Goal: Task Accomplishment & Management: Use online tool/utility

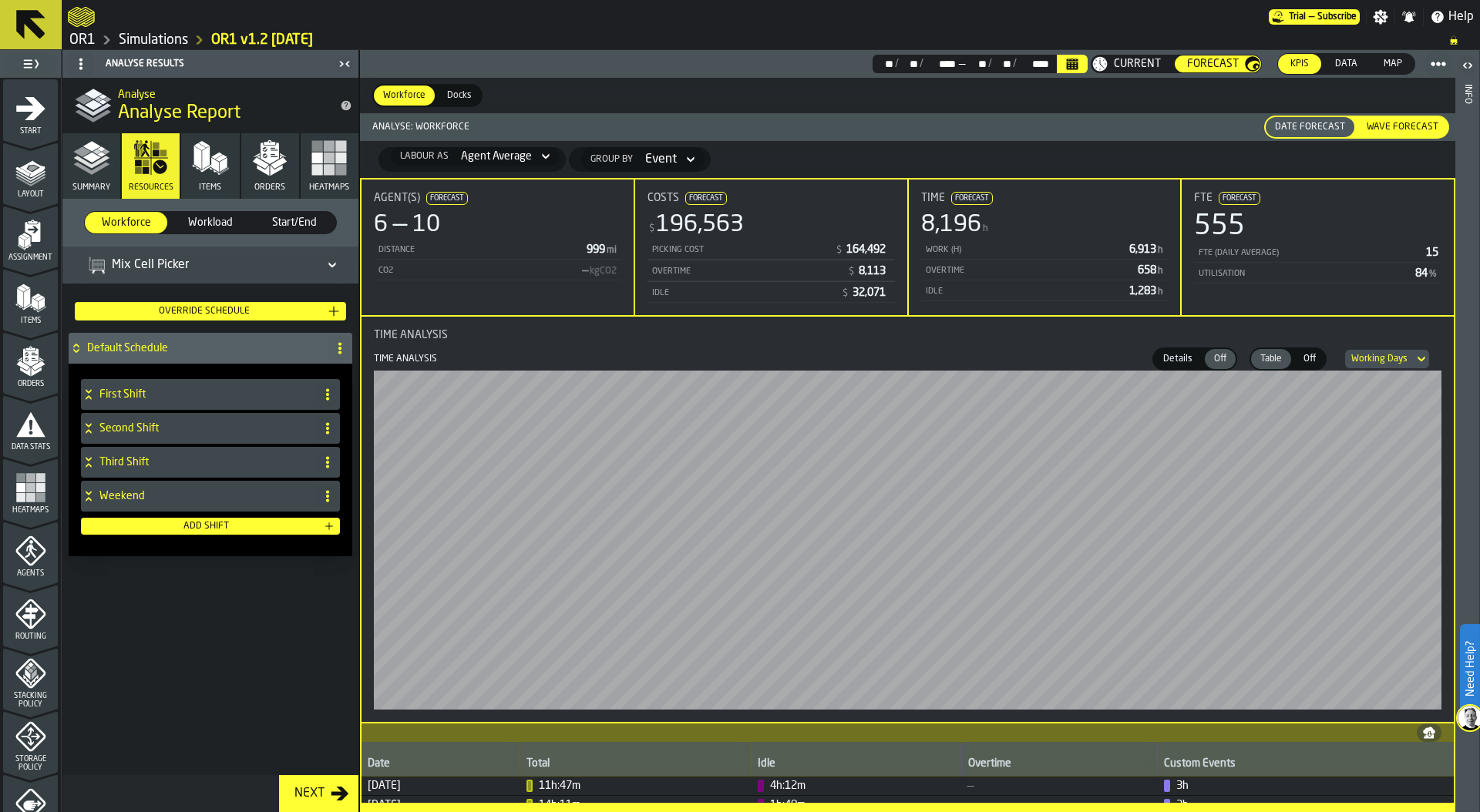
scroll to position [308, 0]
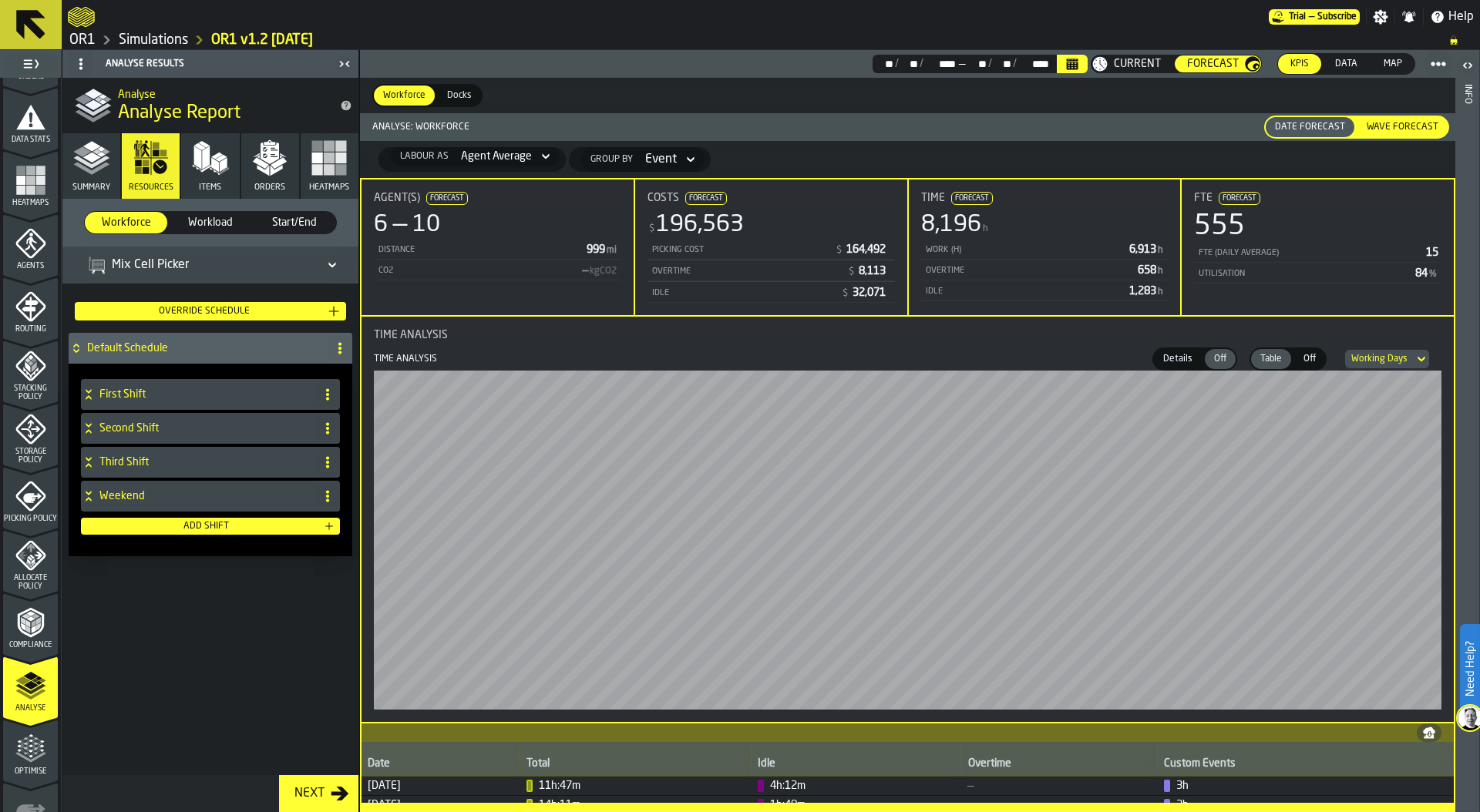
click at [87, 427] on icon at bounding box center [88, 428] width 15 height 13
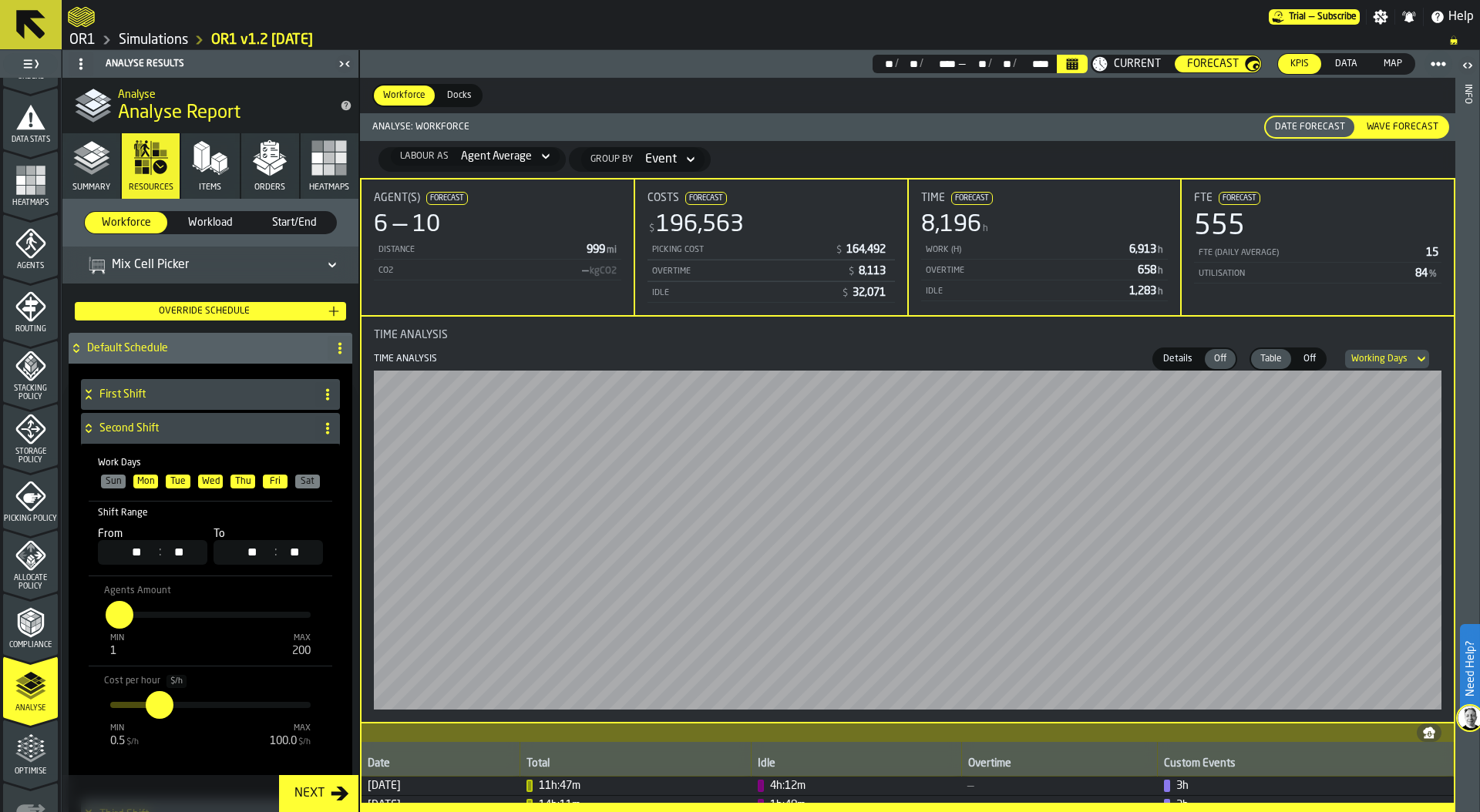
click at [87, 427] on icon at bounding box center [88, 428] width 15 height 13
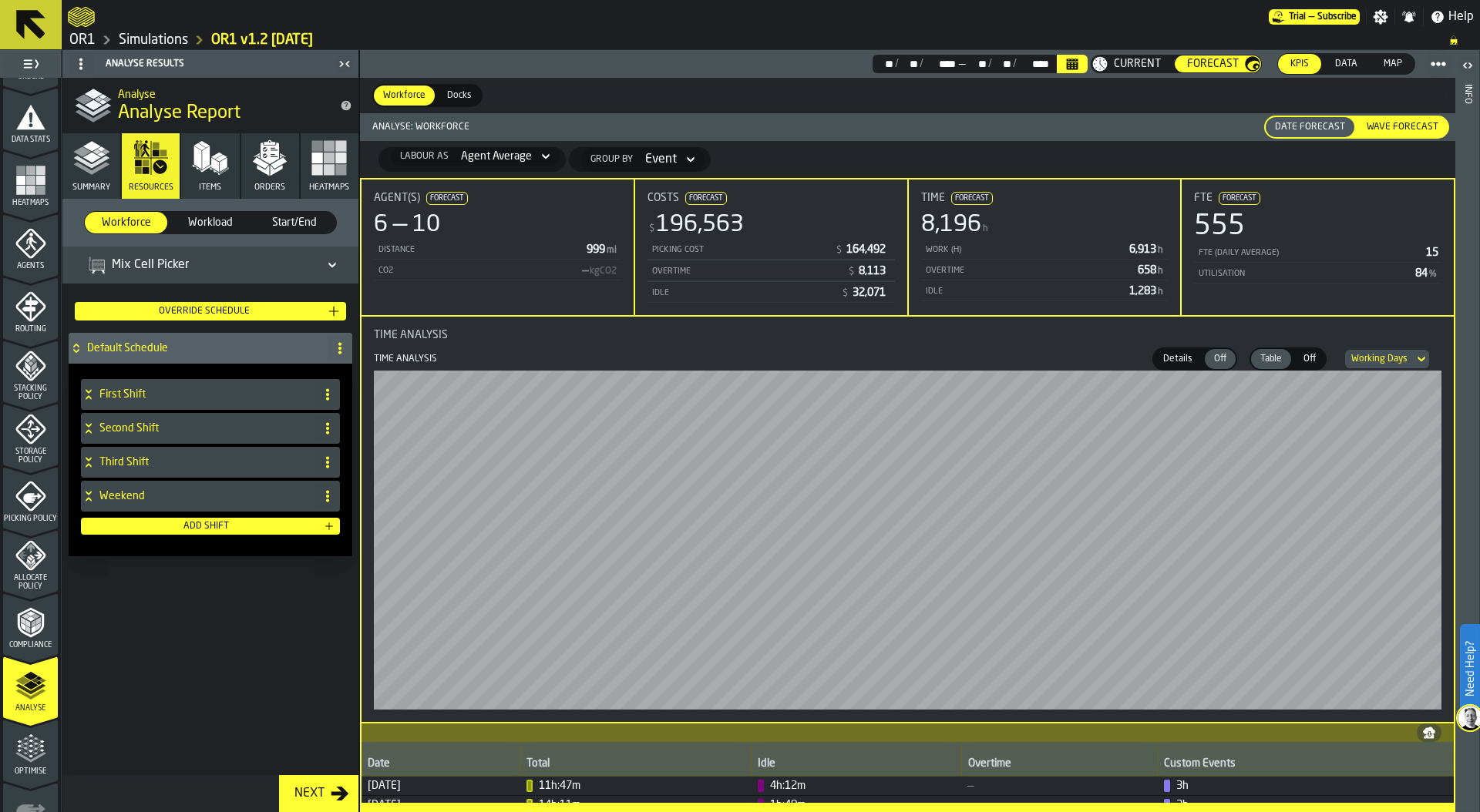
click at [86, 459] on icon at bounding box center [88, 462] width 15 height 13
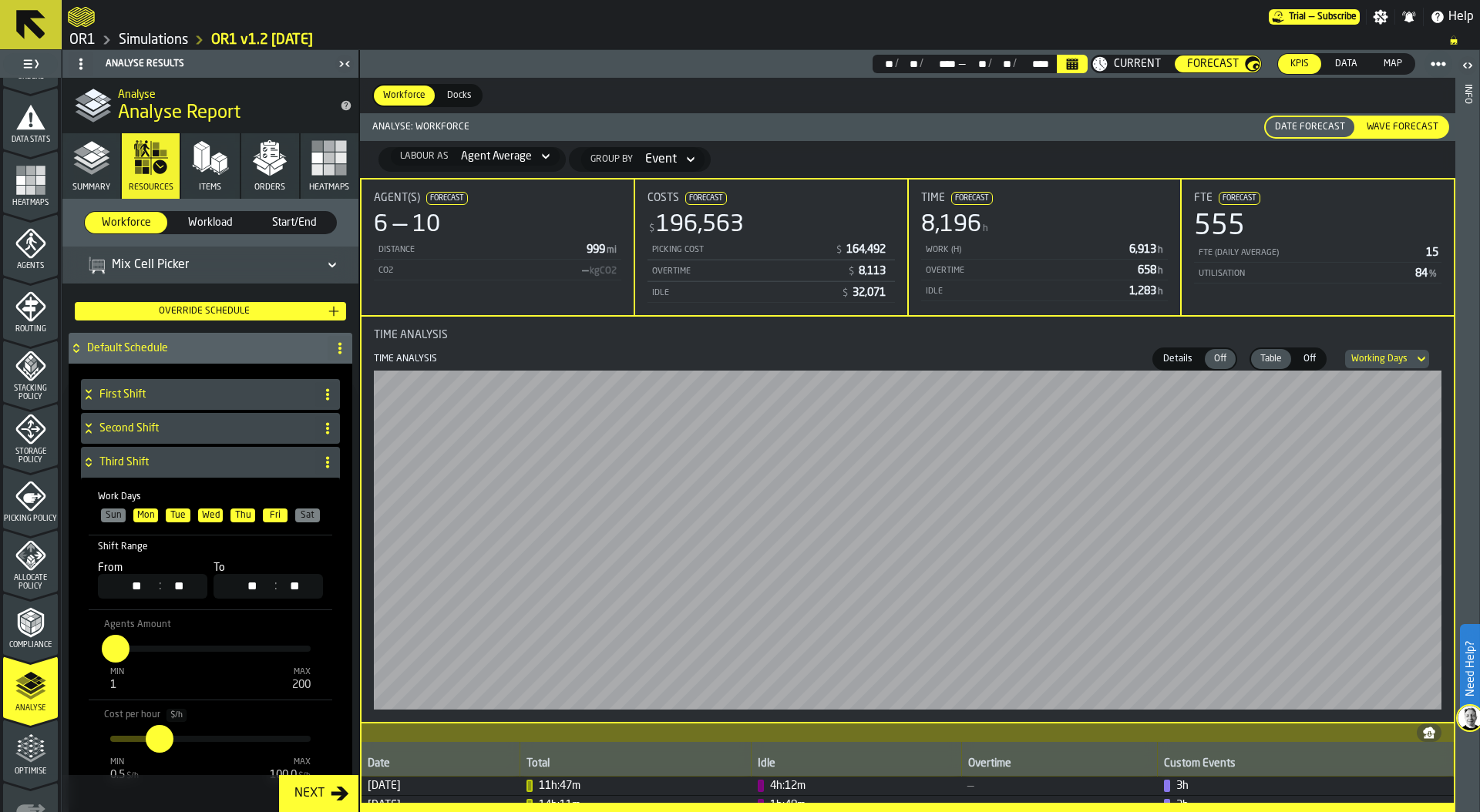
click at [86, 459] on icon at bounding box center [88, 462] width 15 height 13
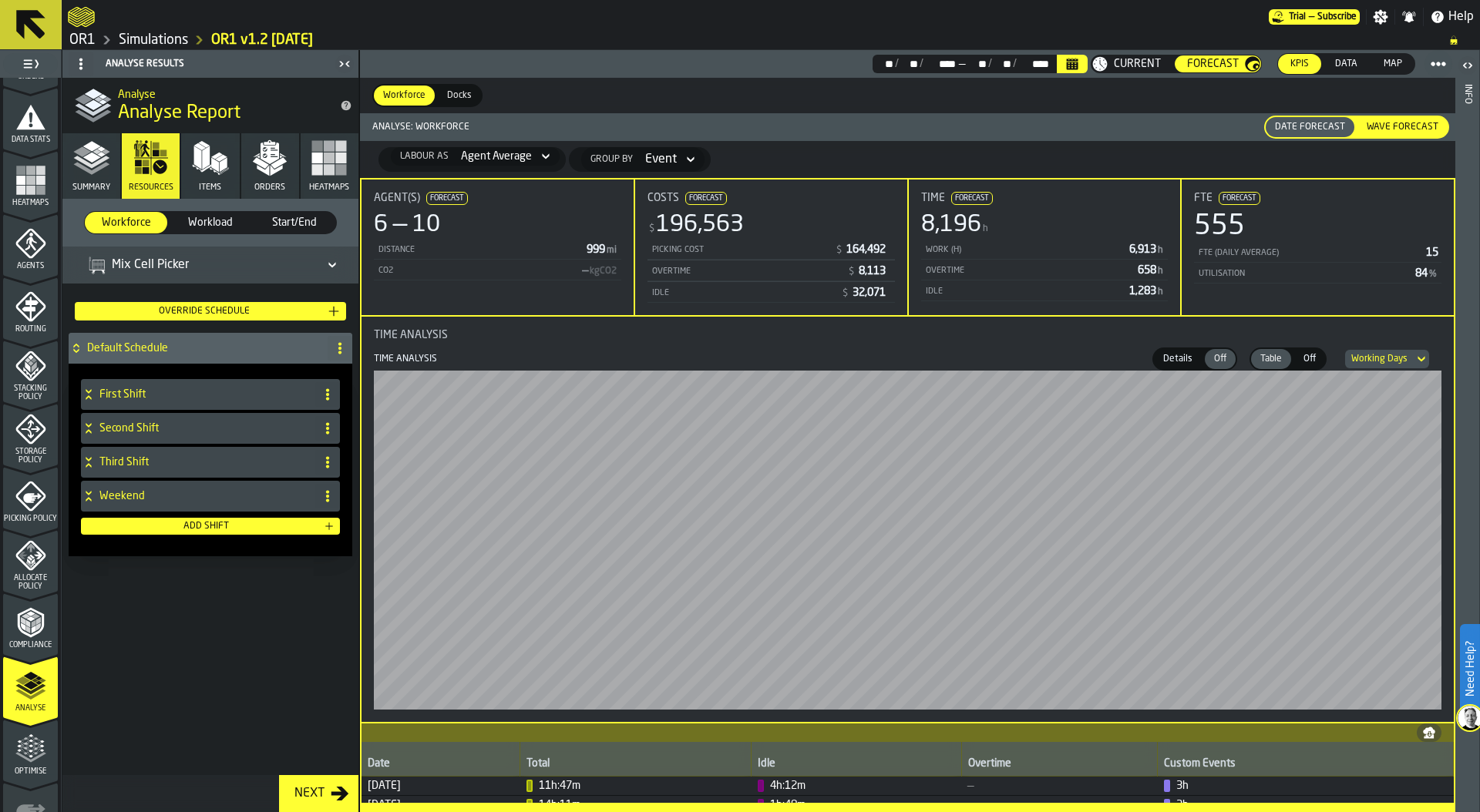
click at [156, 40] on link "Simulations" at bounding box center [153, 40] width 69 height 17
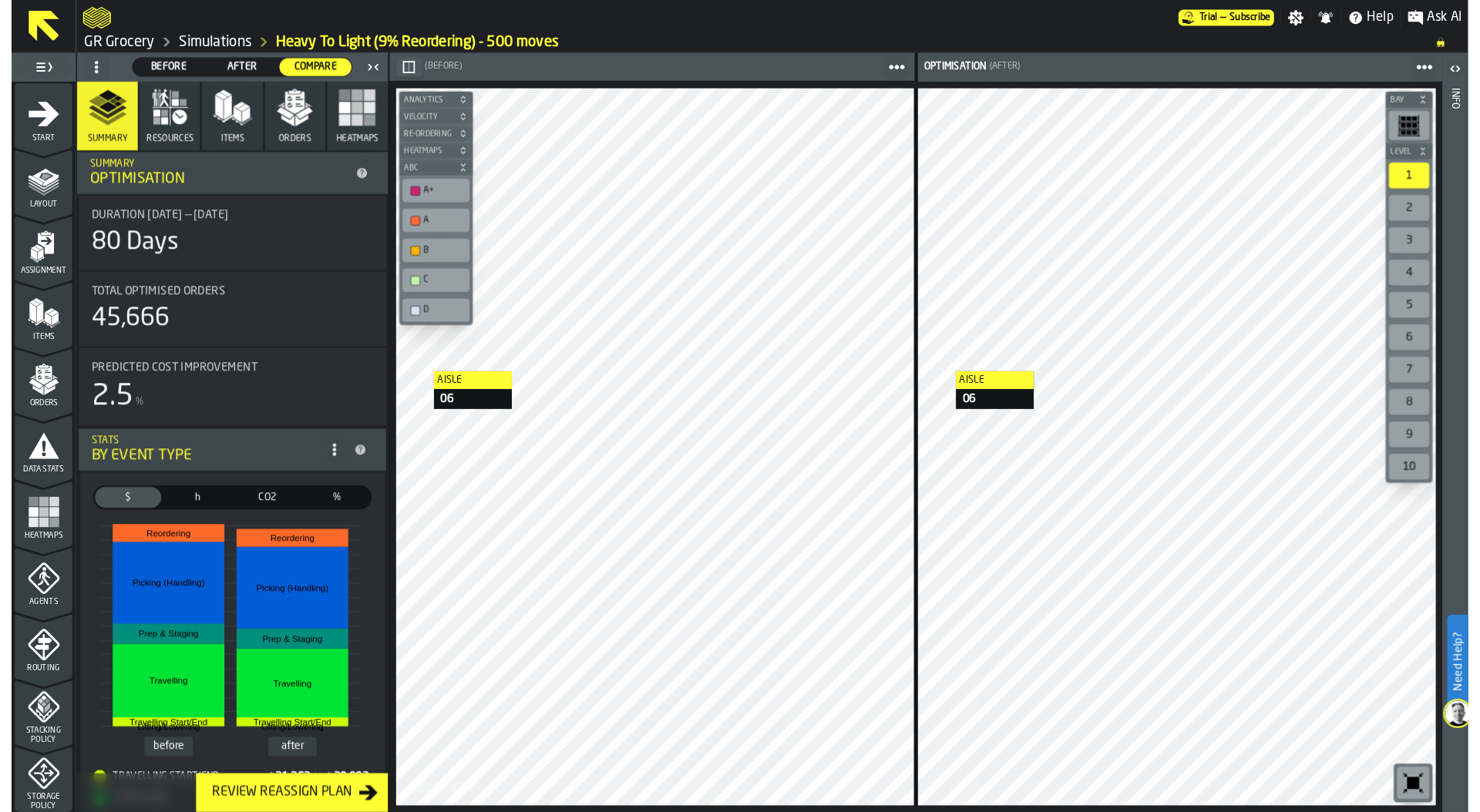
scroll to position [240, 0]
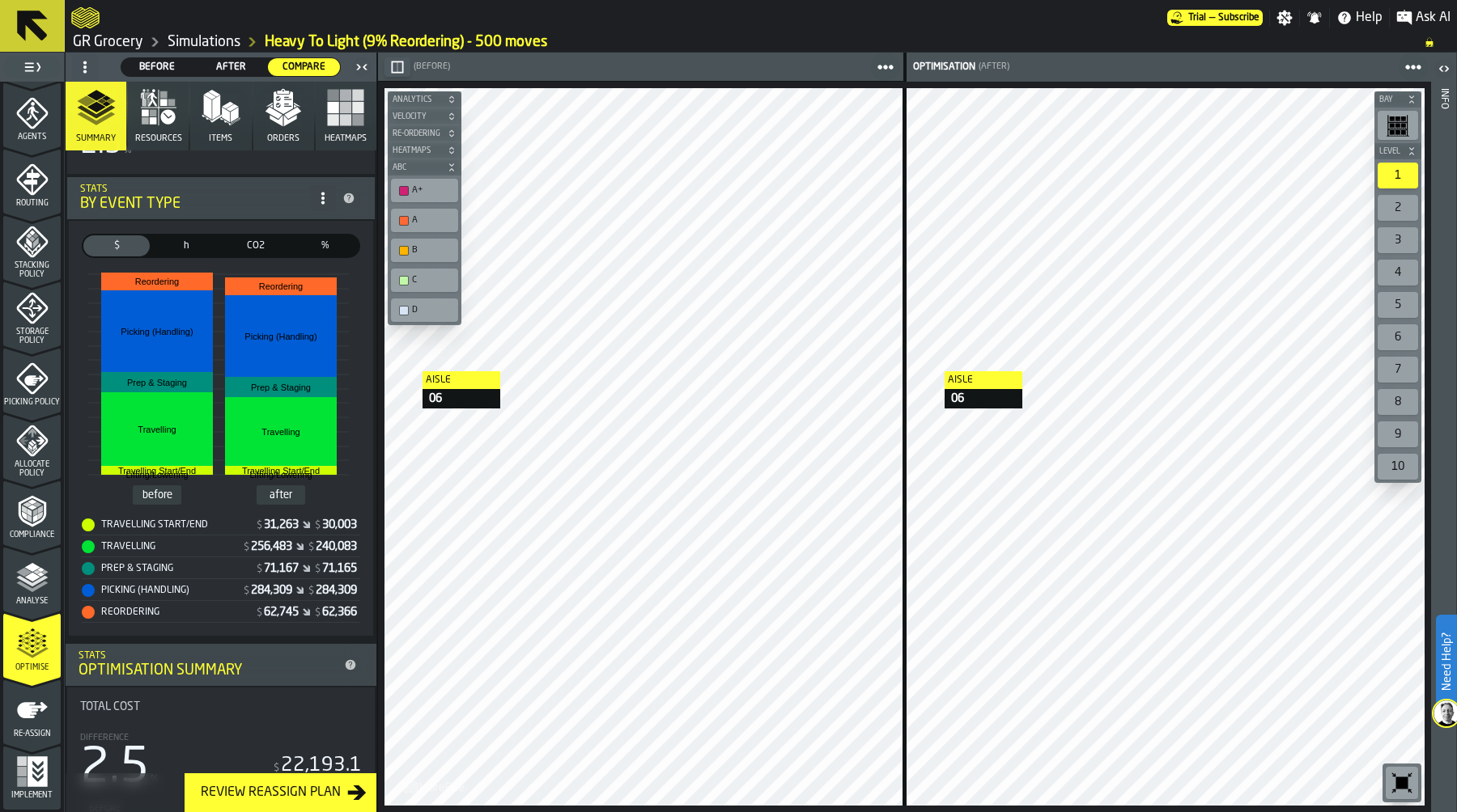
click at [79, 65] on icon at bounding box center [85, 67] width 13 height 13
click at [107, 102] on div "Show Setup" at bounding box center [124, 100] width 84 height 19
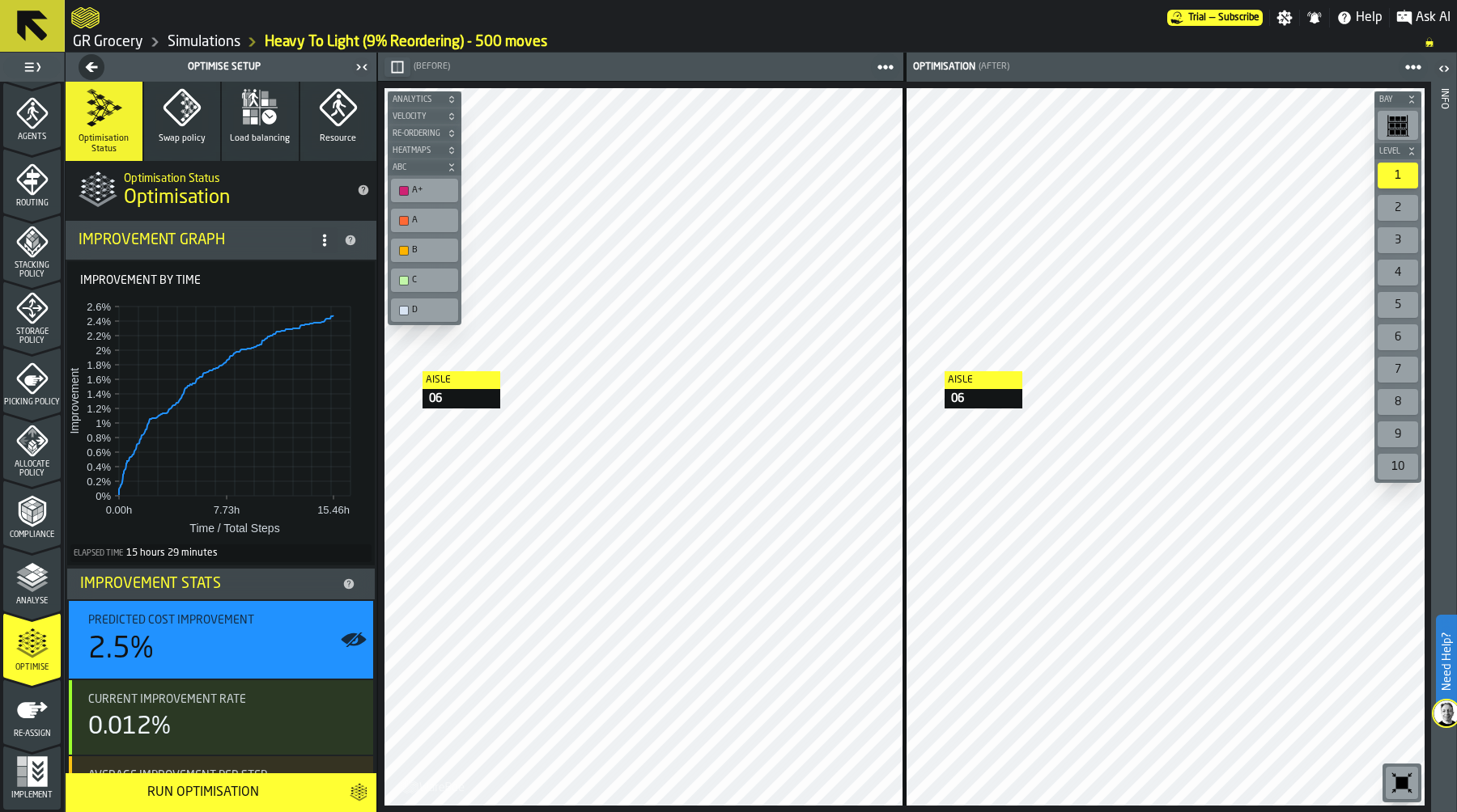
click at [190, 42] on link "Simulations" at bounding box center [204, 42] width 72 height 18
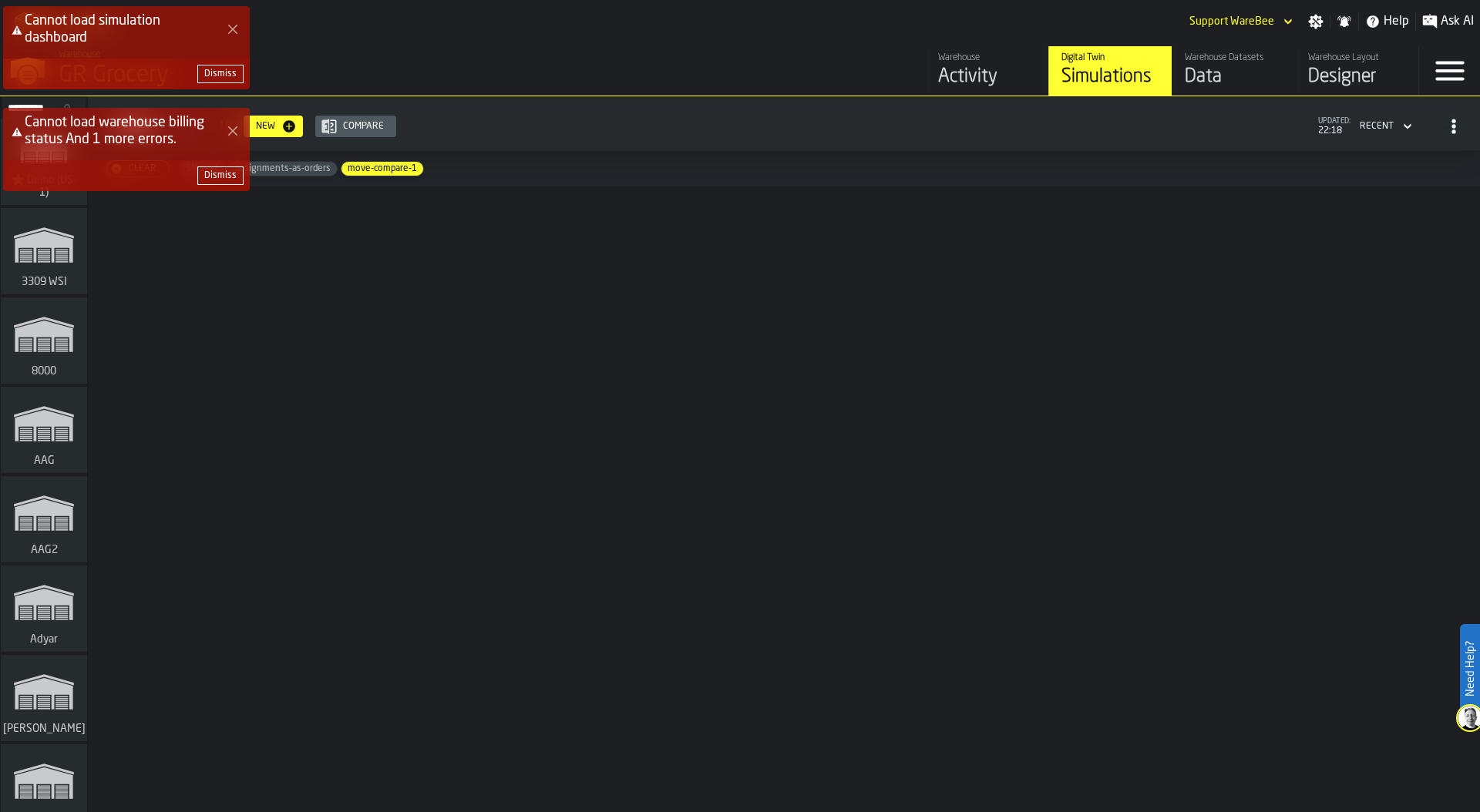
click at [229, 23] on icon "Close Error" at bounding box center [232, 29] width 13 height 13
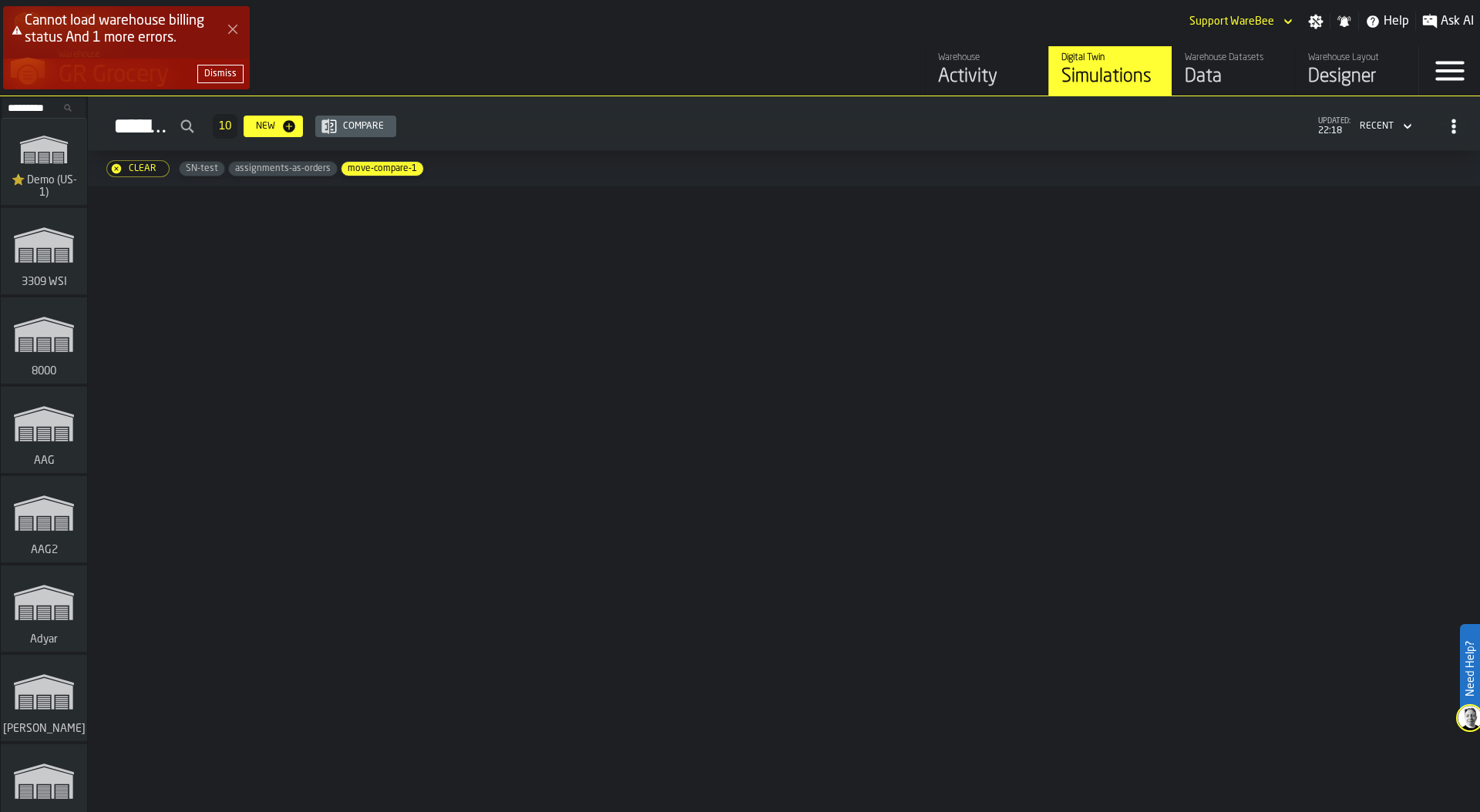
click at [230, 30] on icon "Close Error" at bounding box center [232, 29] width 13 height 13
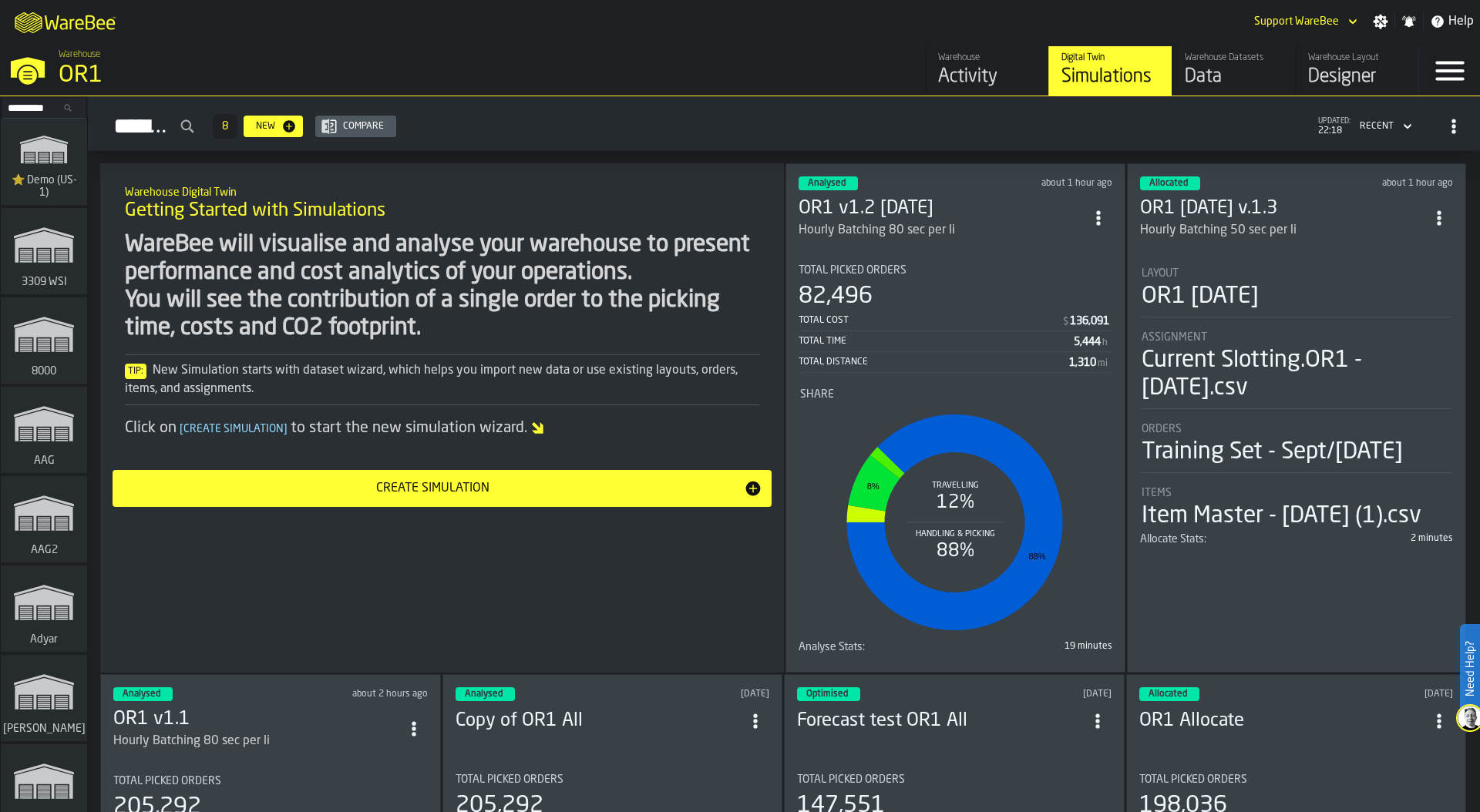
click at [1217, 282] on div "OR1 [DATE]" at bounding box center [1199, 296] width 117 height 28
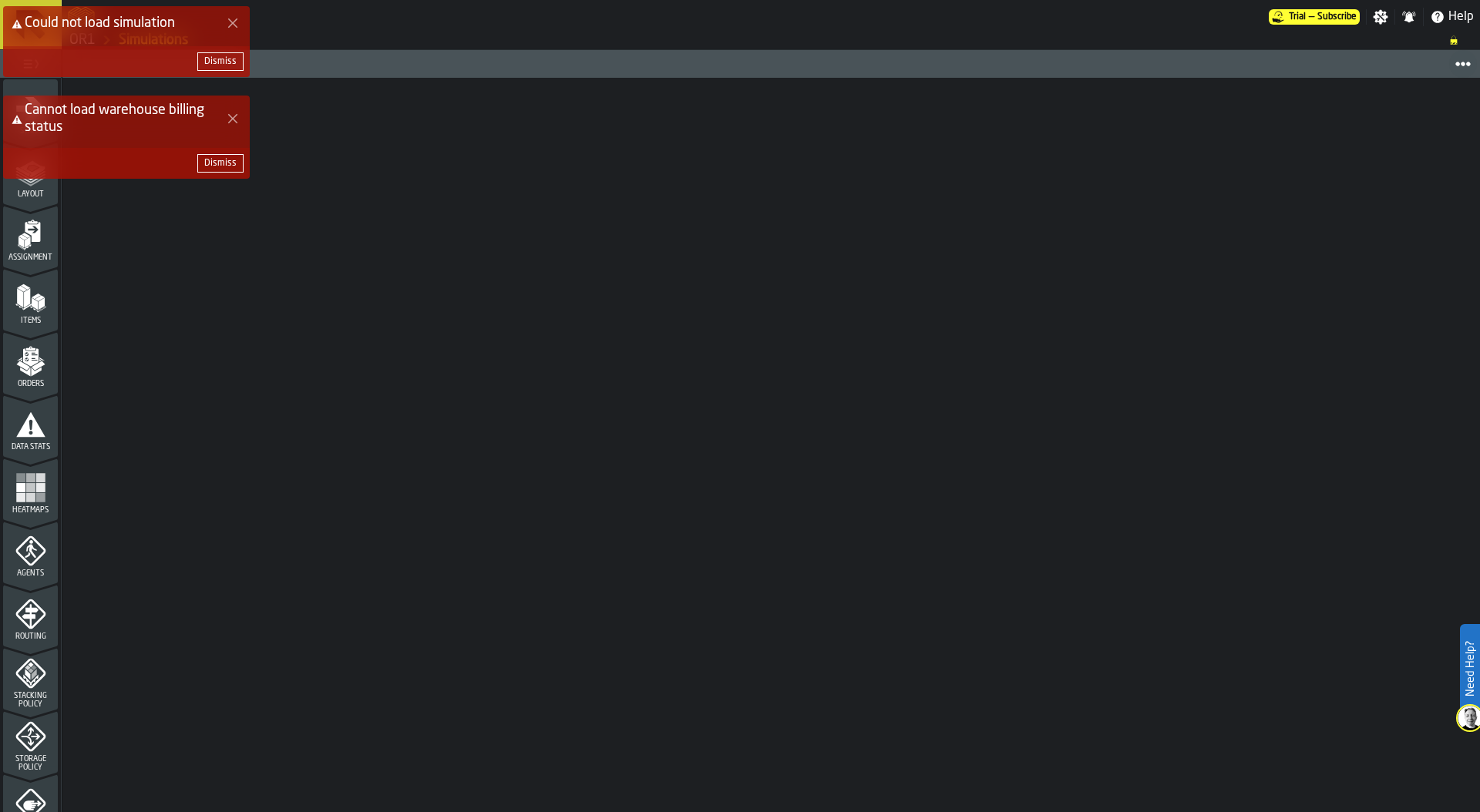
click at [220, 61] on div "Dismiss" at bounding box center [220, 61] width 32 height 11
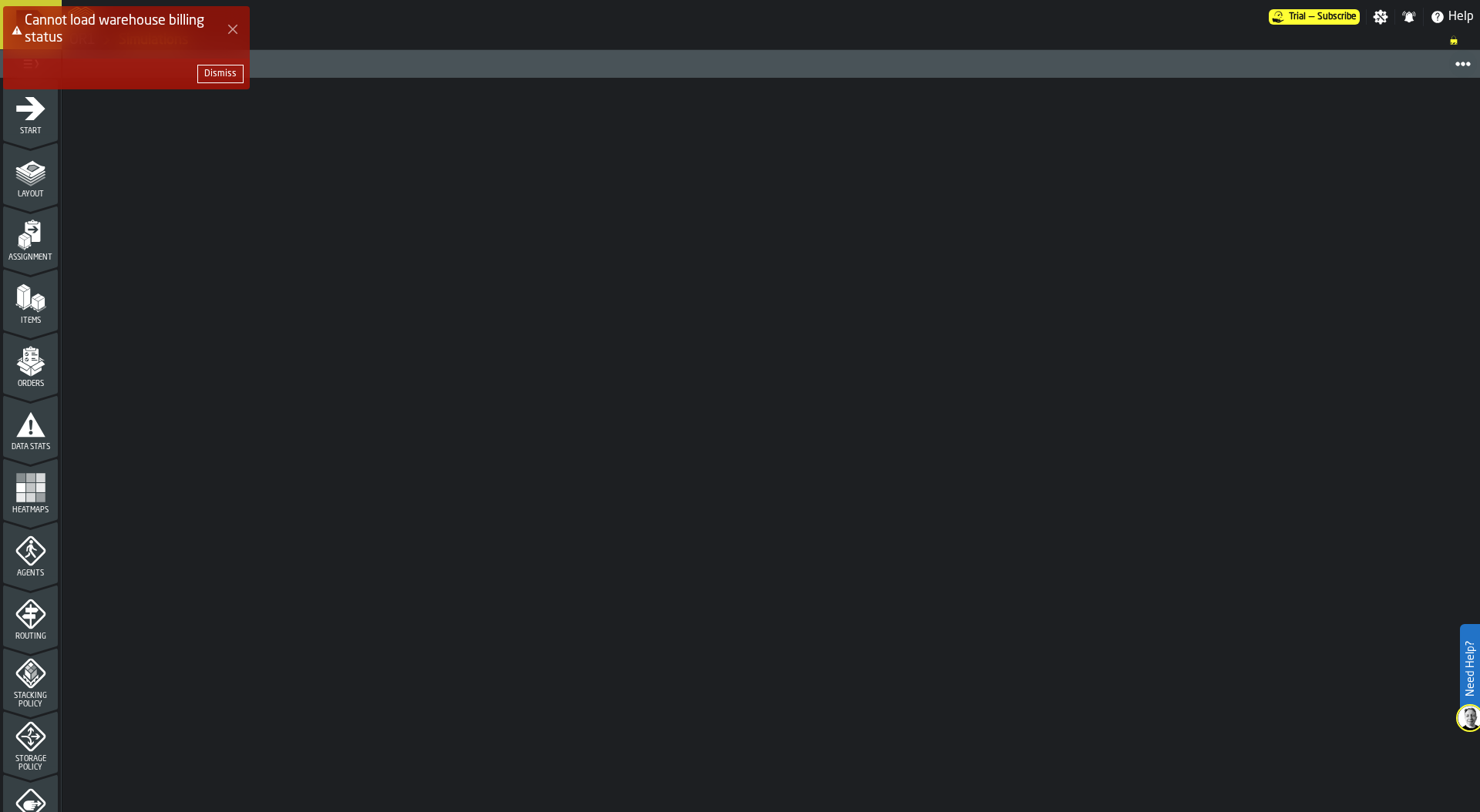
click at [222, 72] on div "Dismiss" at bounding box center [220, 74] width 32 height 11
click at [1149, 205] on div at bounding box center [770, 445] width 1417 height 734
click at [224, 74] on div "Dismiss" at bounding box center [220, 74] width 32 height 11
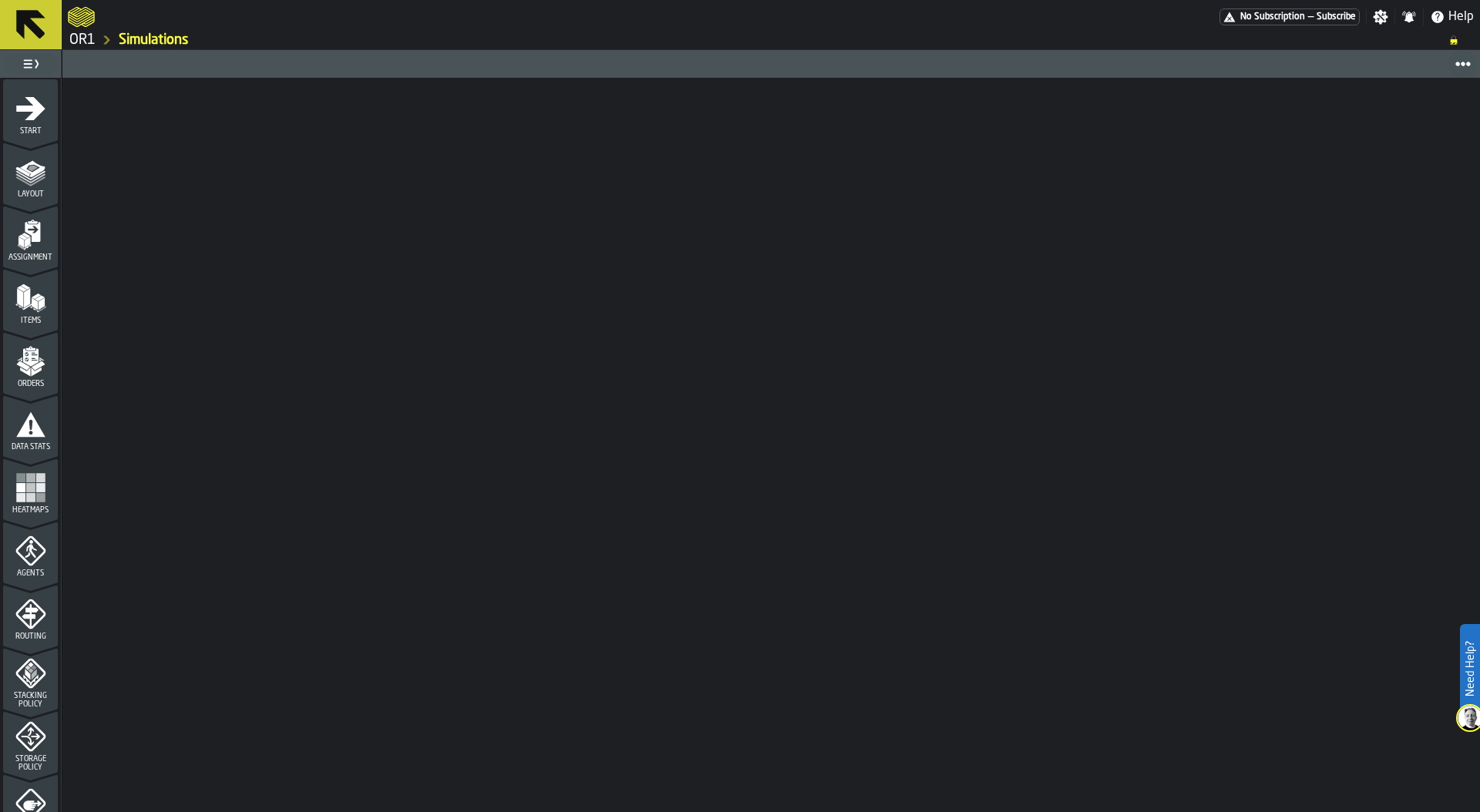
click at [467, 45] on ol "OR1 Simulations" at bounding box center [751, 40] width 1366 height 18
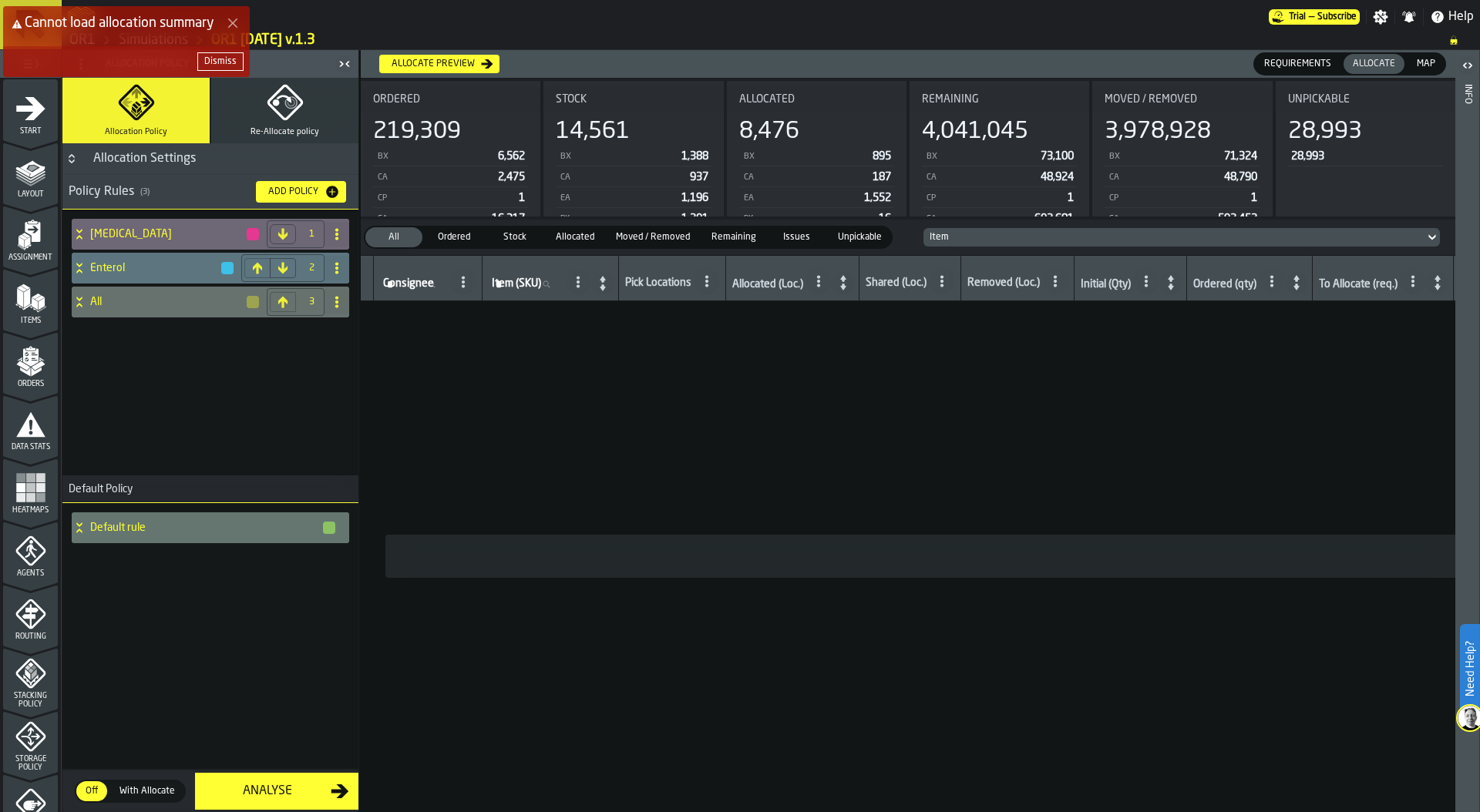
click at [218, 61] on div "Dismiss" at bounding box center [220, 61] width 32 height 11
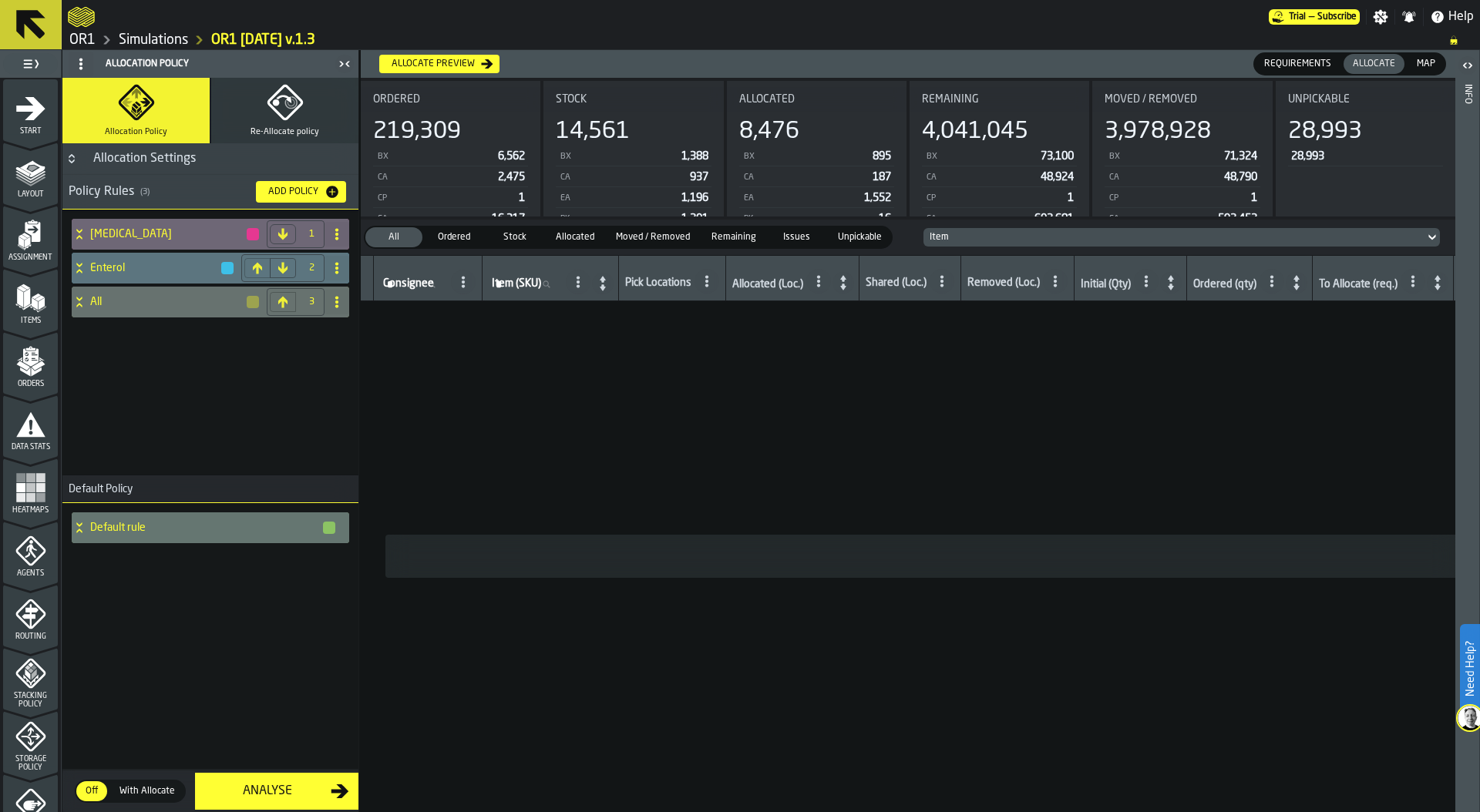
click at [16, 488] on rect "menu Heatmaps" at bounding box center [20, 488] width 9 height 9
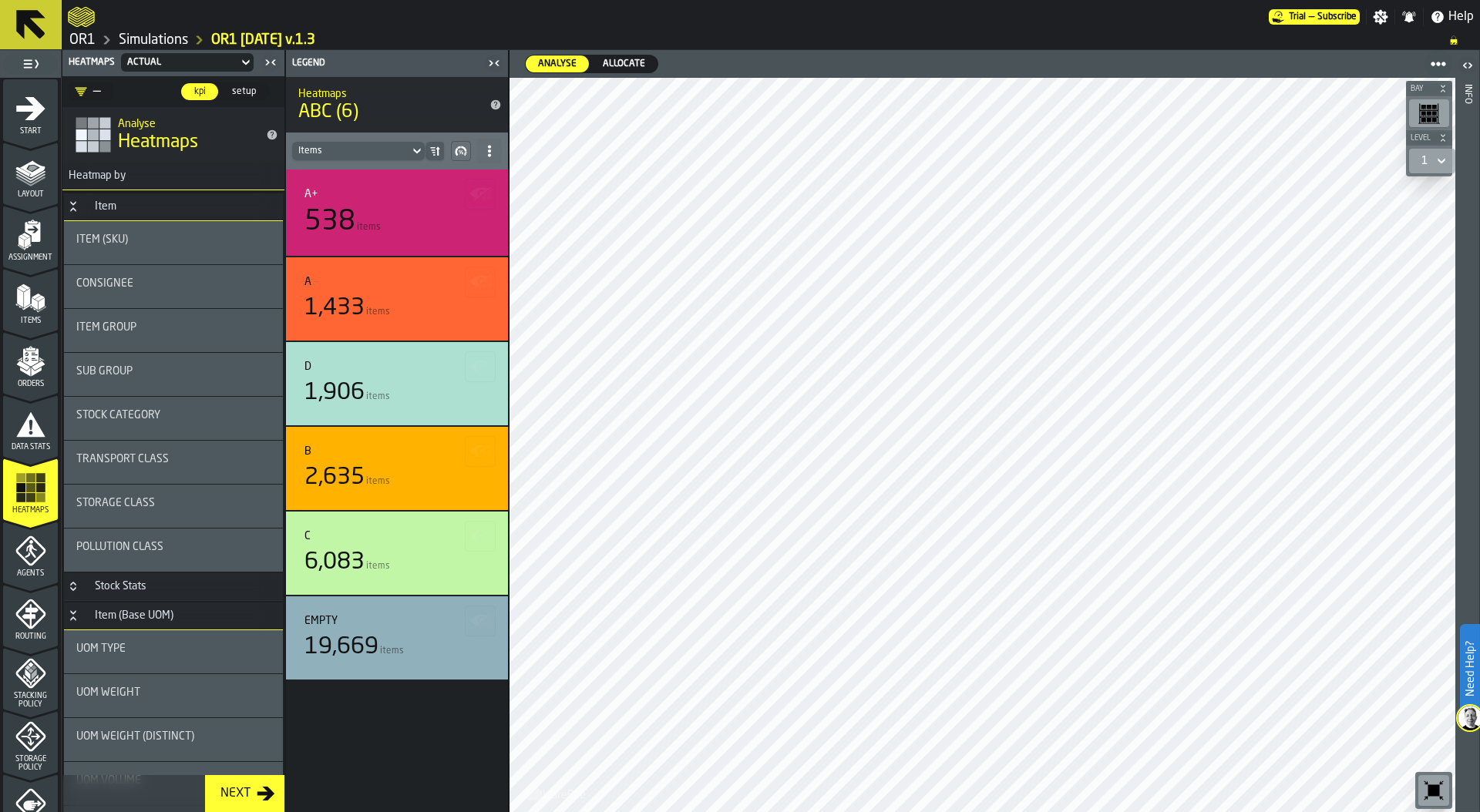
click at [638, 63] on span "Allocate" at bounding box center [623, 64] width 55 height 13
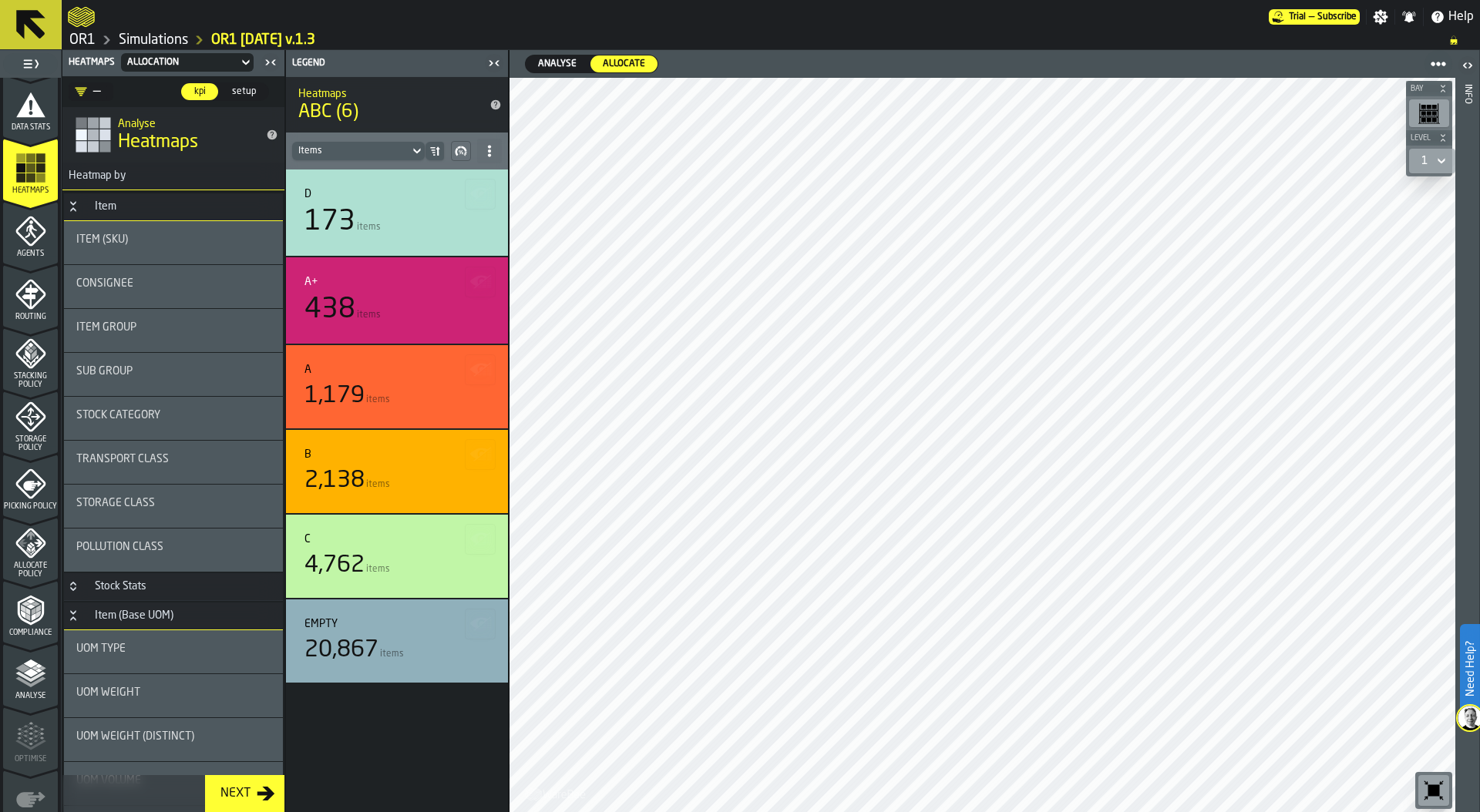
scroll to position [340, 0]
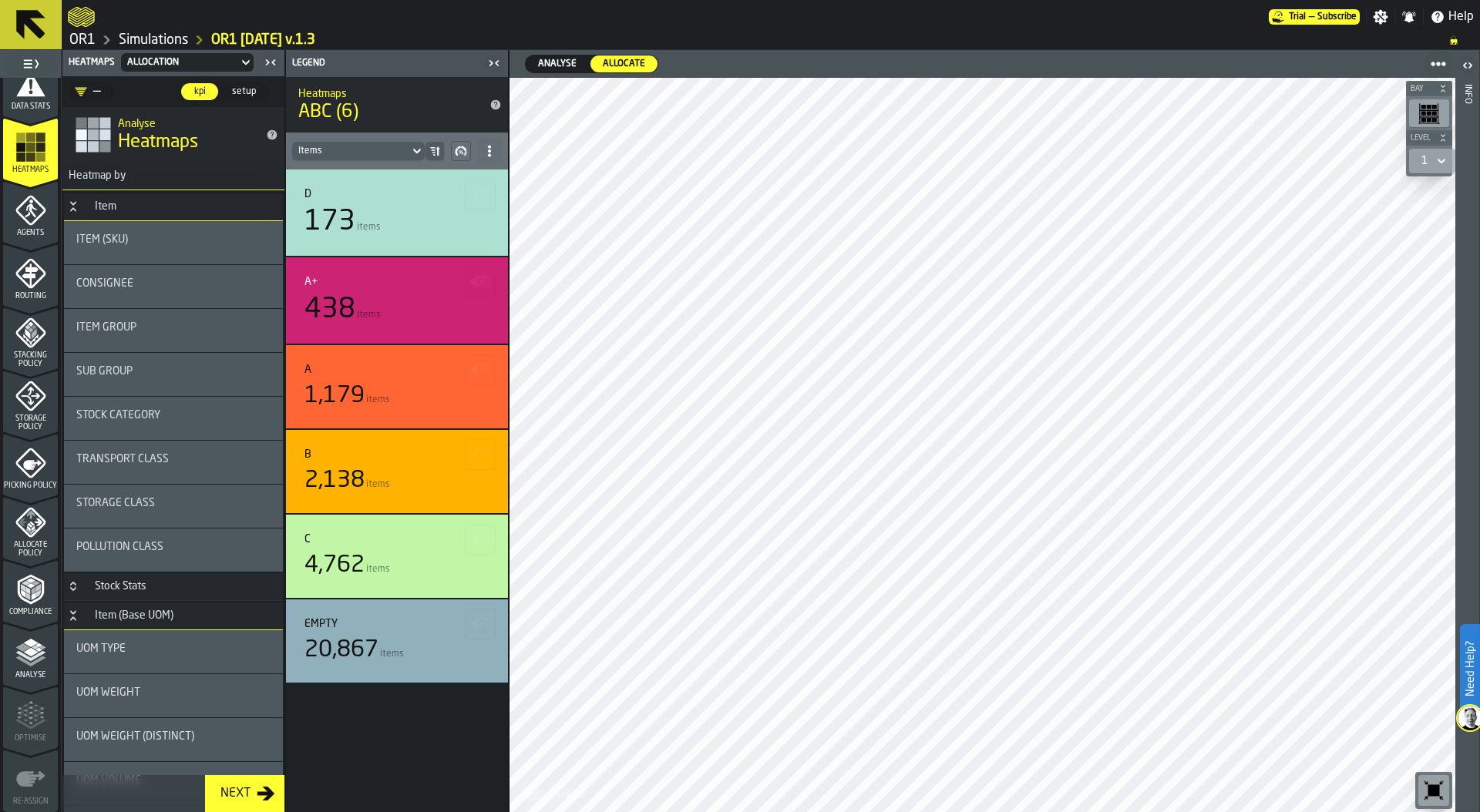
click at [29, 431] on icon "menu Storage Policy" at bounding box center [30, 432] width 55 height 14
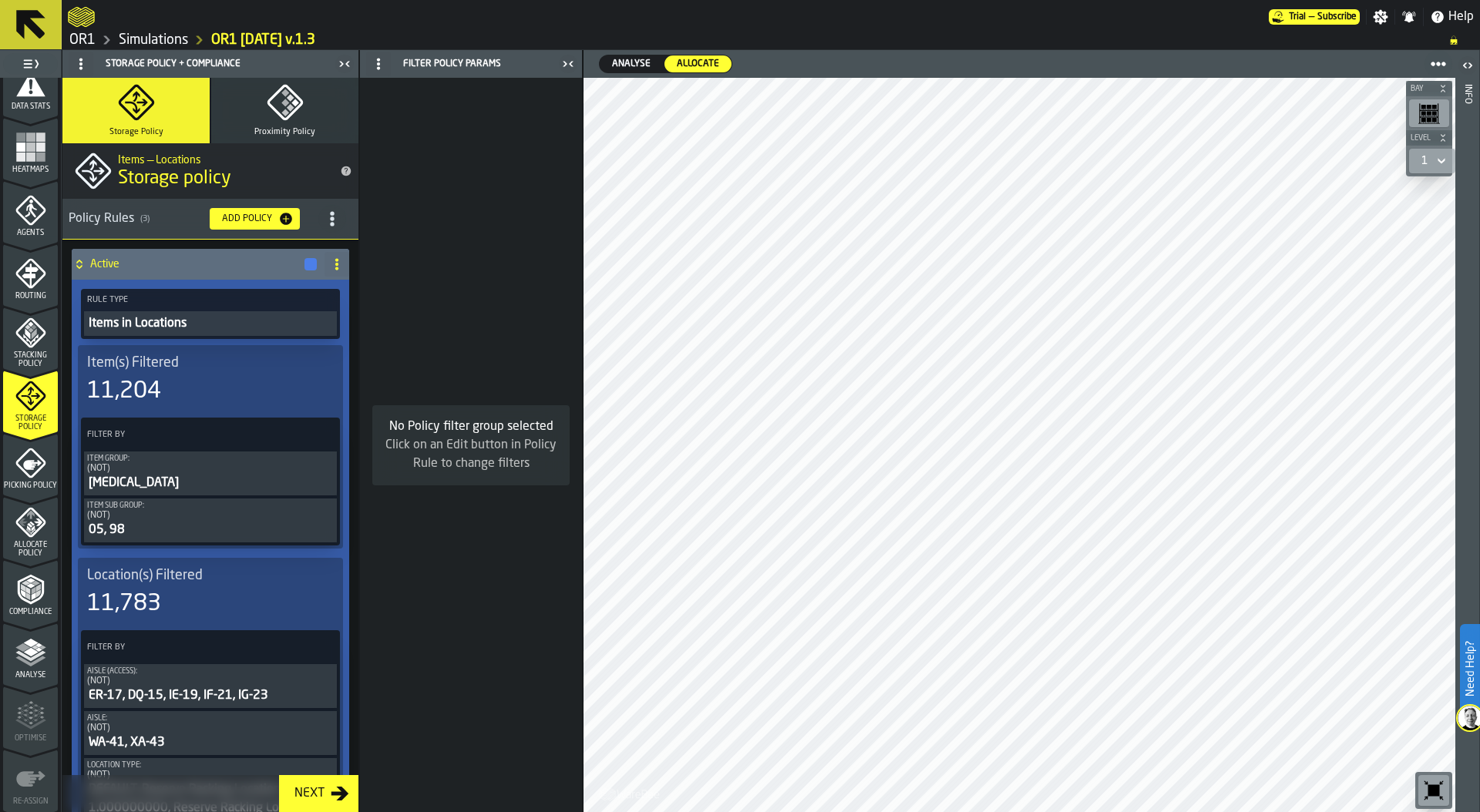
click at [25, 589] on polyline "menu Compliance" at bounding box center [27, 590] width 4 height 8
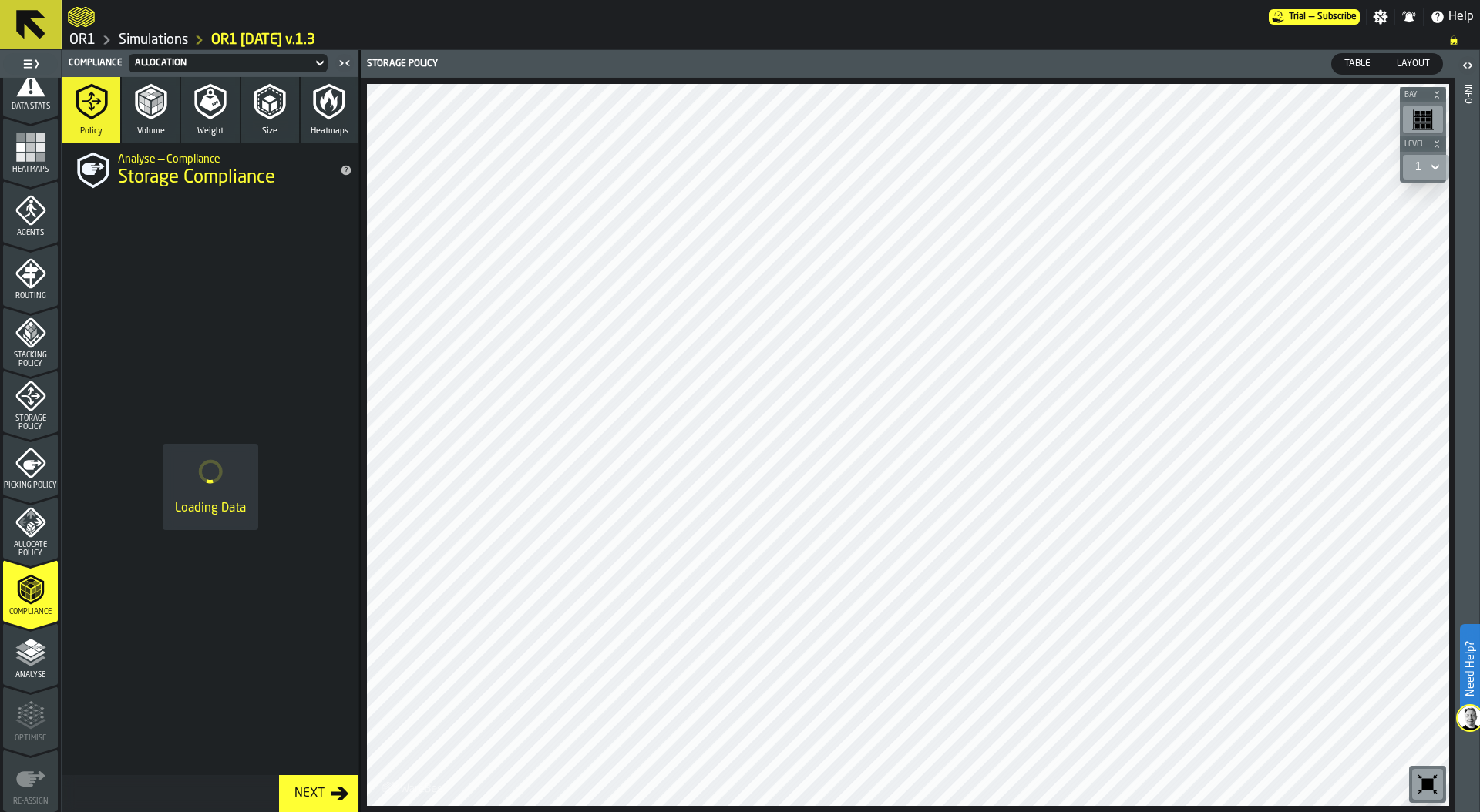
click at [240, 61] on div "Allocation" at bounding box center [219, 63] width 171 height 11
click at [410, 25] on div at bounding box center [669, 17] width 1201 height 28
click at [185, 65] on div "Allocation" at bounding box center [219, 63] width 171 height 11
click at [168, 92] on div "Actual" at bounding box center [173, 91] width 80 height 18
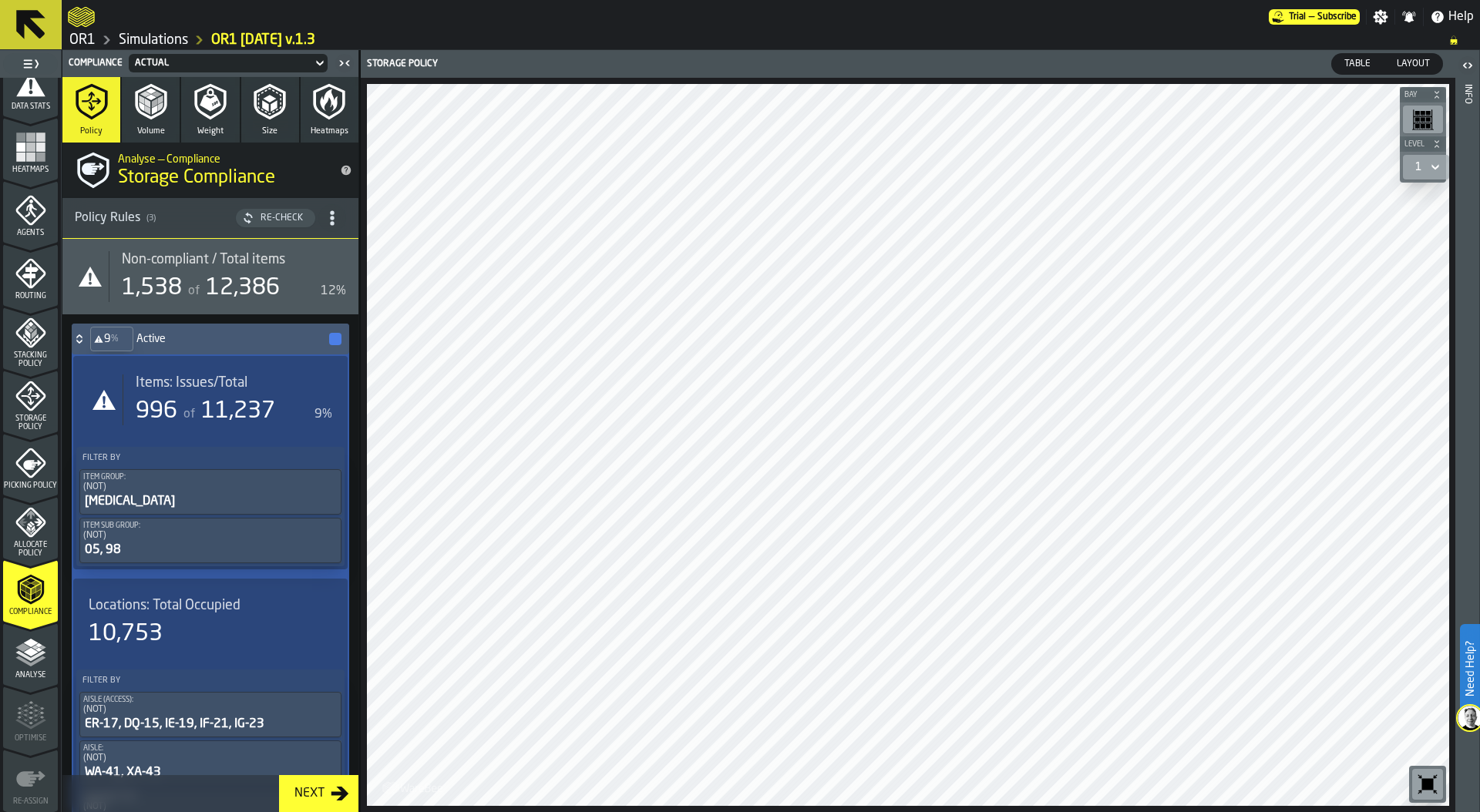
click at [24, 416] on span "Storage Policy" at bounding box center [30, 423] width 55 height 17
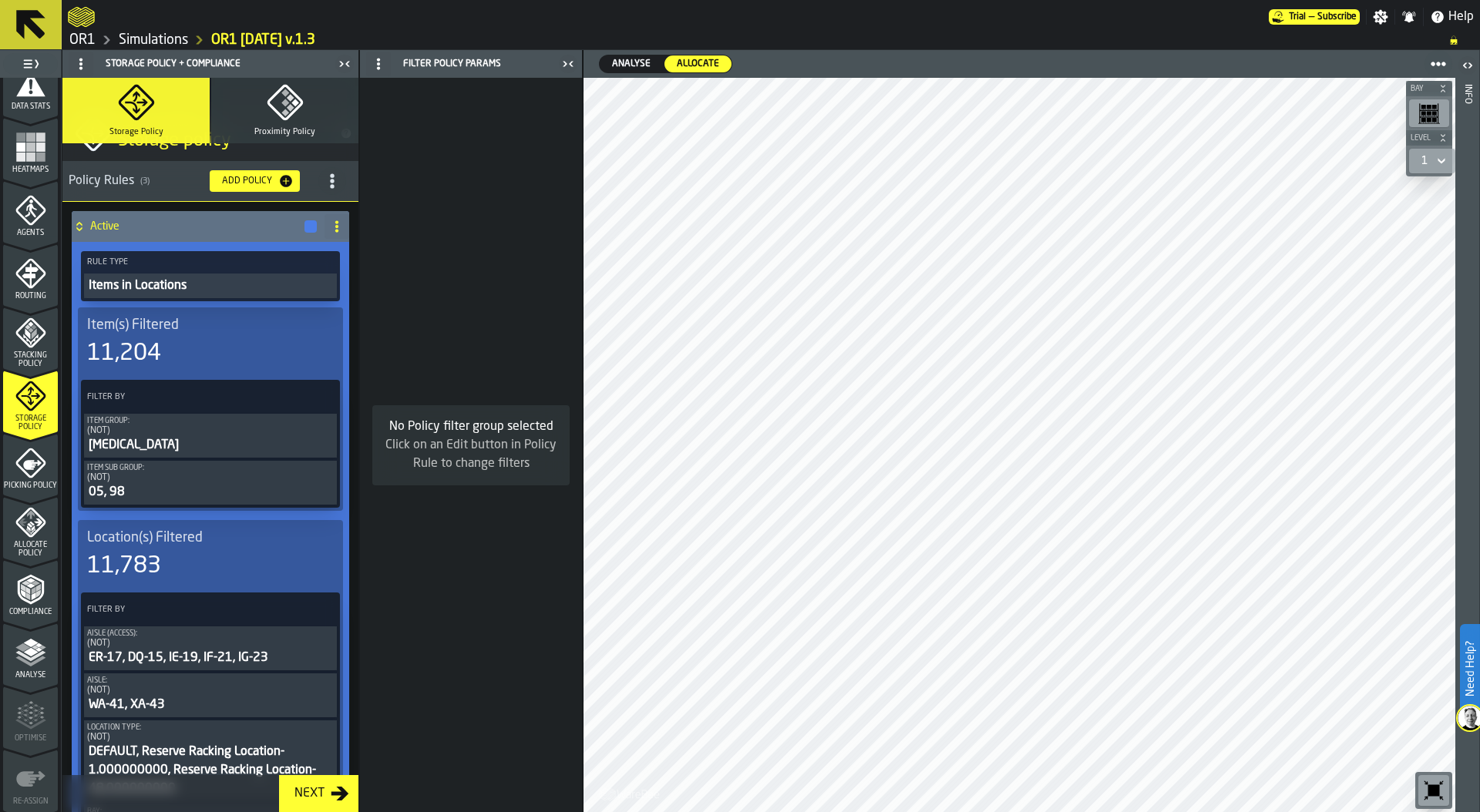
scroll to position [15, 0]
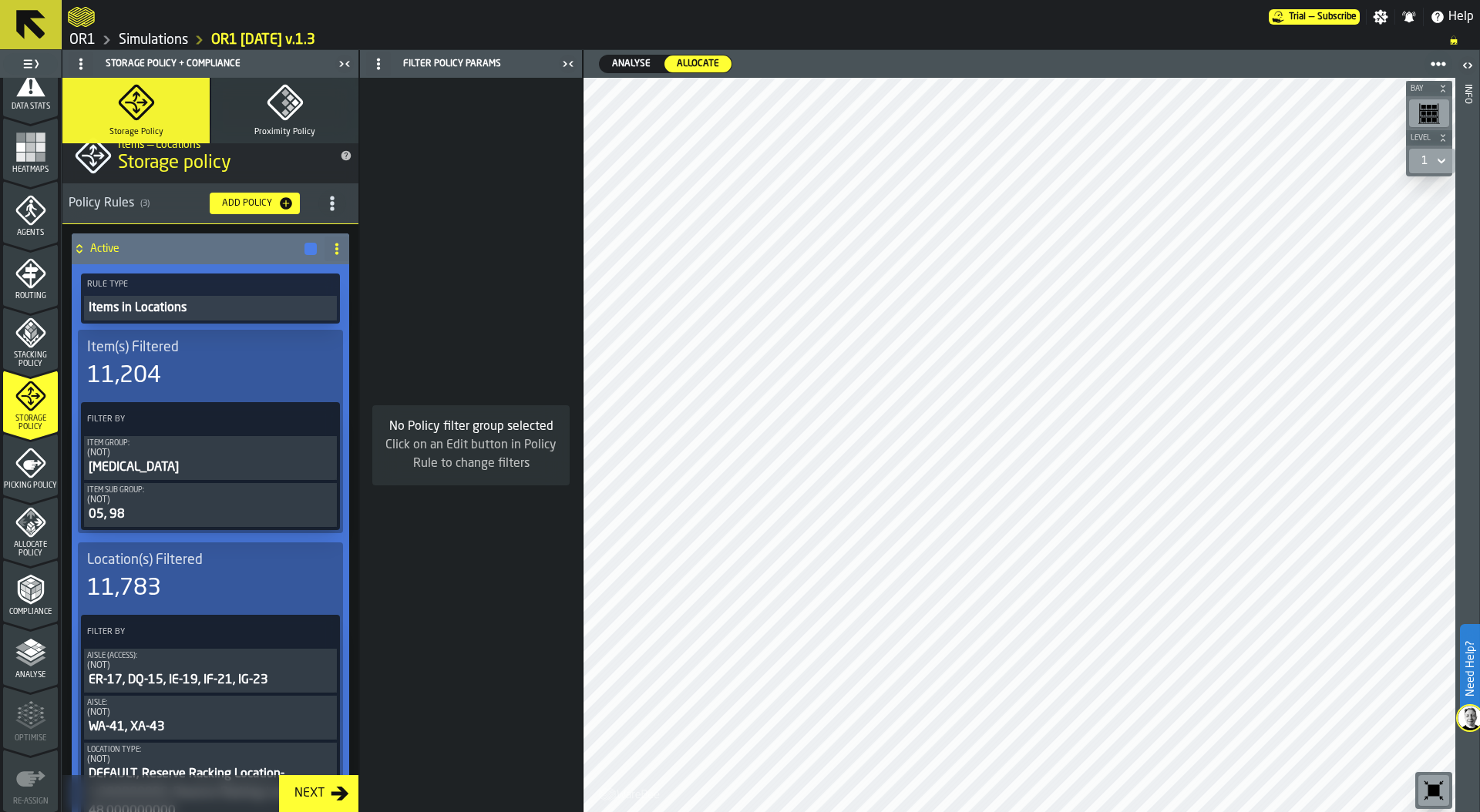
click at [77, 250] on icon at bounding box center [79, 251] width 5 height 4
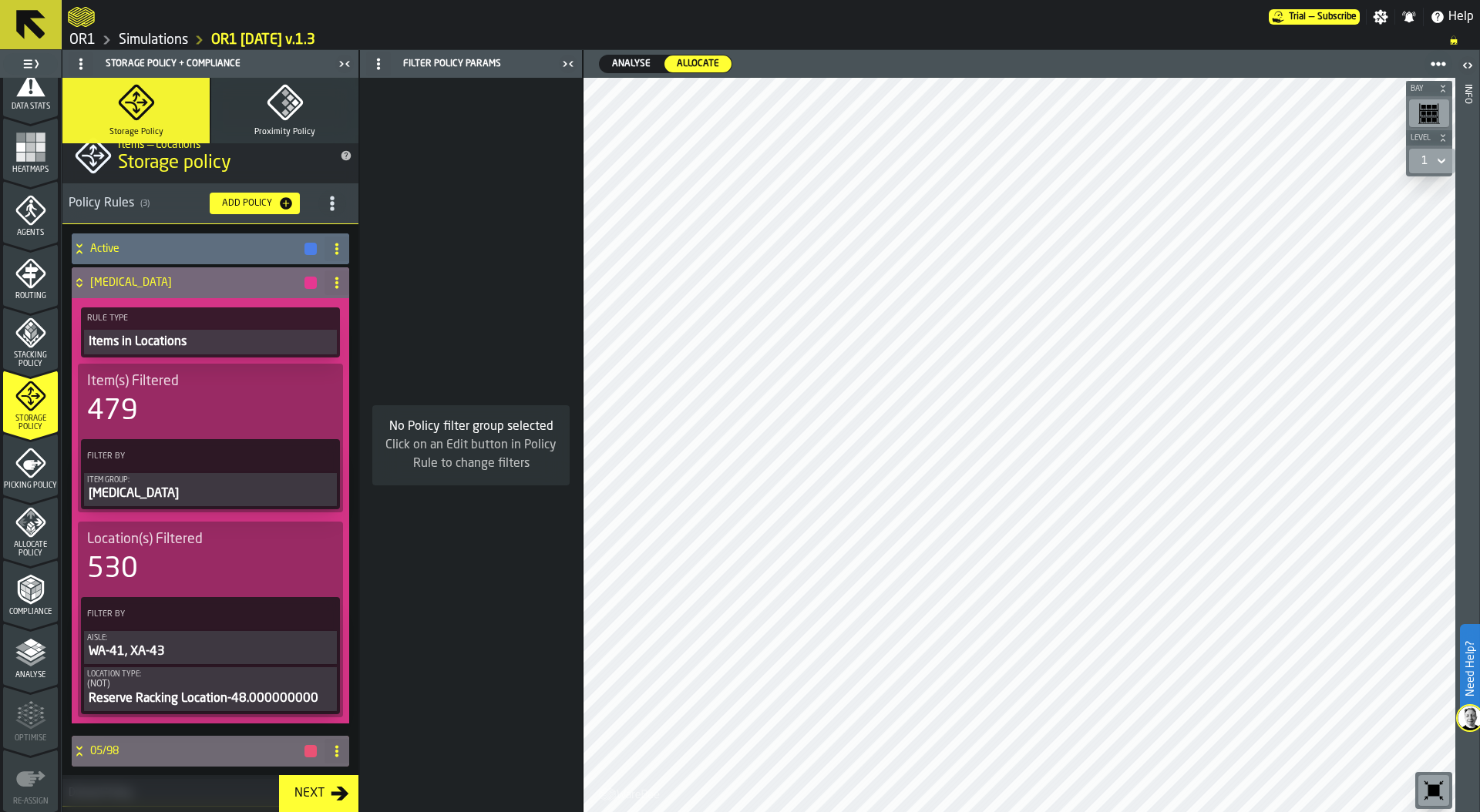
click at [78, 285] on icon at bounding box center [79, 285] width 5 height 4
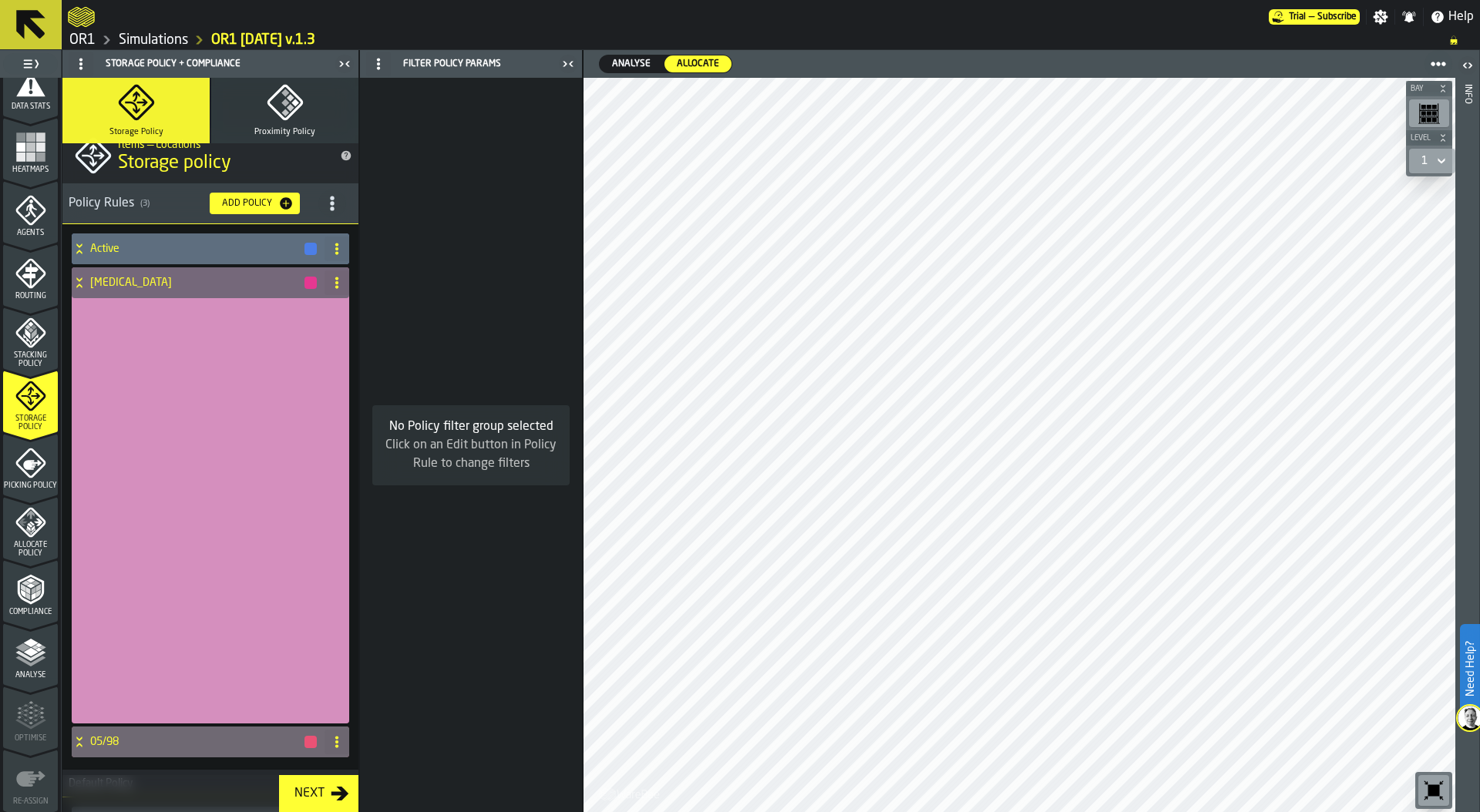
scroll to position [0, 0]
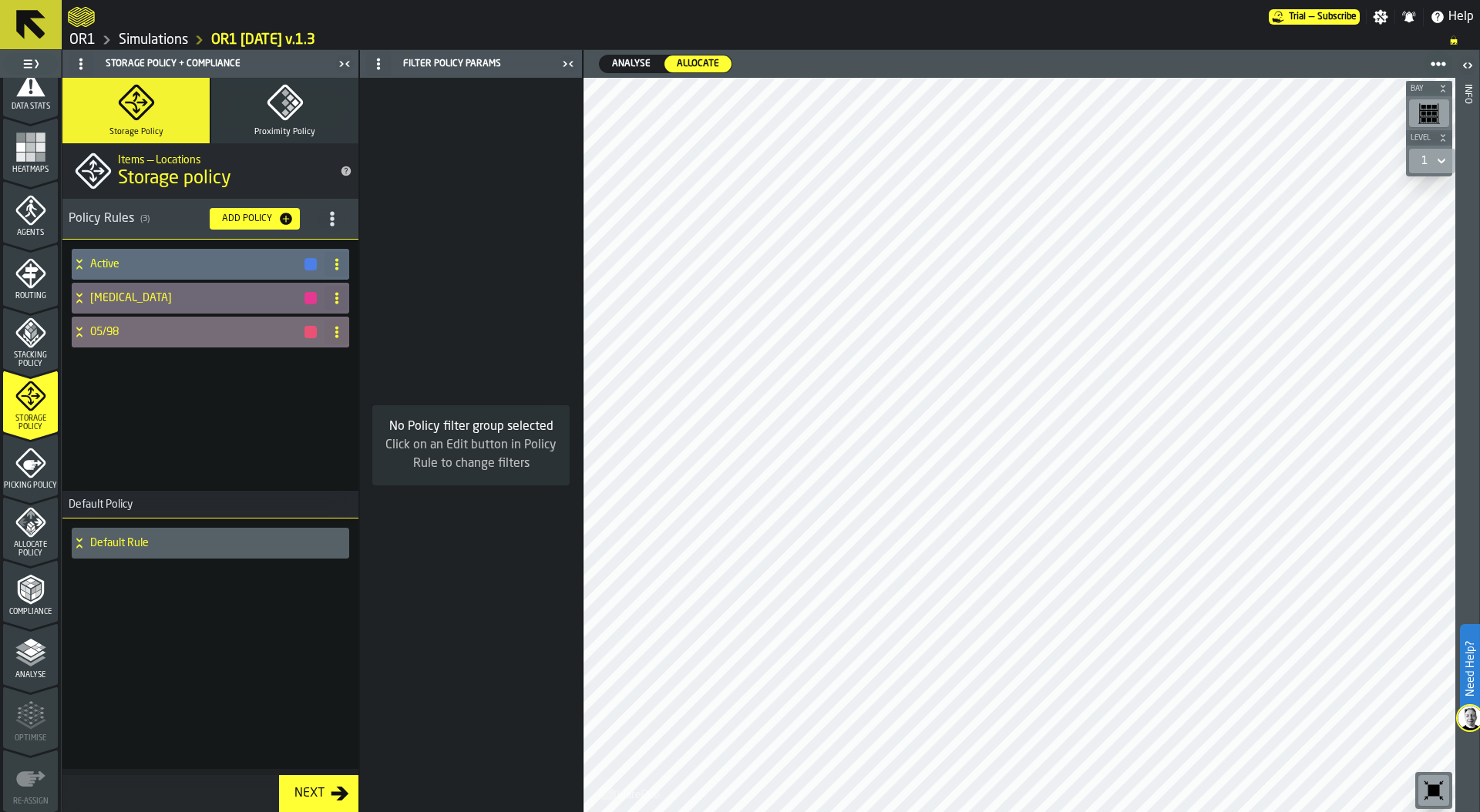
click at [78, 331] on icon at bounding box center [79, 332] width 15 height 13
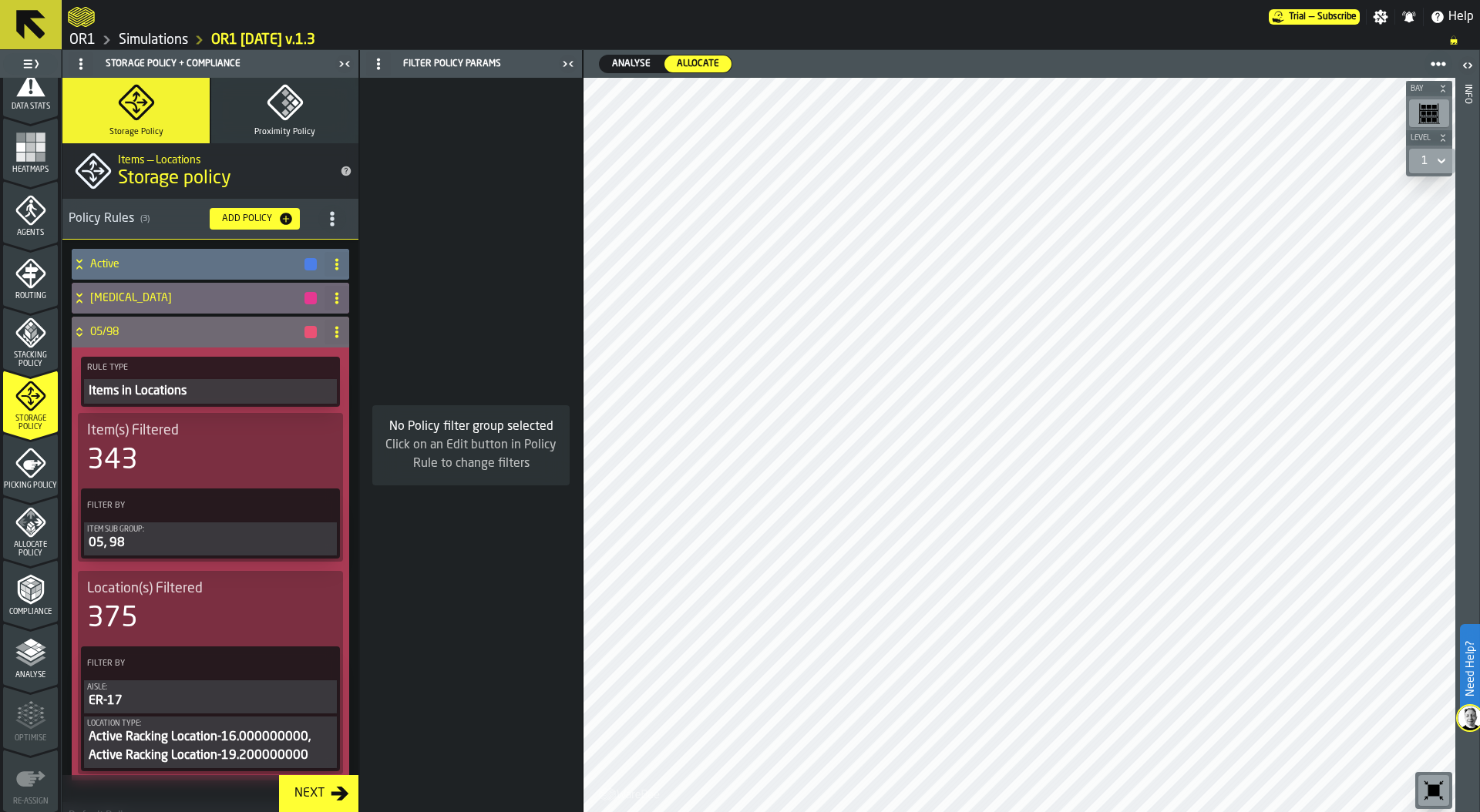
click at [78, 266] on icon at bounding box center [79, 266] width 5 height 4
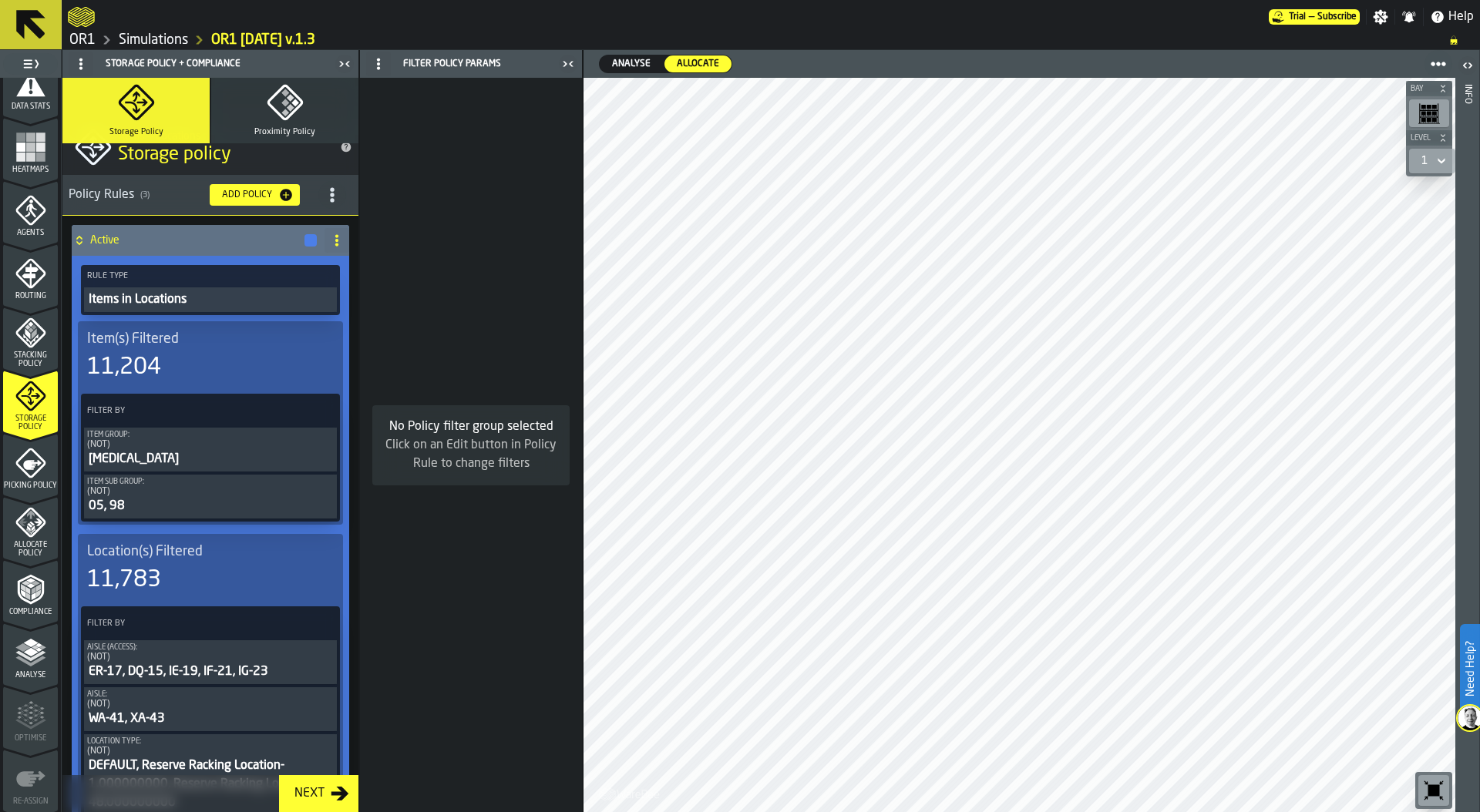
scroll to position [23, 0]
click at [86, 243] on icon at bounding box center [79, 241] width 15 height 13
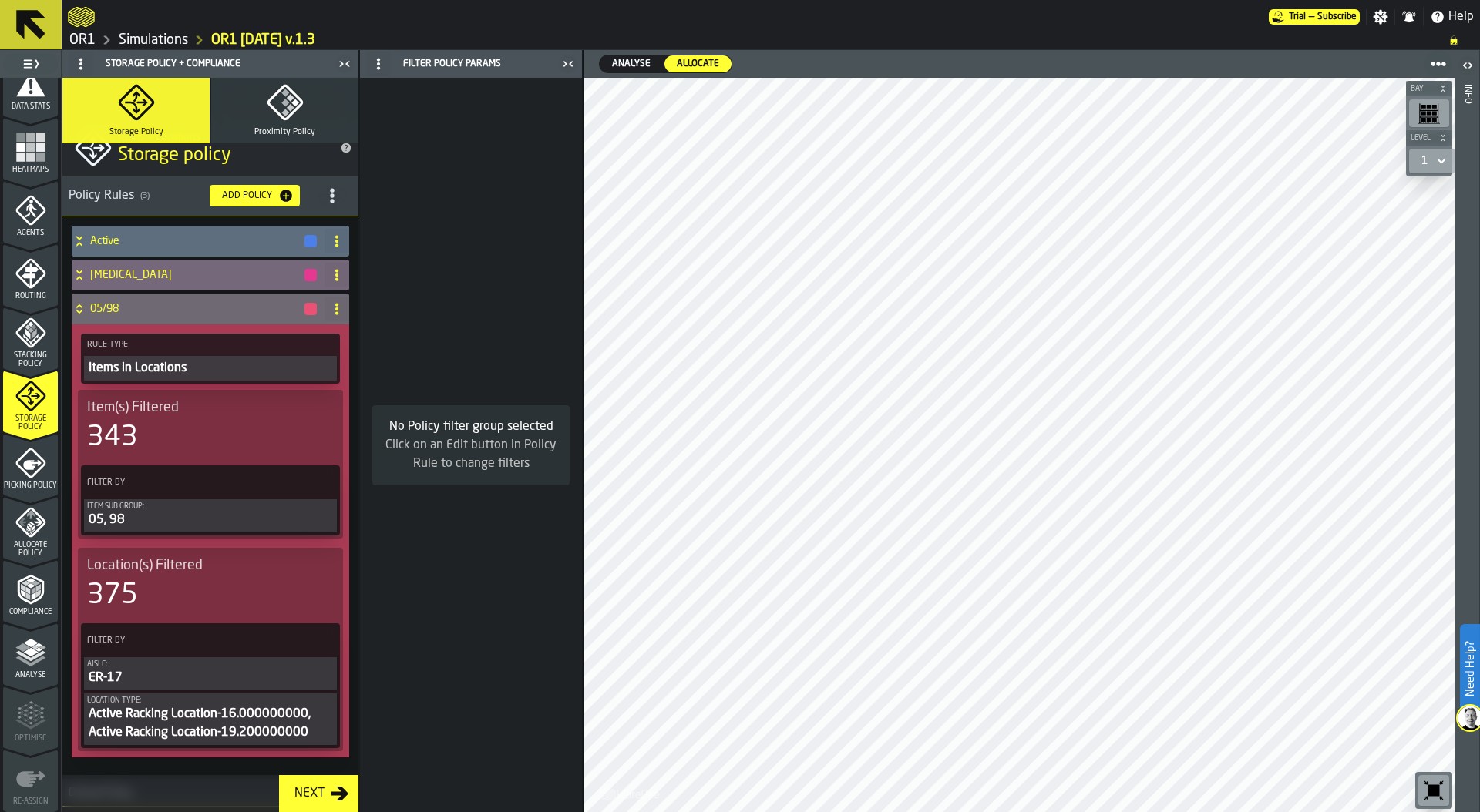
click at [80, 278] on icon at bounding box center [79, 277] width 5 height 4
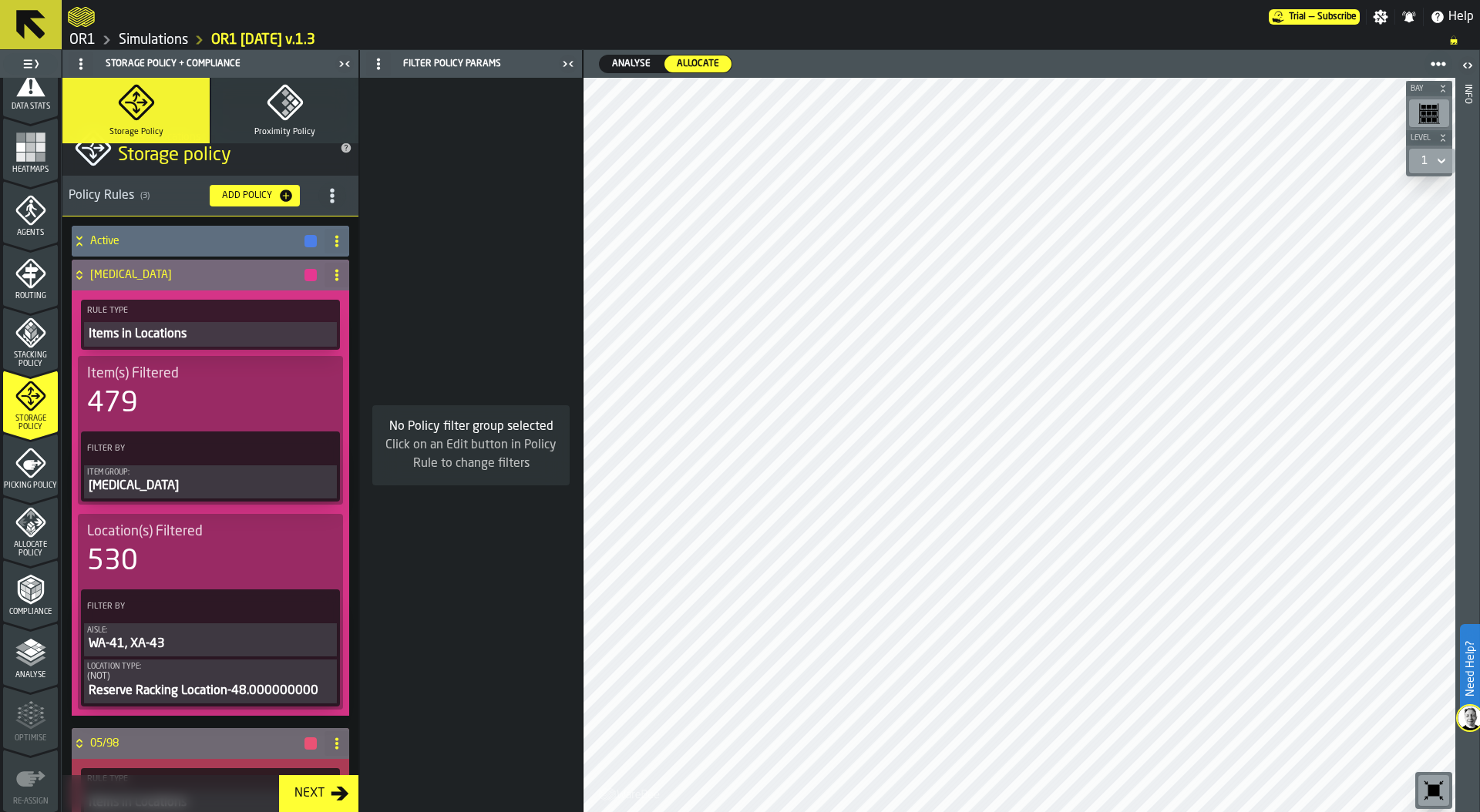
click at [81, 273] on icon at bounding box center [79, 275] width 15 height 13
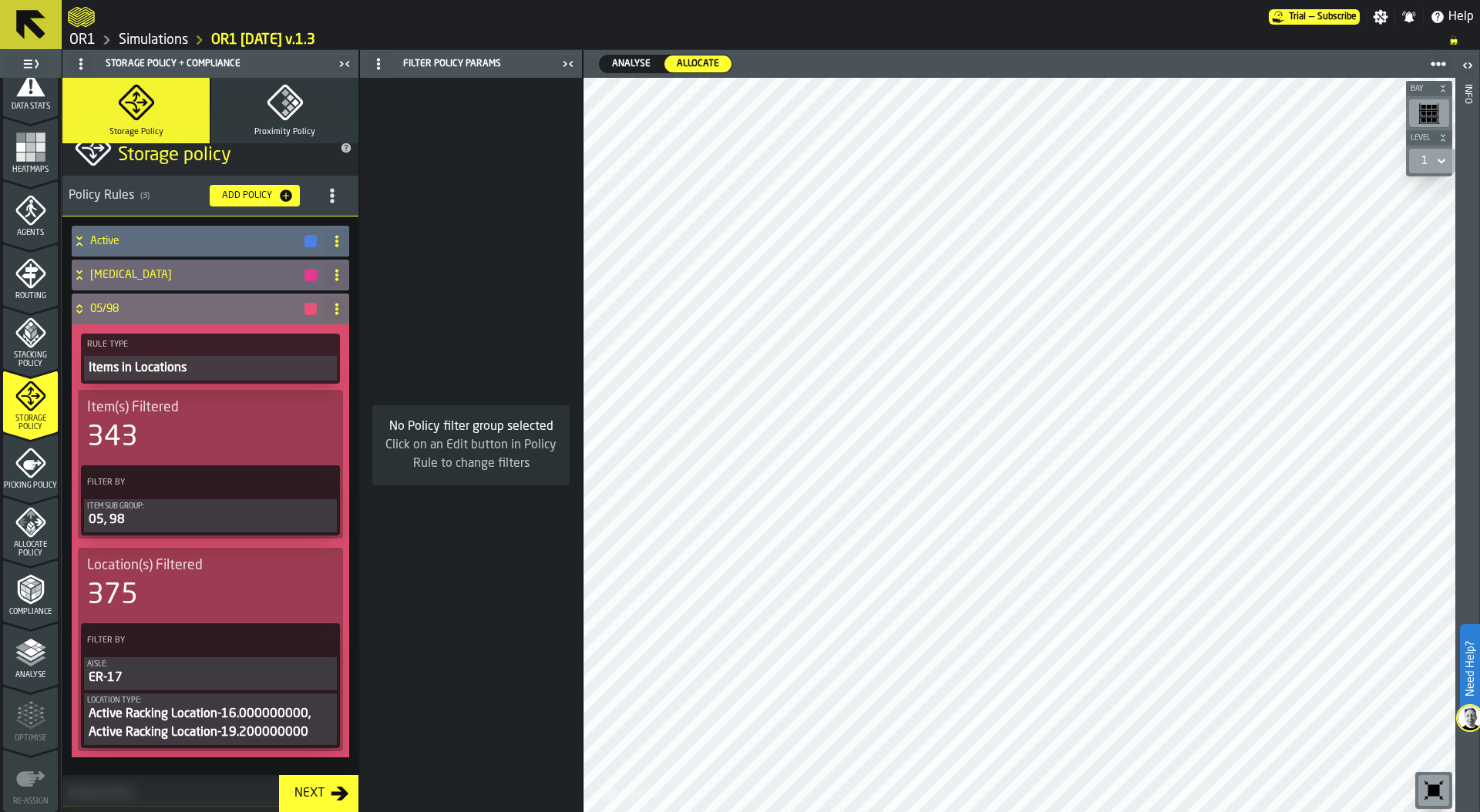
click at [306, 308] on div "button-" at bounding box center [310, 308] width 13 height 13
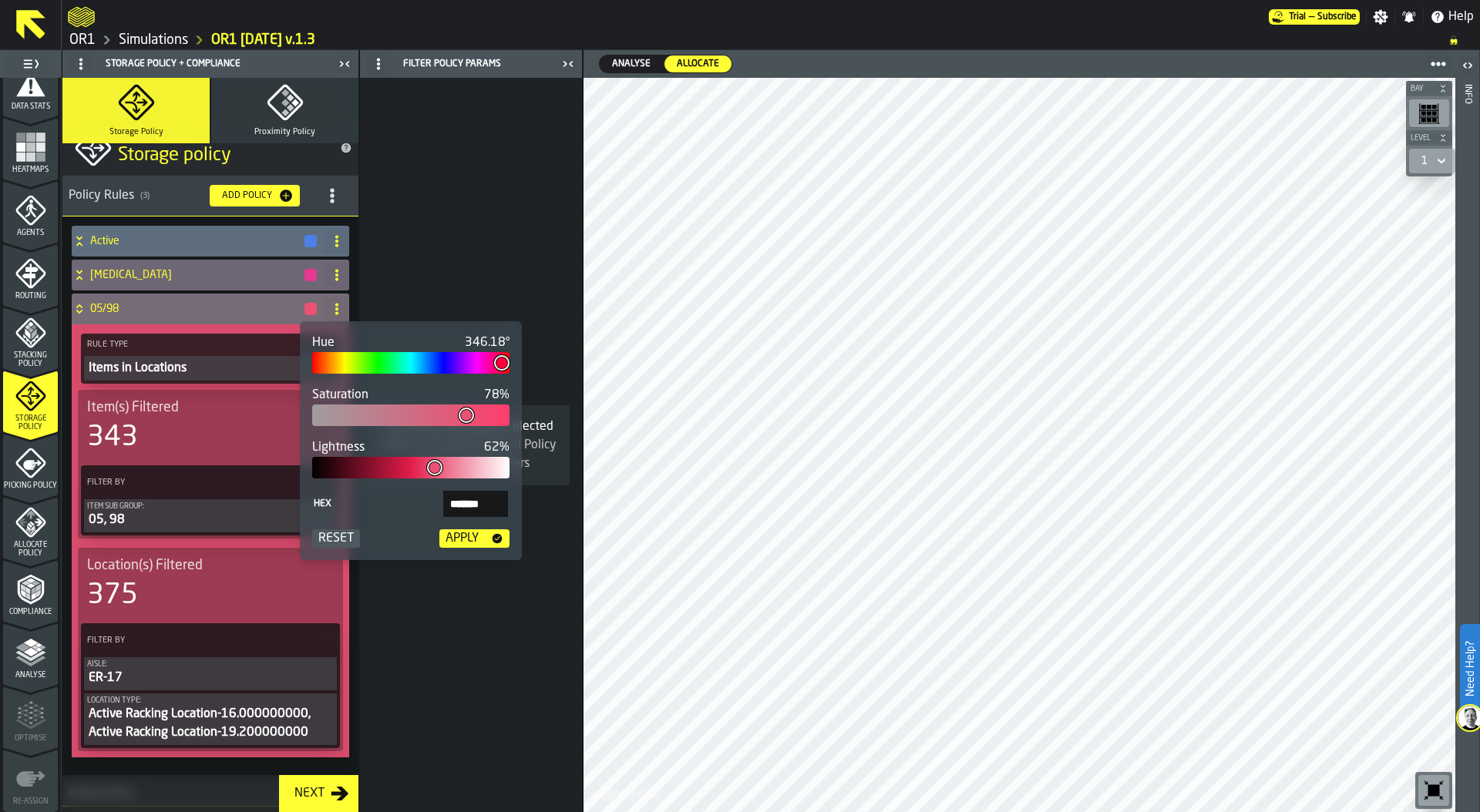
type input "**"
type input "*******"
click at [364, 362] on div at bounding box center [410, 363] width 198 height 22
click at [466, 538] on div "Apply" at bounding box center [462, 539] width 45 height 18
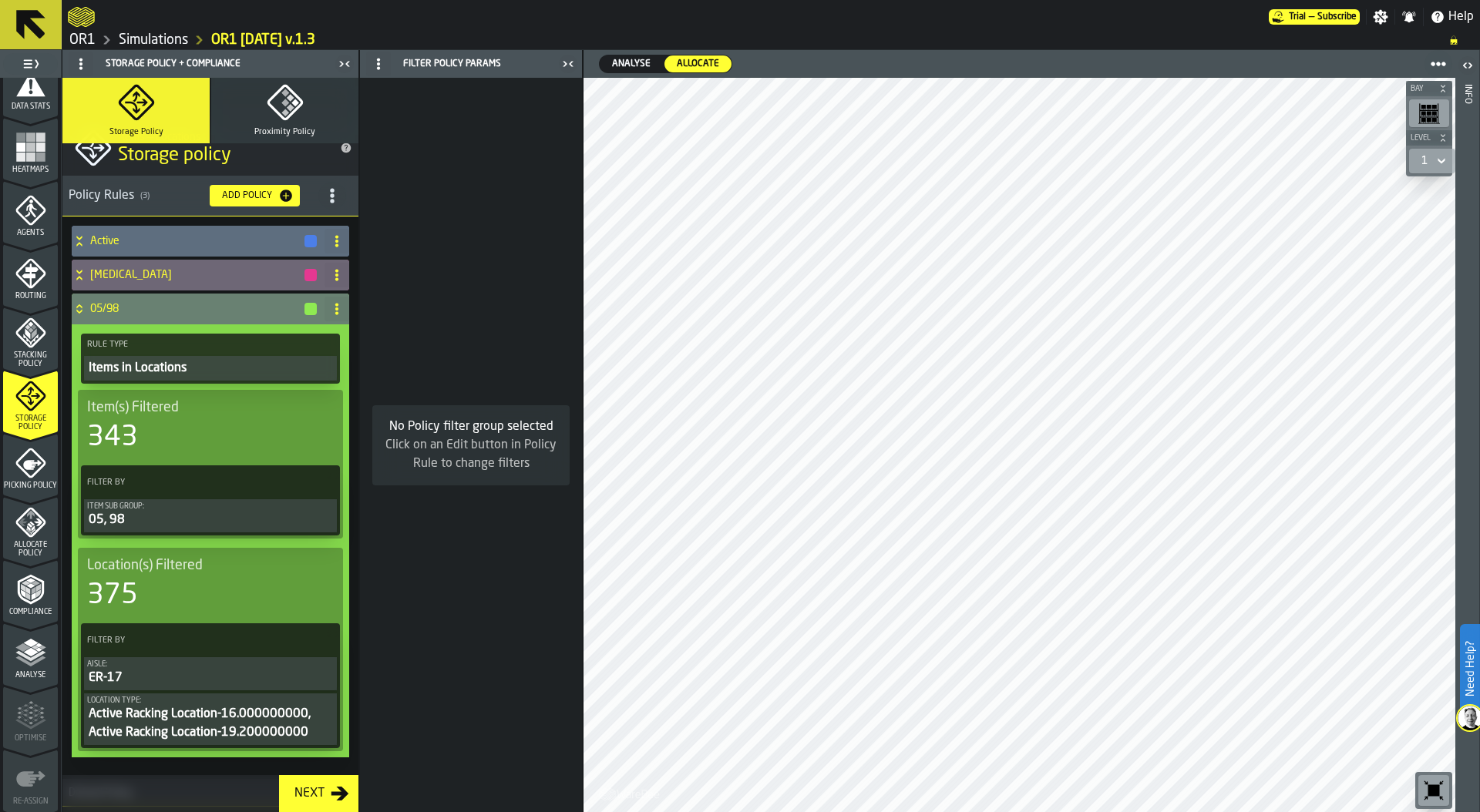
click at [82, 308] on icon at bounding box center [79, 308] width 15 height 13
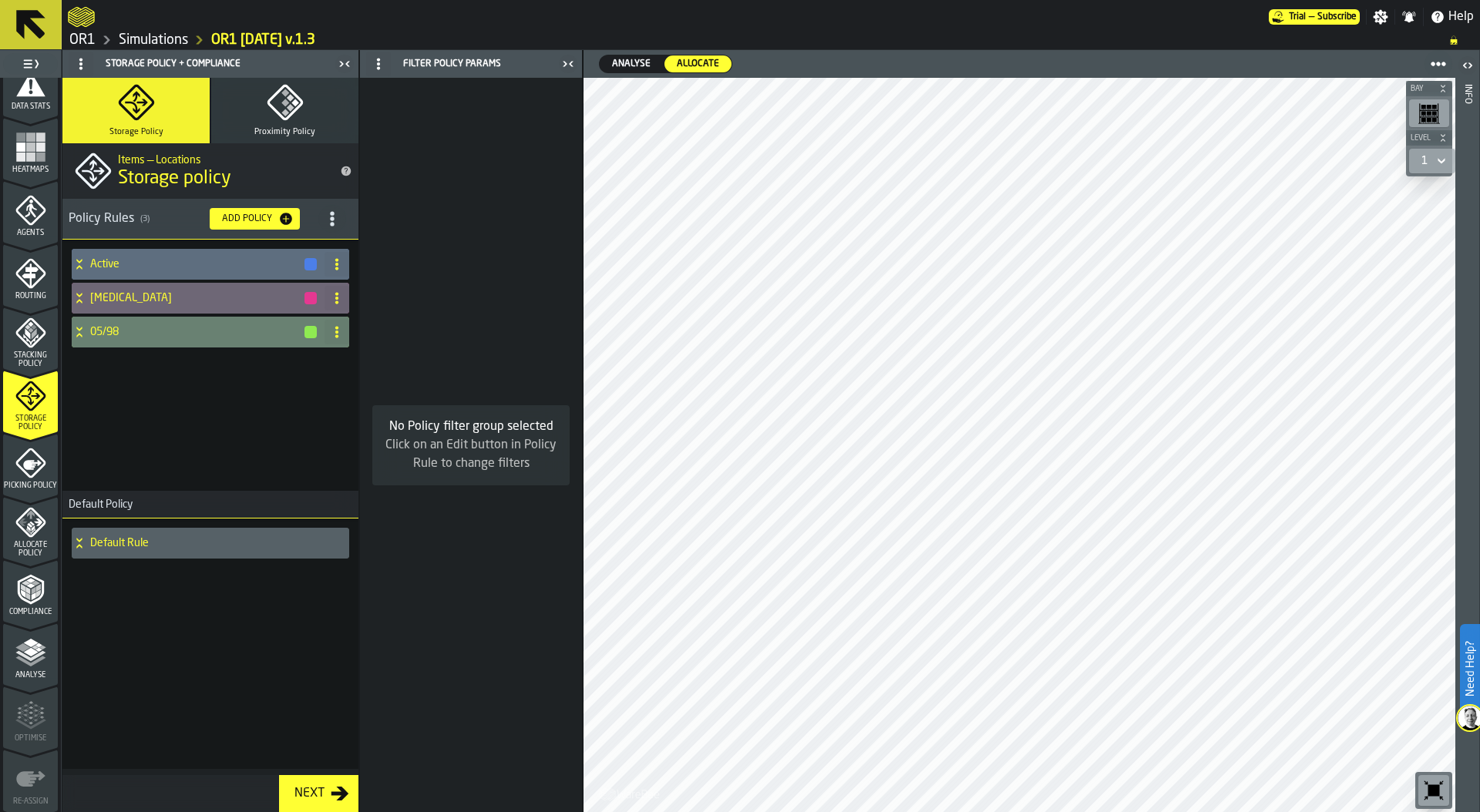
scroll to position [0, 0]
click at [25, 441] on div "Picking Policy" at bounding box center [30, 463] width 55 height 51
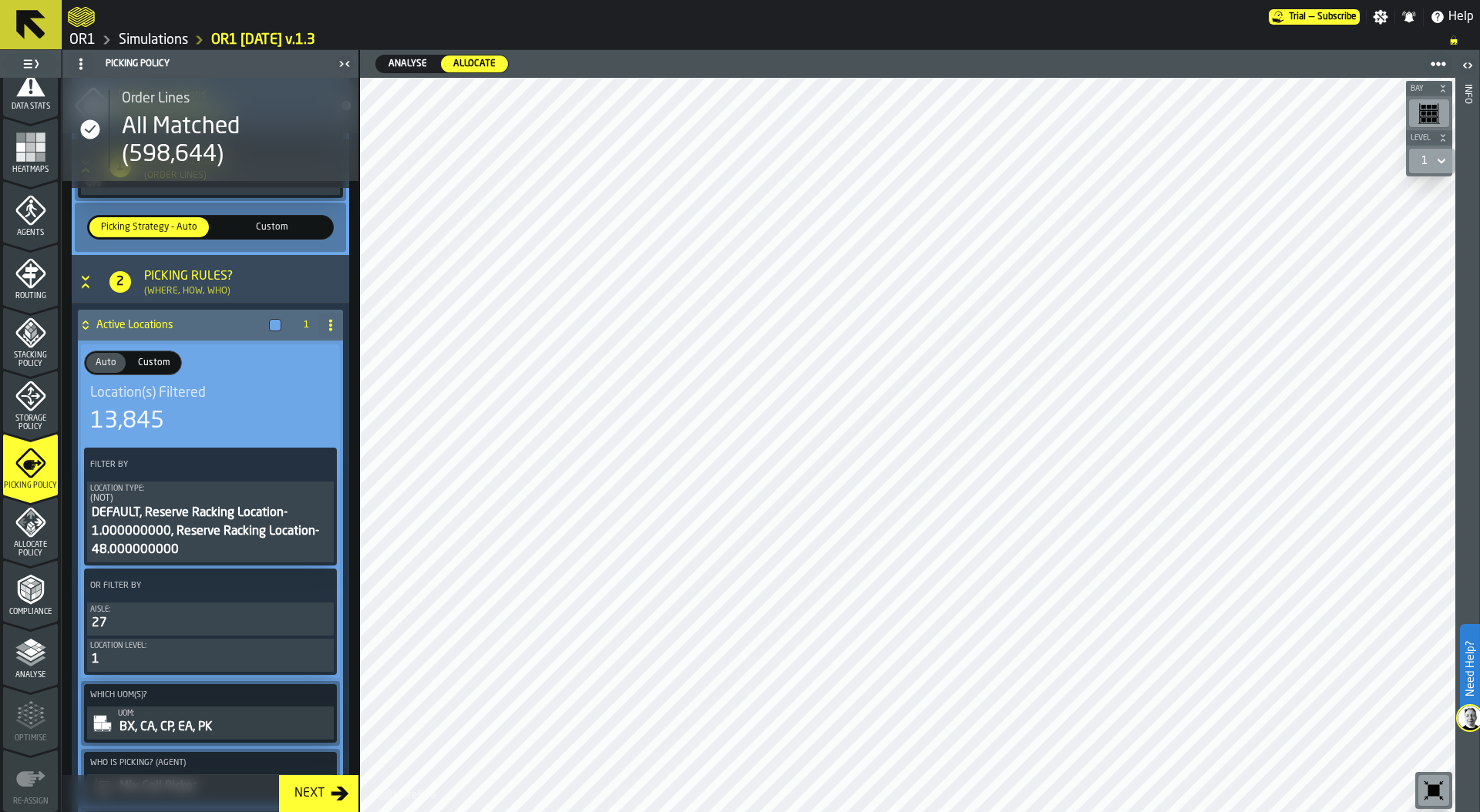
scroll to position [305, 0]
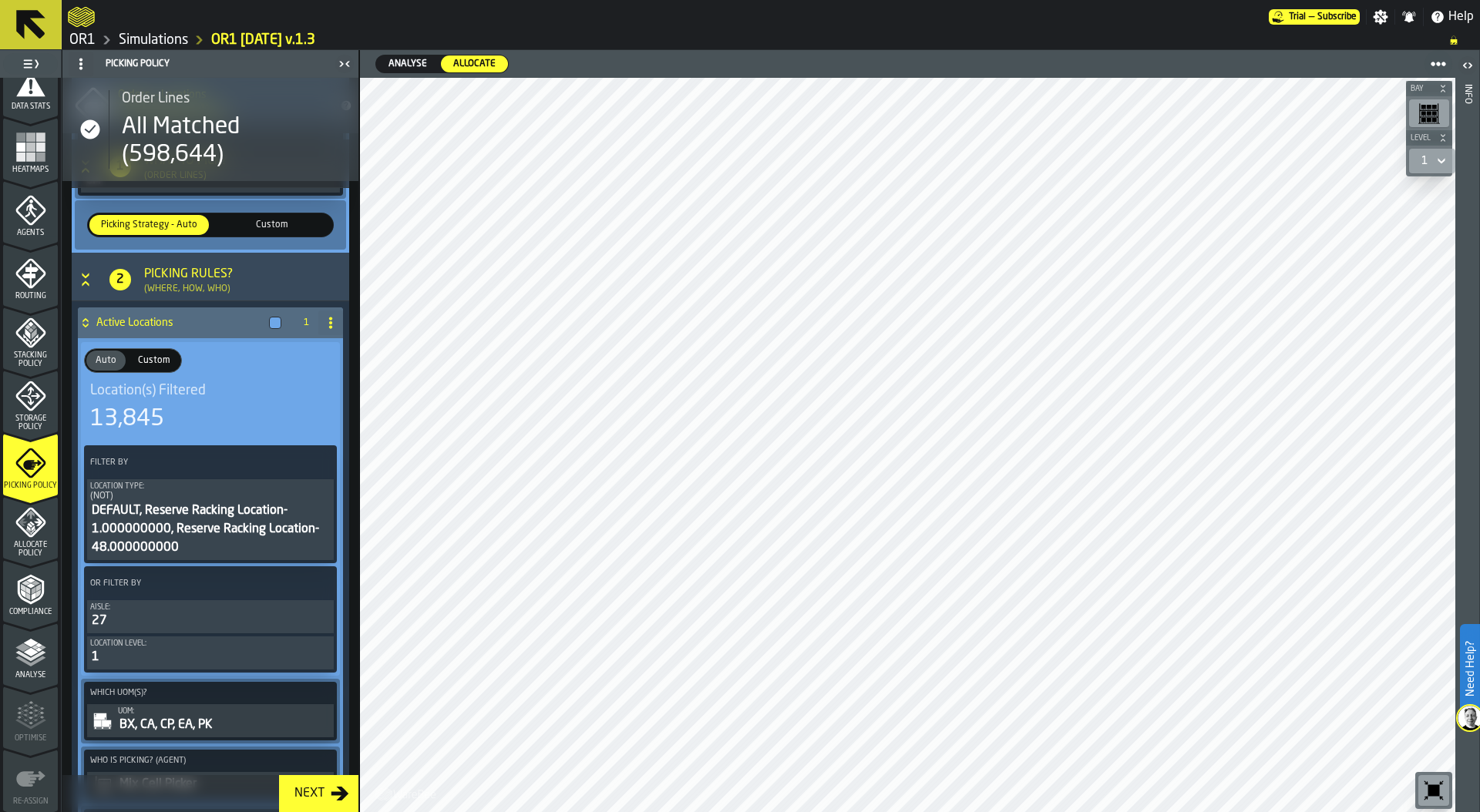
click at [211, 395] on div "Location(s) Filtered" at bounding box center [210, 391] width 240 height 17
click at [170, 511] on div "DEFAULT, Reserve Racking Location-1.000000000, Reserve Racking Location-48.0000…" at bounding box center [210, 530] width 240 height 55
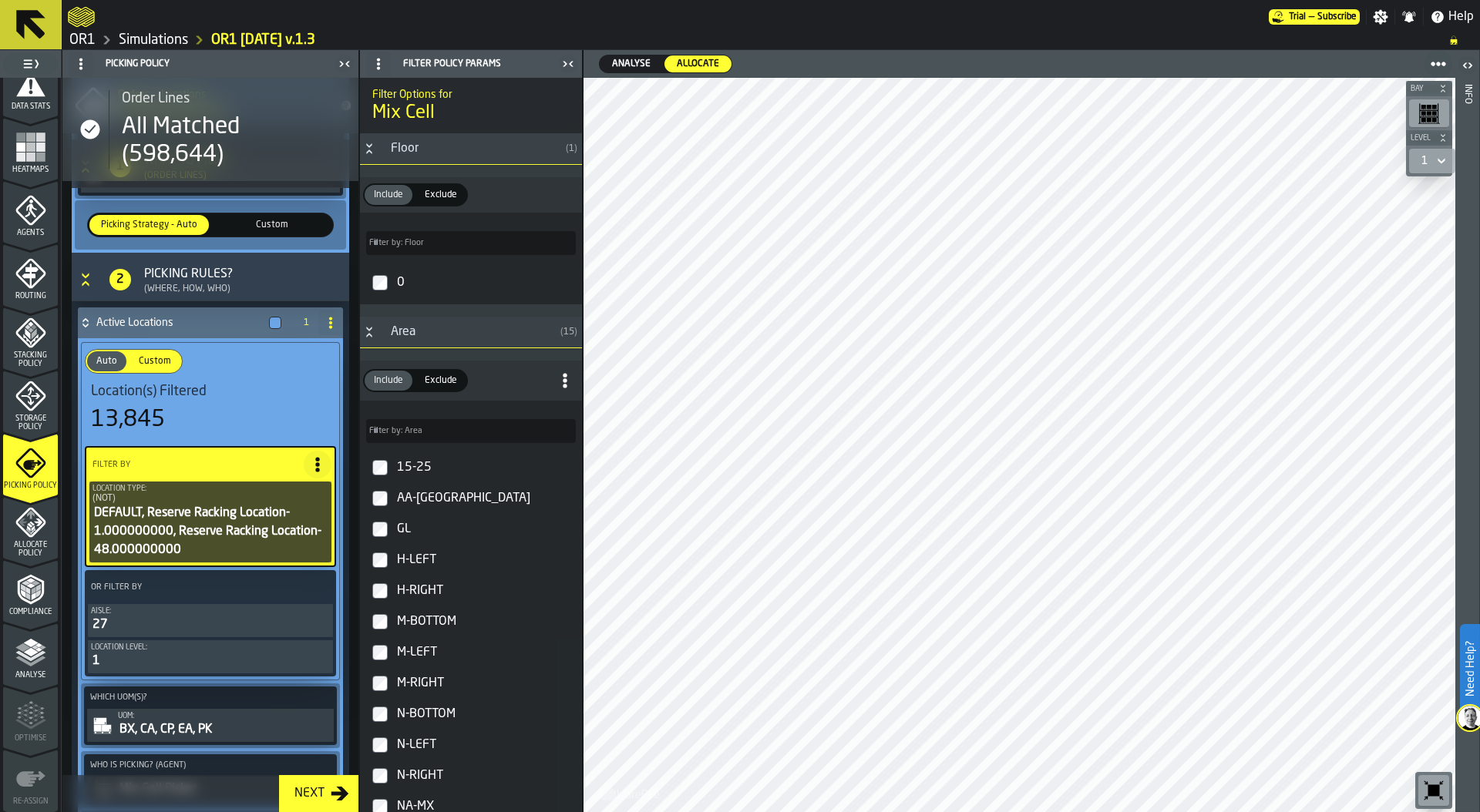
click at [25, 536] on icon "menu Allocate Policy" at bounding box center [30, 522] width 31 height 31
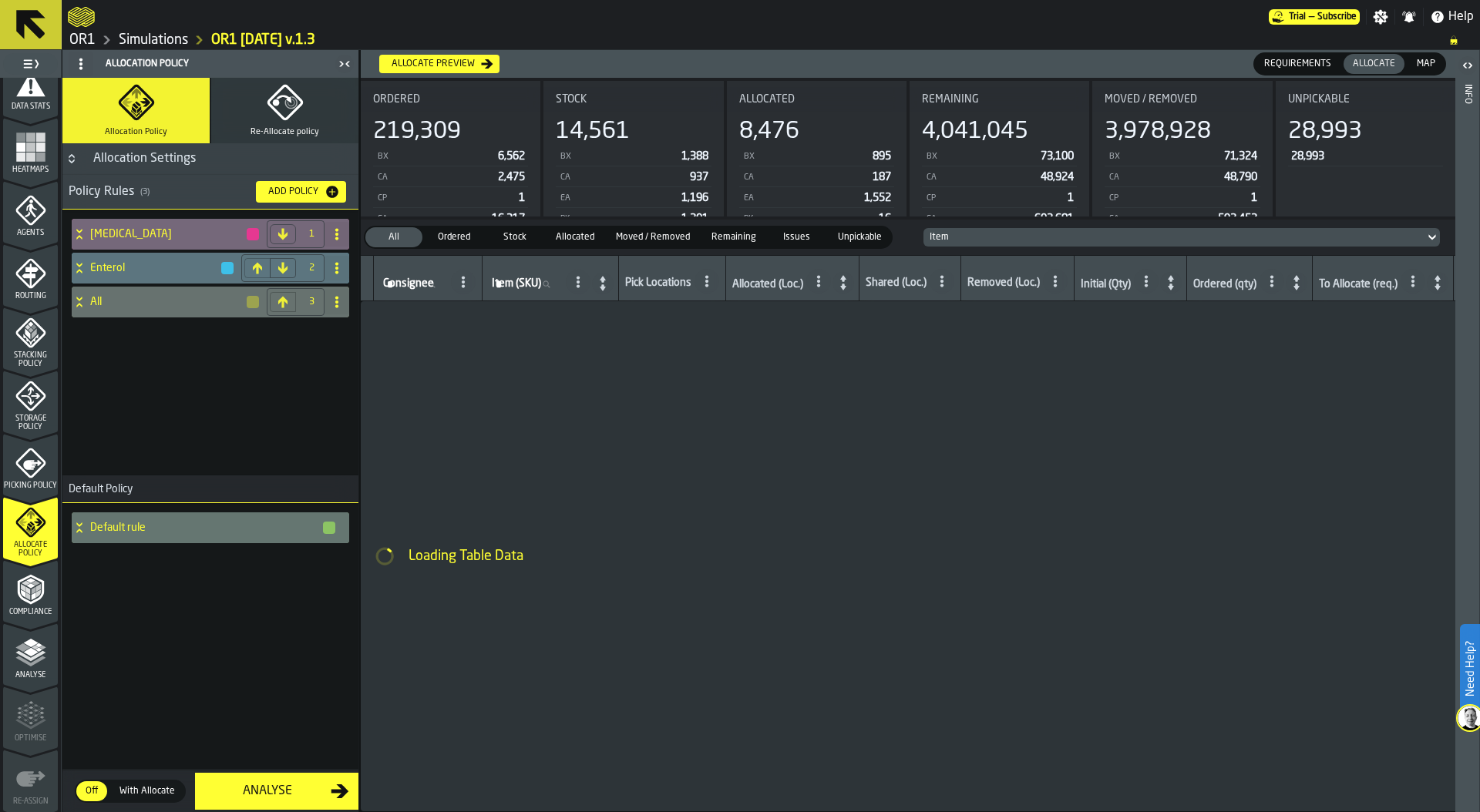
click at [103, 234] on h4 "[MEDICAL_DATA]" at bounding box center [167, 234] width 155 height 13
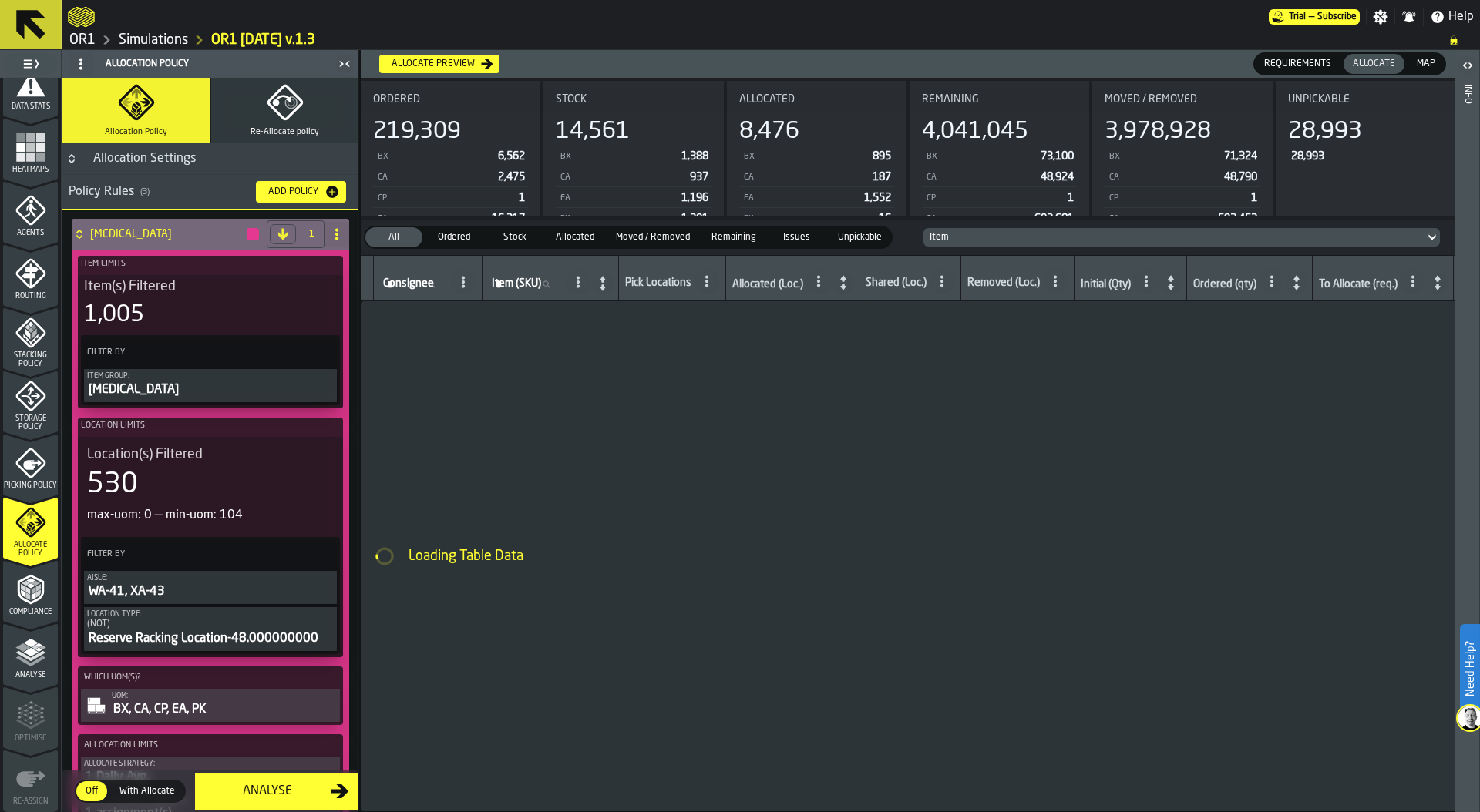
click at [136, 496] on div "530" at bounding box center [113, 484] width 50 height 31
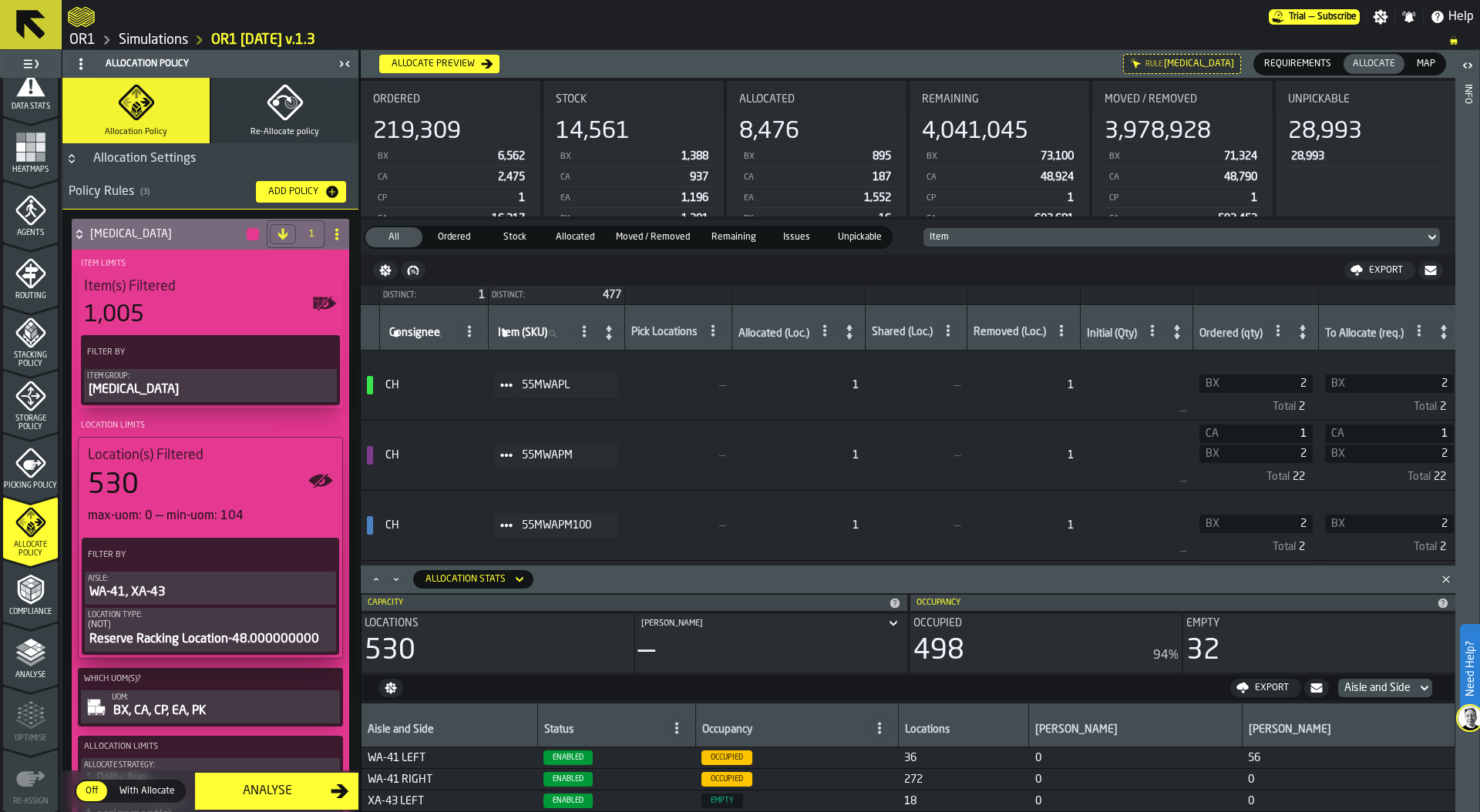
click at [1426, 63] on span "Map" at bounding box center [1425, 64] width 31 height 13
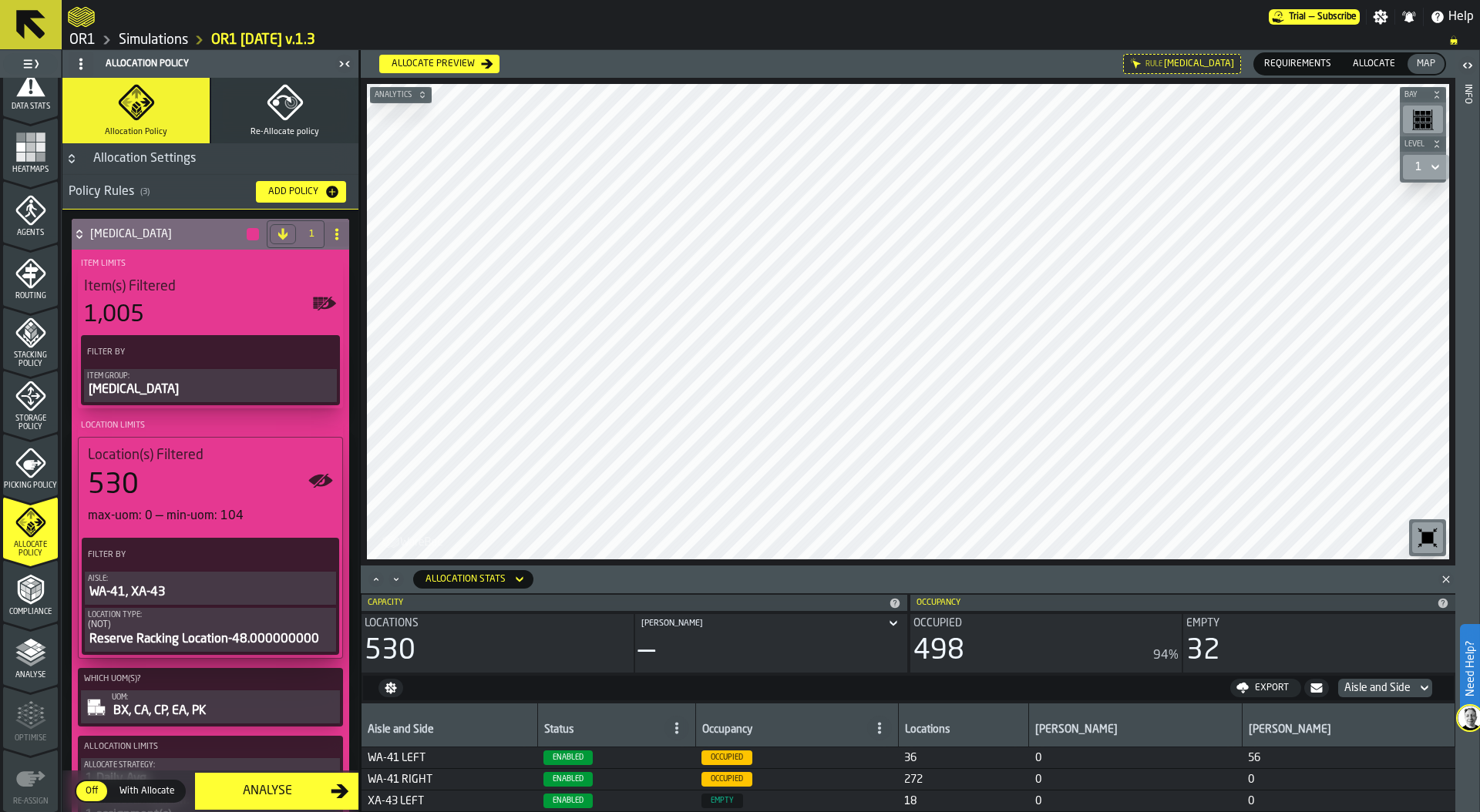
click at [1444, 578] on icon "Close" at bounding box center [1446, 579] width 15 height 15
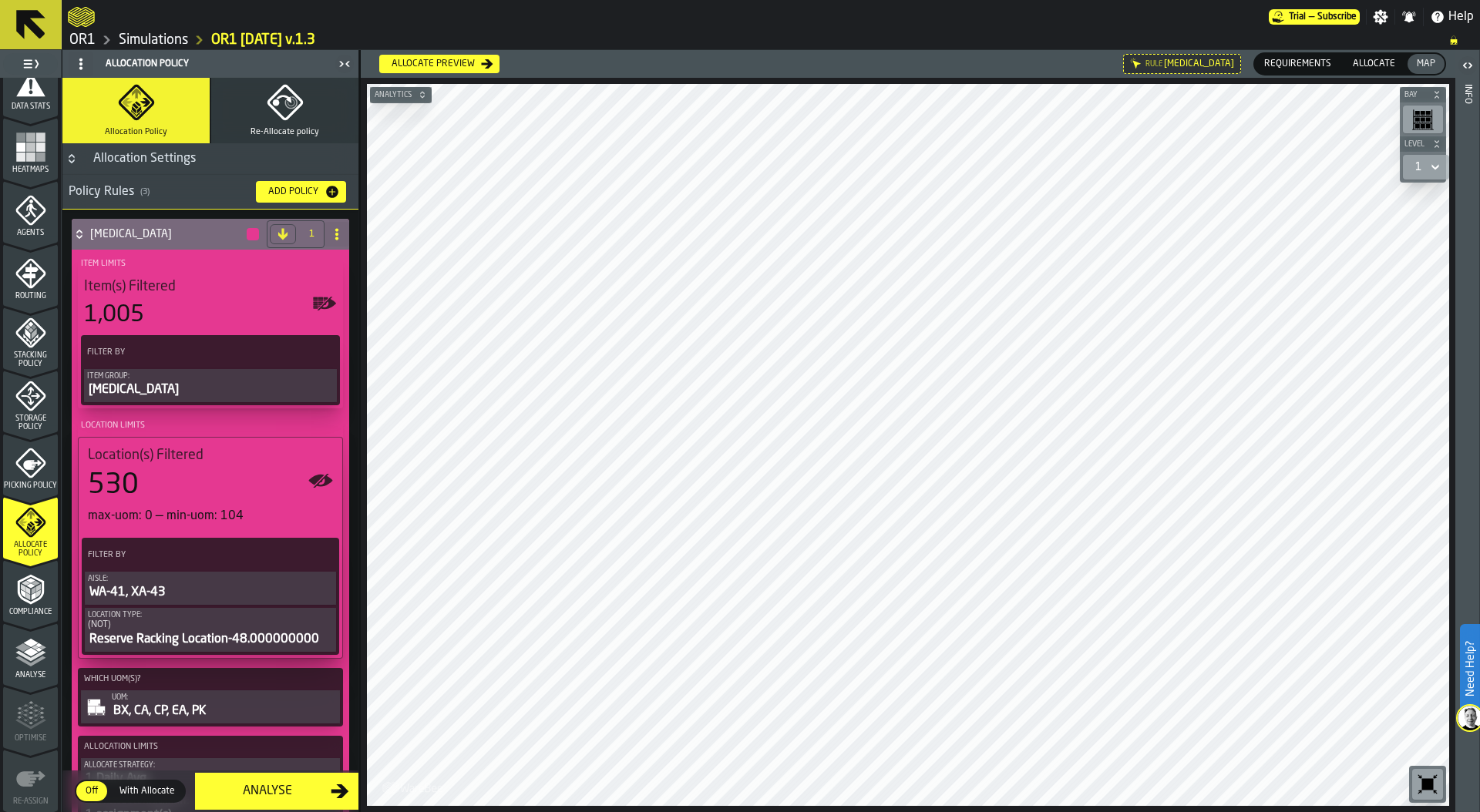
click at [299, 120] on button "Re-Allocate policy" at bounding box center [284, 111] width 147 height 66
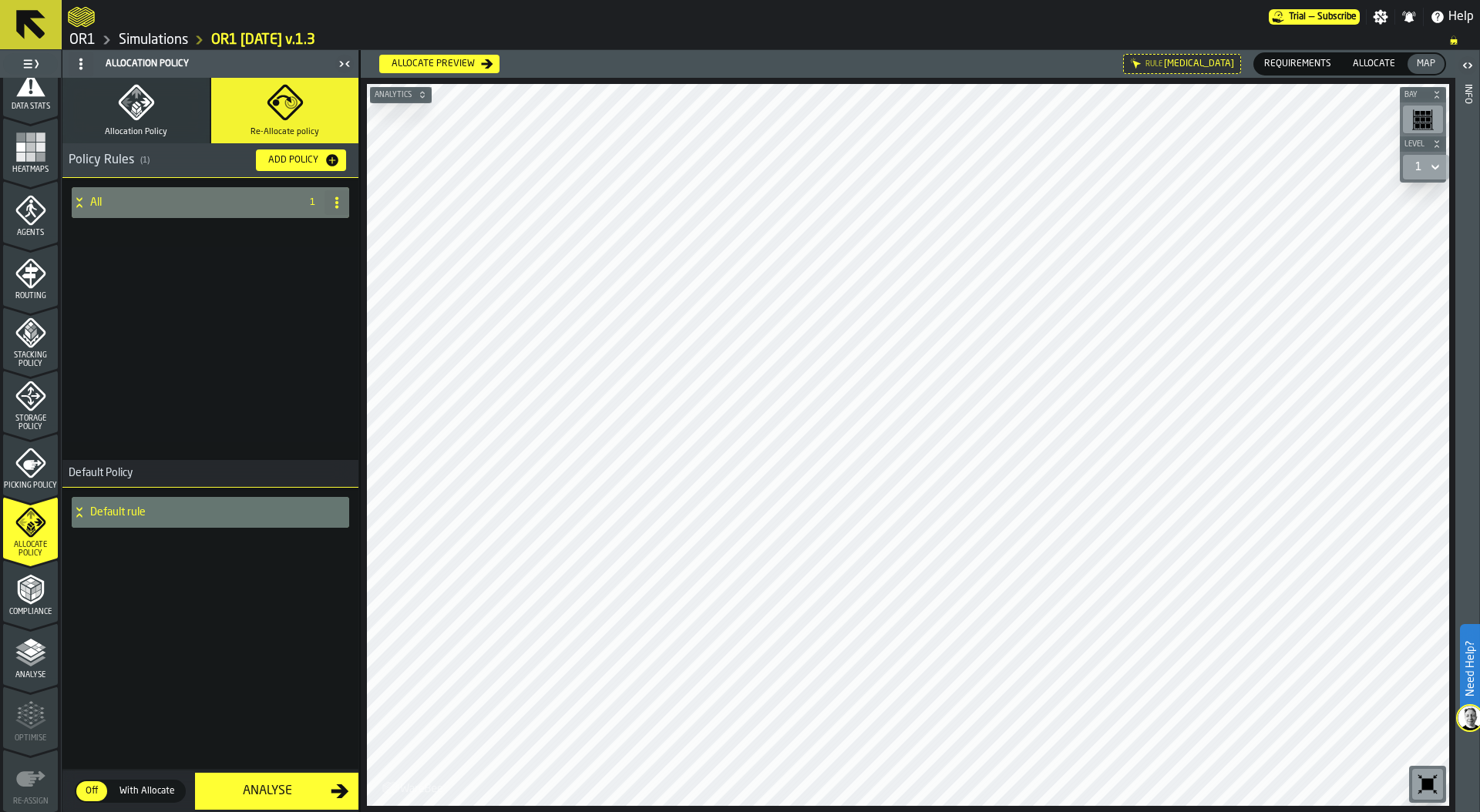
click at [92, 204] on h4 "All" at bounding box center [192, 203] width 204 height 13
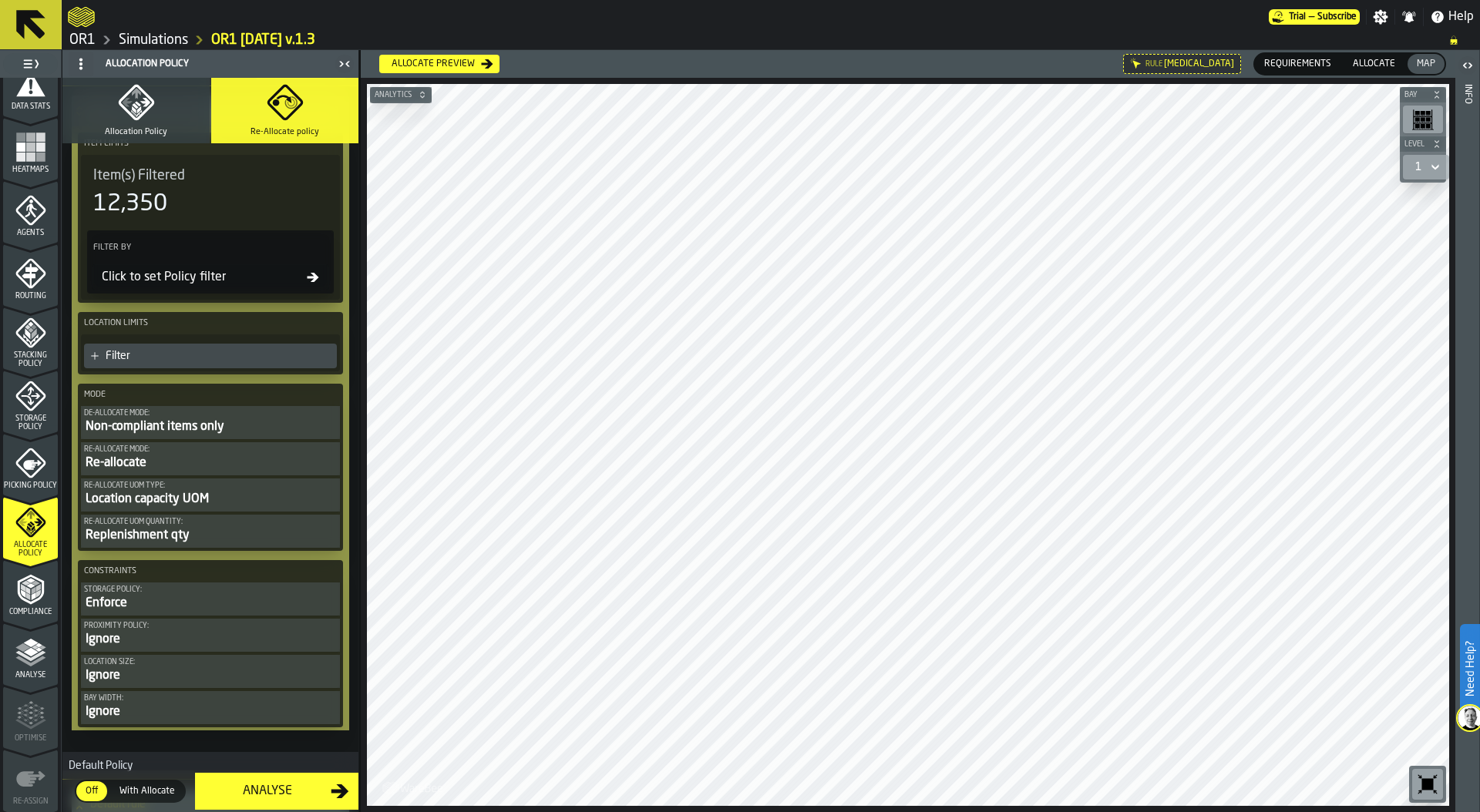
scroll to position [110, 0]
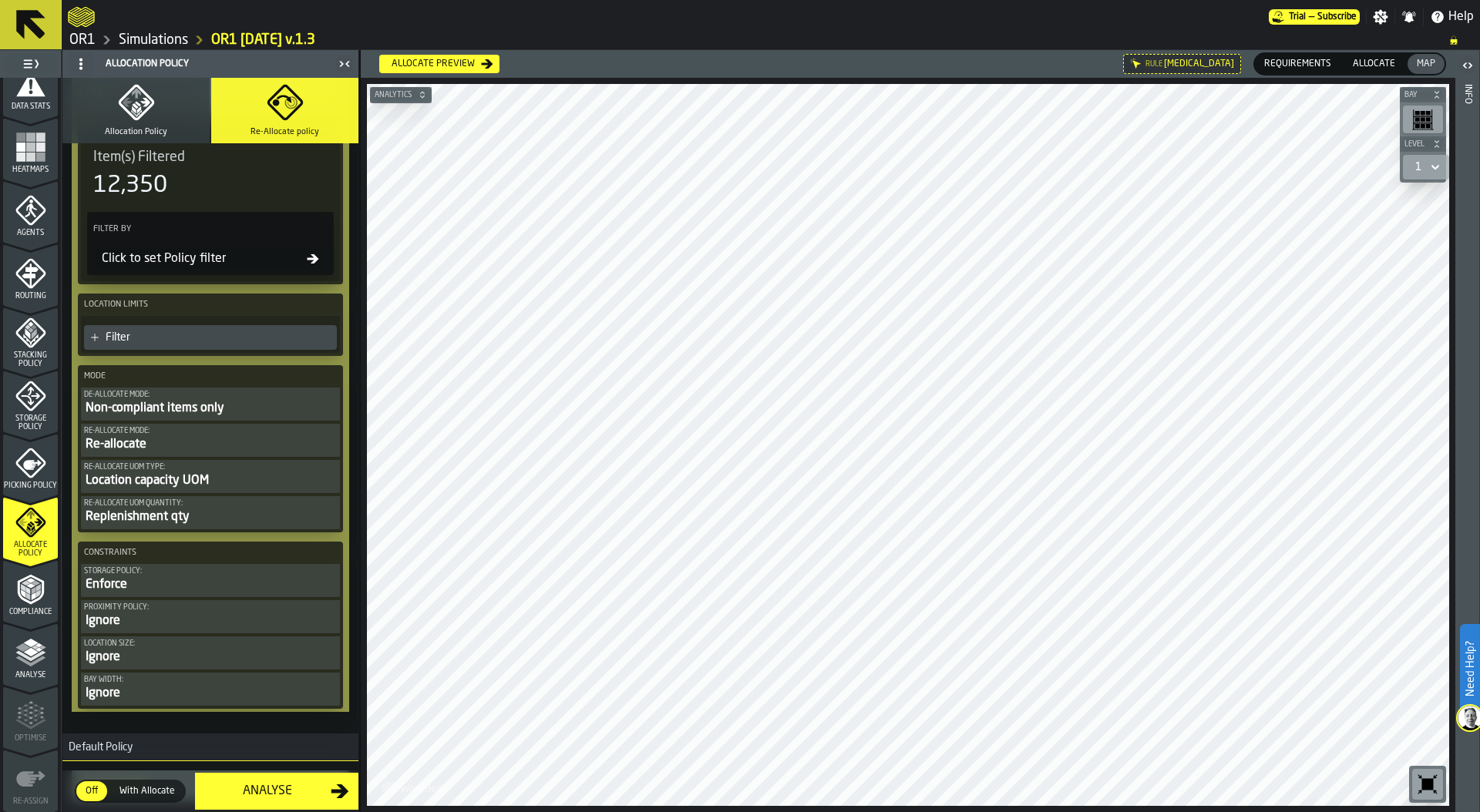
click at [200, 477] on div "Location capacity UOM" at bounding box center [210, 481] width 253 height 18
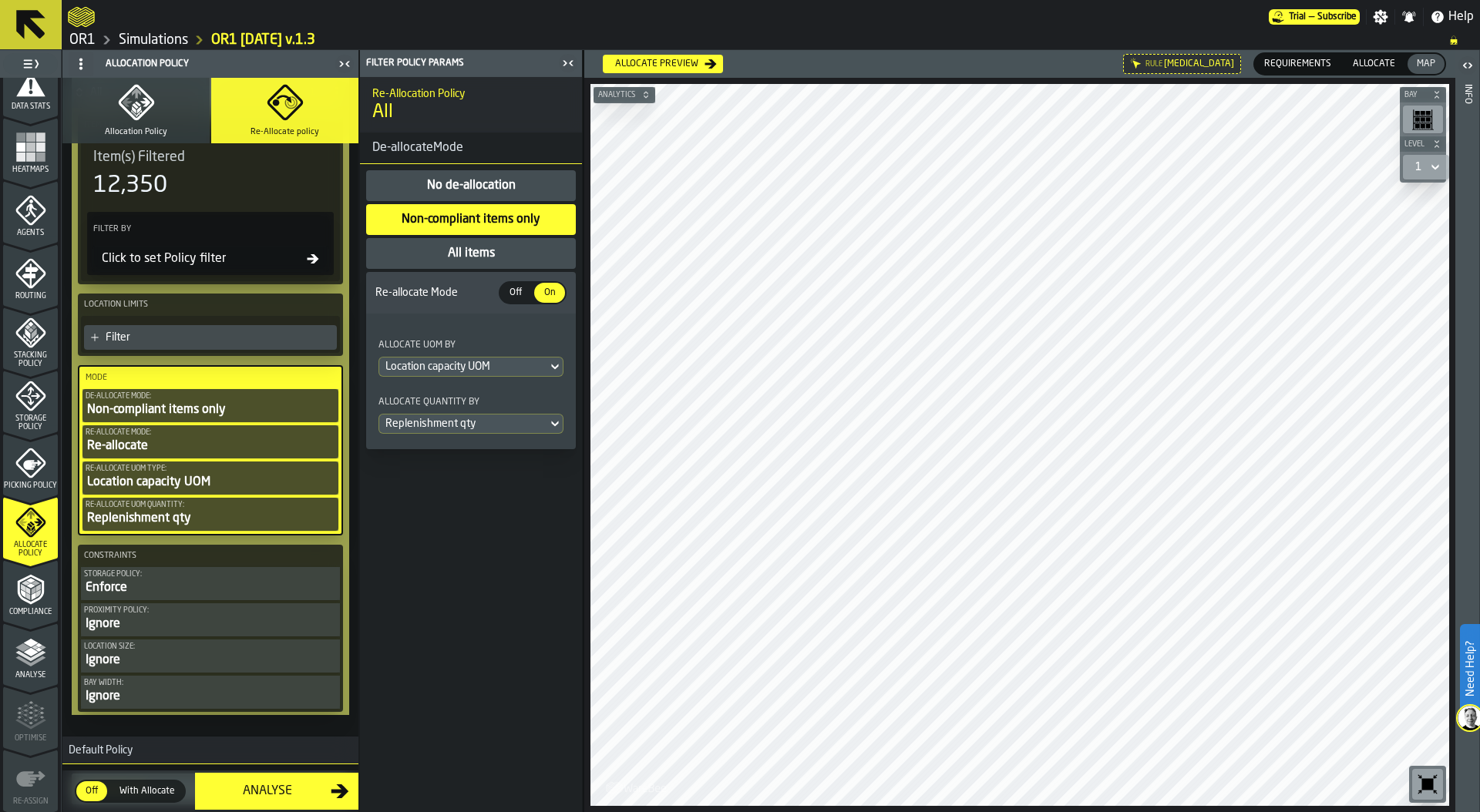
click at [503, 364] on div "Location capacity UOM" at bounding box center [462, 366] width 156 height 13
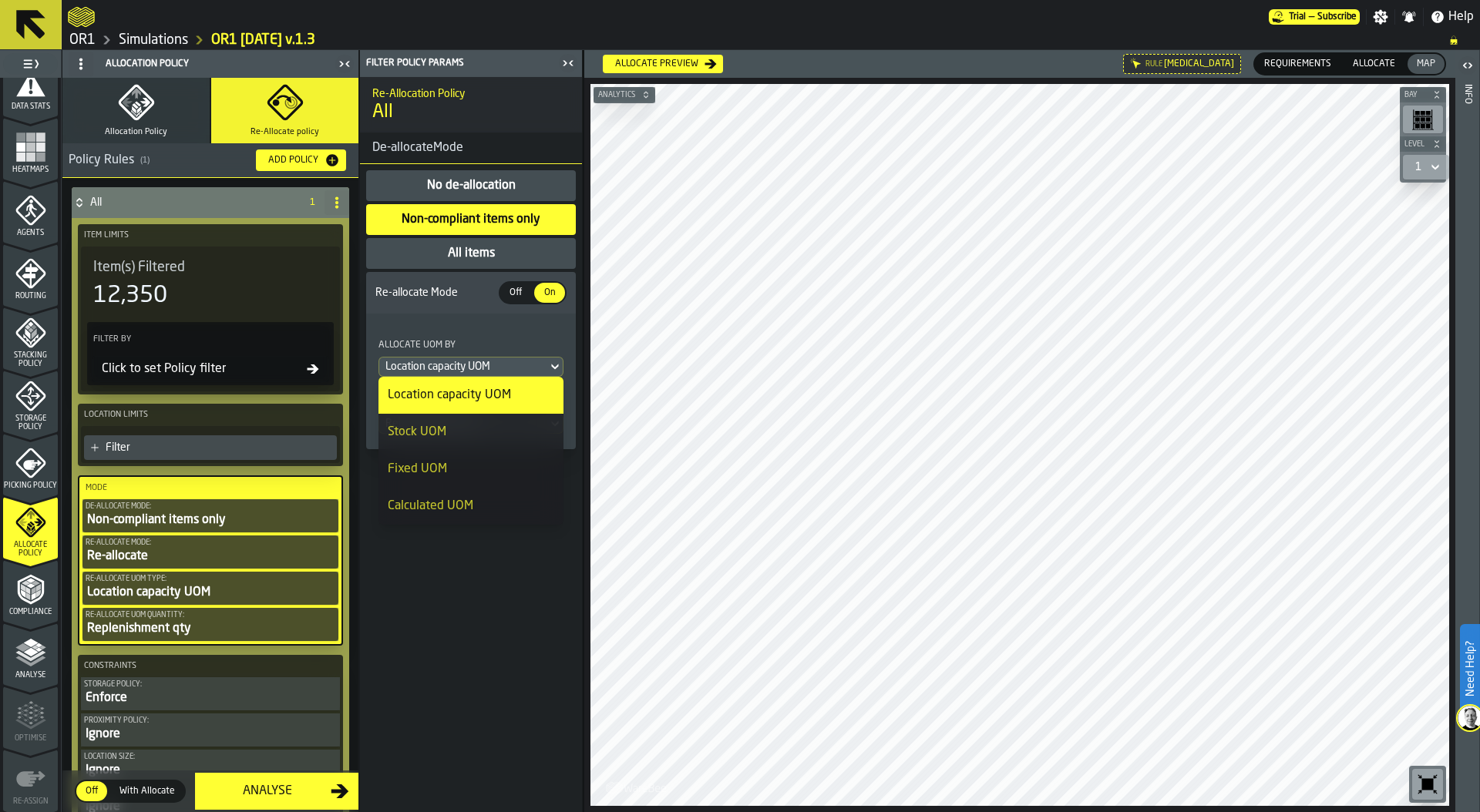
scroll to position [186, 0]
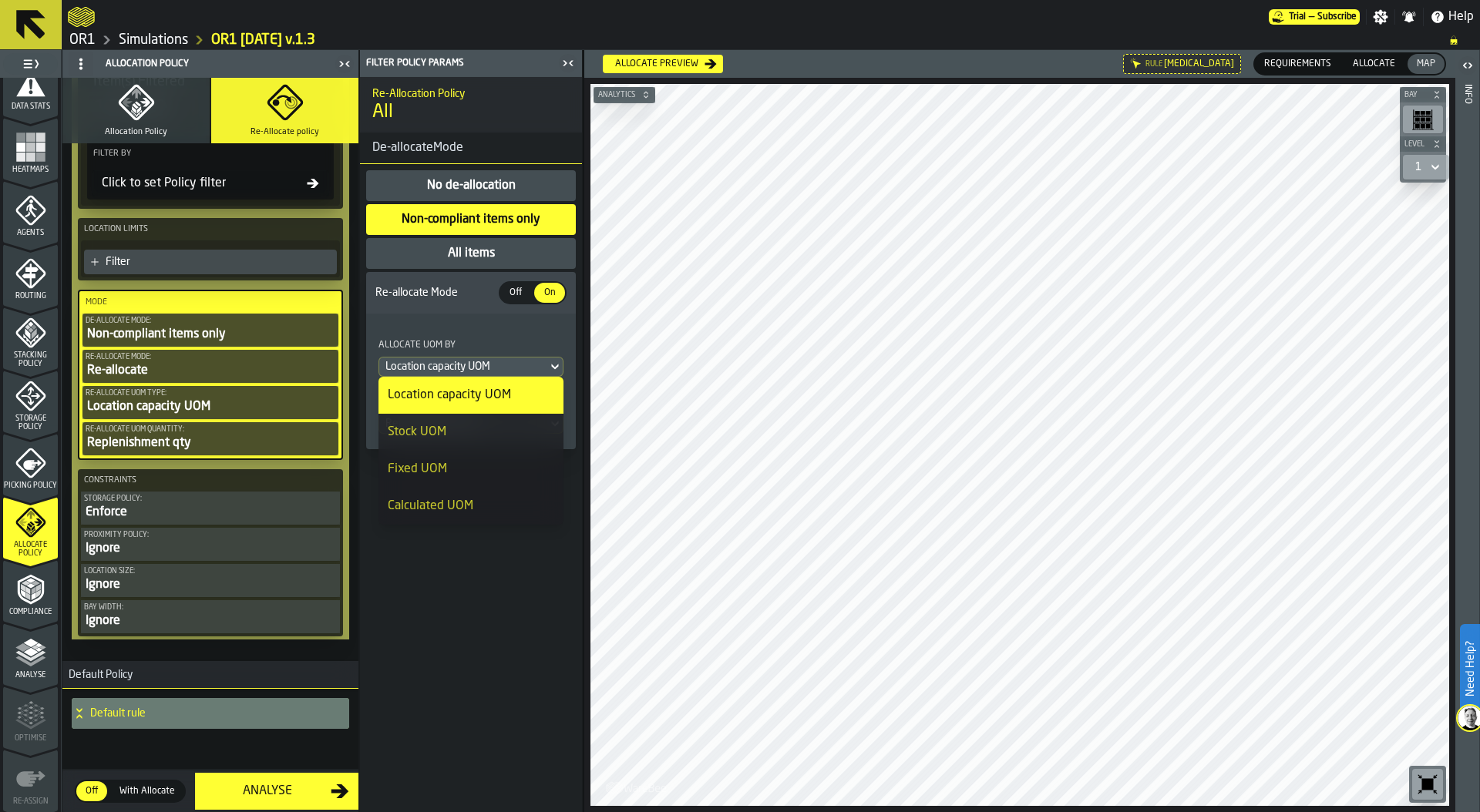
click at [79, 720] on div "Default rule" at bounding box center [204, 713] width 265 height 31
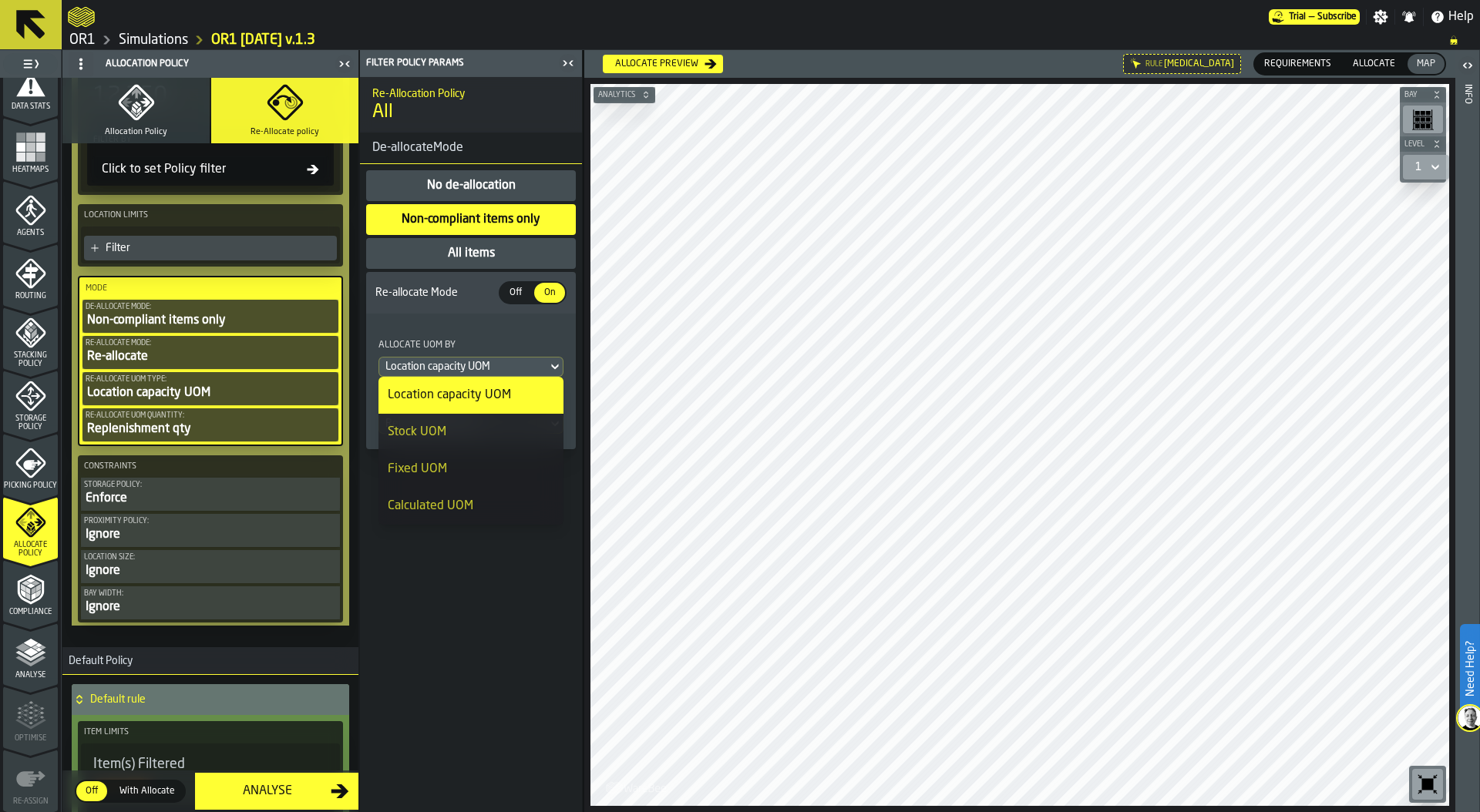
scroll to position [202, 0]
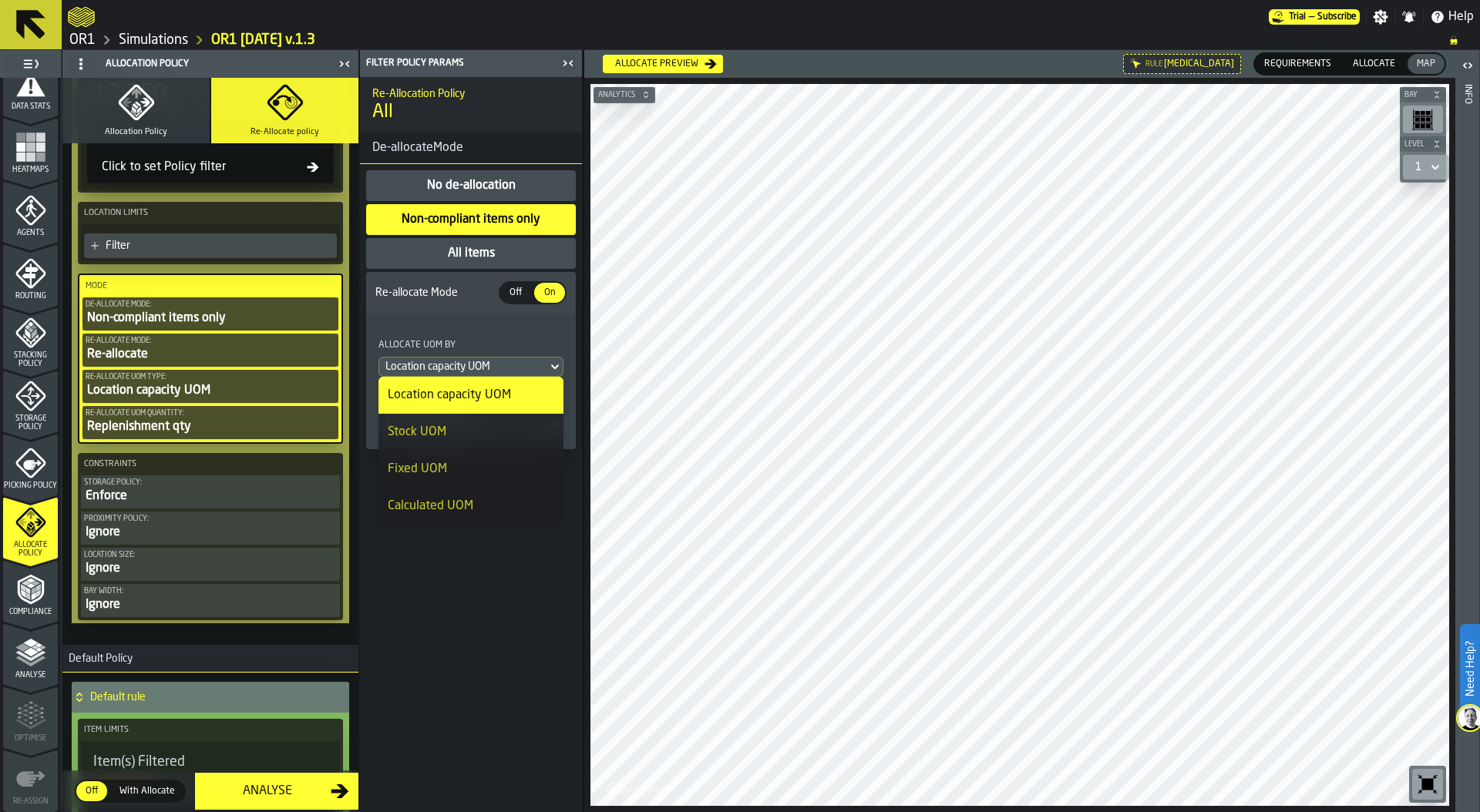
click at [82, 695] on icon at bounding box center [79, 697] width 15 height 13
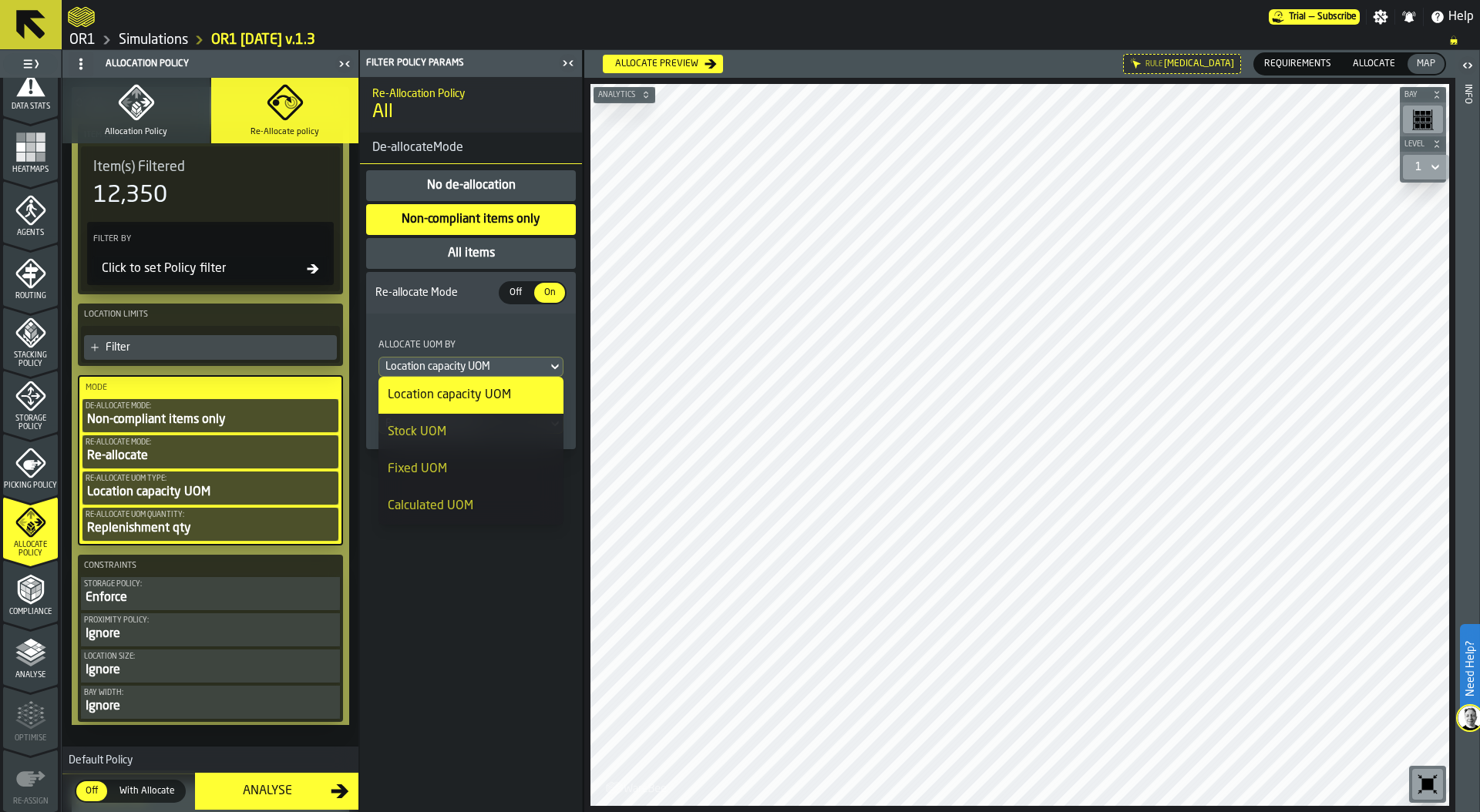
scroll to position [0, 0]
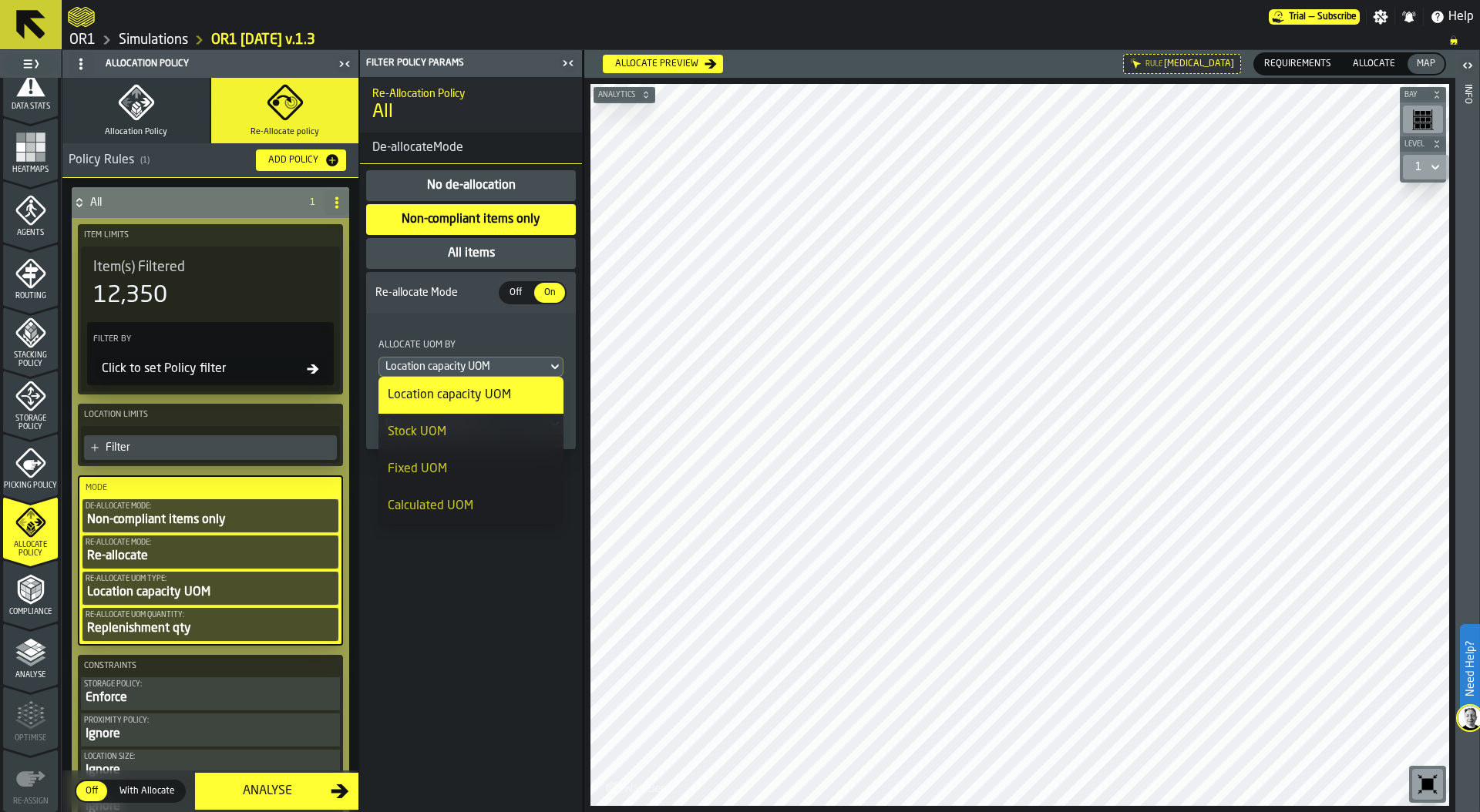
click at [124, 119] on icon "button" at bounding box center [136, 103] width 37 height 37
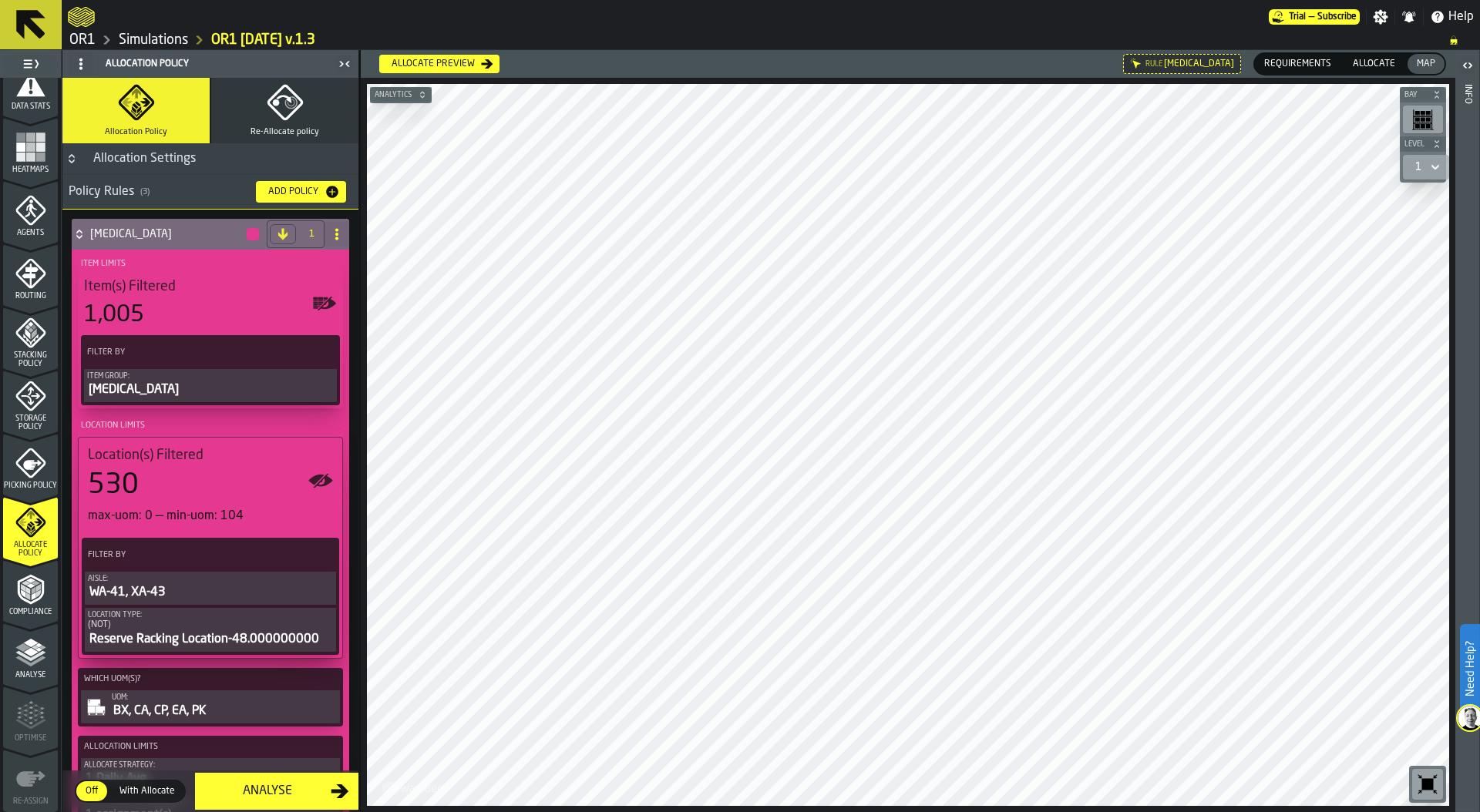
click at [85, 234] on icon at bounding box center [79, 234] width 15 height 13
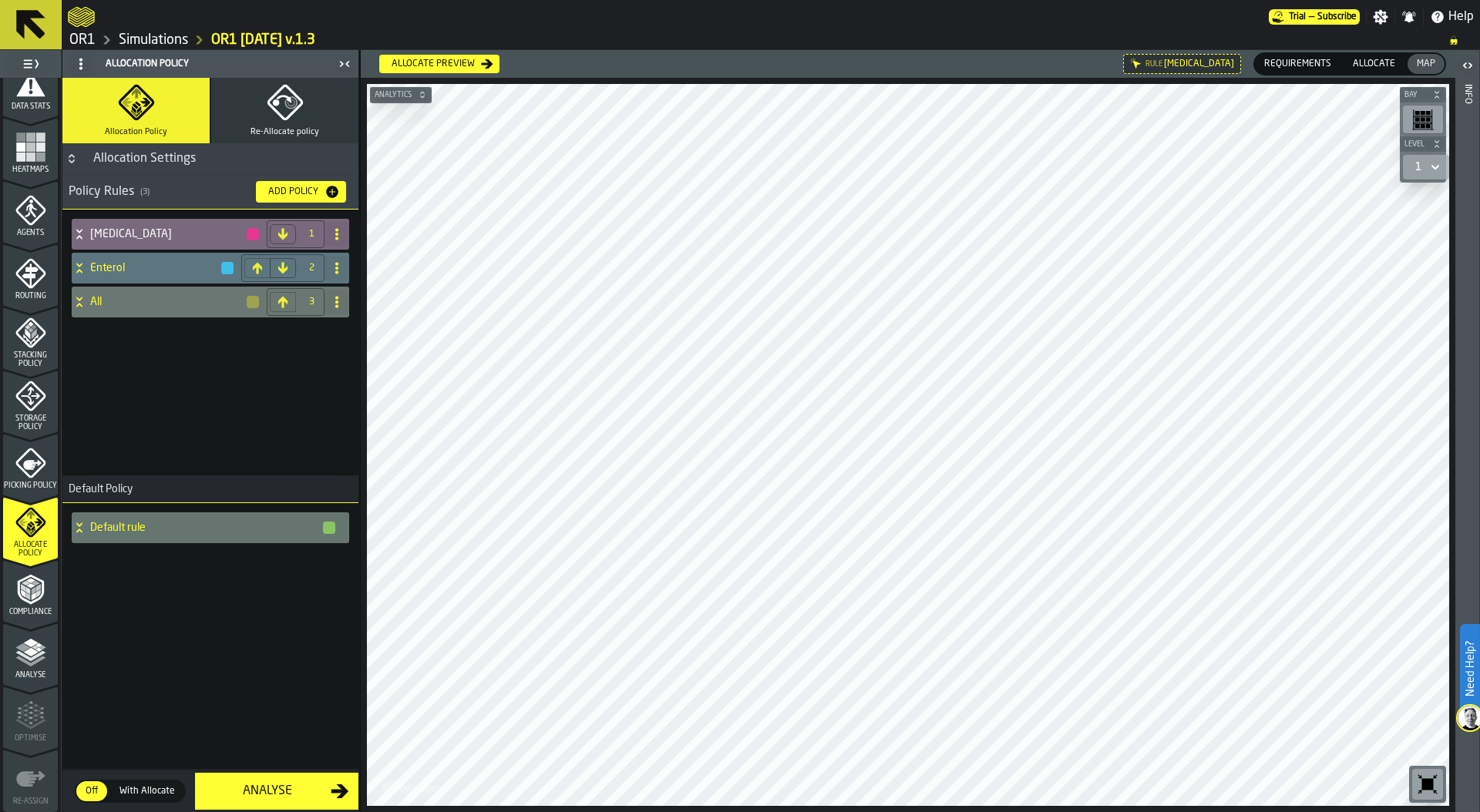
click at [81, 303] on icon at bounding box center [79, 302] width 15 height 13
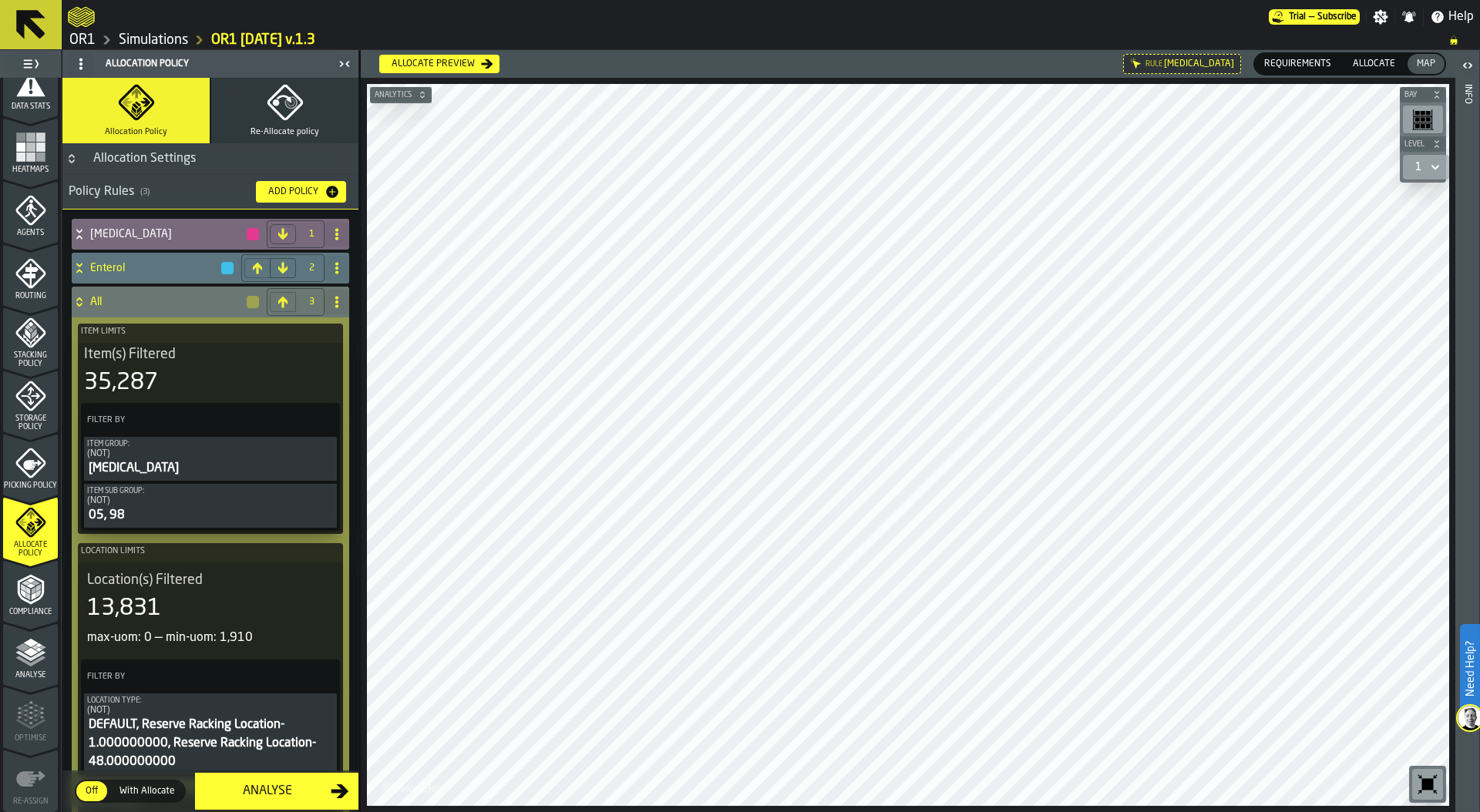
click at [207, 613] on div "13,831" at bounding box center [210, 609] width 246 height 28
click at [75, 300] on icon at bounding box center [79, 302] width 15 height 13
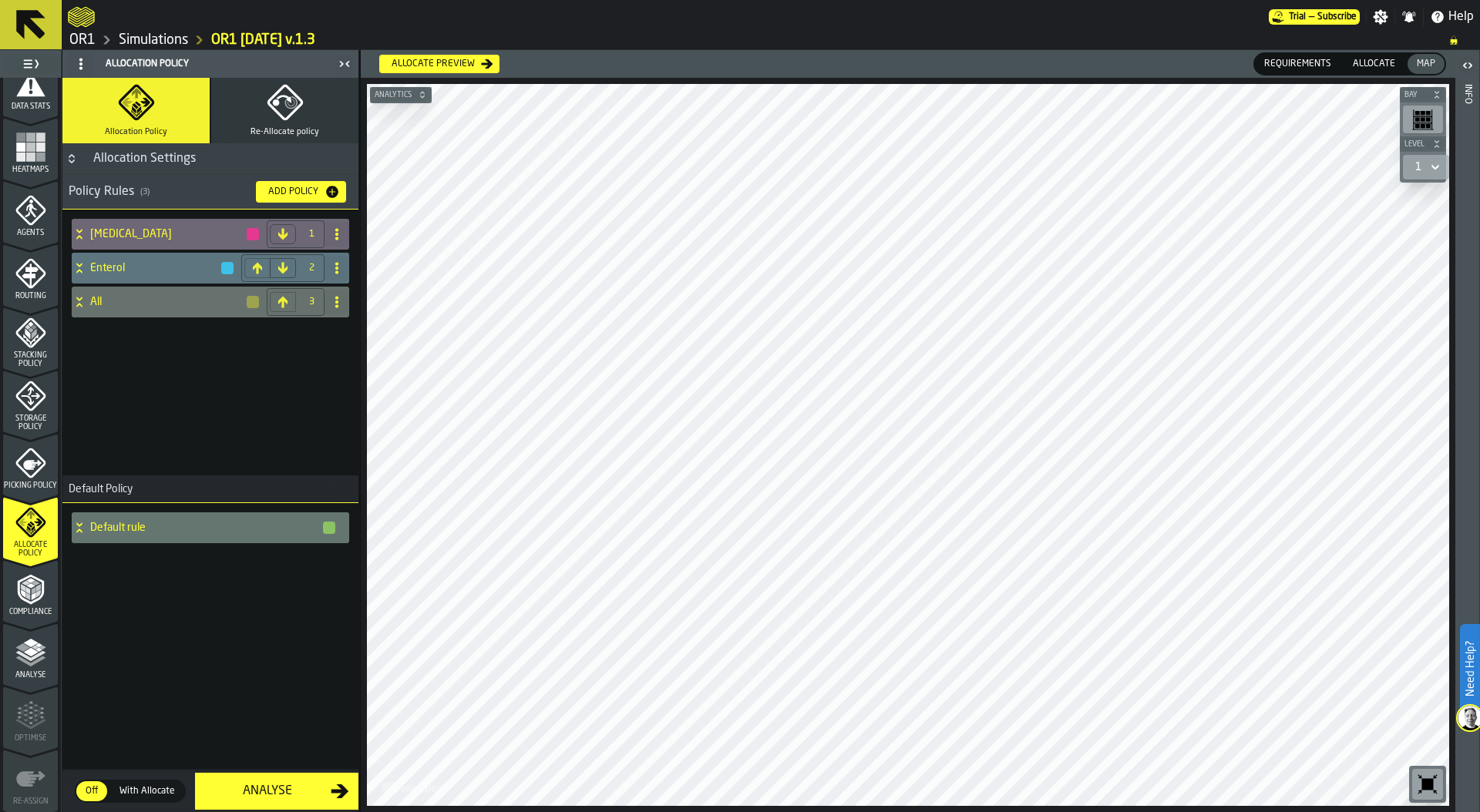
click at [26, 152] on rect "menu Heatmaps" at bounding box center [30, 156] width 9 height 9
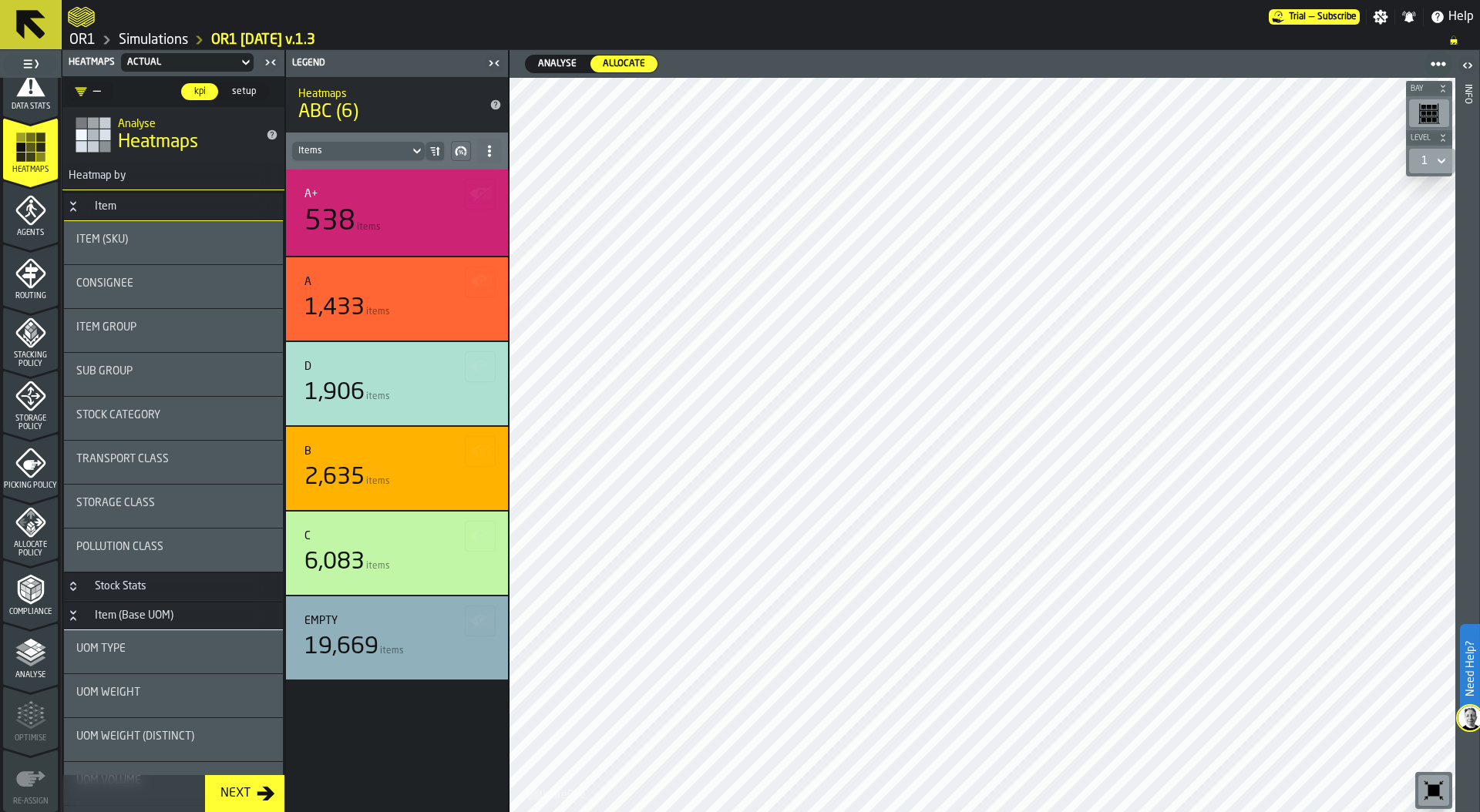
click at [549, 69] on span "Analyse" at bounding box center [557, 64] width 50 height 13
click at [616, 53] on header "Analyse Analyse Allocate Allocate" at bounding box center [982, 64] width 945 height 28
click at [621, 65] on span "Allocate" at bounding box center [623, 64] width 55 height 13
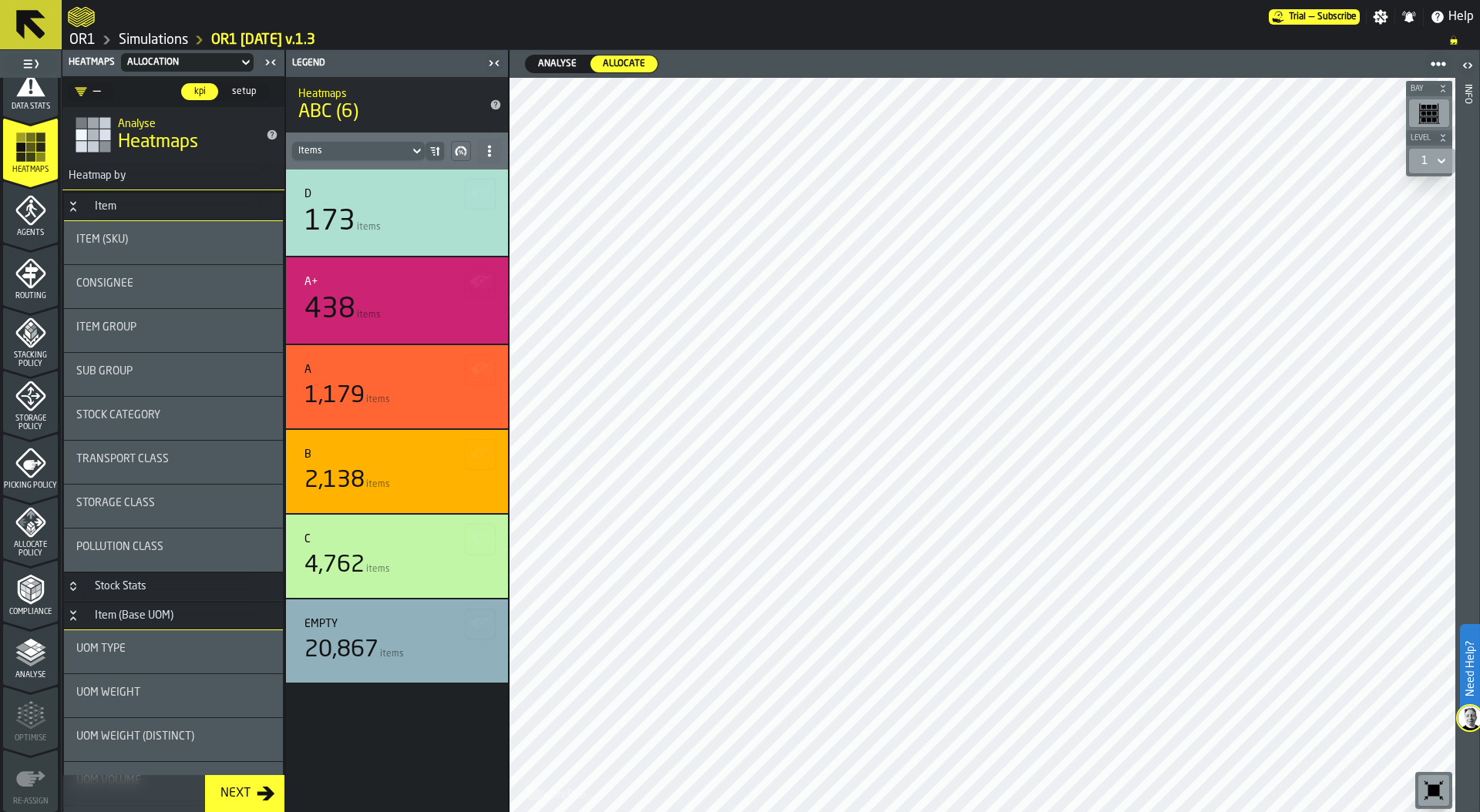
click at [37, 392] on icon "menu Storage Policy" at bounding box center [30, 396] width 31 height 31
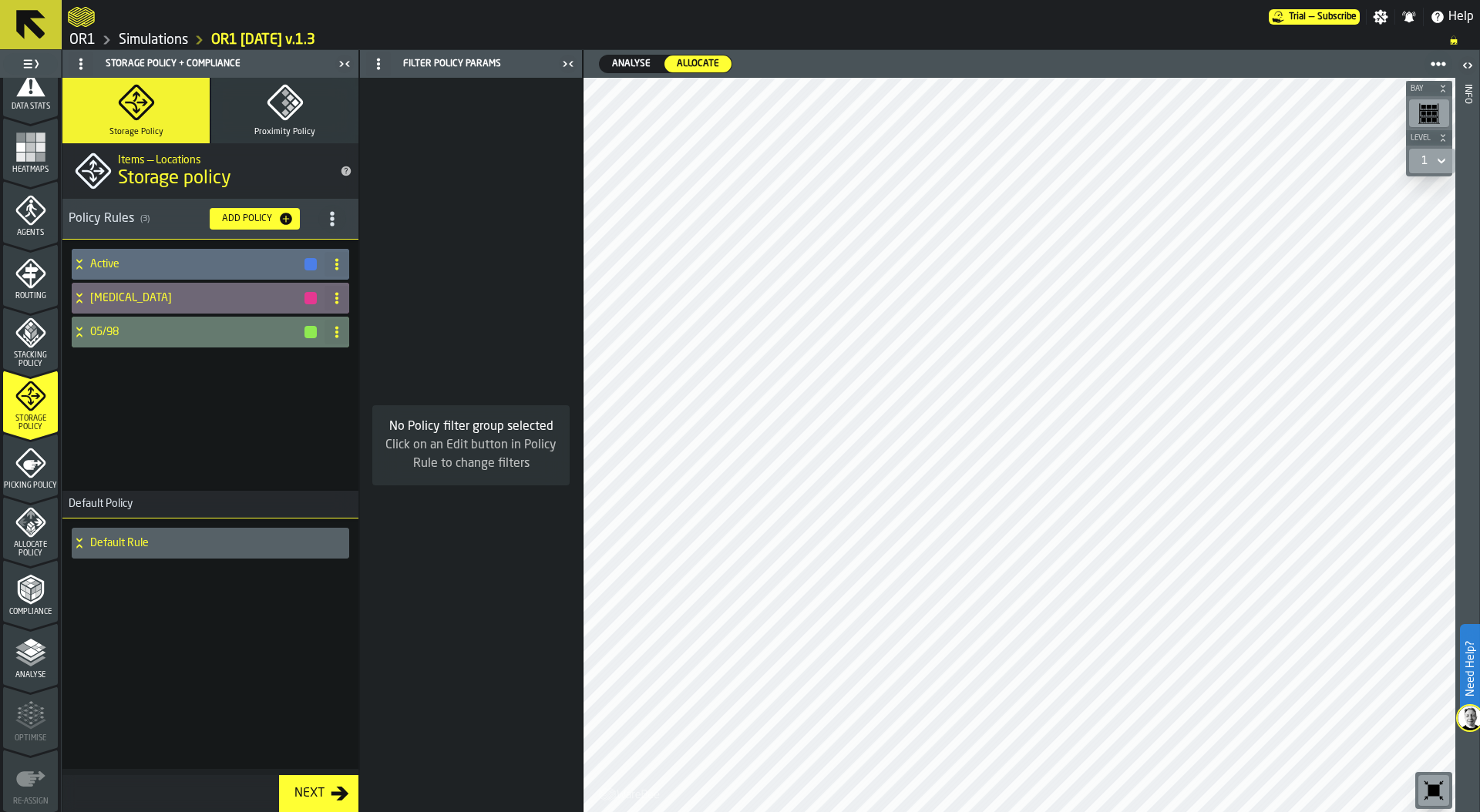
click at [103, 542] on h4 "Default Rule" at bounding box center [216, 543] width 253 height 13
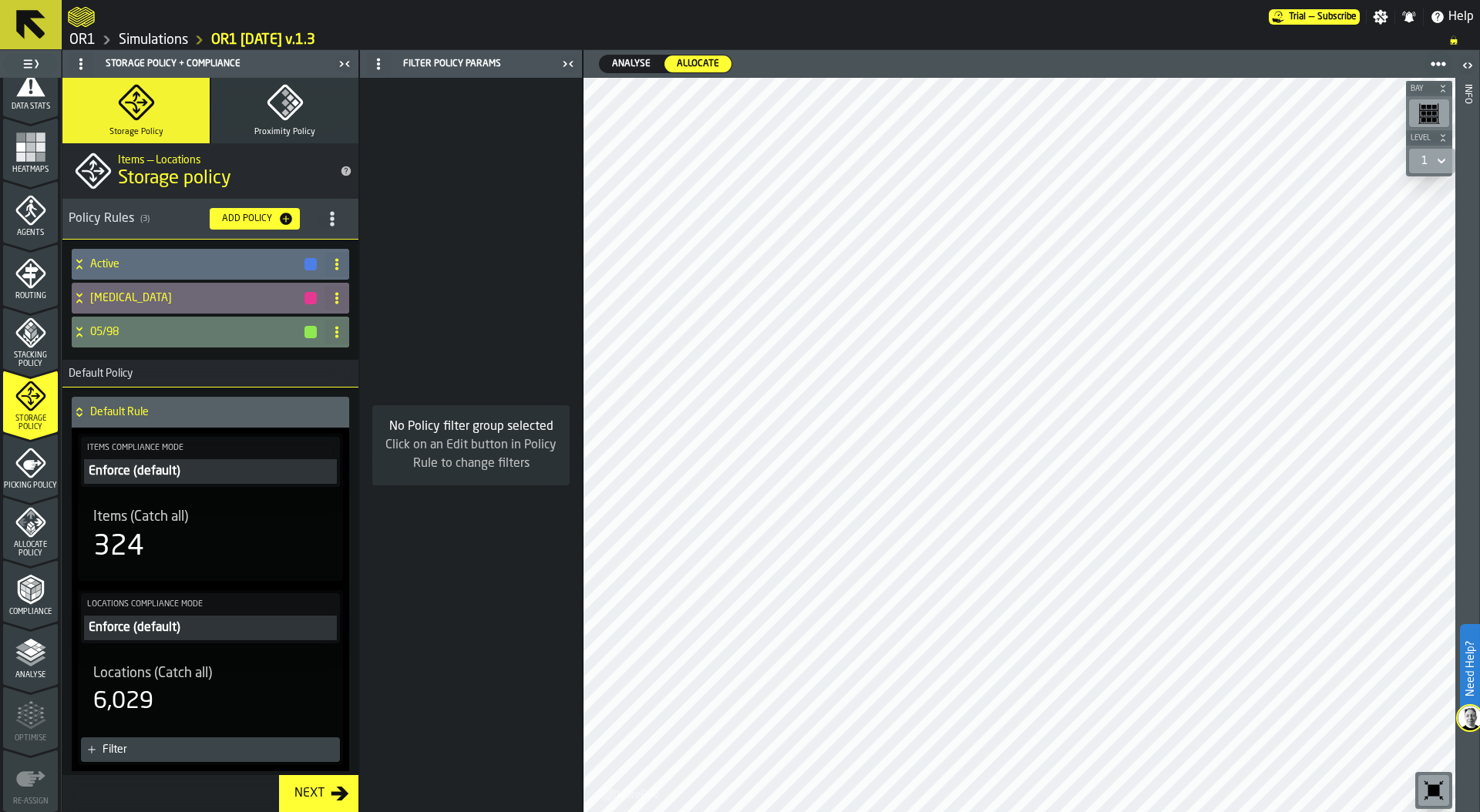
click at [225, 530] on div "Items (Catch all) 324" at bounding box center [210, 535] width 235 height 54
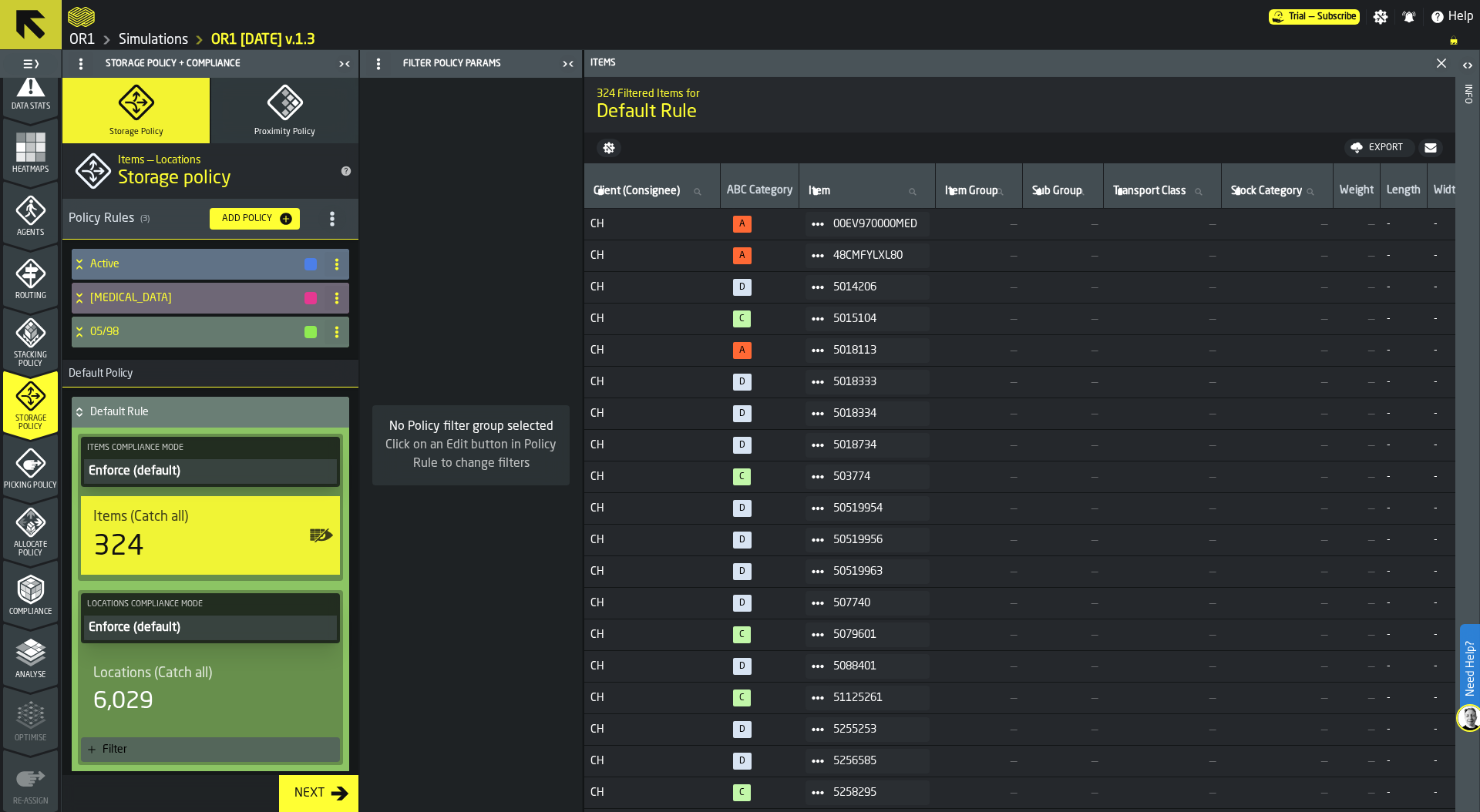
click at [82, 264] on icon at bounding box center [79, 264] width 15 height 13
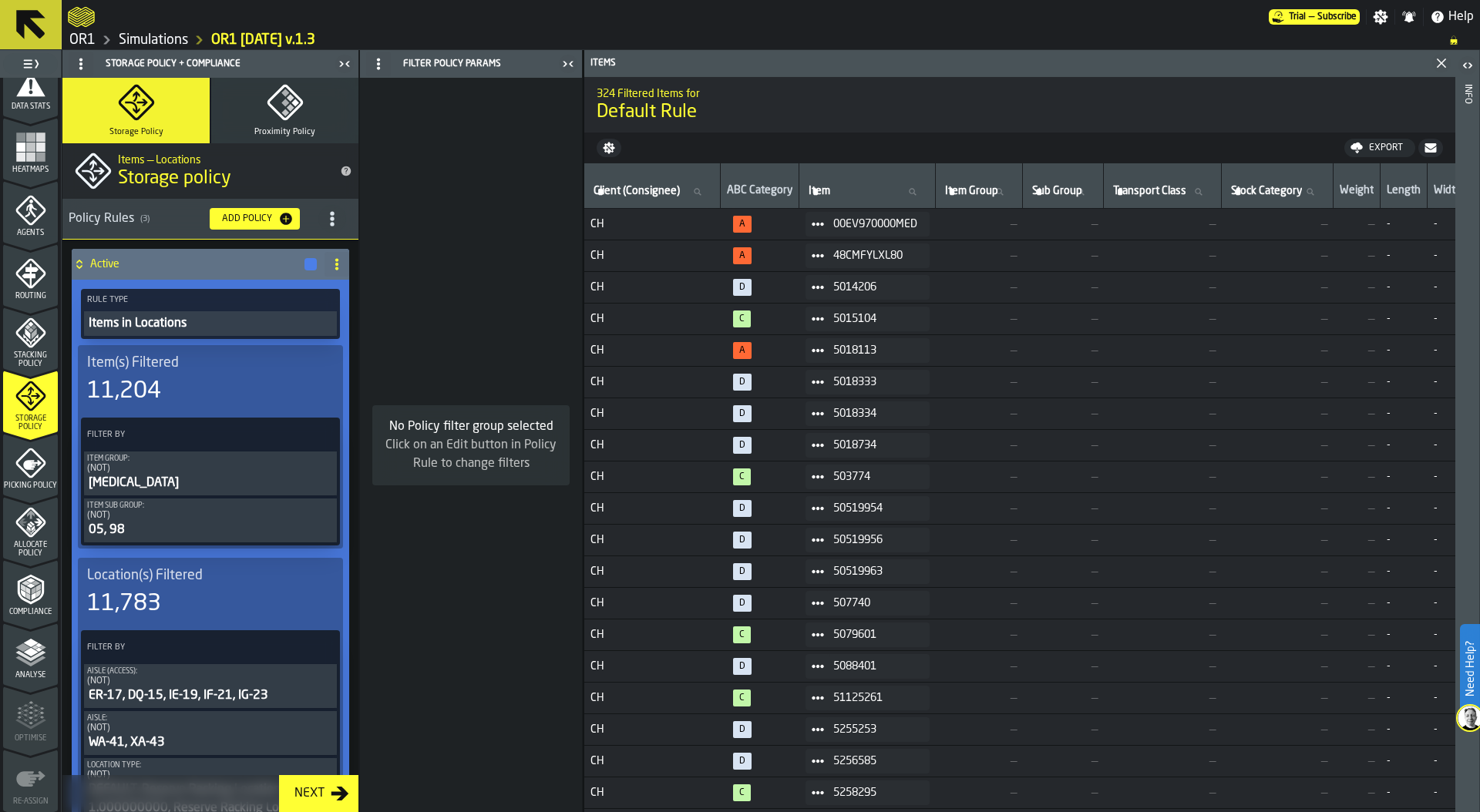
click at [158, 387] on div "11,204" at bounding box center [124, 391] width 74 height 28
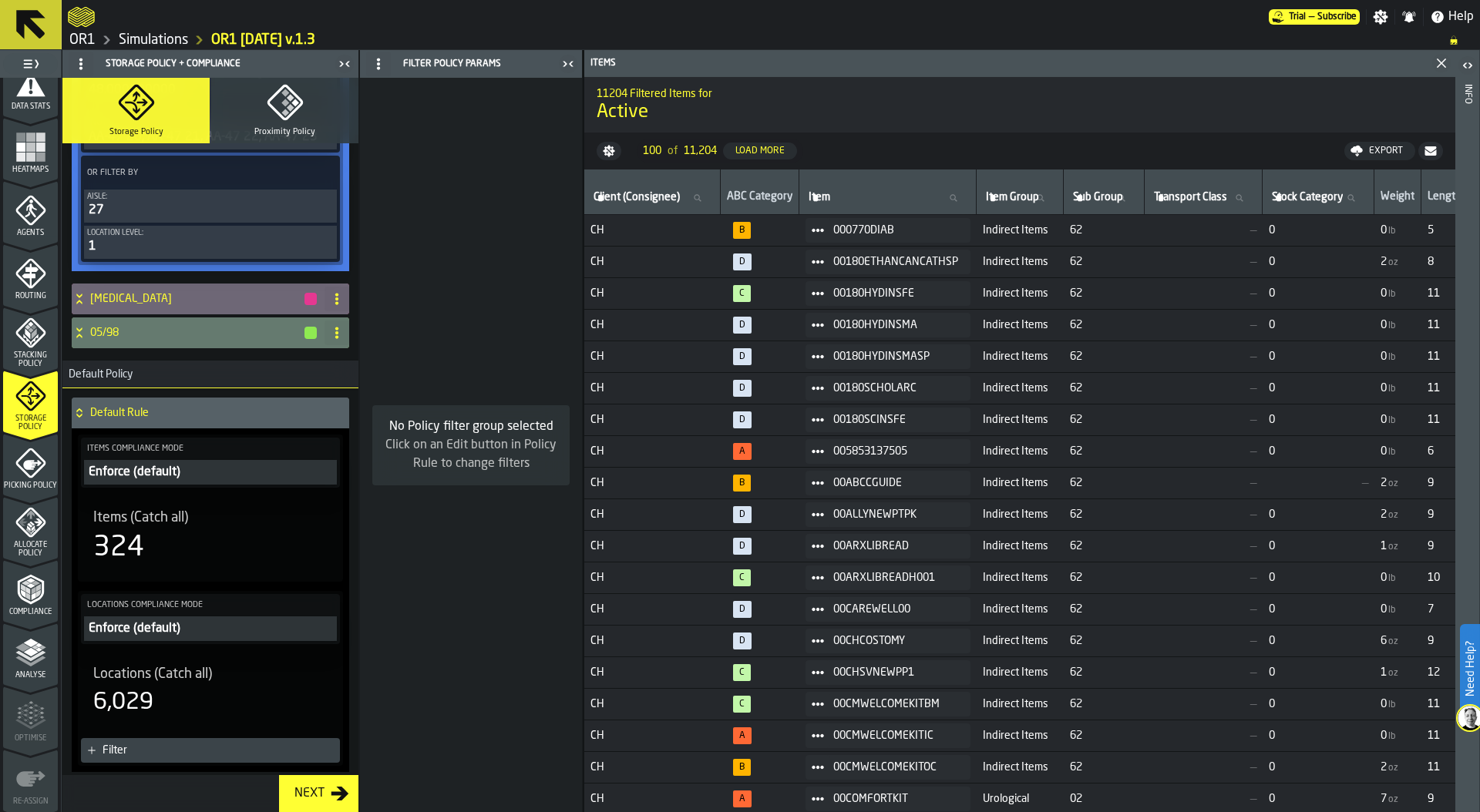
scroll to position [790, 0]
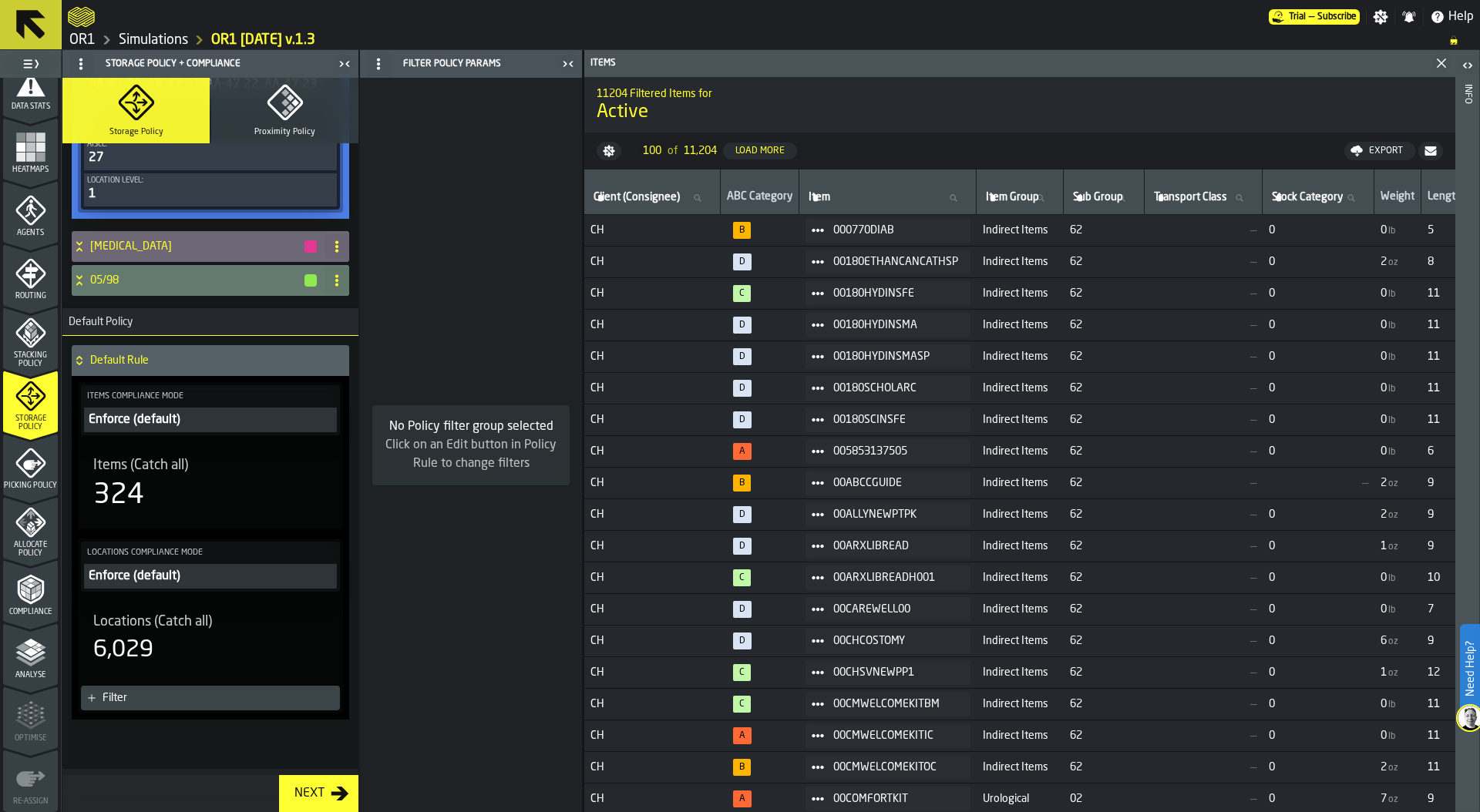
click at [134, 484] on div "324" at bounding box center [119, 495] width 50 height 31
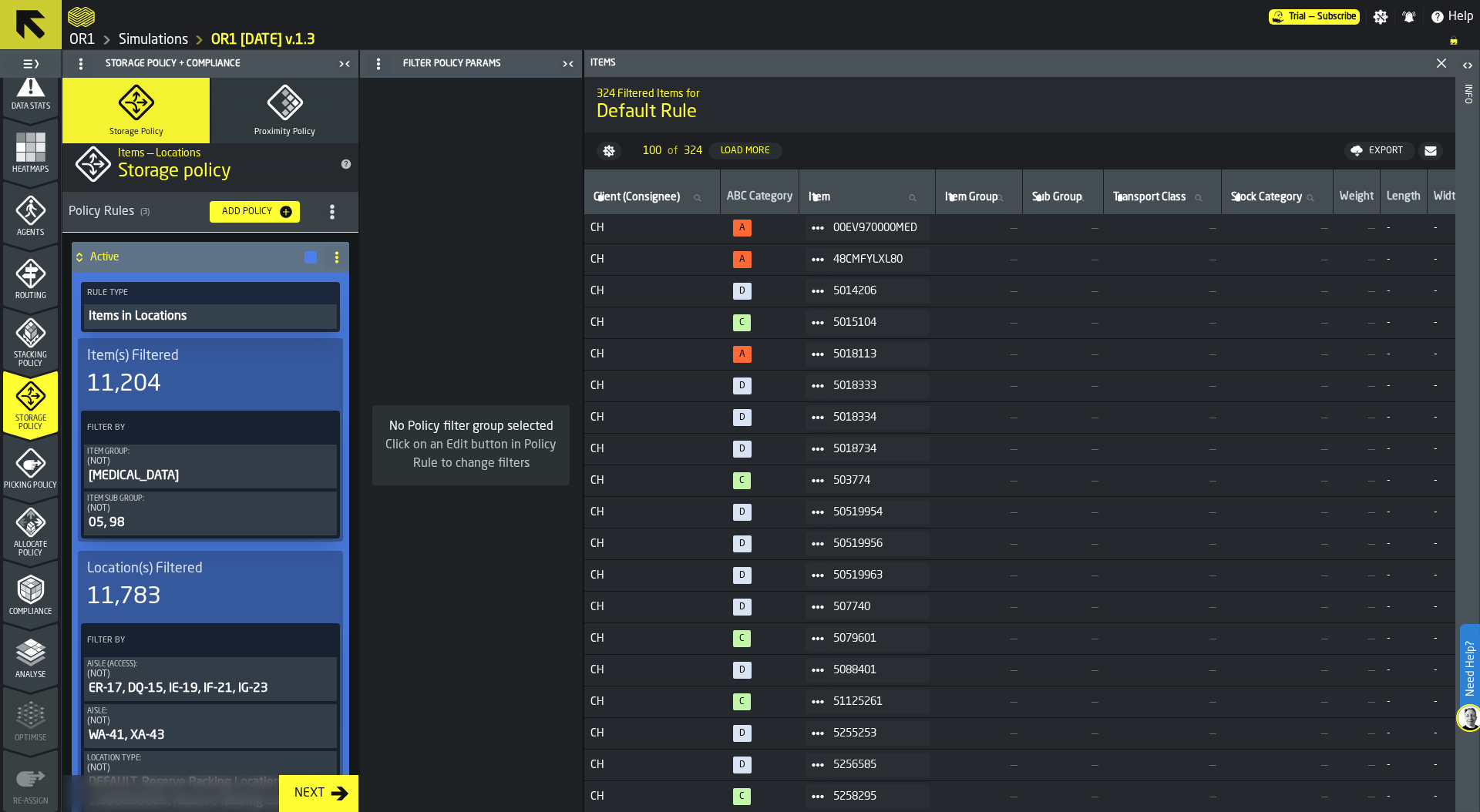
scroll to position [0, 0]
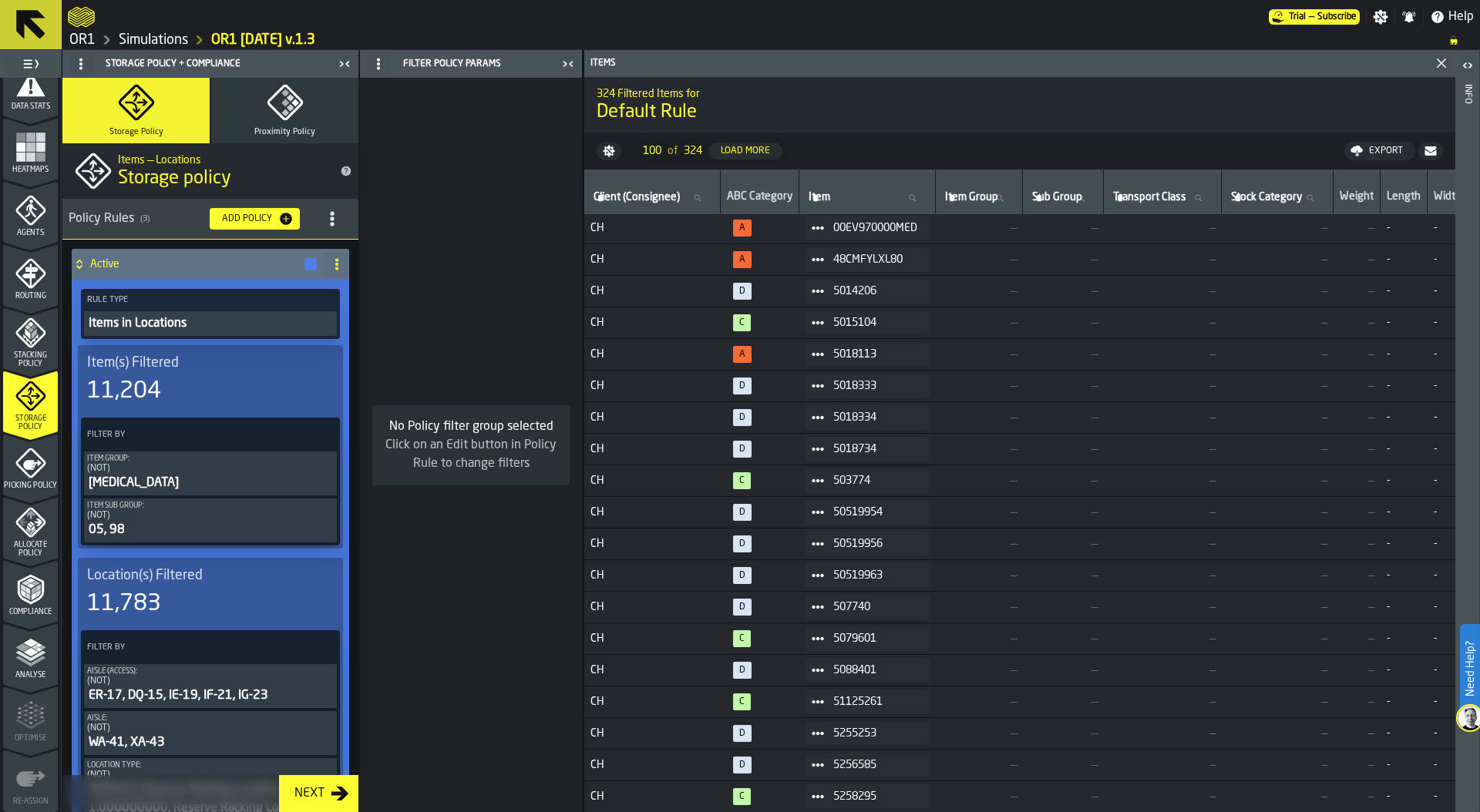
click at [315, 430] on icon at bounding box center [323, 435] width 15 height 15
click at [299, 499] on div "Add (OR) Filter" at bounding box center [283, 504] width 80 height 18
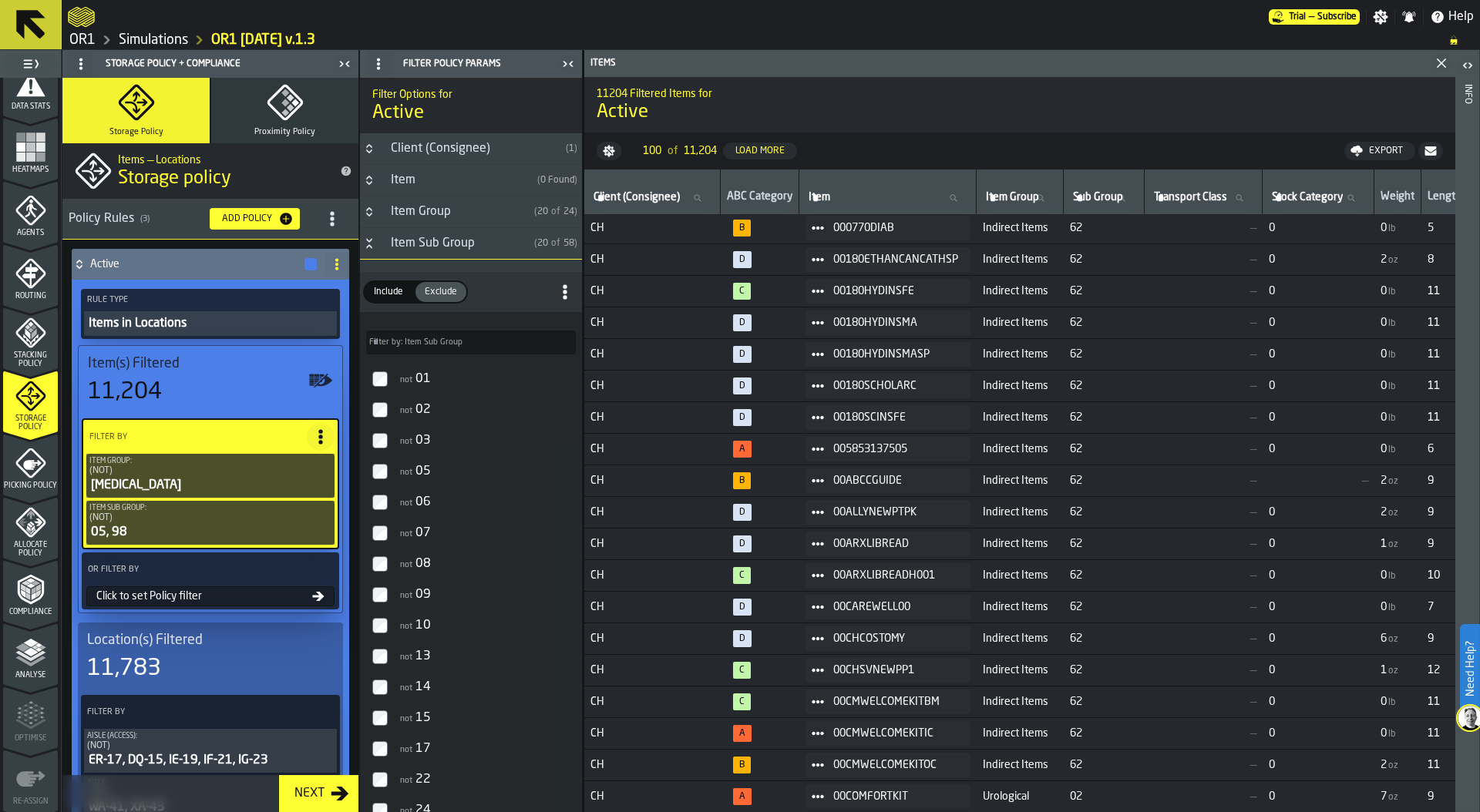
click at [180, 598] on div "Click to set Policy filter" at bounding box center [201, 596] width 222 height 13
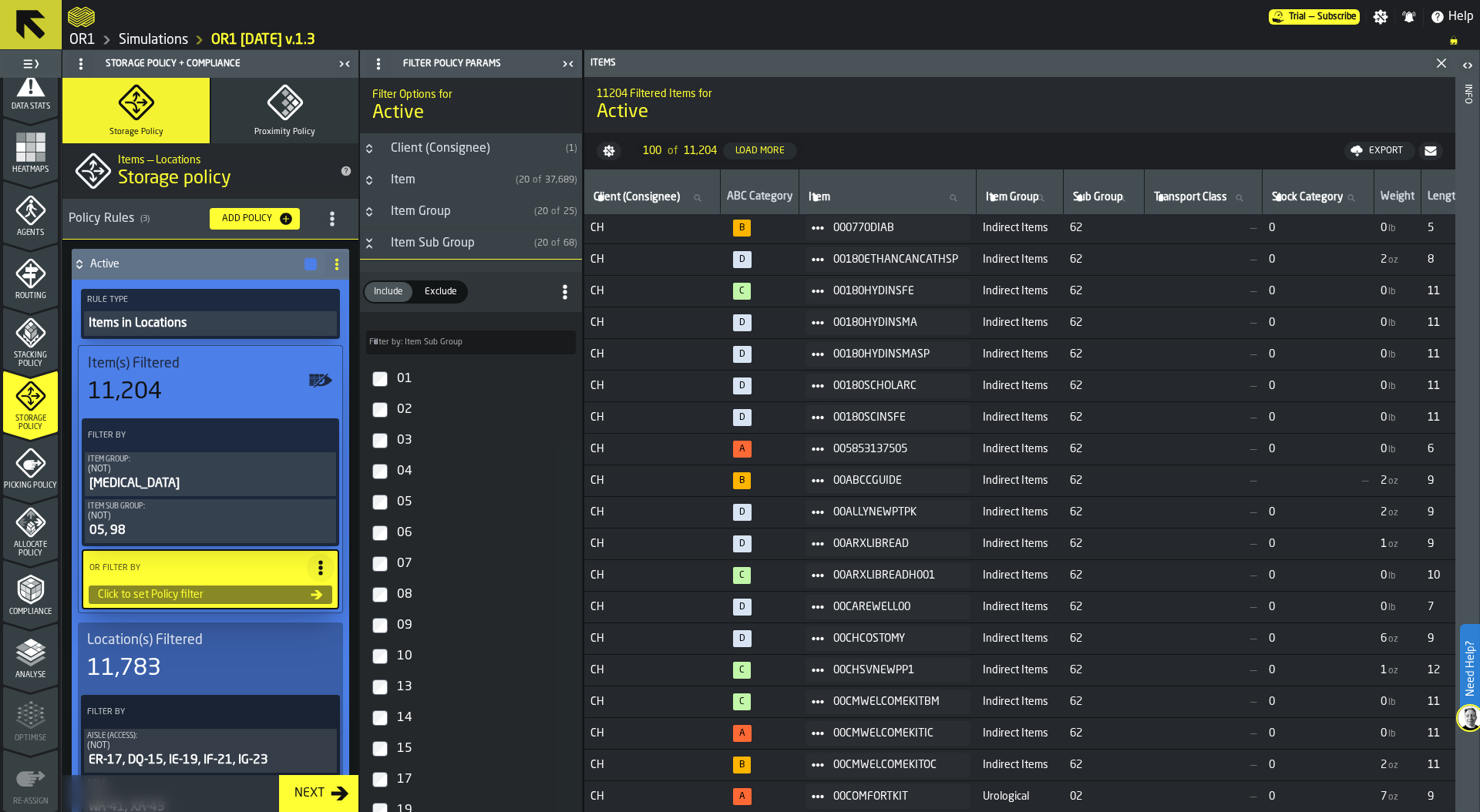
click at [366, 250] on h3 "Item Sub Group ( 20 of 68 )" at bounding box center [471, 244] width 222 height 32
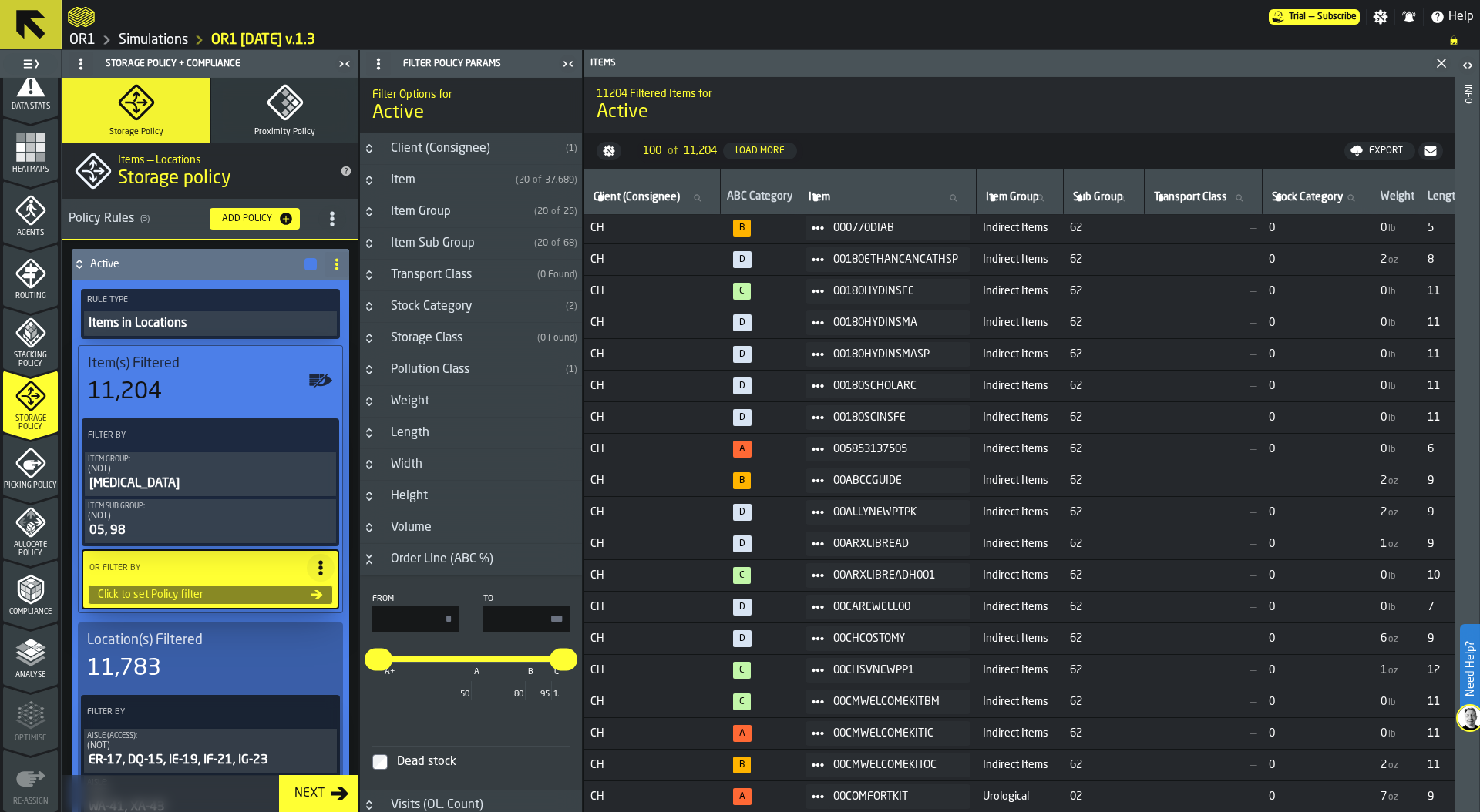
click at [373, 210] on icon "Button-Item Group-closed" at bounding box center [369, 212] width 13 height 13
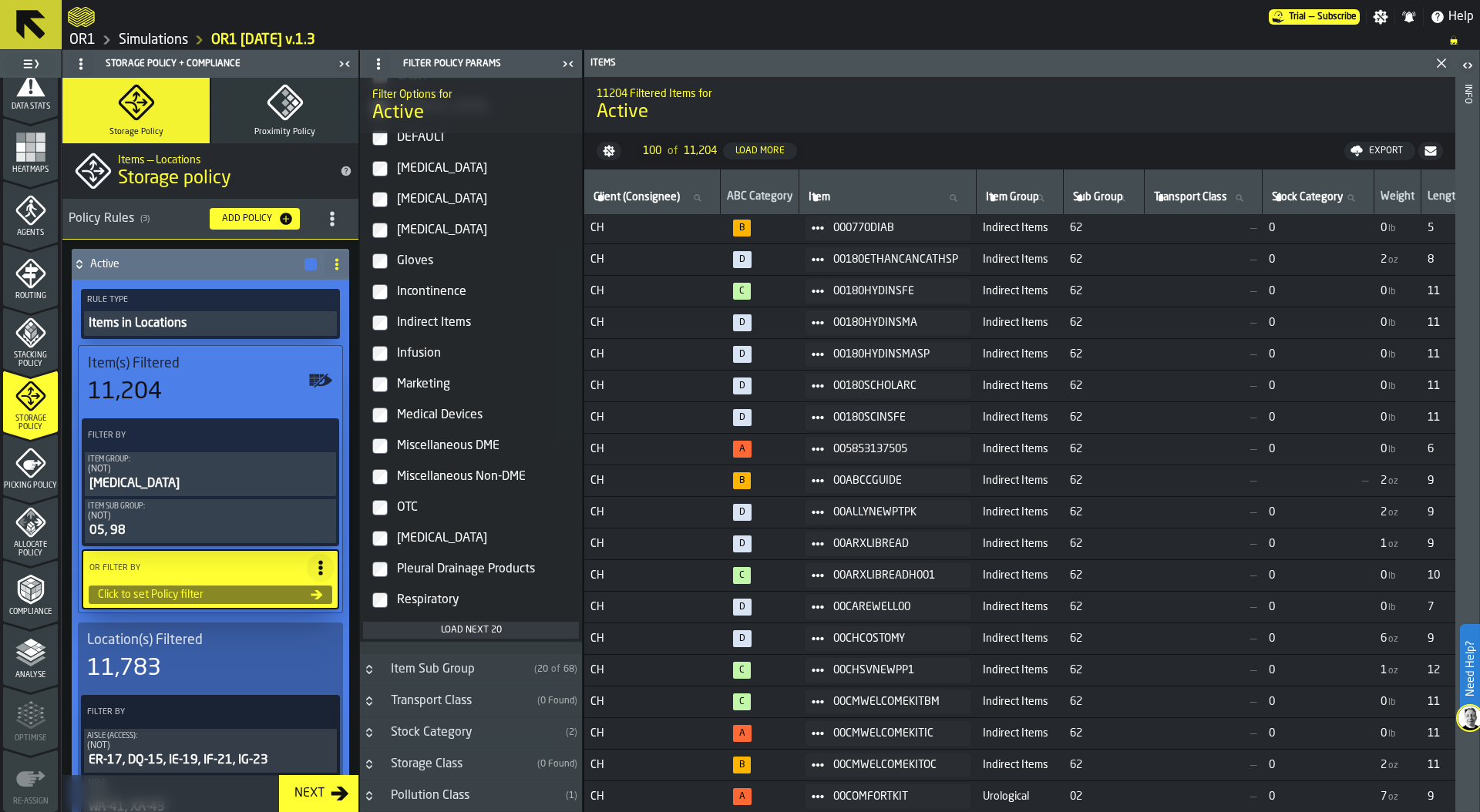
scroll to position [331, 0]
click at [462, 626] on div "Load next 20" at bounding box center [471, 631] width 204 height 11
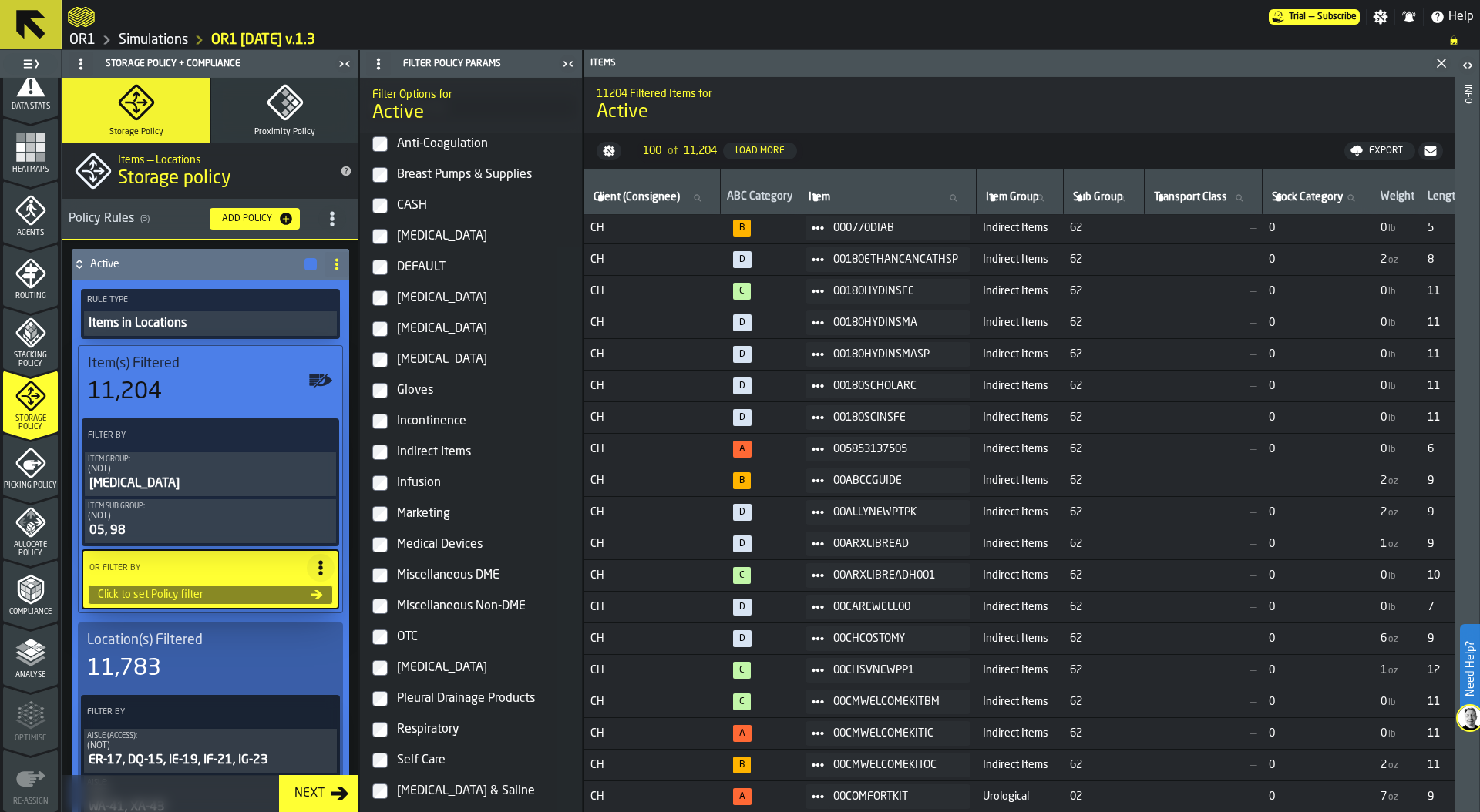
scroll to position [0, 0]
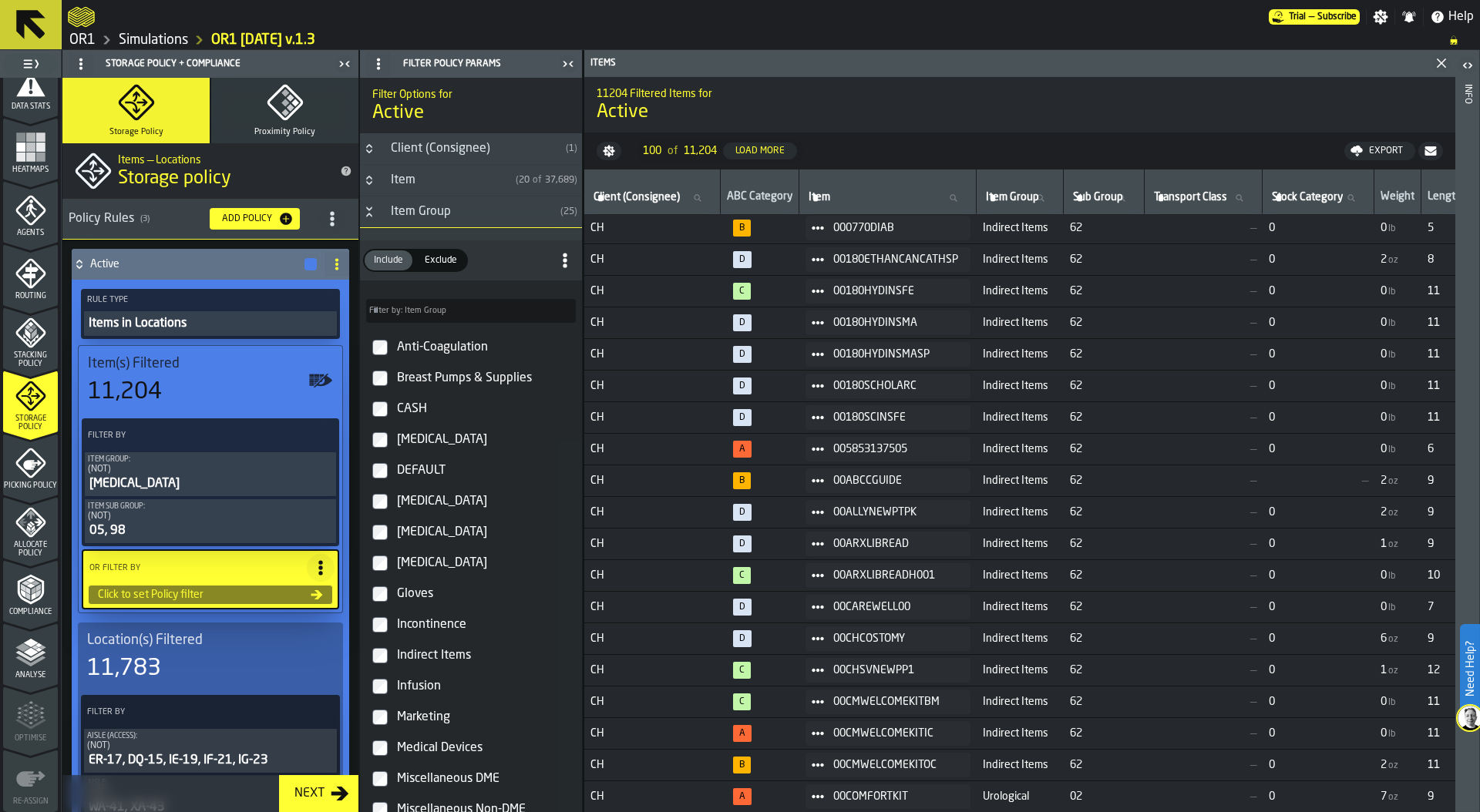
click at [364, 213] on icon "Button-Item Group-open" at bounding box center [369, 212] width 13 height 13
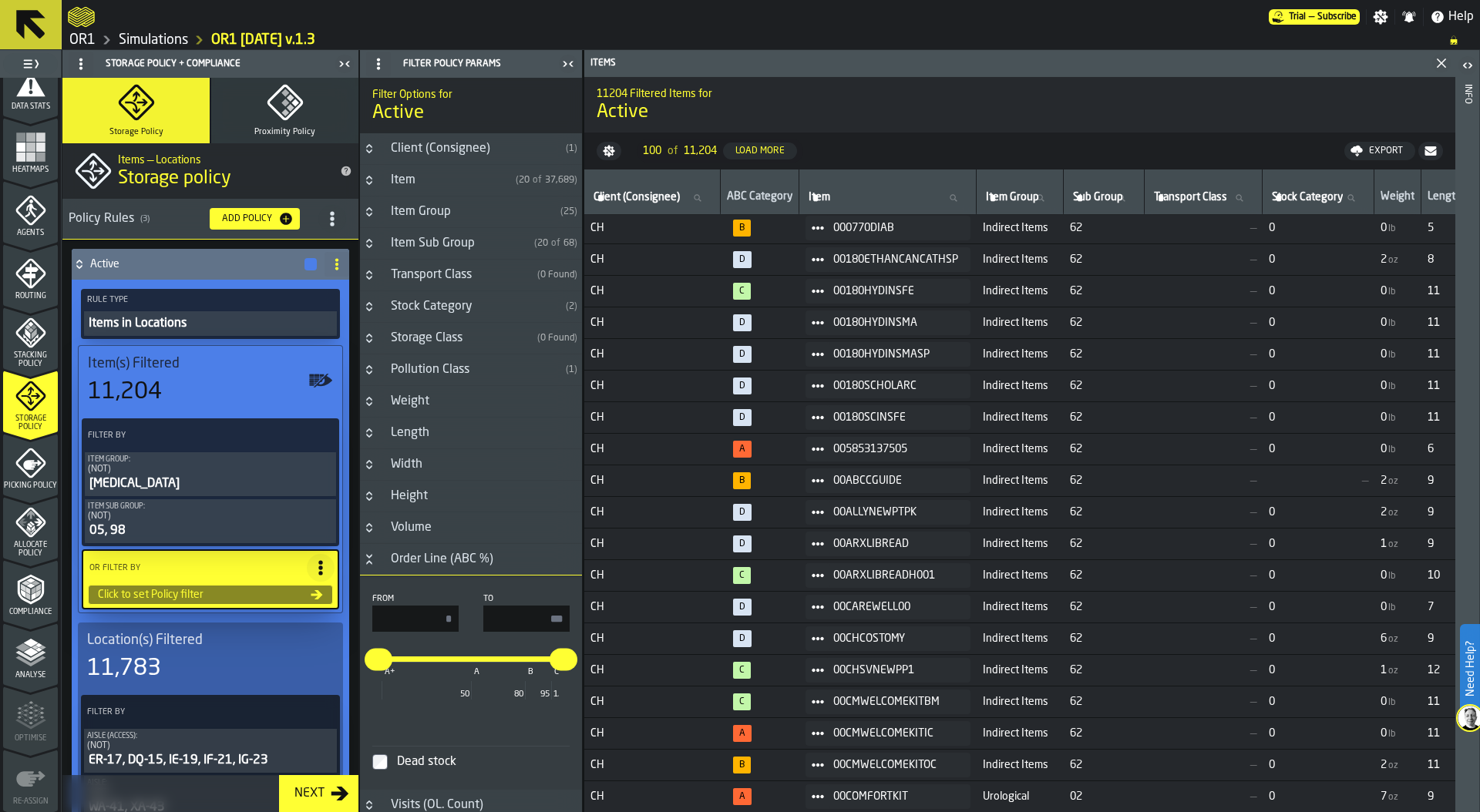
click at [368, 308] on icon "Button-Stock Category-closed" at bounding box center [369, 306] width 13 height 13
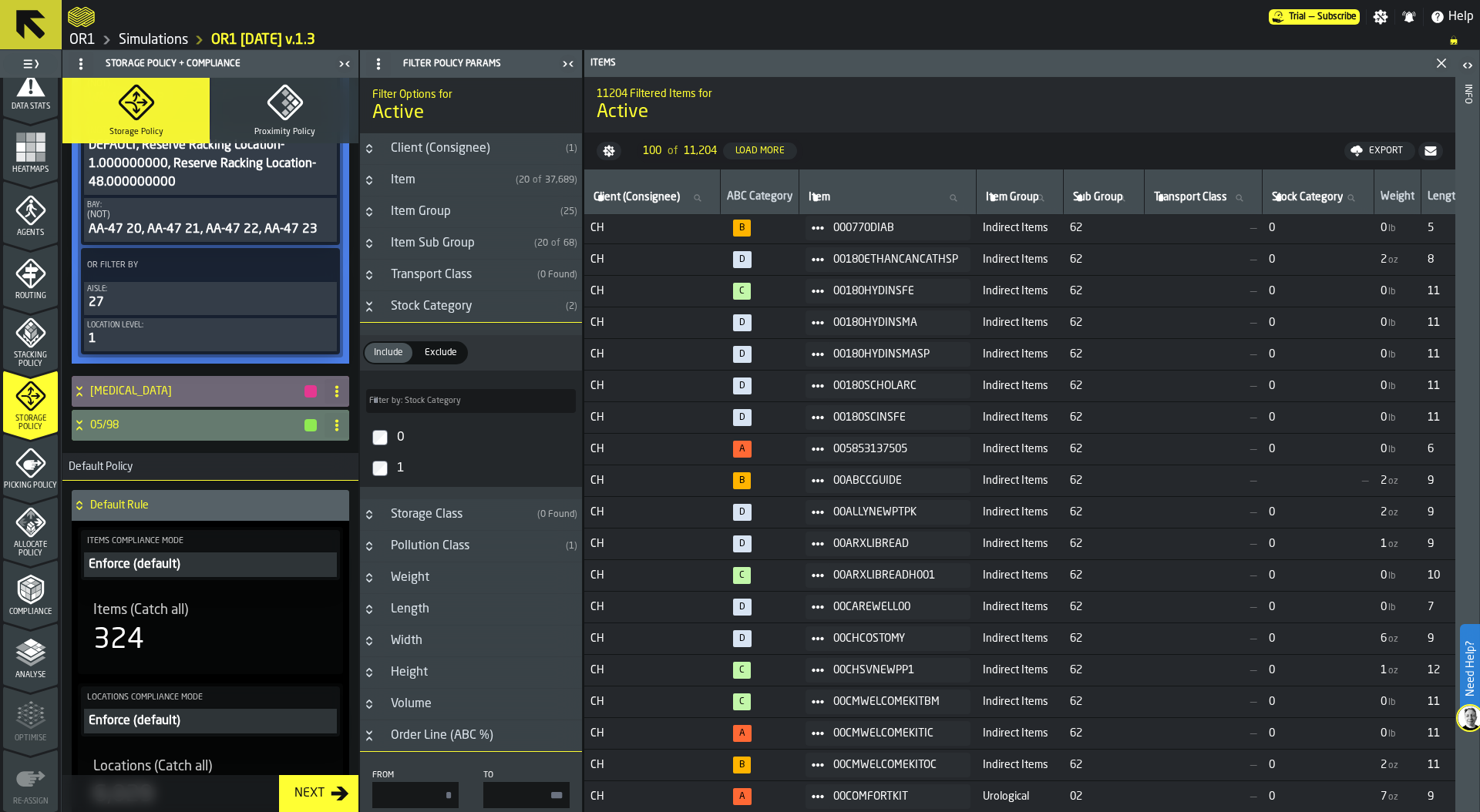
scroll to position [853, 0]
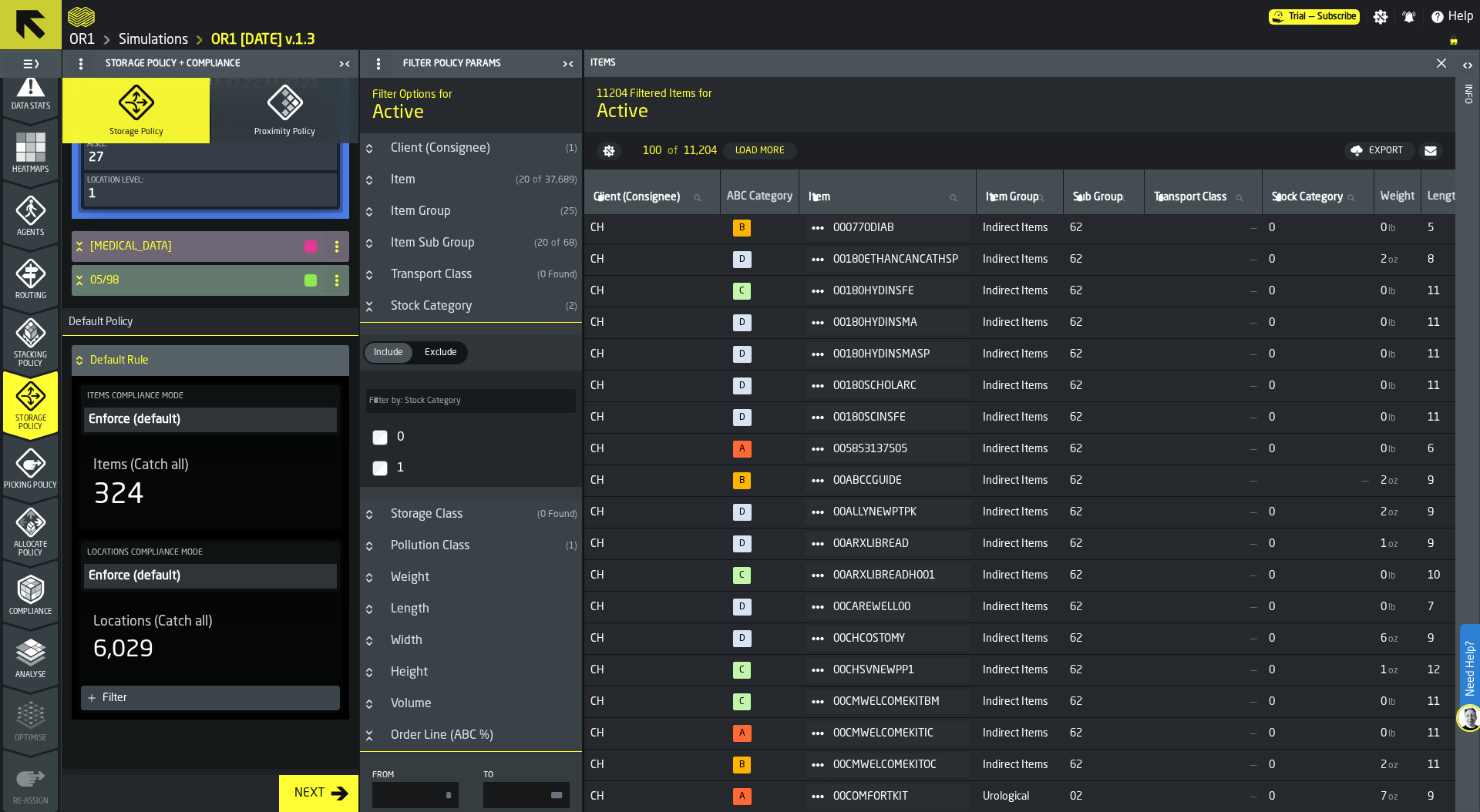
click at [172, 493] on div "324" at bounding box center [210, 495] width 235 height 31
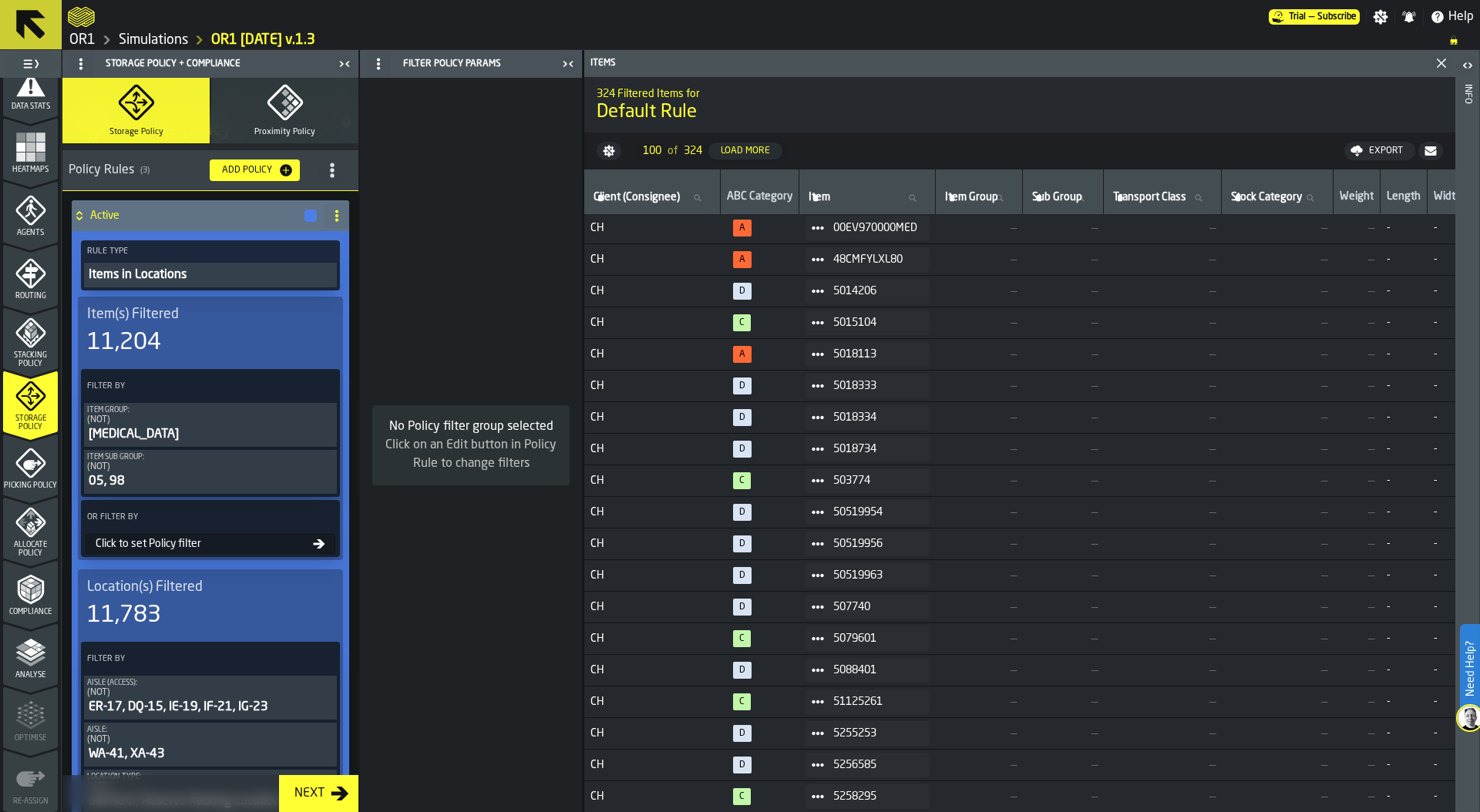
scroll to position [0, 0]
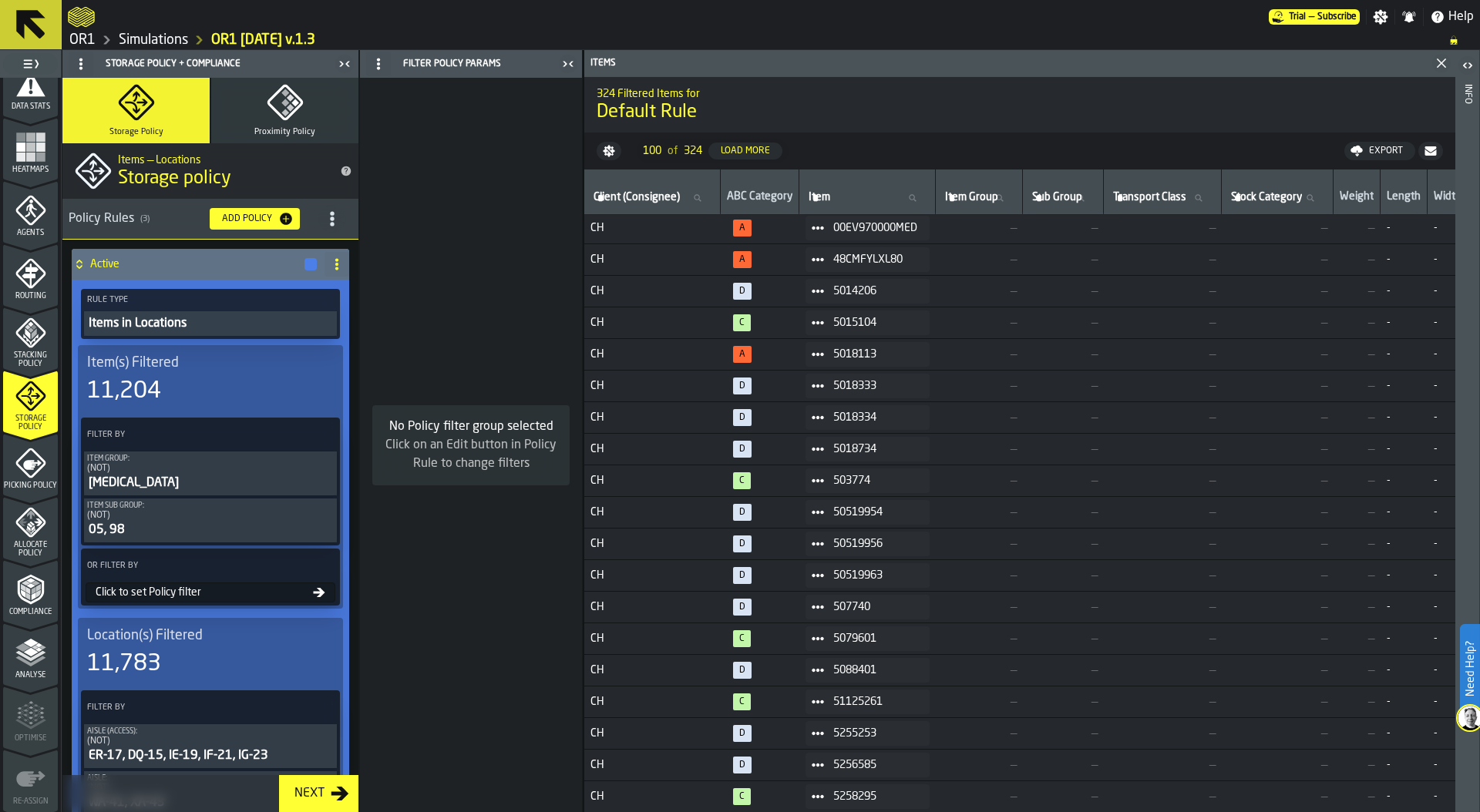
click at [208, 588] on div "Click to set Policy filter" at bounding box center [201, 592] width 224 height 13
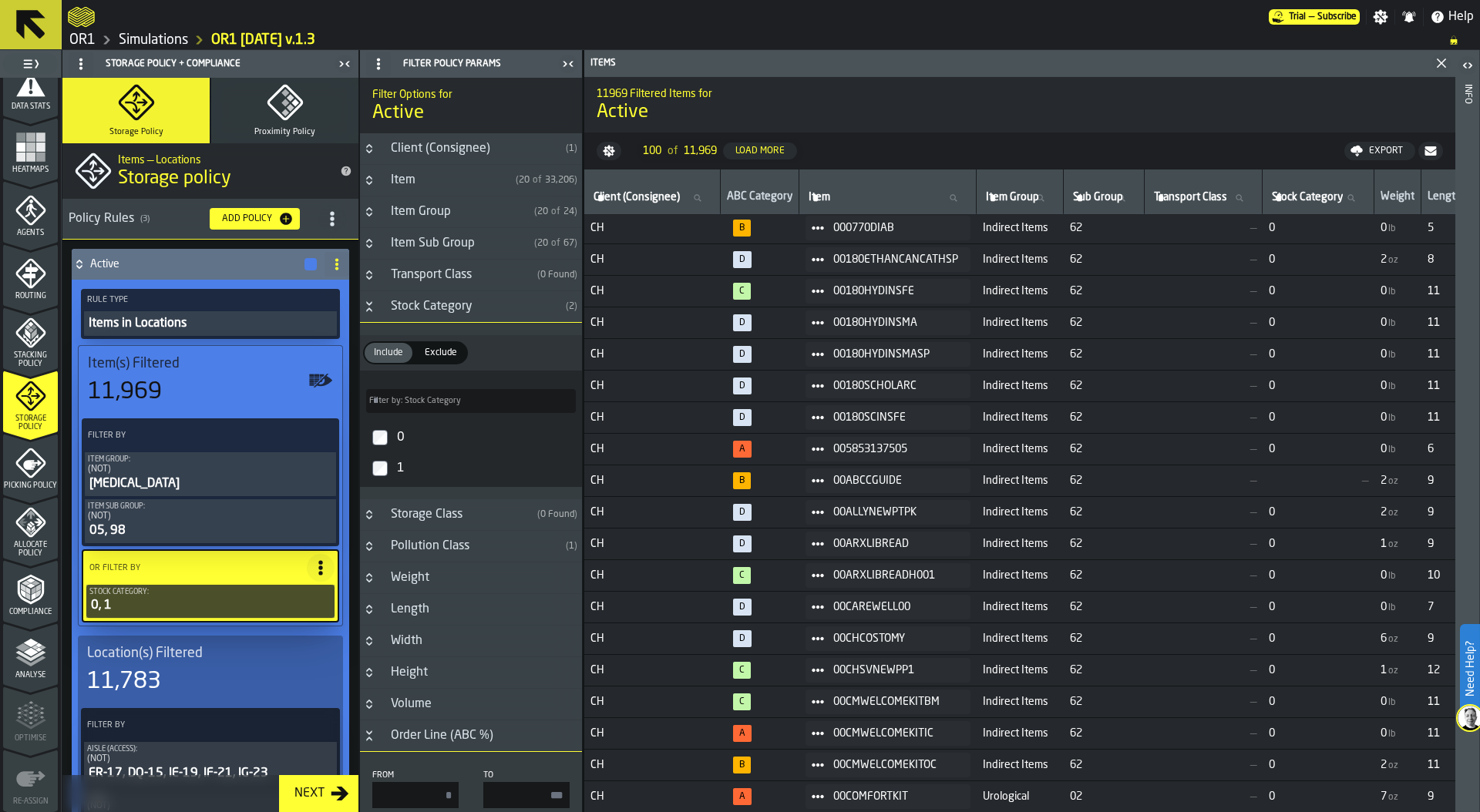
click at [443, 351] on span "Exclude" at bounding box center [441, 352] width 45 height 13
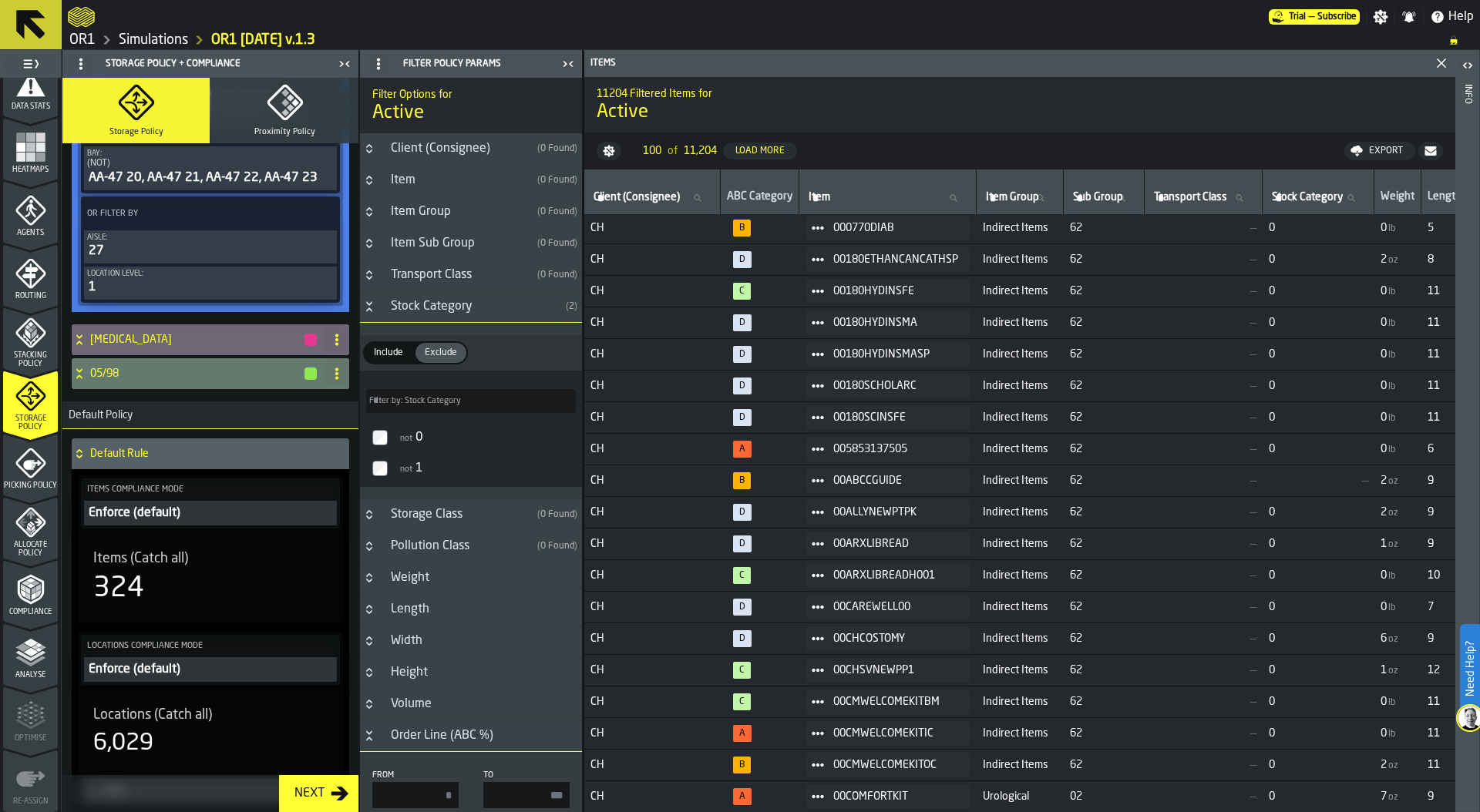
scroll to position [815, 0]
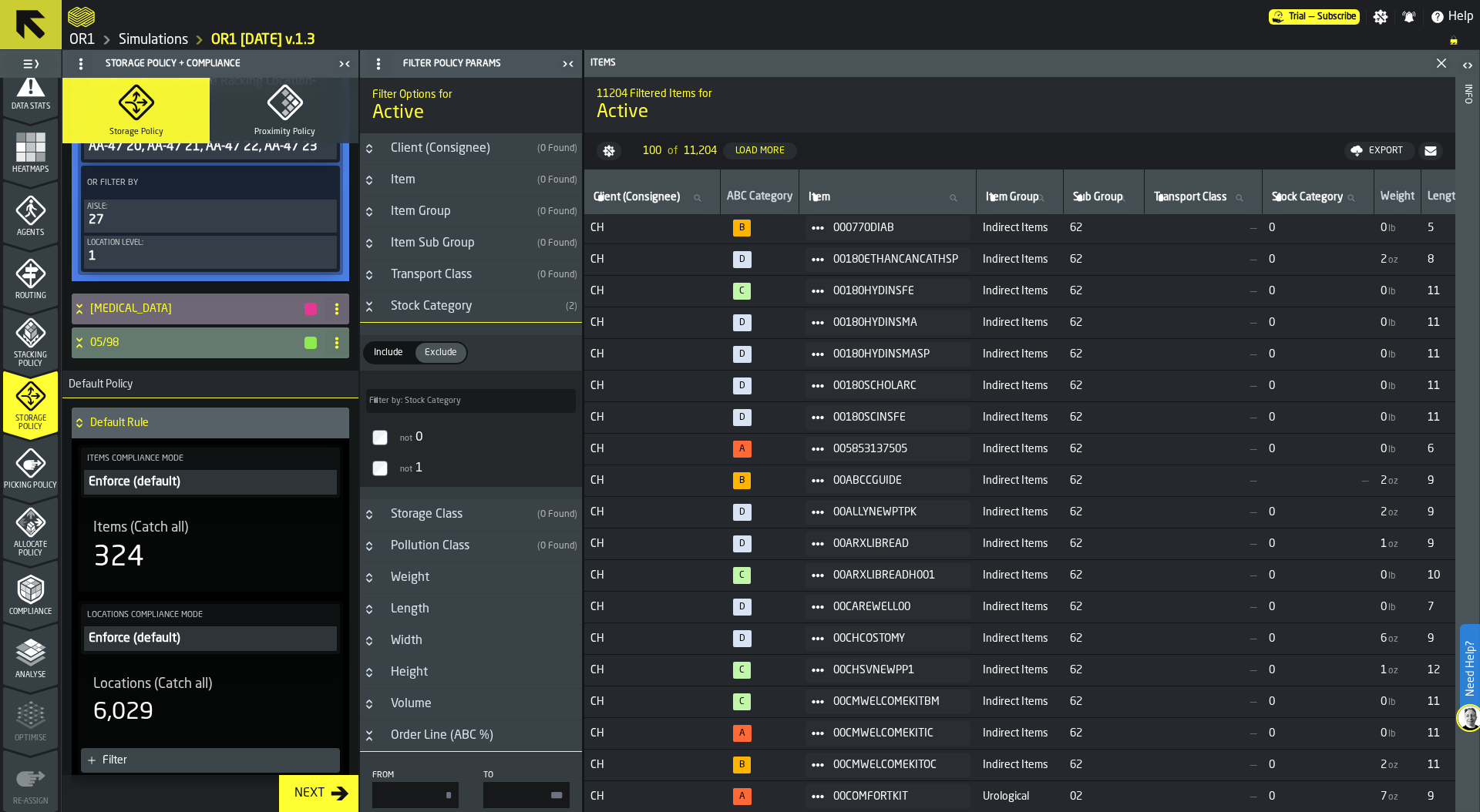
click at [195, 542] on div "324" at bounding box center [210, 557] width 235 height 31
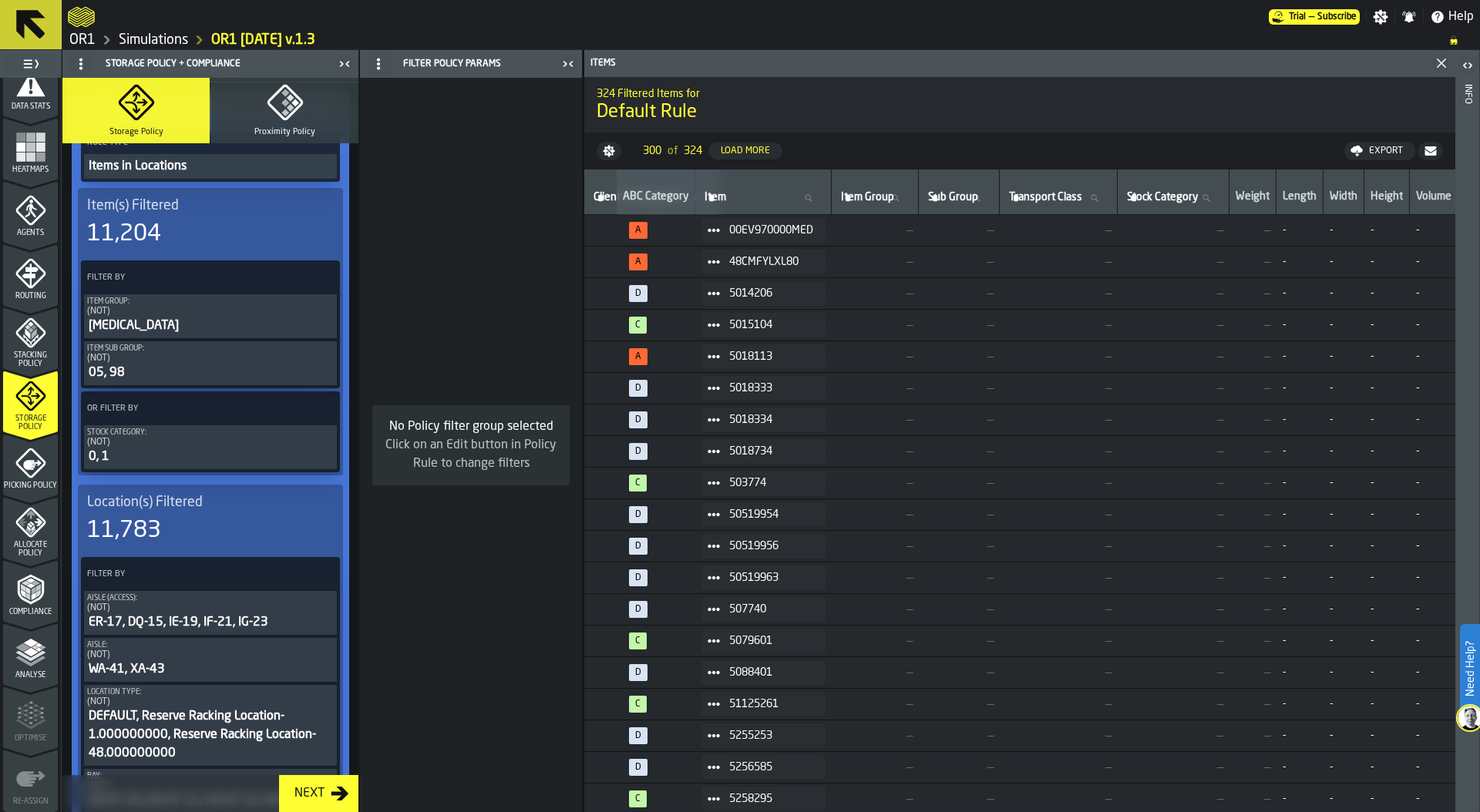
scroll to position [138, 0]
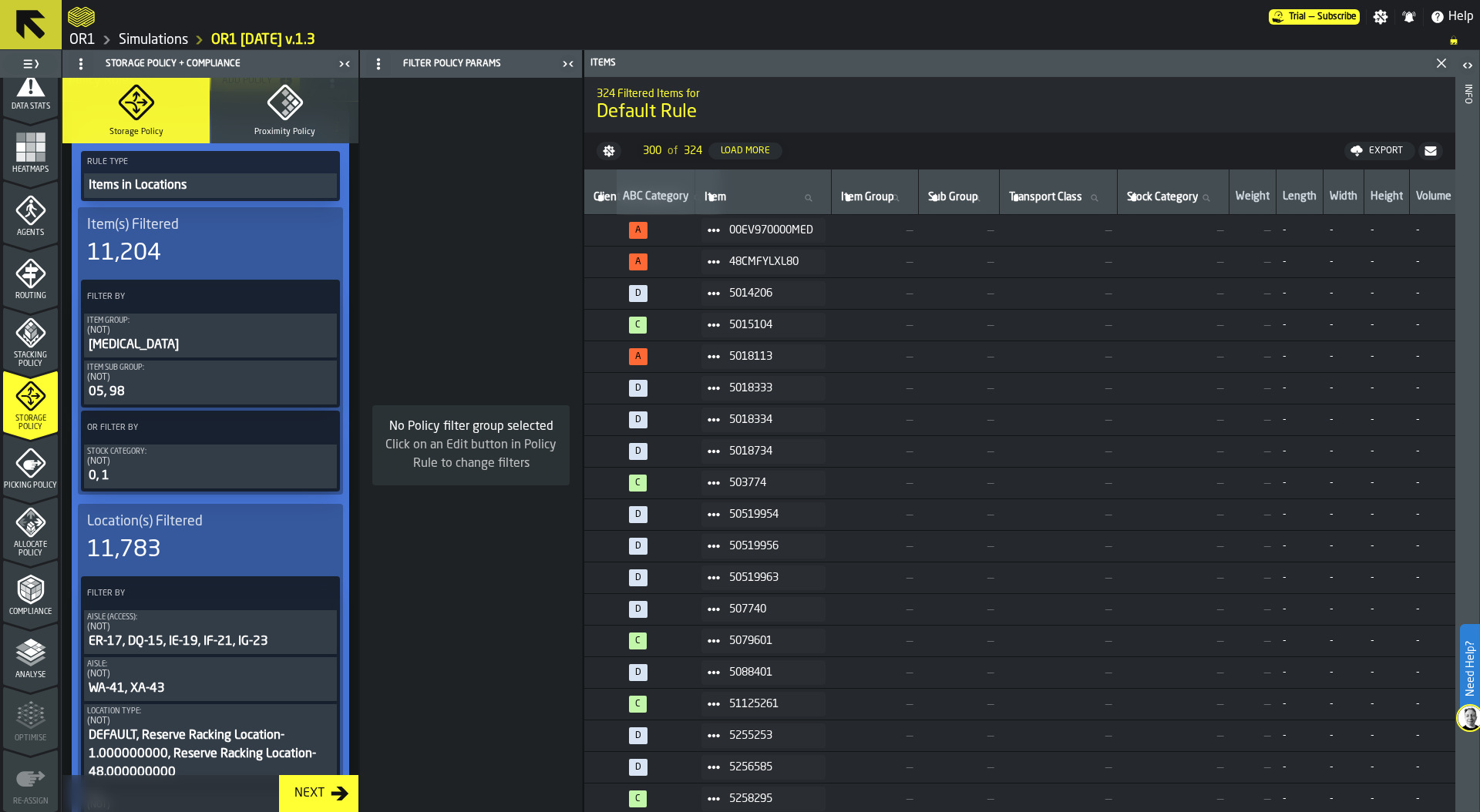
click at [315, 426] on icon at bounding box center [323, 427] width 15 height 15
click at [278, 463] on div "Clear Filter" at bounding box center [283, 460] width 80 height 18
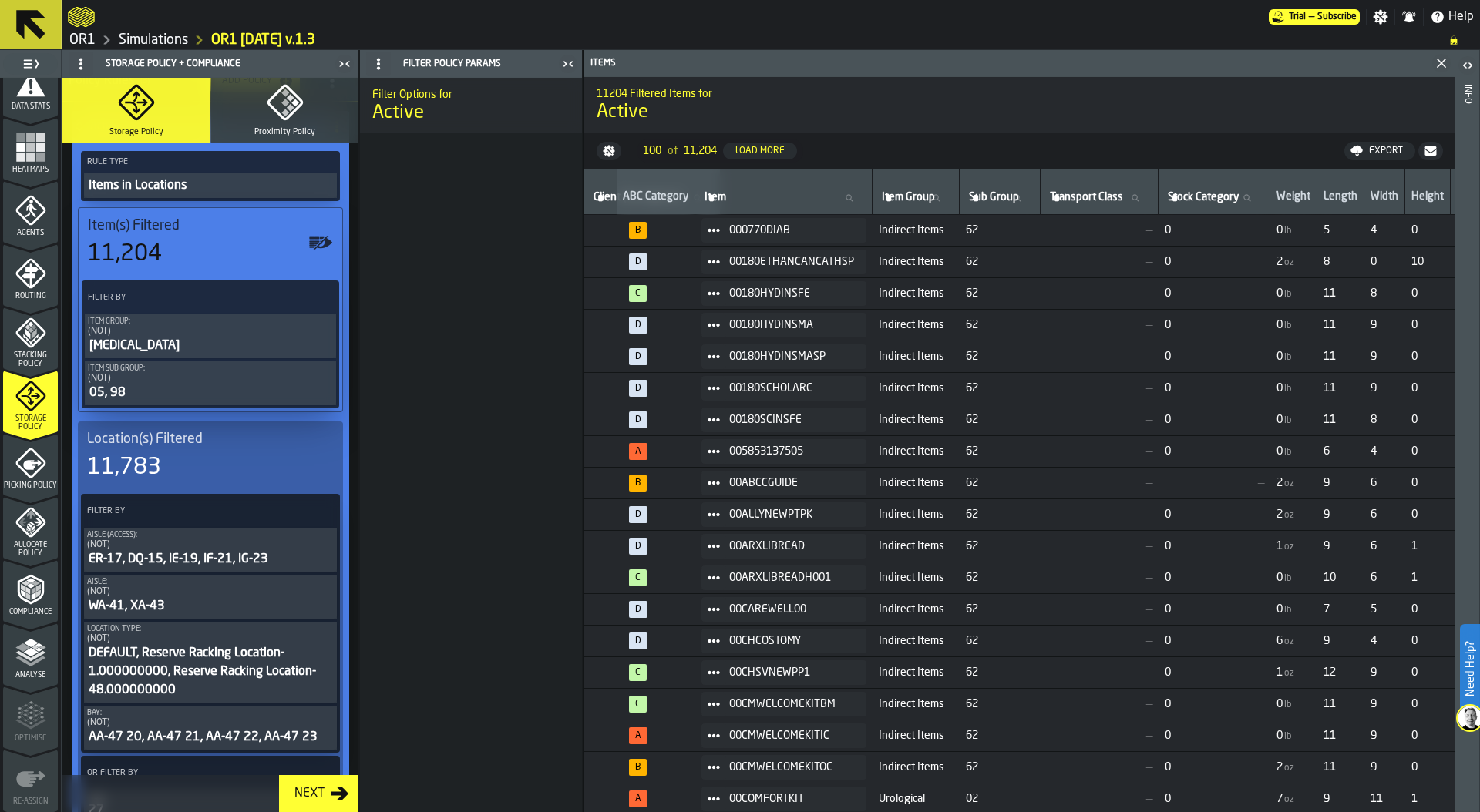
scroll to position [0, 0]
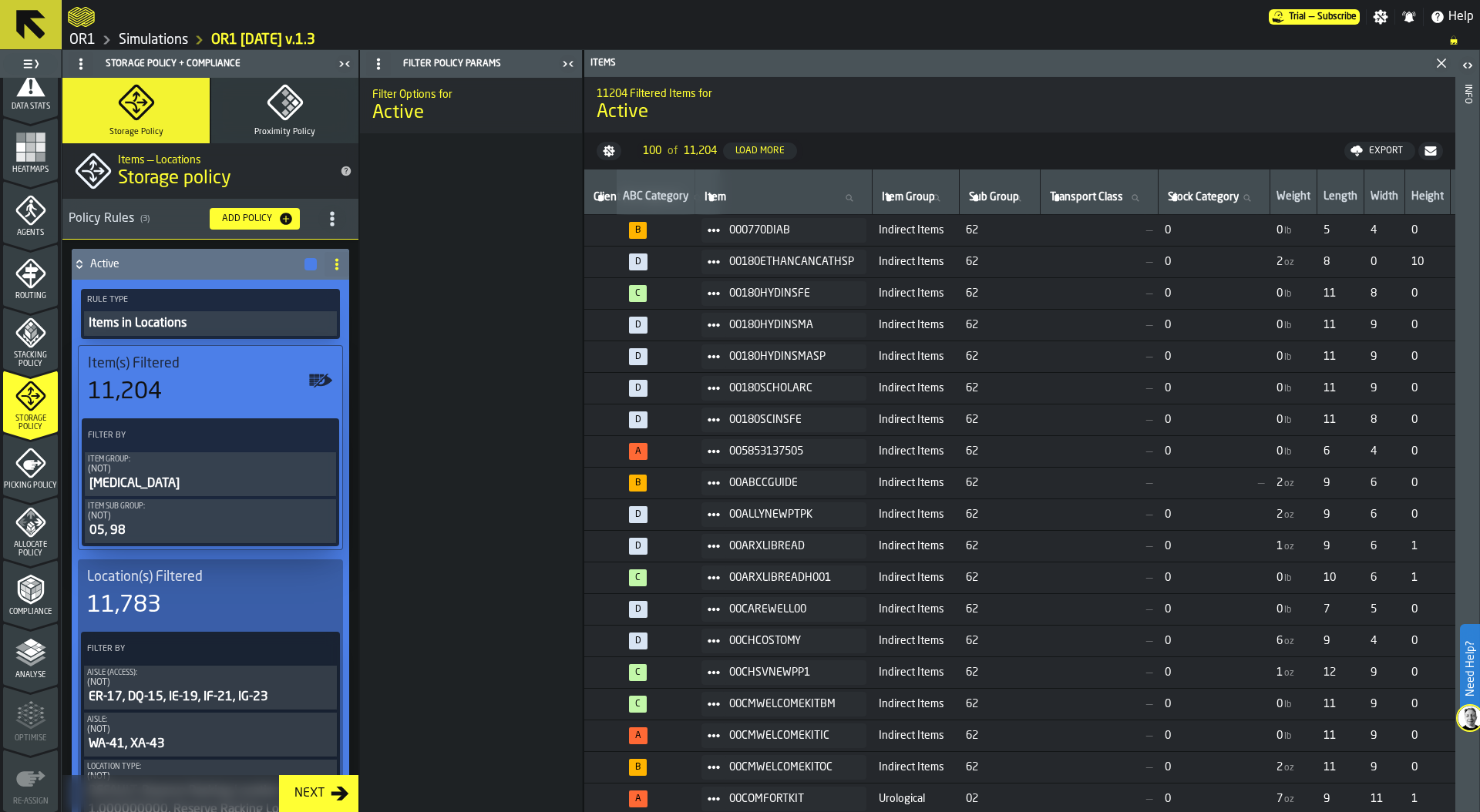
click at [28, 354] on span "Stacking Policy" at bounding box center [30, 360] width 55 height 17
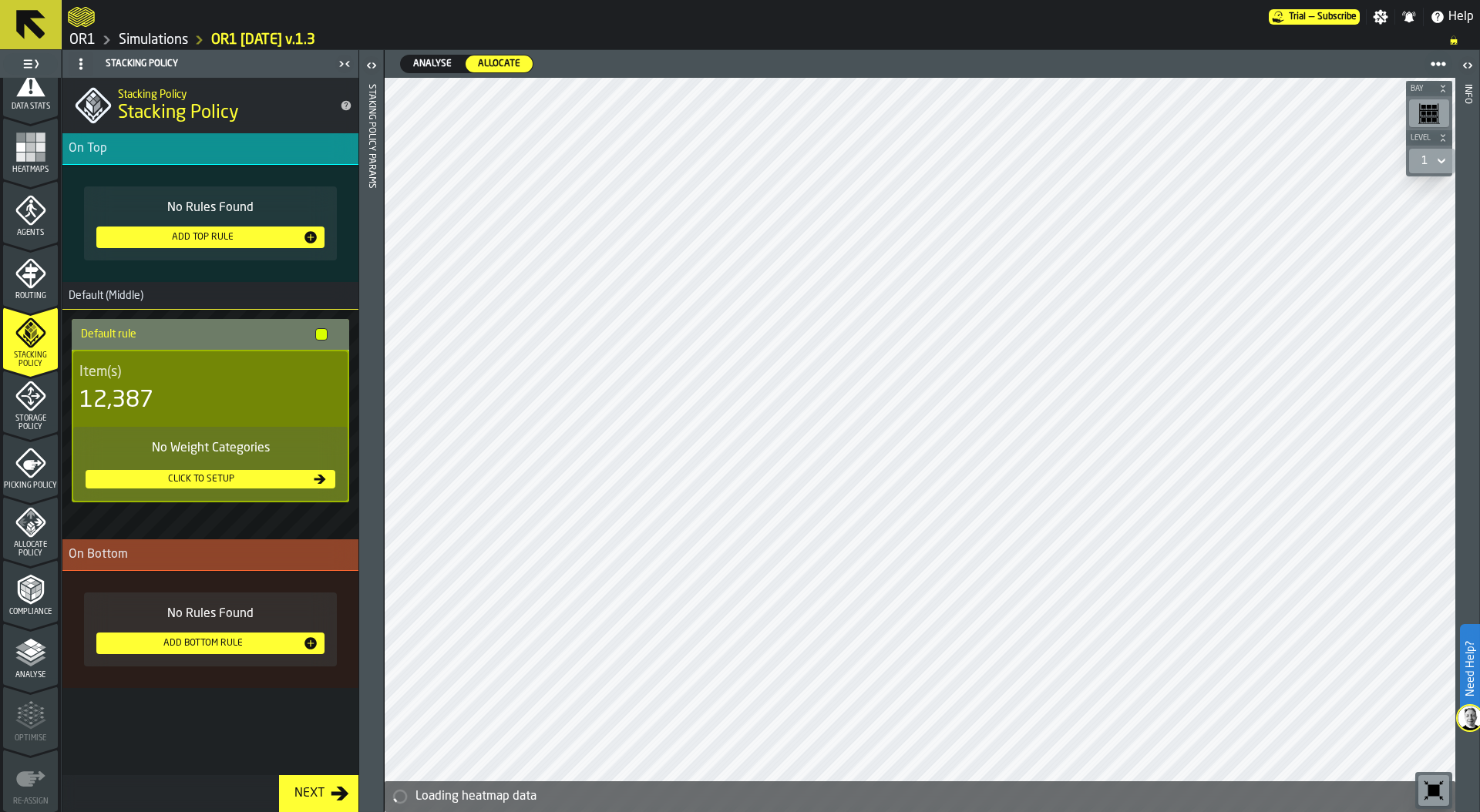
click at [29, 415] on span "Storage Policy" at bounding box center [30, 423] width 55 height 17
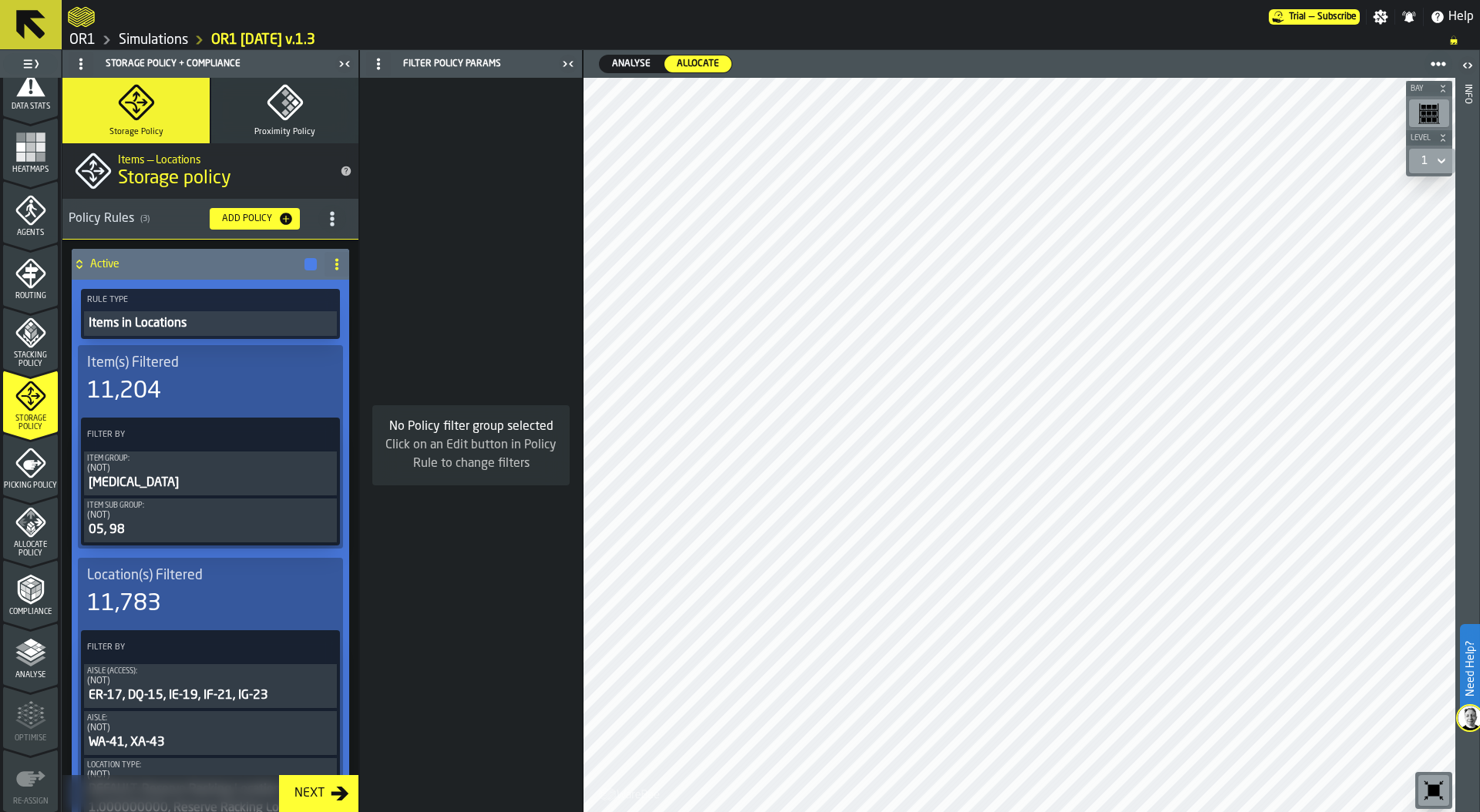
click at [195, 321] on div "Items in Locations" at bounding box center [210, 324] width 246 height 18
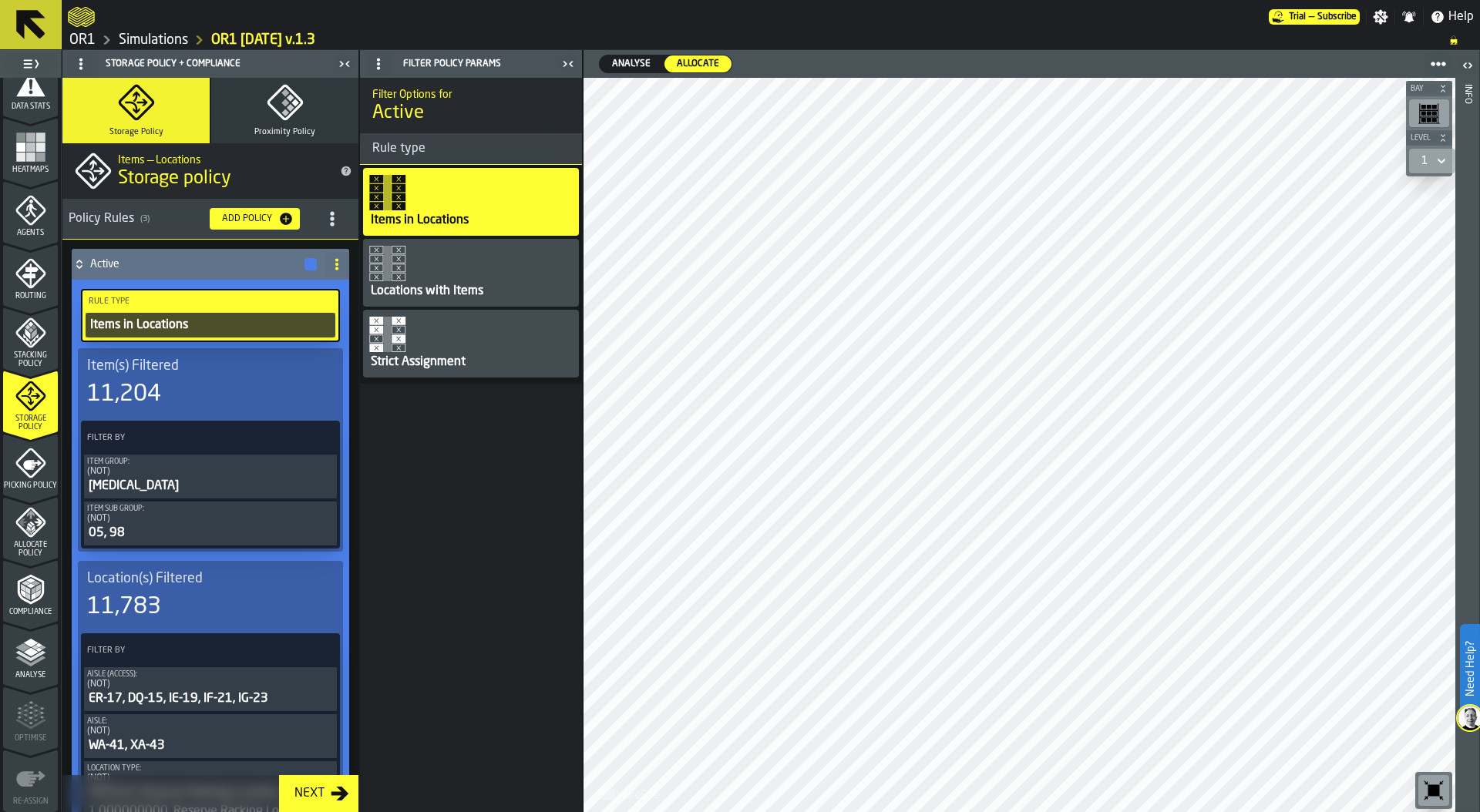
click at [160, 41] on link "Simulations" at bounding box center [153, 40] width 69 height 17
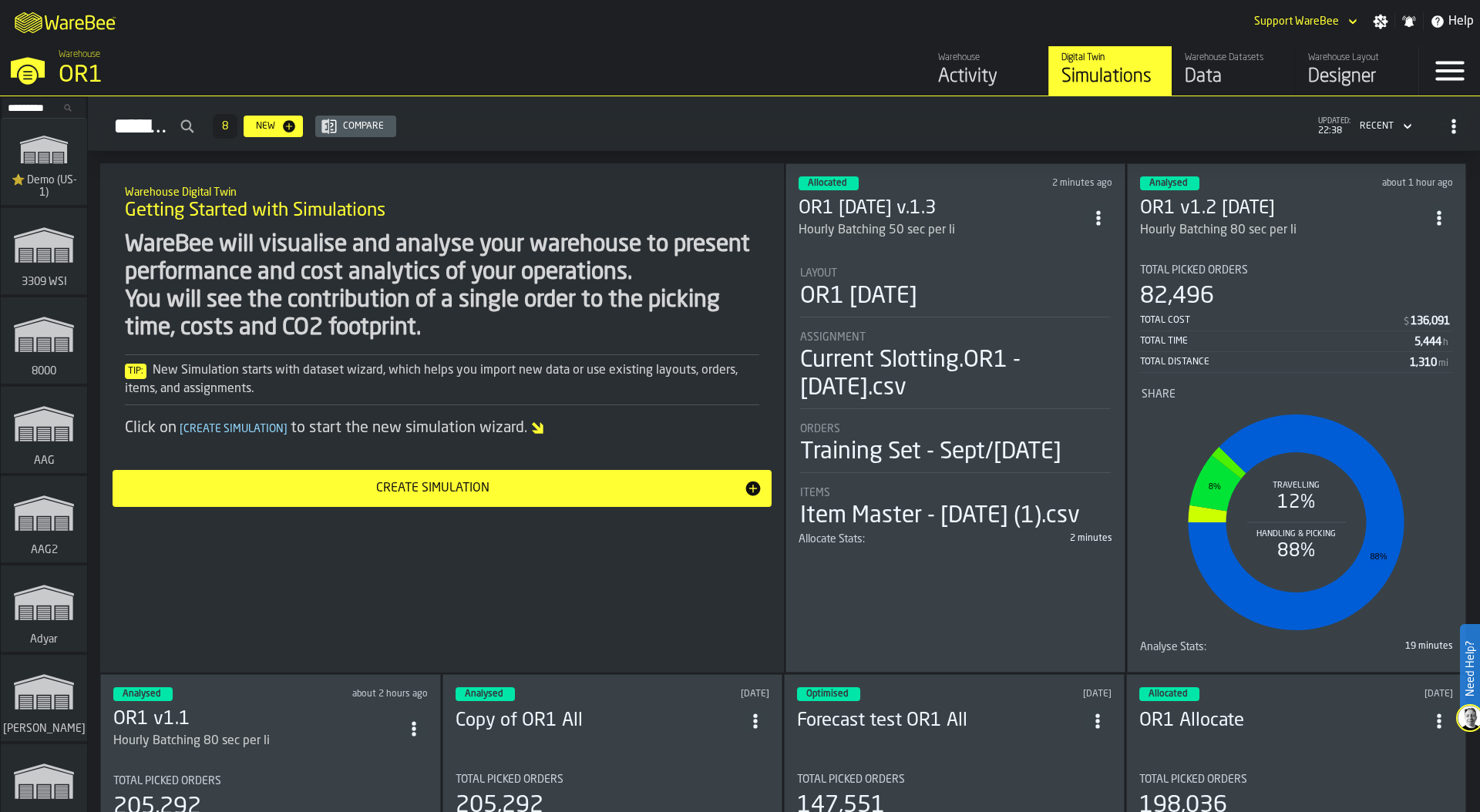
click at [1205, 70] on div "Data" at bounding box center [1234, 76] width 98 height 24
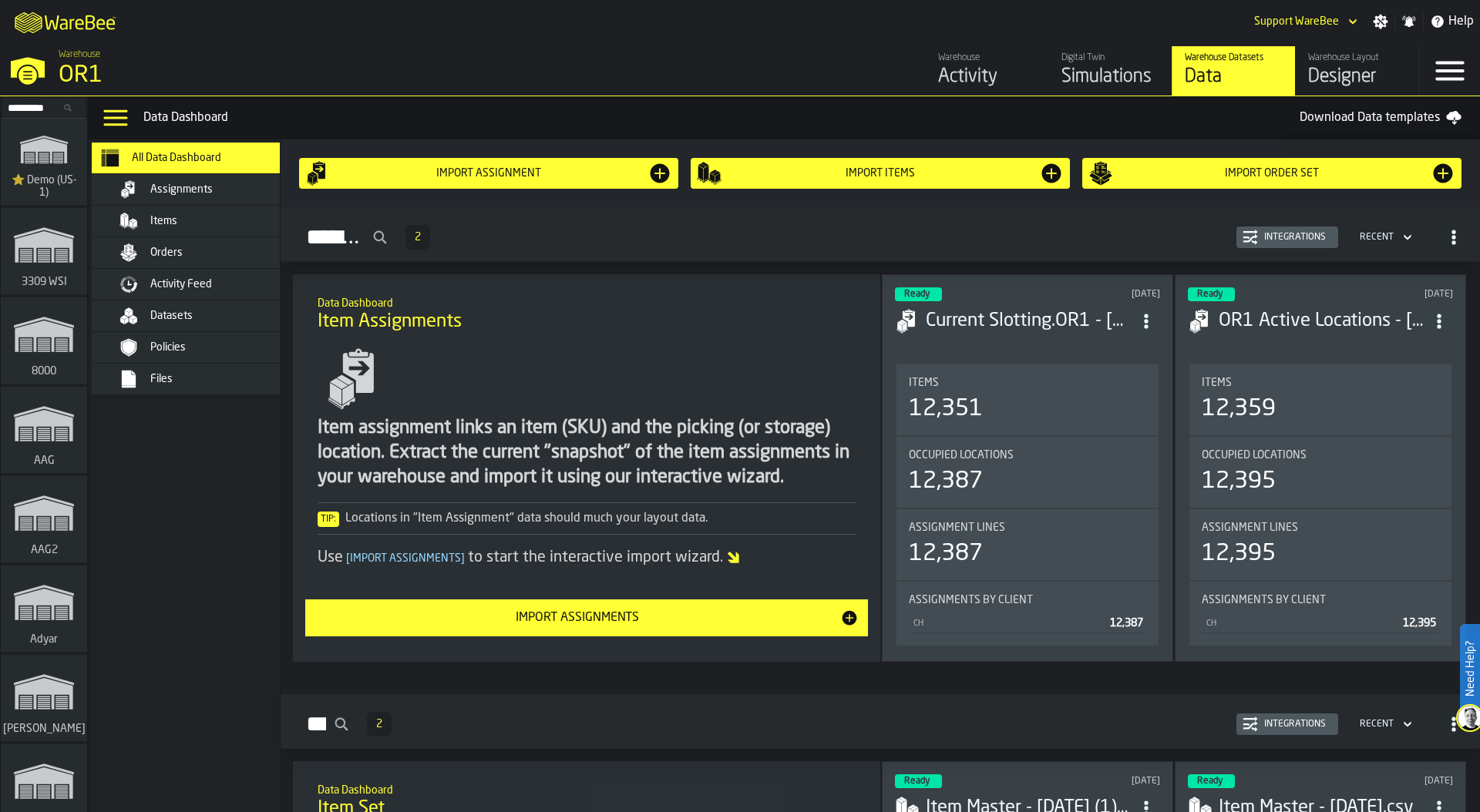
click at [199, 377] on div "Files" at bounding box center [226, 379] width 151 height 13
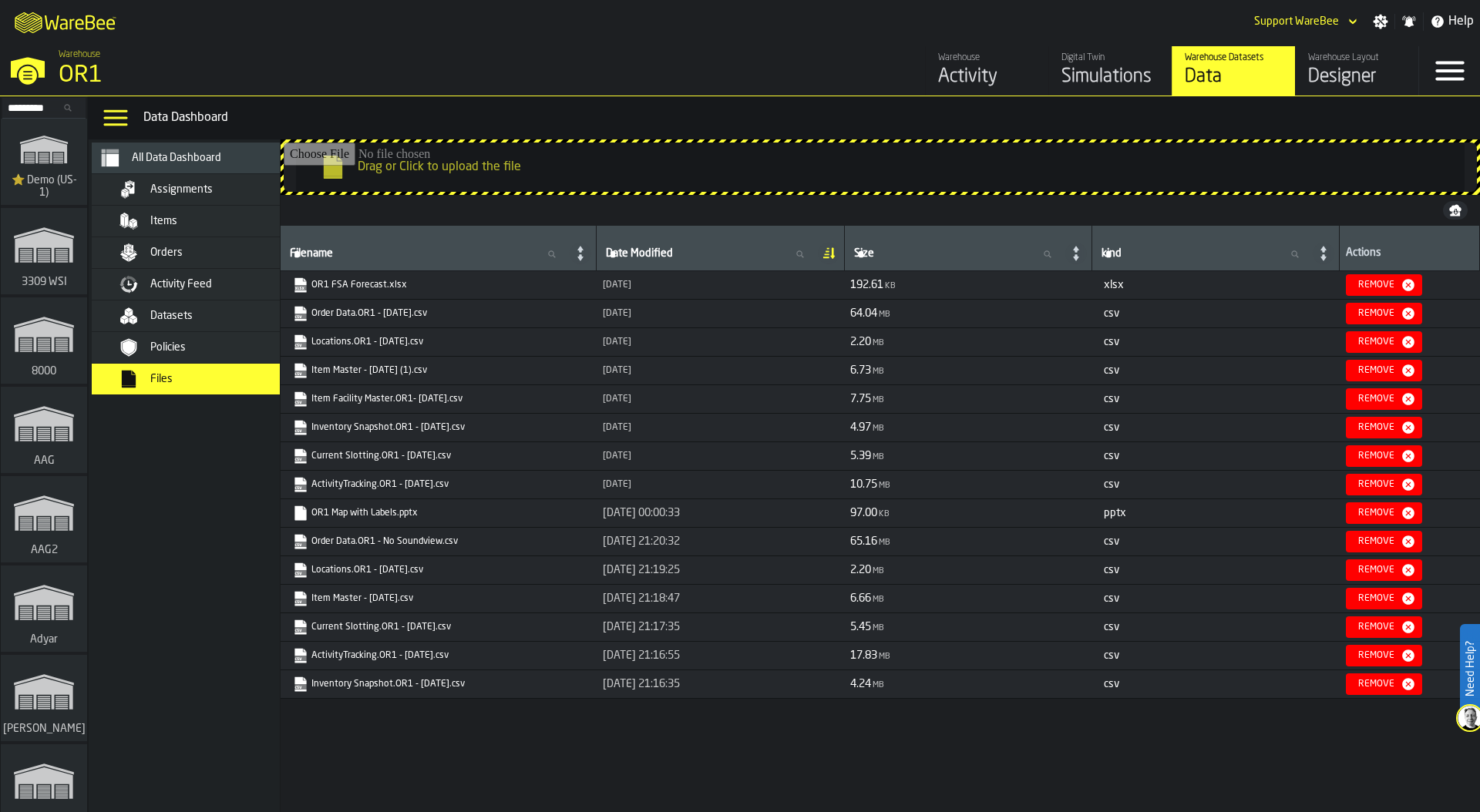
click at [186, 250] on div "Orders" at bounding box center [226, 252] width 151 height 13
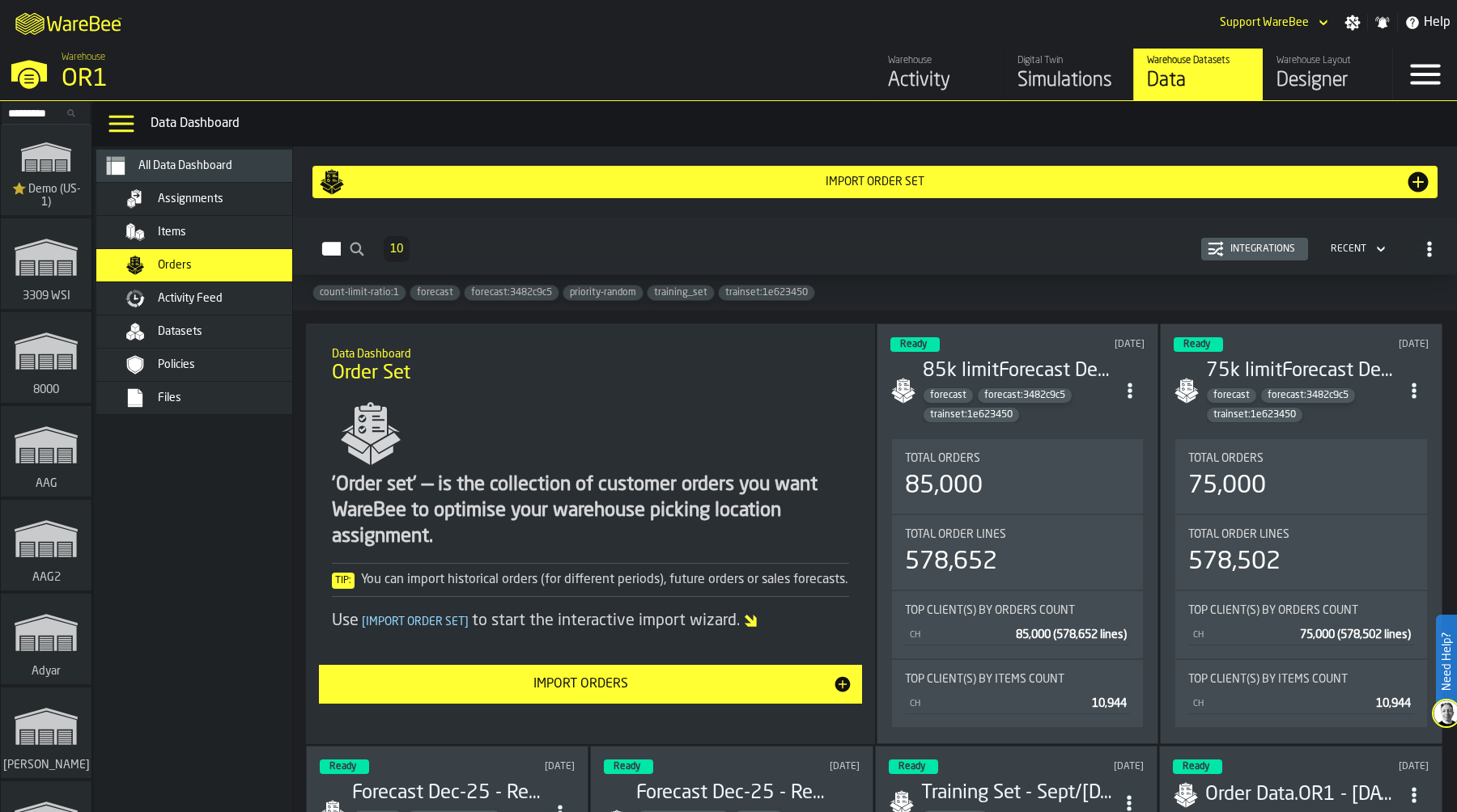
click at [218, 240] on div "Items" at bounding box center [218, 232] width 198 height 19
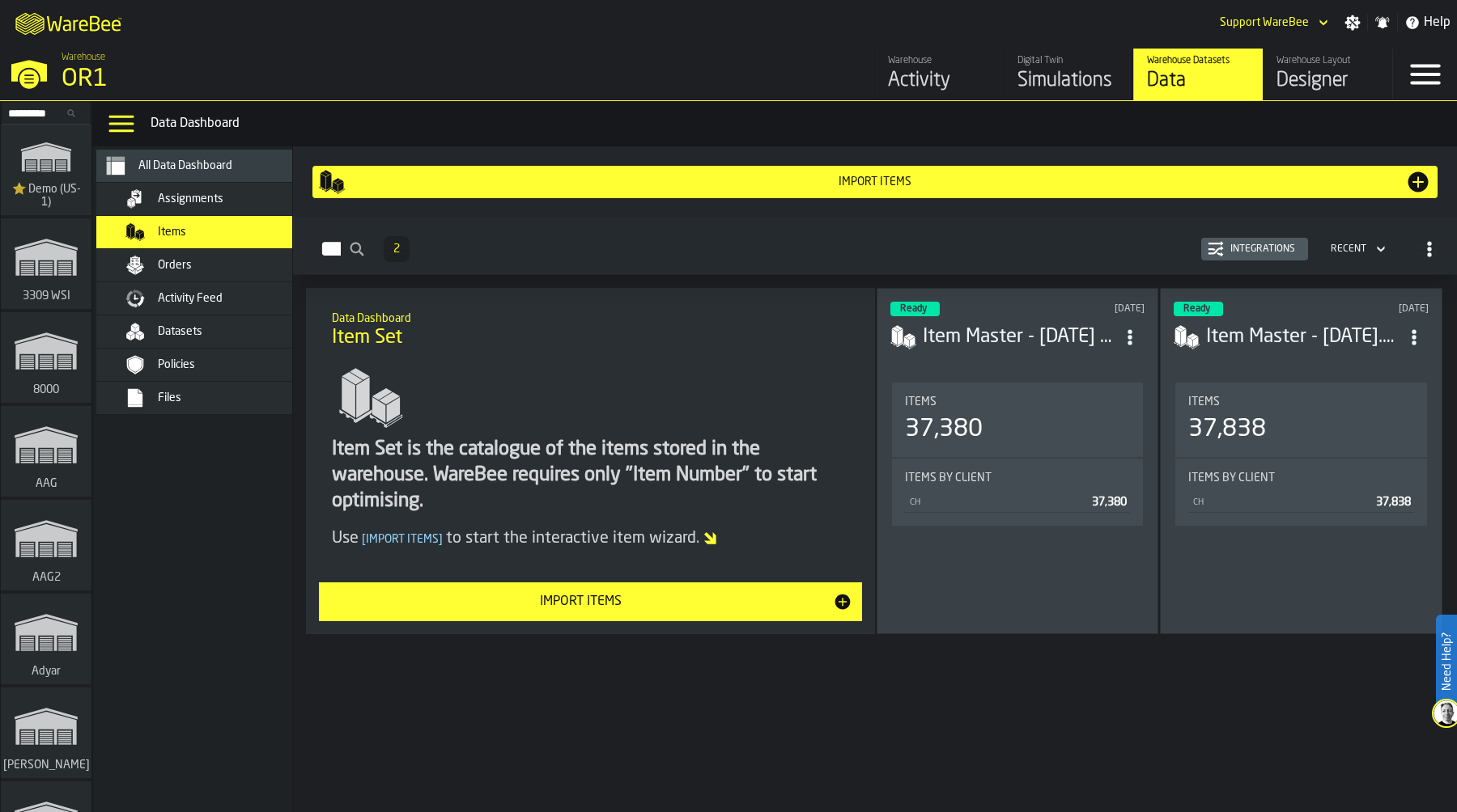
click at [1267, 245] on div "Integrations" at bounding box center [1263, 249] width 78 height 11
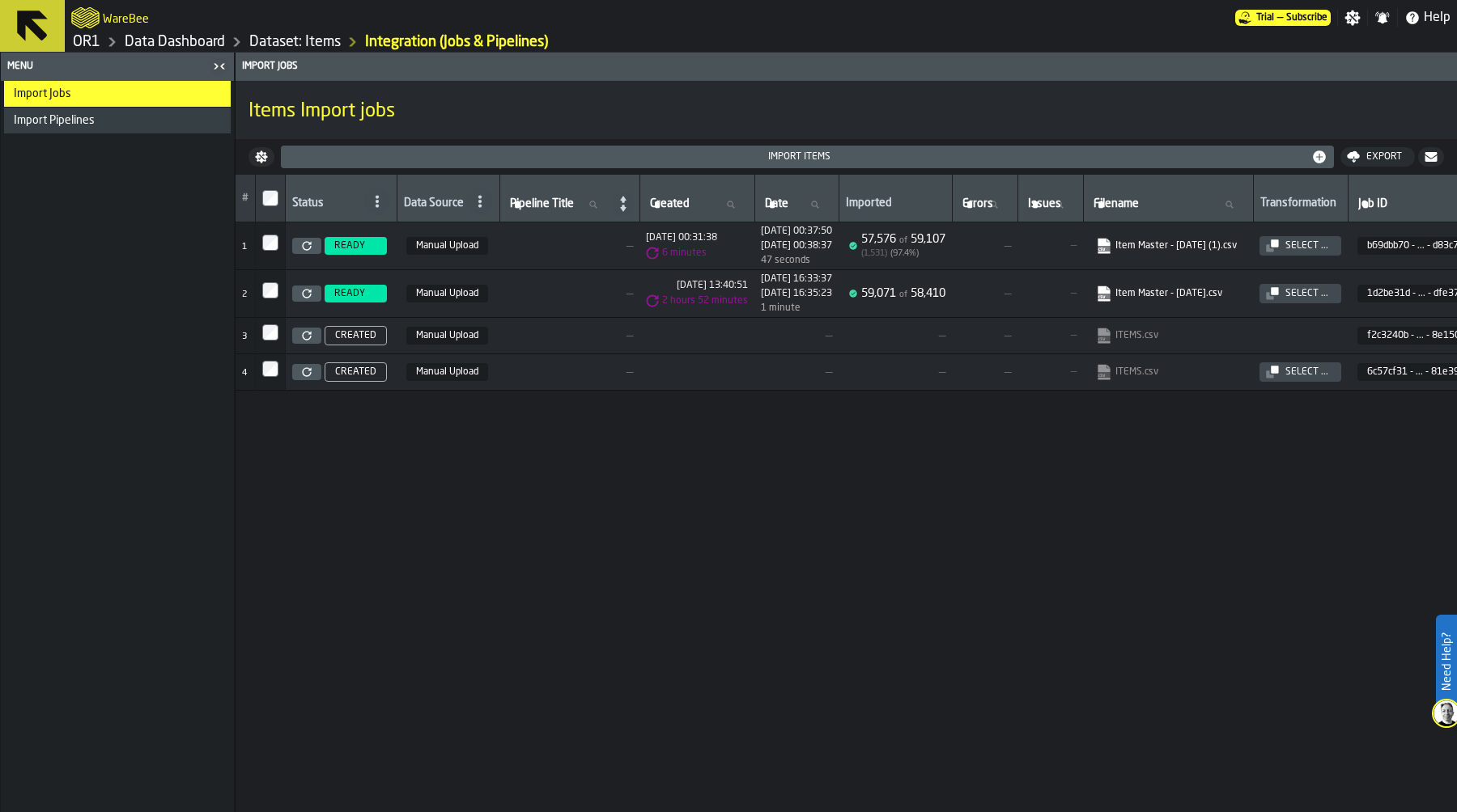
click at [286, 34] on link "Dataset: Items" at bounding box center [295, 42] width 92 height 18
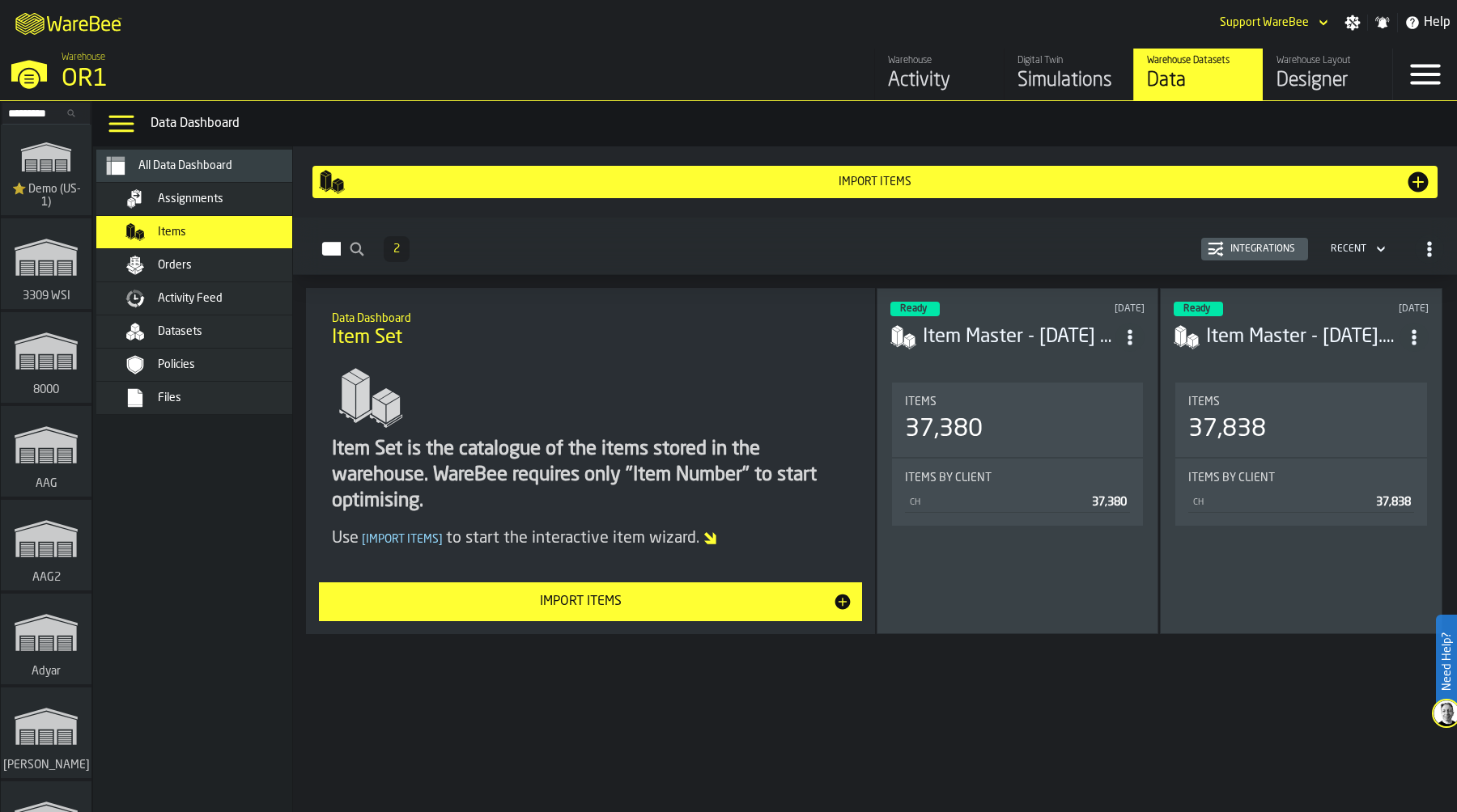
click at [882, 181] on div "Import Items" at bounding box center [874, 182] width 1061 height 13
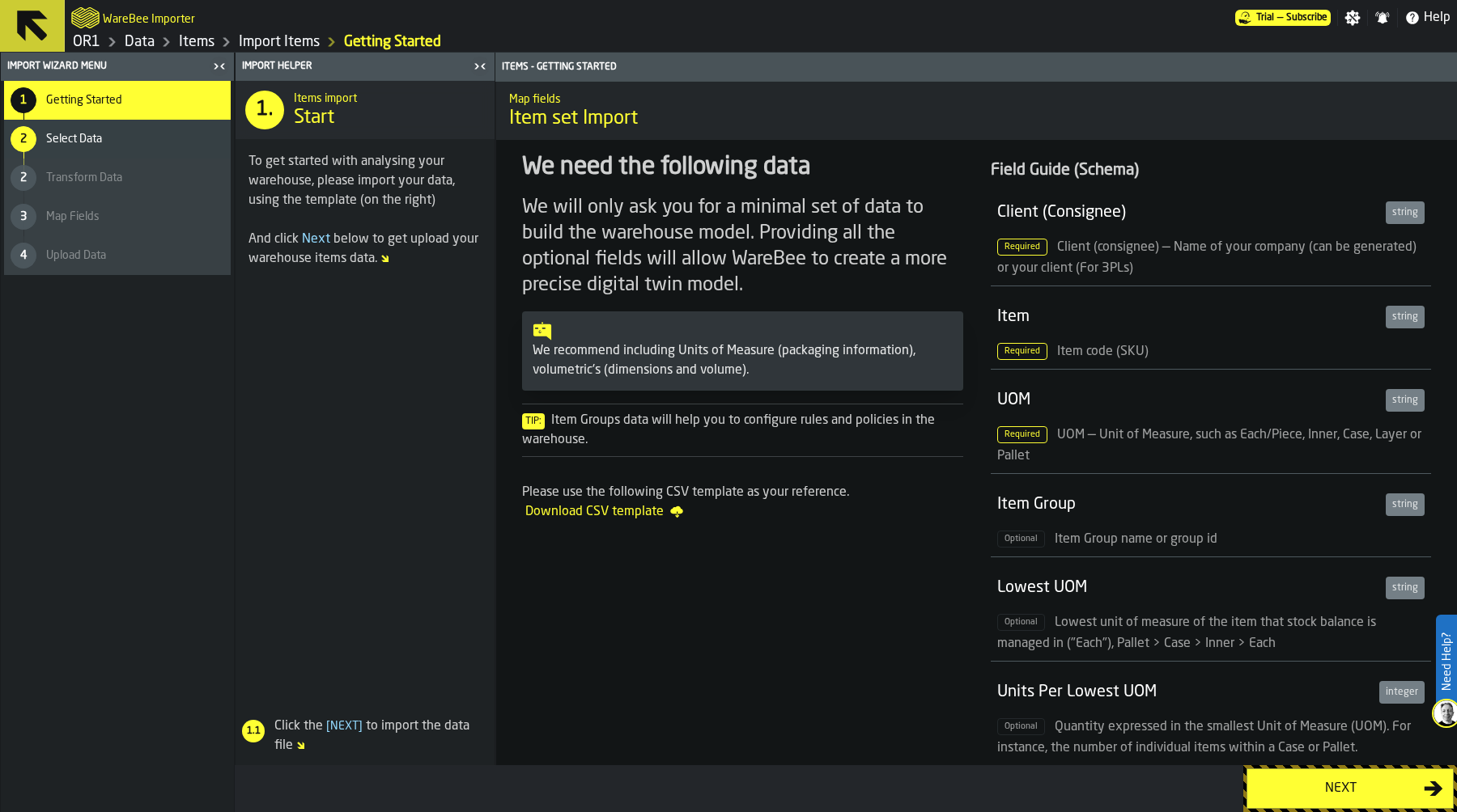
click at [1307, 786] on div "Next" at bounding box center [1340, 789] width 167 height 19
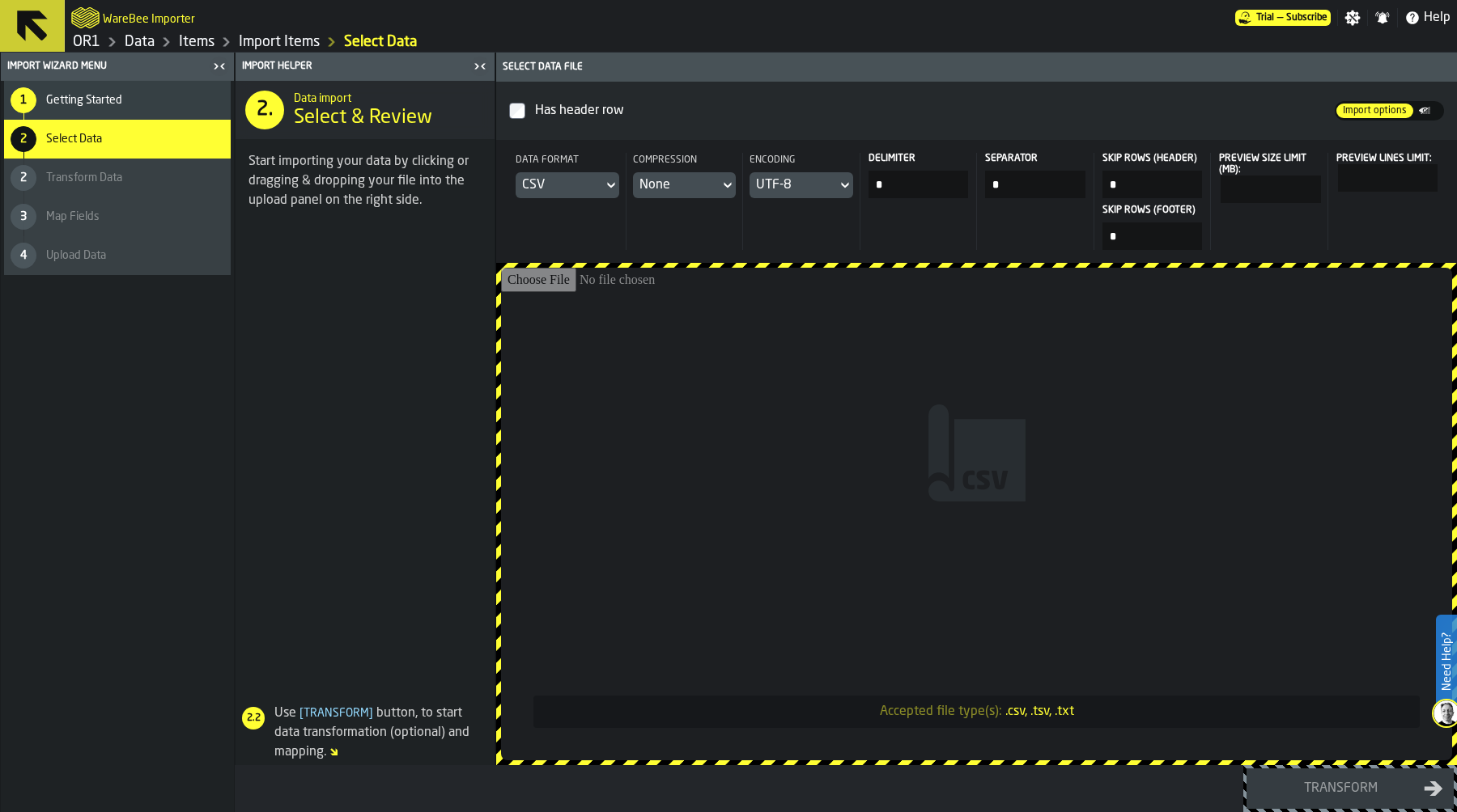
click at [849, 398] on input "Accepted file type(s): .csv, .tsv, .txt" at bounding box center [976, 514] width 951 height 492
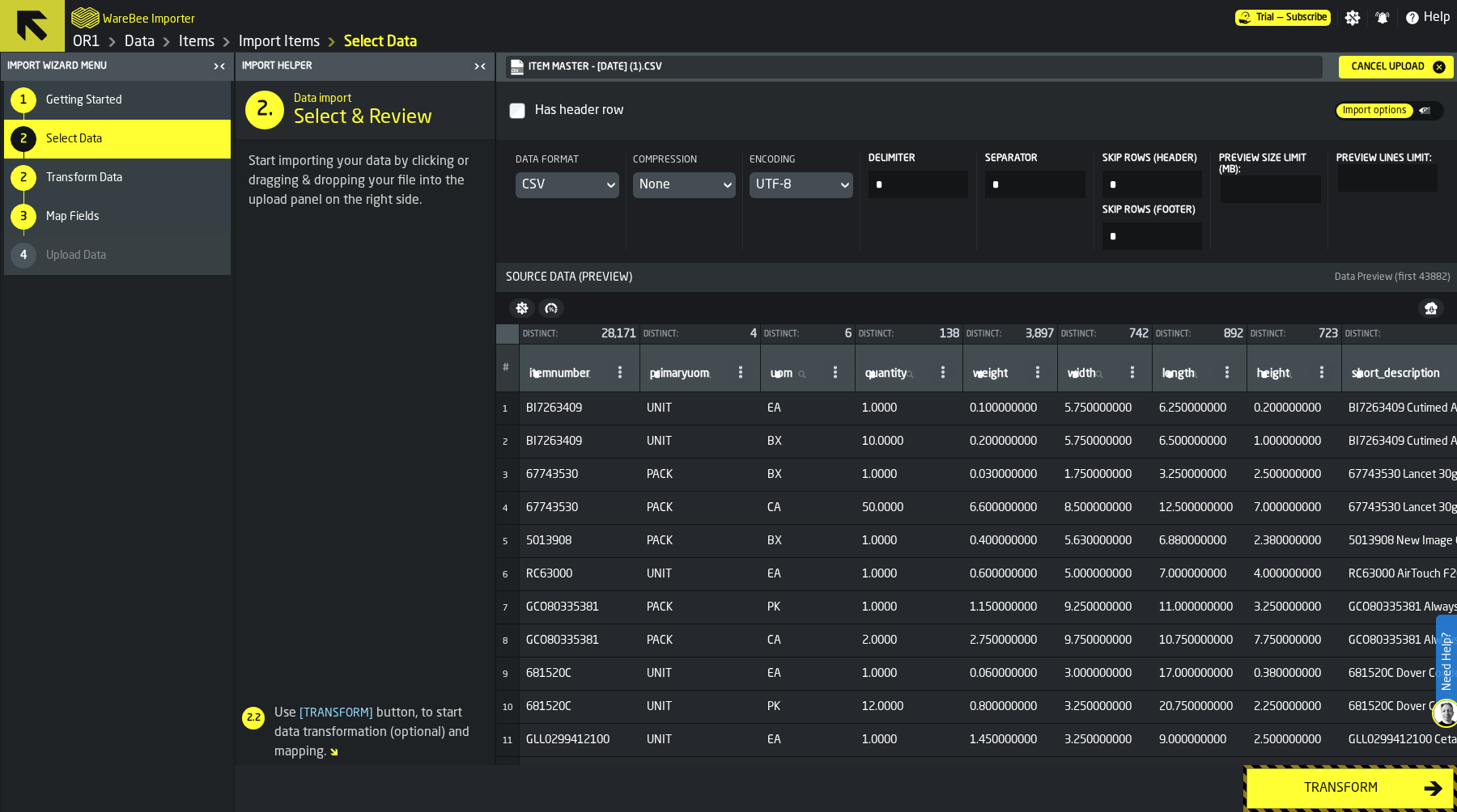
click at [1320, 776] on button "Transform" at bounding box center [1349, 789] width 208 height 41
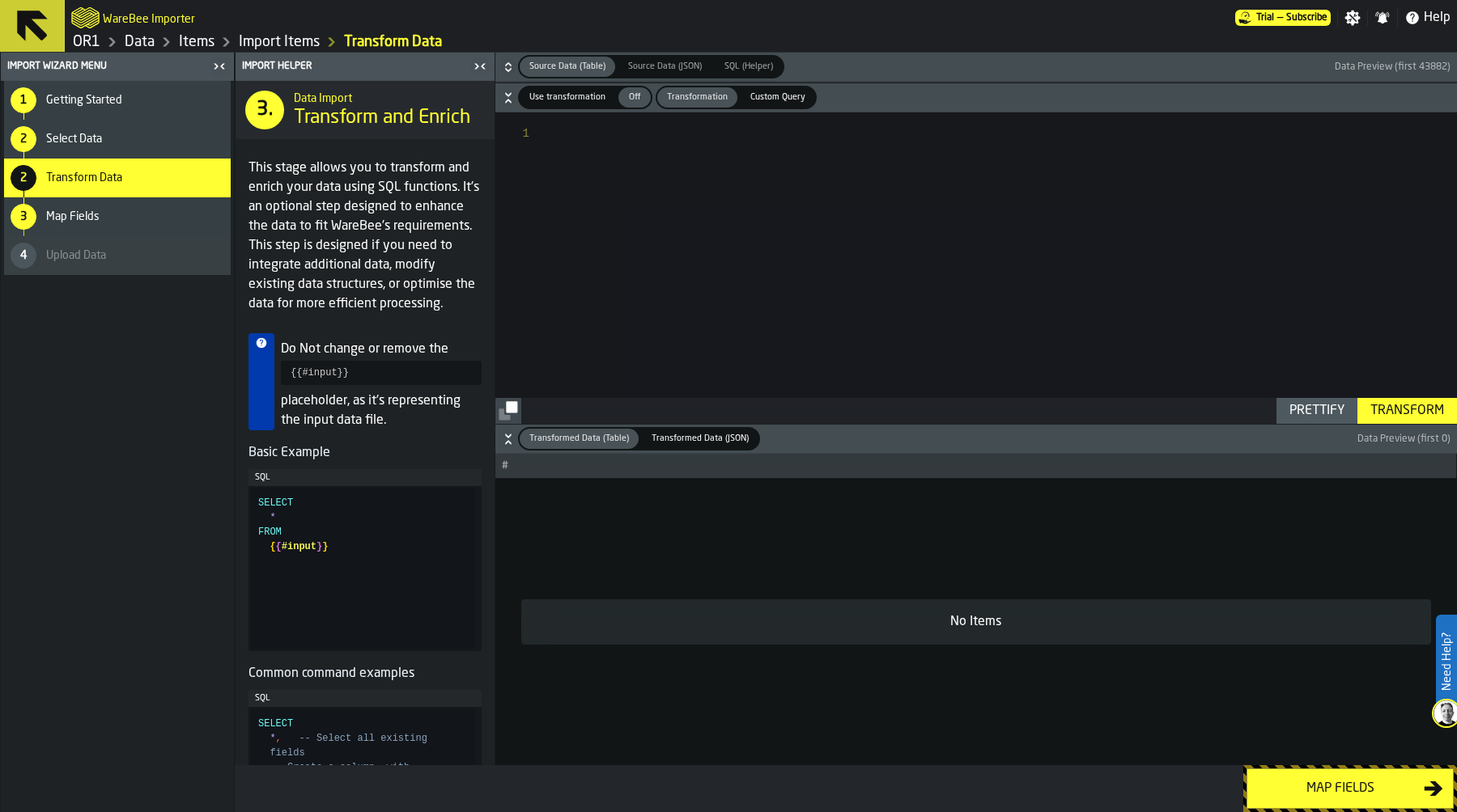
click at [568, 95] on span "Use transformation" at bounding box center [567, 98] width 89 height 14
type textarea "**********"
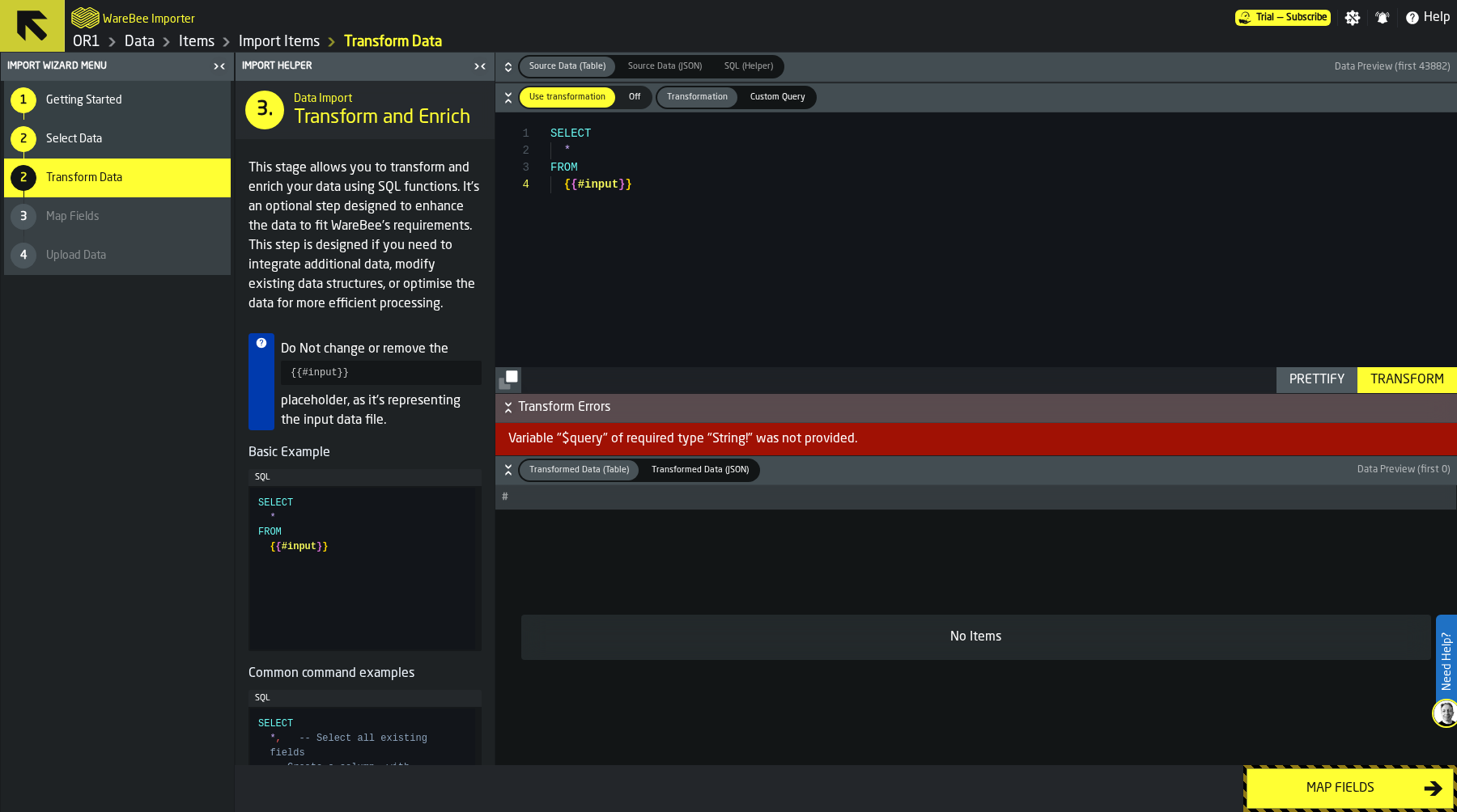
click at [512, 61] on icon "button-" at bounding box center [508, 67] width 16 height 16
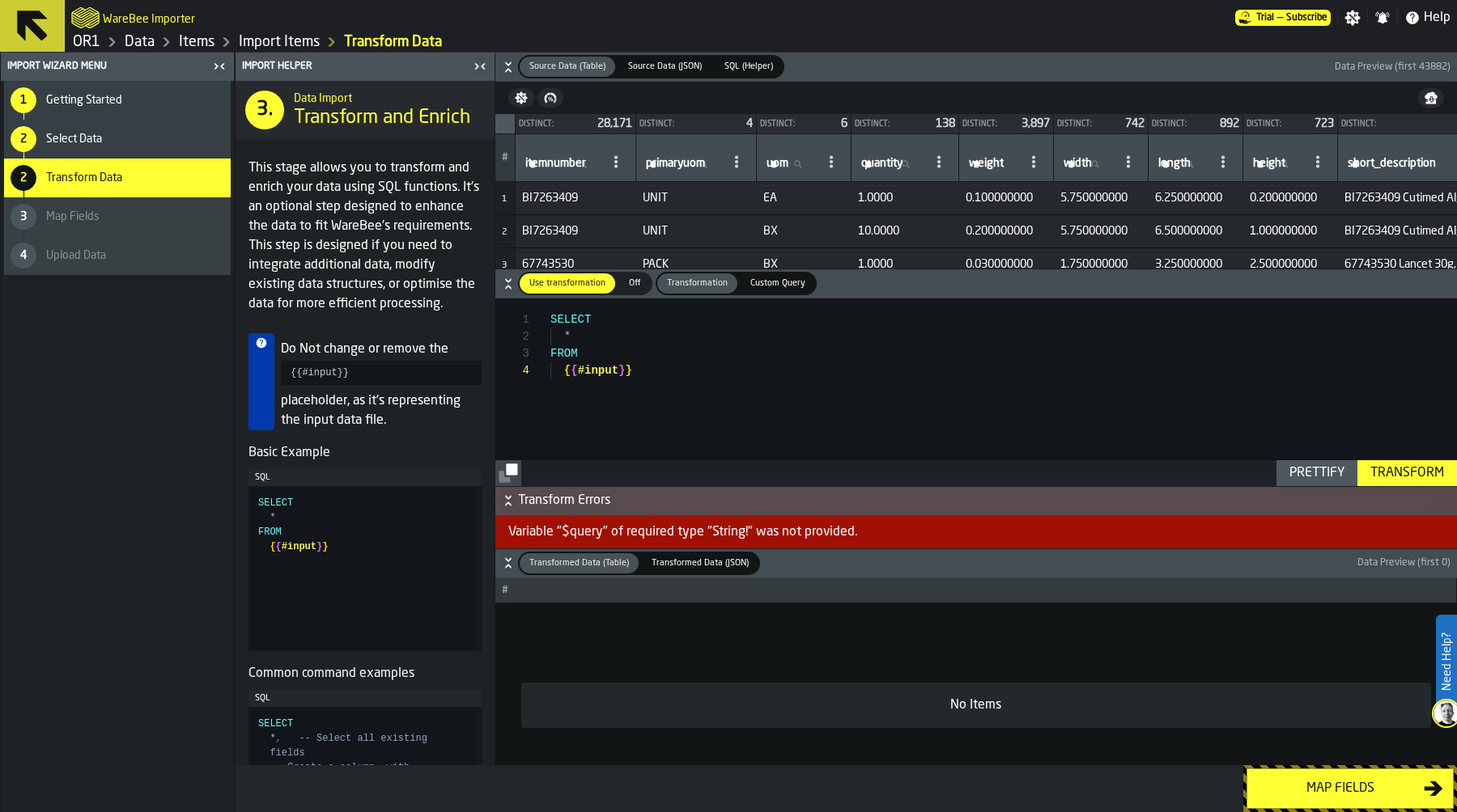
click at [561, 161] on span "itemnumber" at bounding box center [555, 163] width 61 height 13
click at [561, 161] on input "itemnumber itemnumber" at bounding box center [561, 164] width 78 height 21
paste input "****"
type input "****"
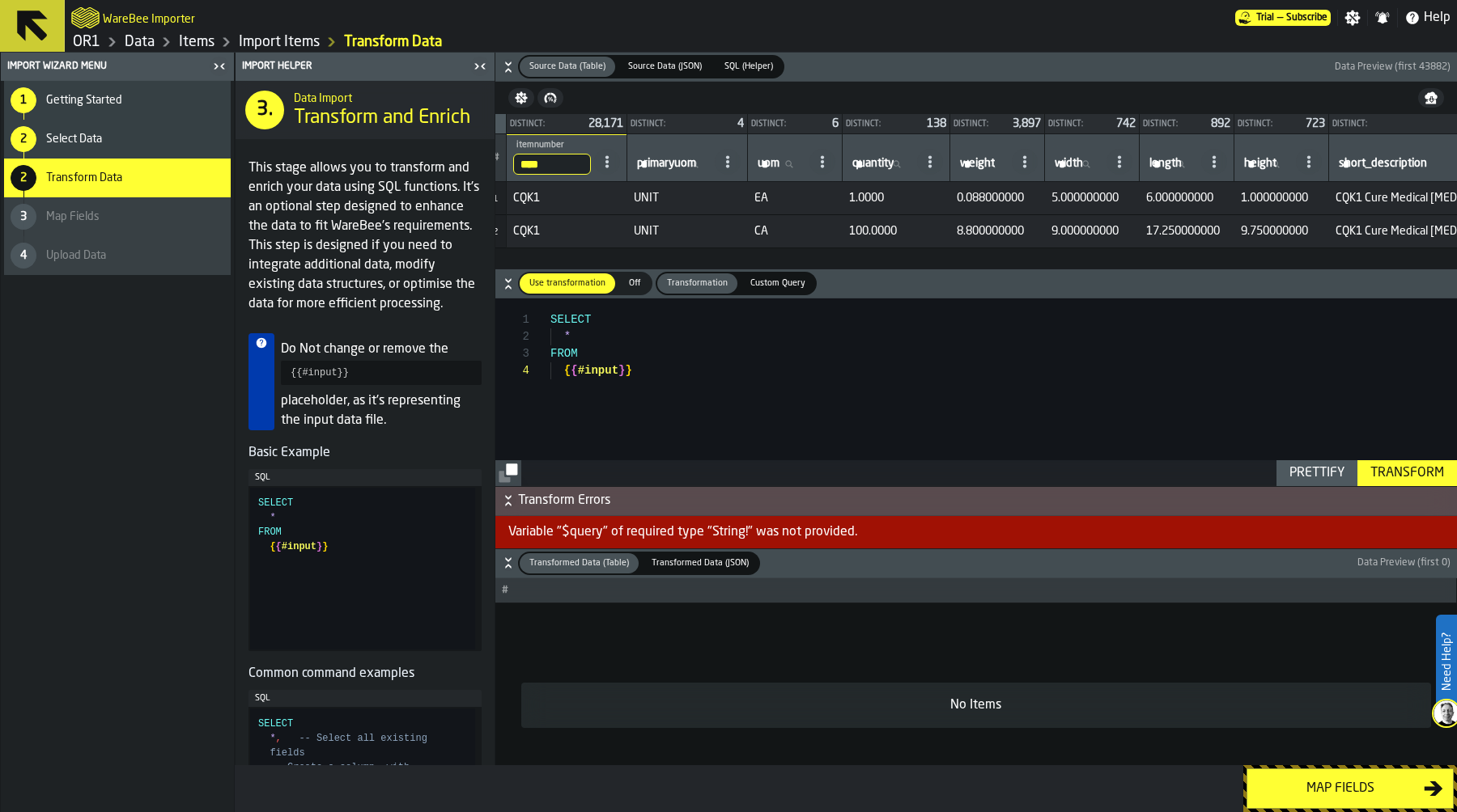
scroll to position [0, 0]
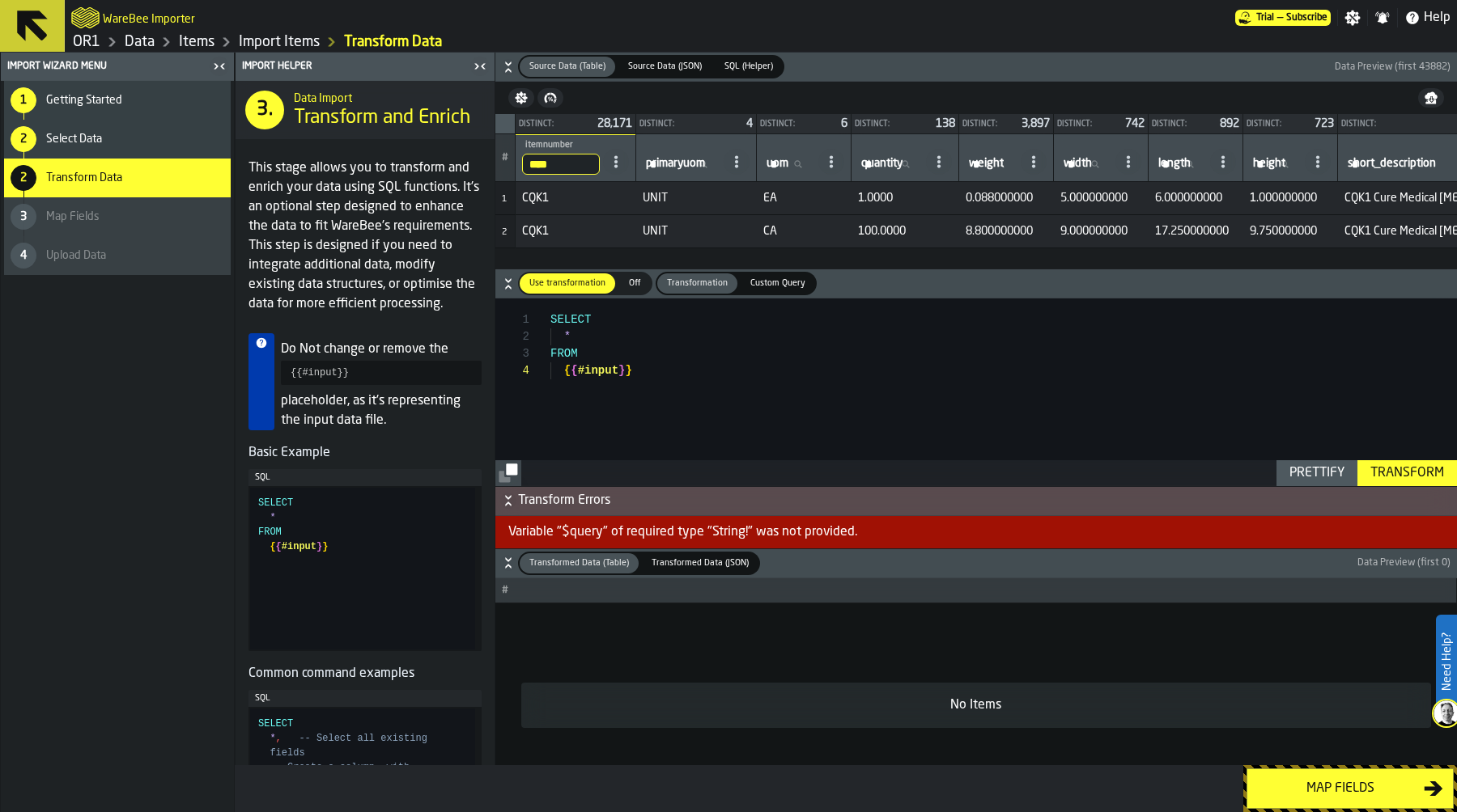
click at [773, 209] on td "EA" at bounding box center [804, 199] width 94 height 34
drag, startPoint x: 668, startPoint y: 377, endPoint x: 295, endPoint y: 243, distance: 396.3
click at [550, 298] on div "SELECT * FROM { { #input } }" at bounding box center [1003, 392] width 906 height 187
type textarea "**********"
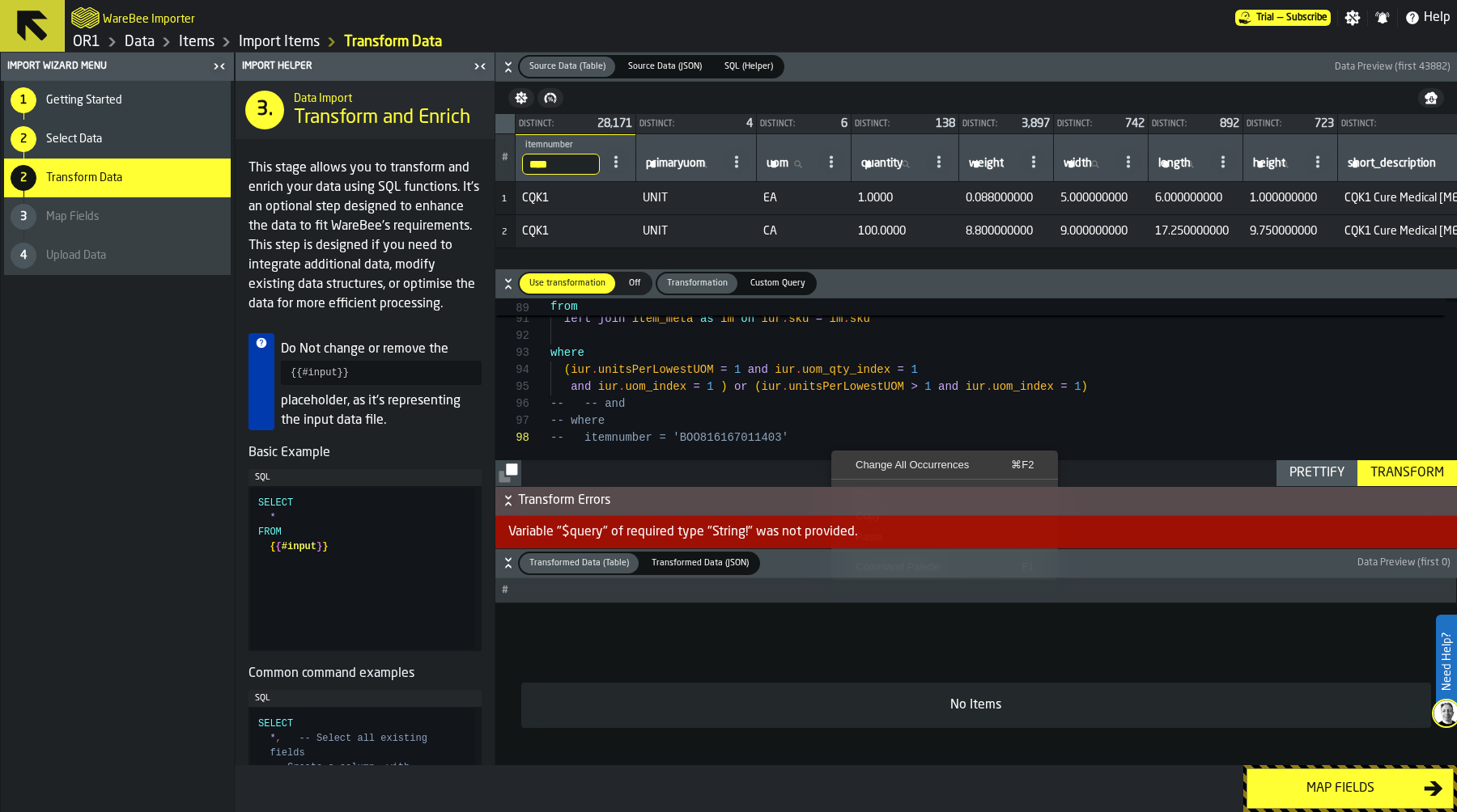
click at [1412, 470] on div "Transform" at bounding box center [1407, 473] width 87 height 19
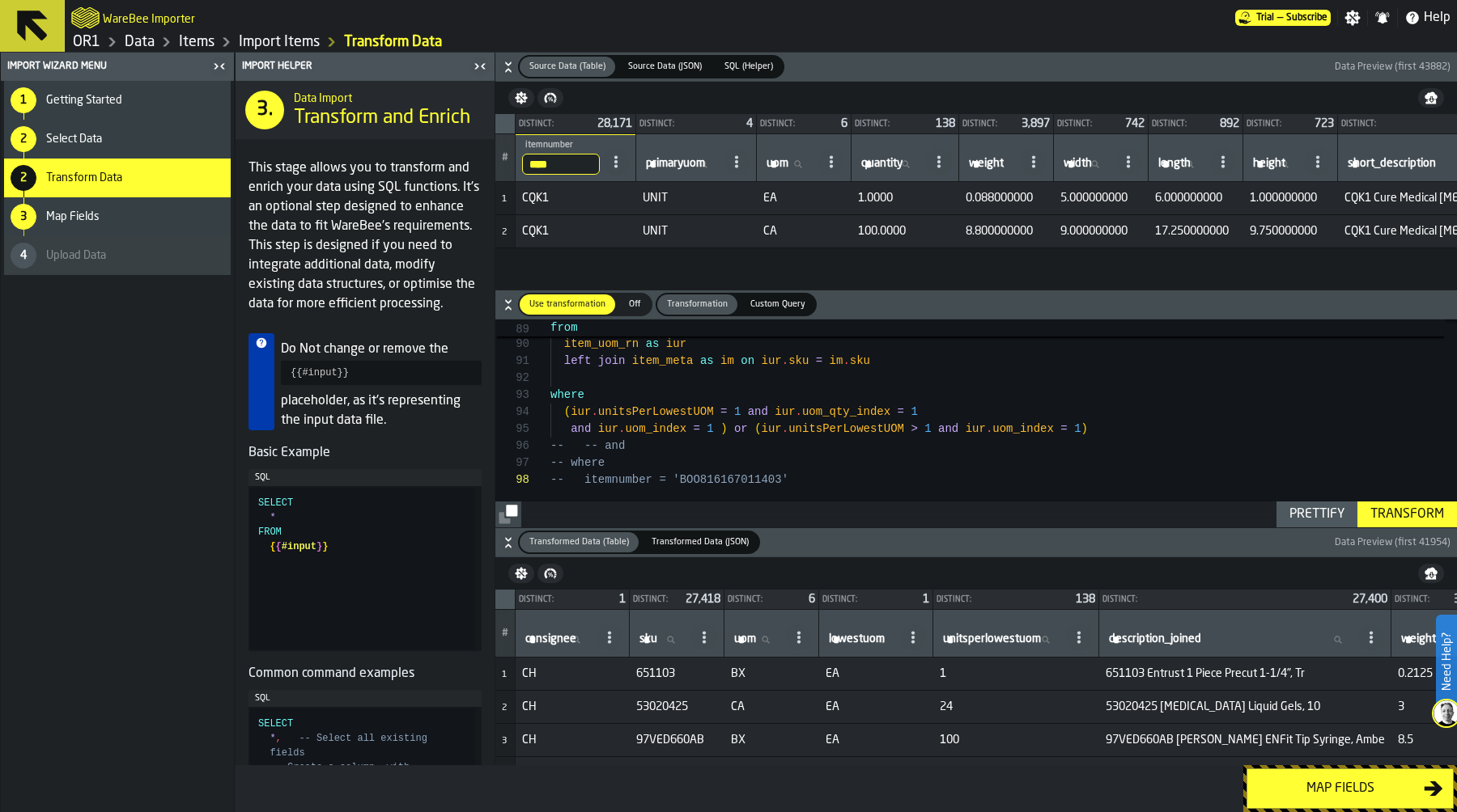
click at [649, 639] on label "sku sku" at bounding box center [661, 640] width 52 height 21
click at [649, 639] on input "sku sku" at bounding box center [661, 640] width 52 height 21
paste input "**********"
type input "**********"
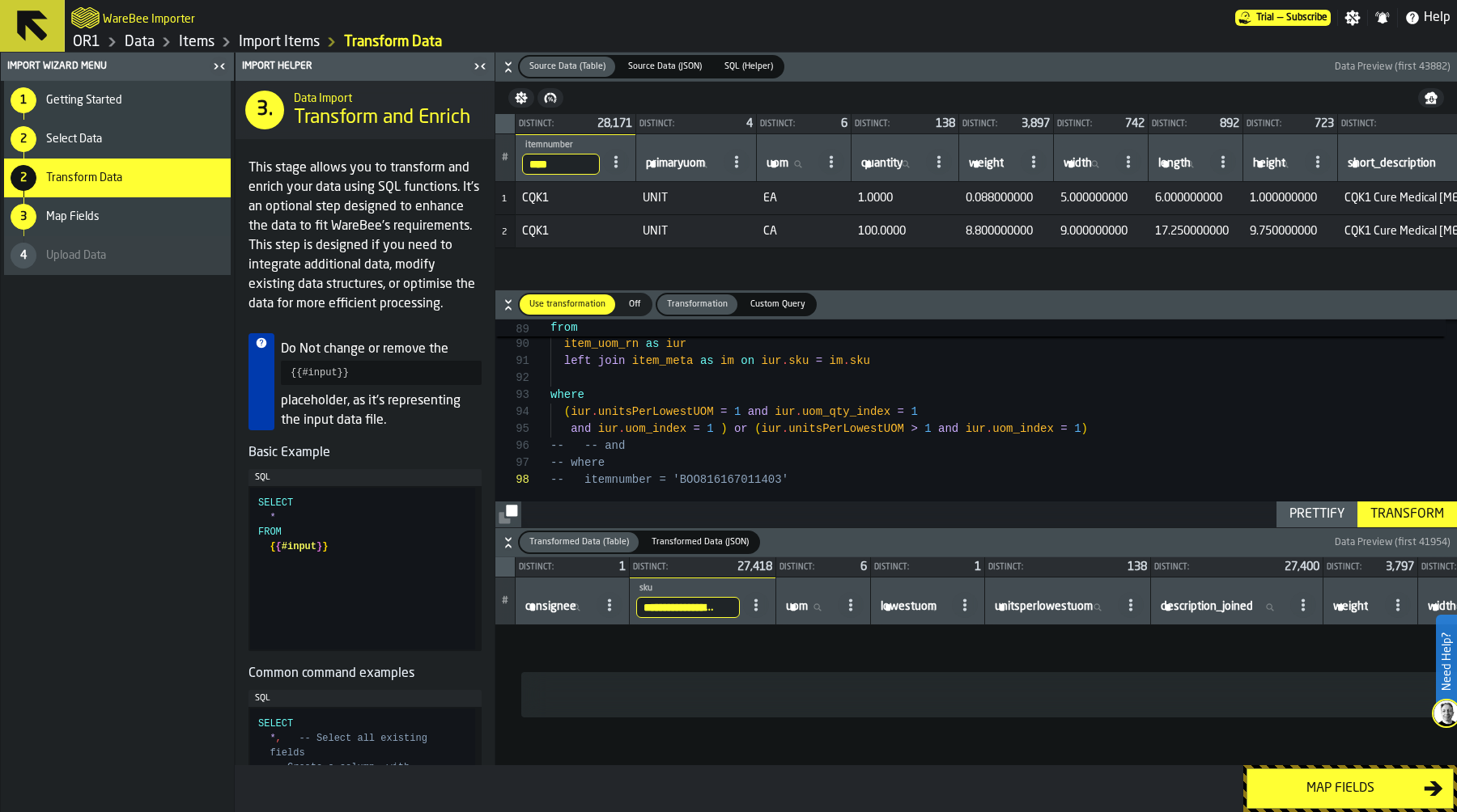
click at [724, 600] on input "sku" at bounding box center [687, 607] width 103 height 21
click at [731, 609] on input "sku" at bounding box center [687, 607] width 103 height 21
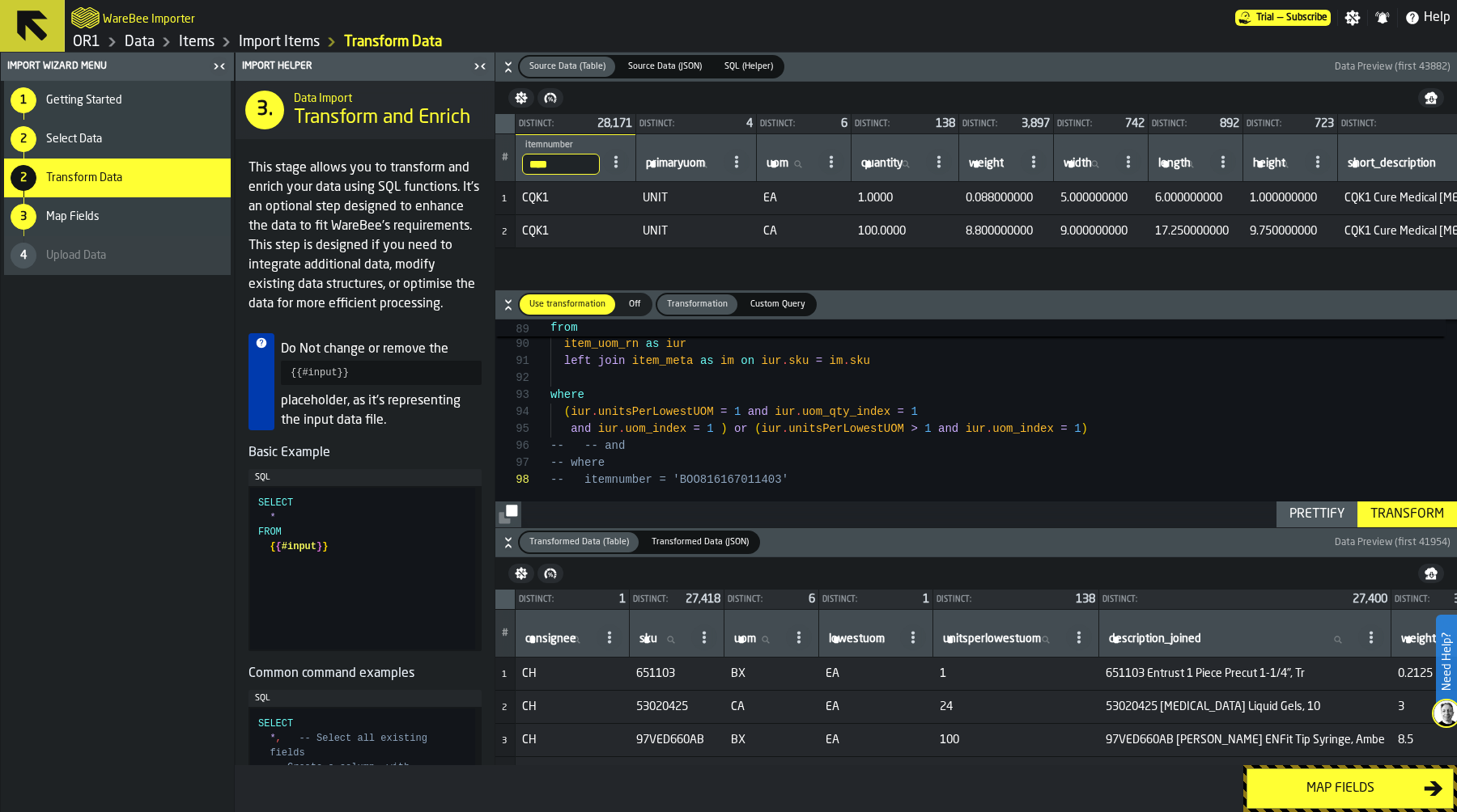
click at [665, 635] on input "sku sku" at bounding box center [661, 640] width 52 height 21
paste input "****"
type input "****"
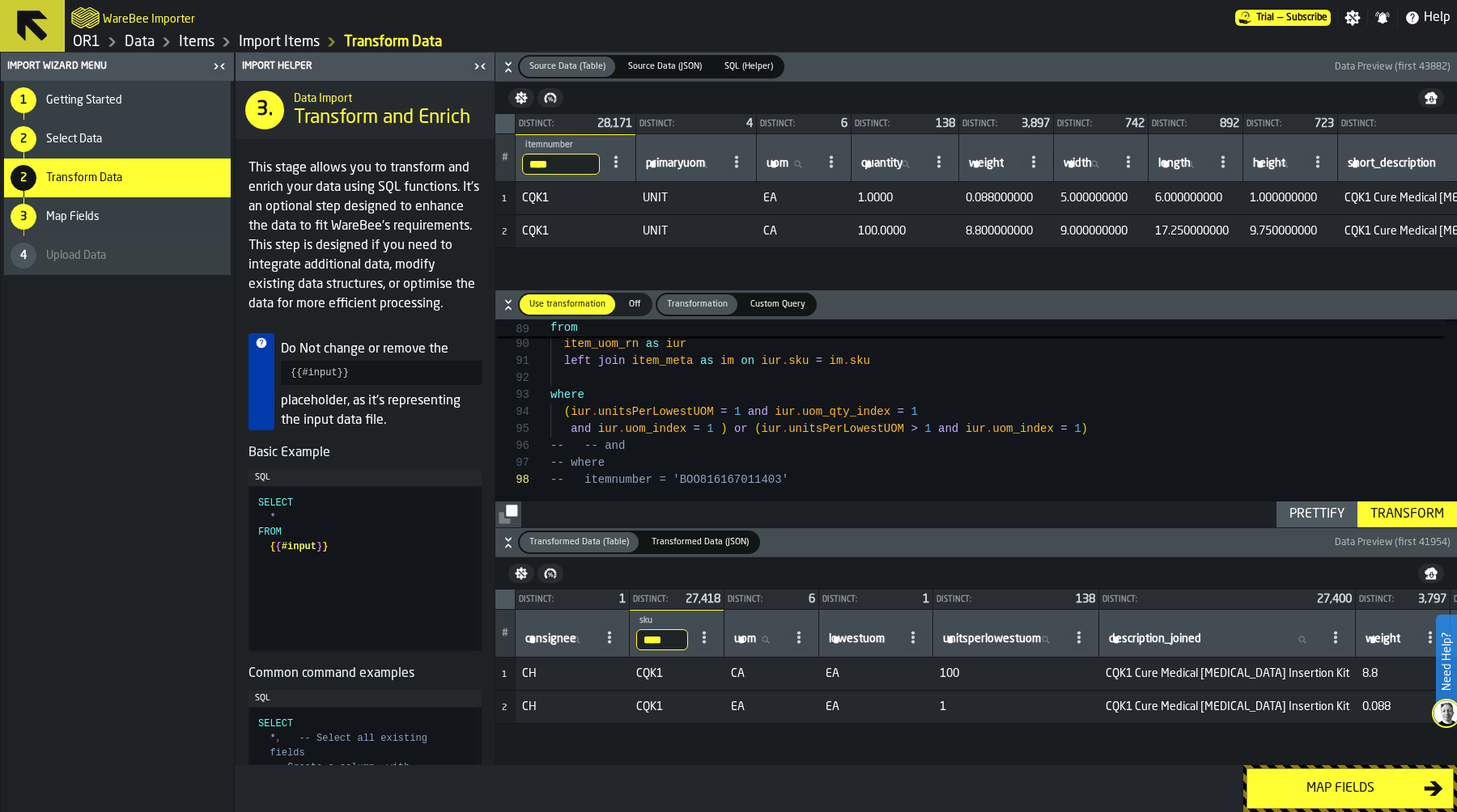
click at [194, 42] on link "Items" at bounding box center [197, 42] width 35 height 18
click at [1341, 788] on div "Map fields" at bounding box center [1340, 789] width 167 height 19
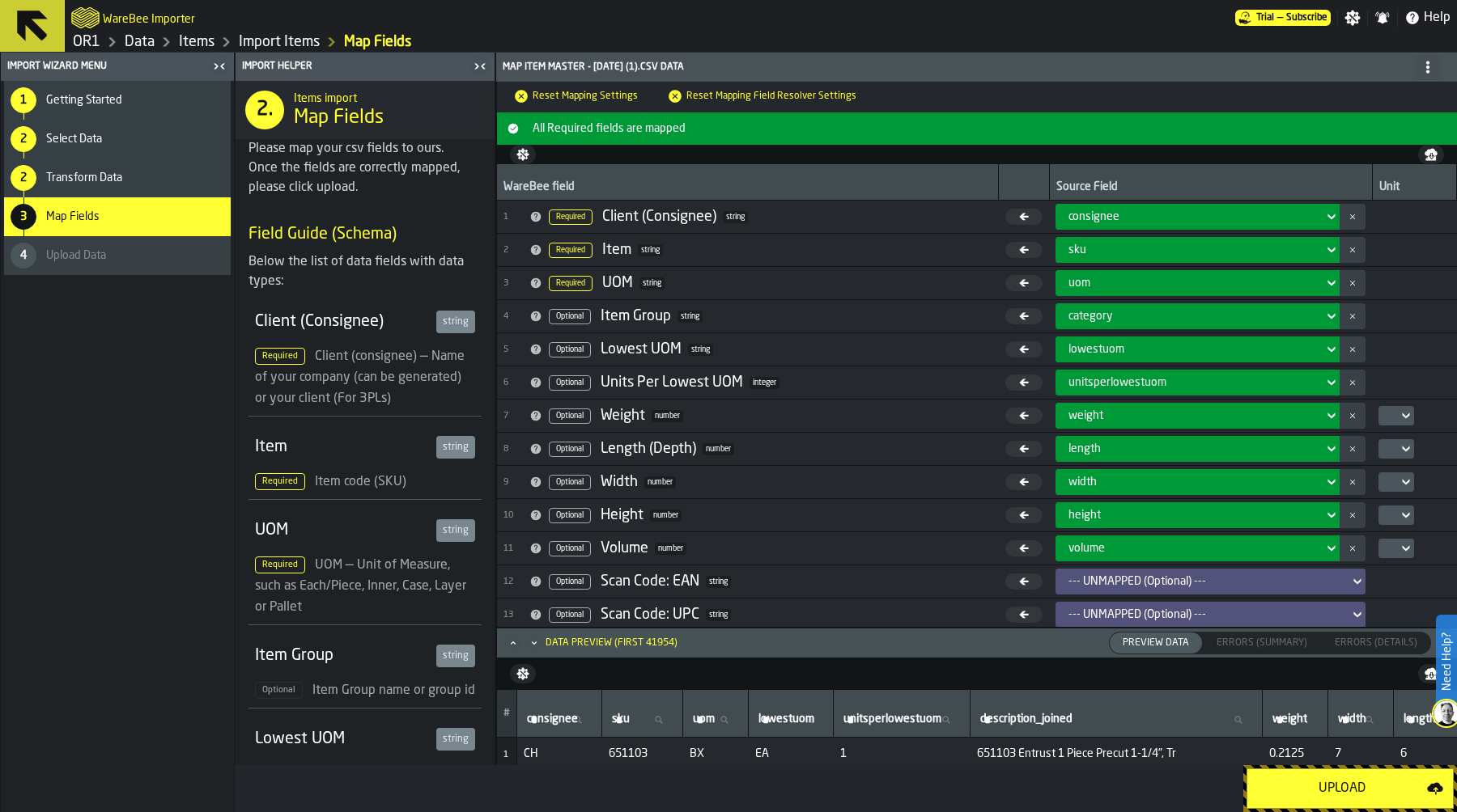
click at [625, 724] on label "sku sku" at bounding box center [642, 720] width 67 height 21
click at [625, 724] on input "sku sku" at bounding box center [642, 720] width 67 height 21
paste input "****"
type input "****"
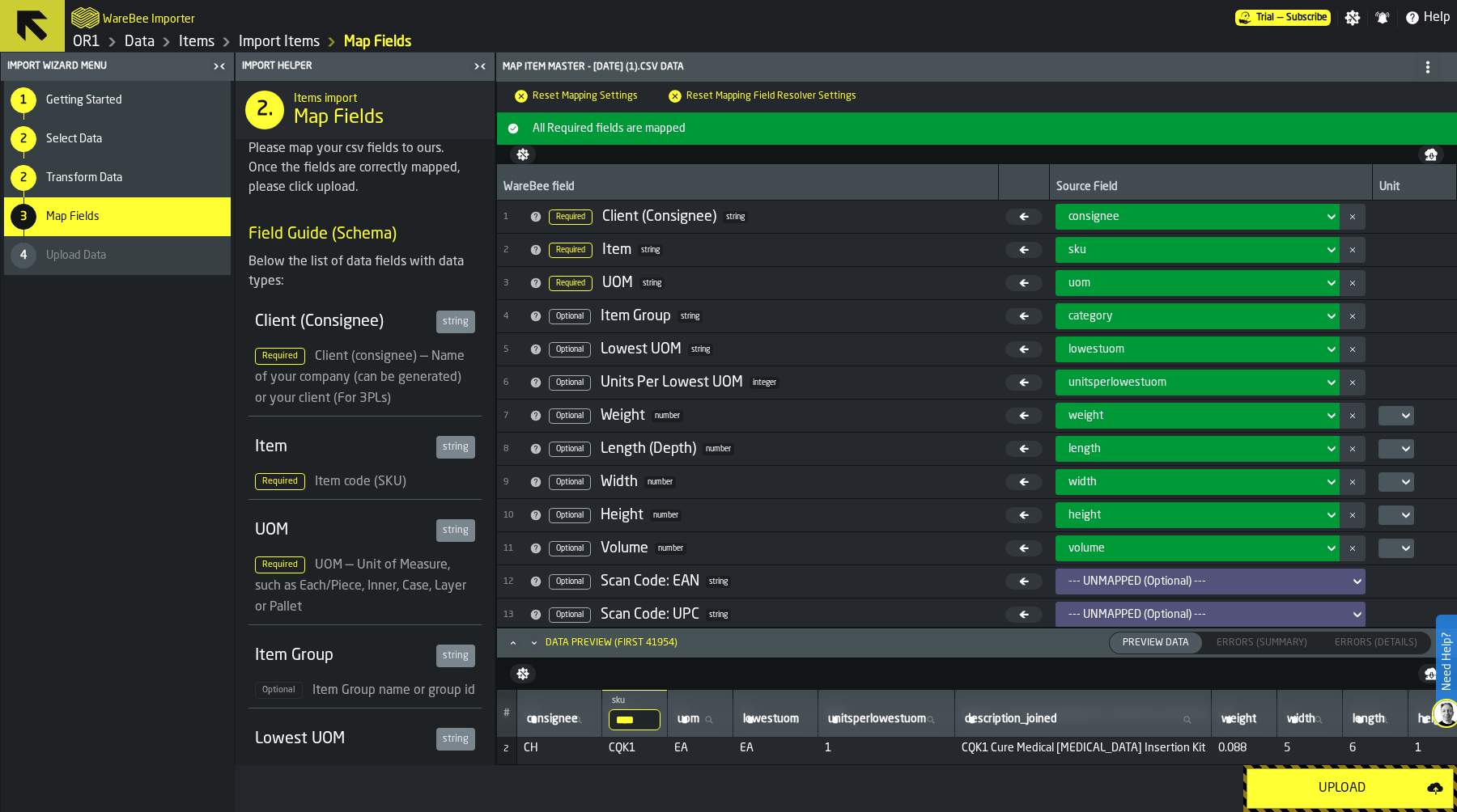
scroll to position [41, 0]
click at [511, 644] on icon "Maximize" at bounding box center [513, 643] width 16 height 16
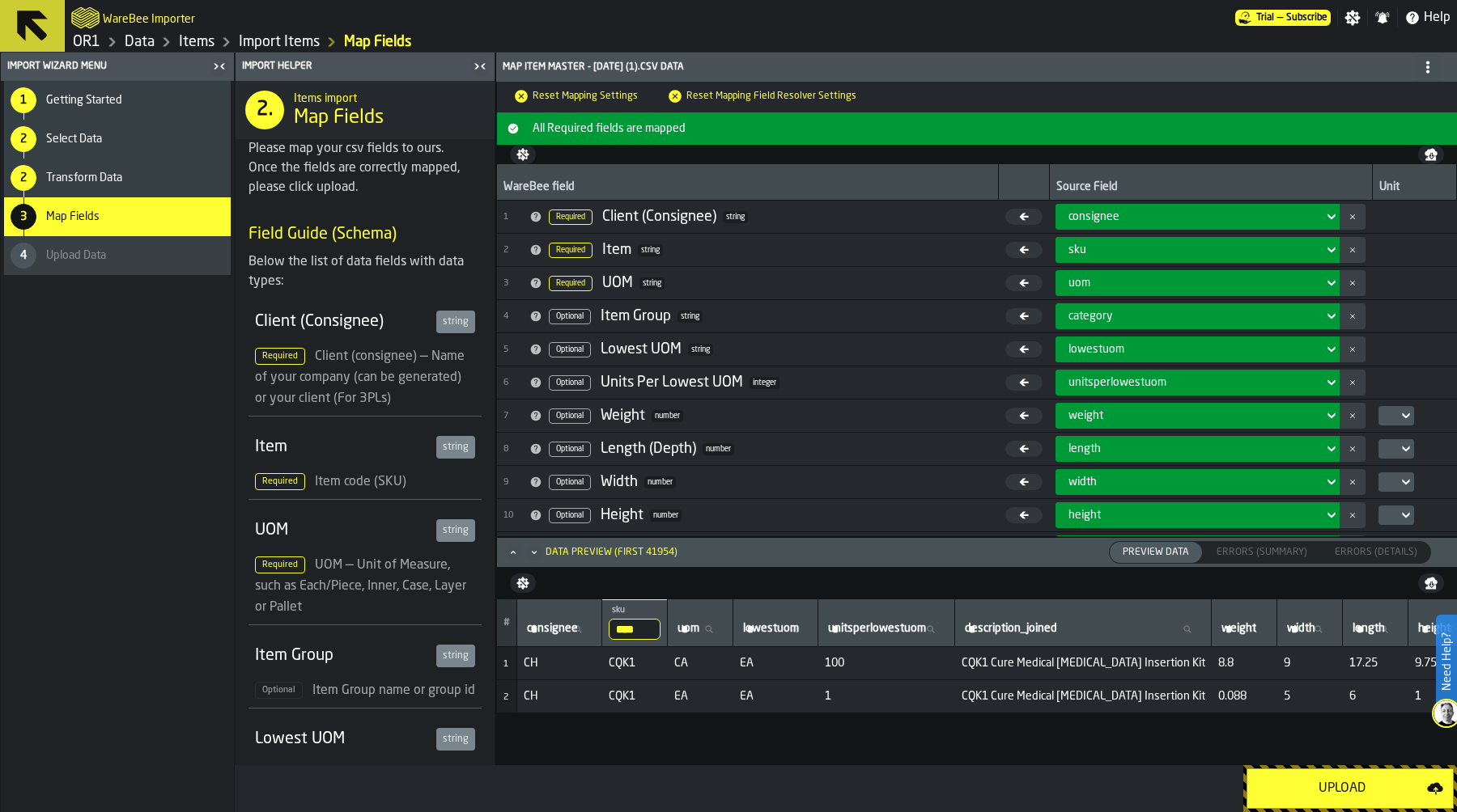
scroll to position [0, 0]
click at [1362, 786] on div "Upload" at bounding box center [1341, 789] width 170 height 19
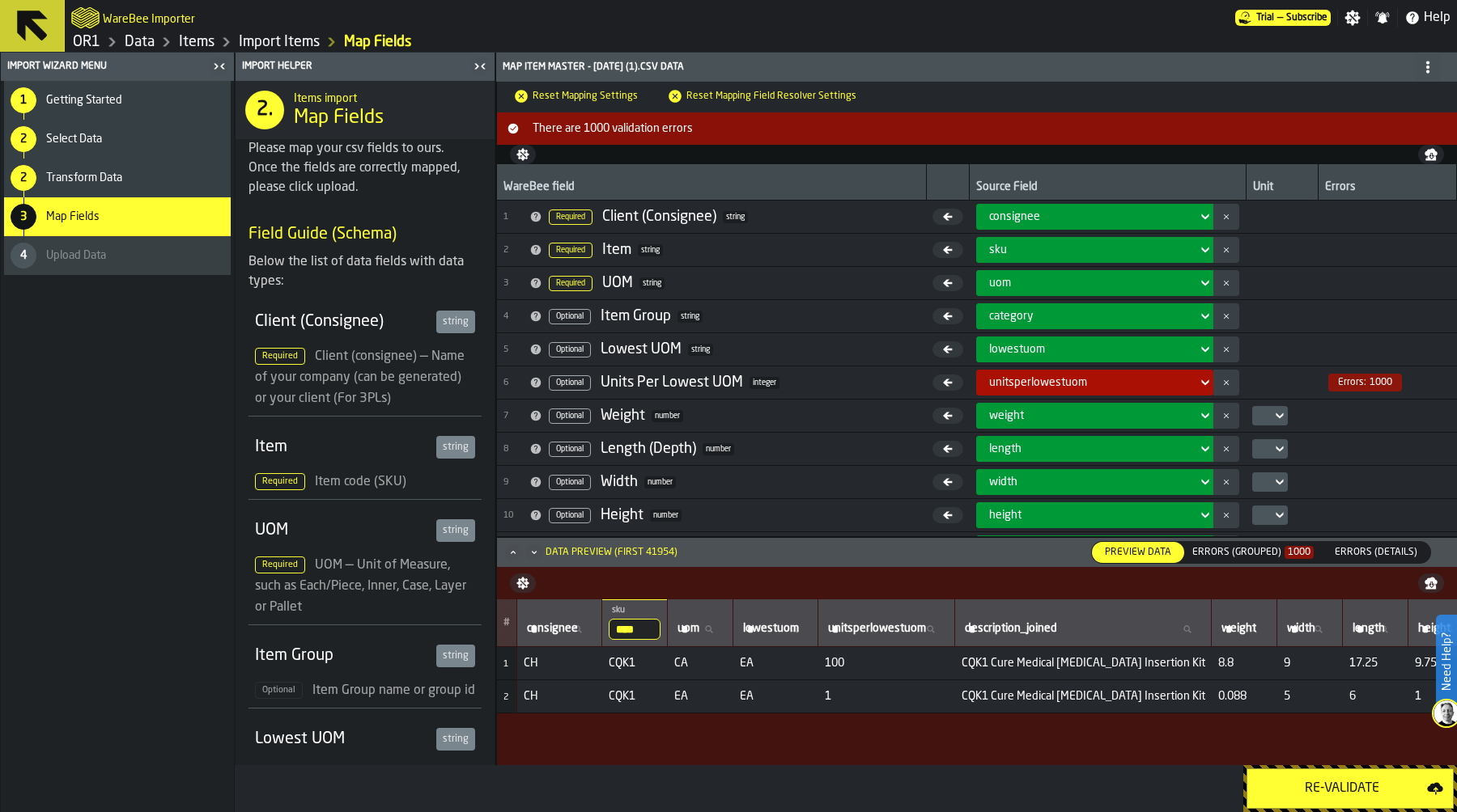
click at [1252, 555] on div "Errors (Grouped) 1000" at bounding box center [1252, 553] width 121 height 11
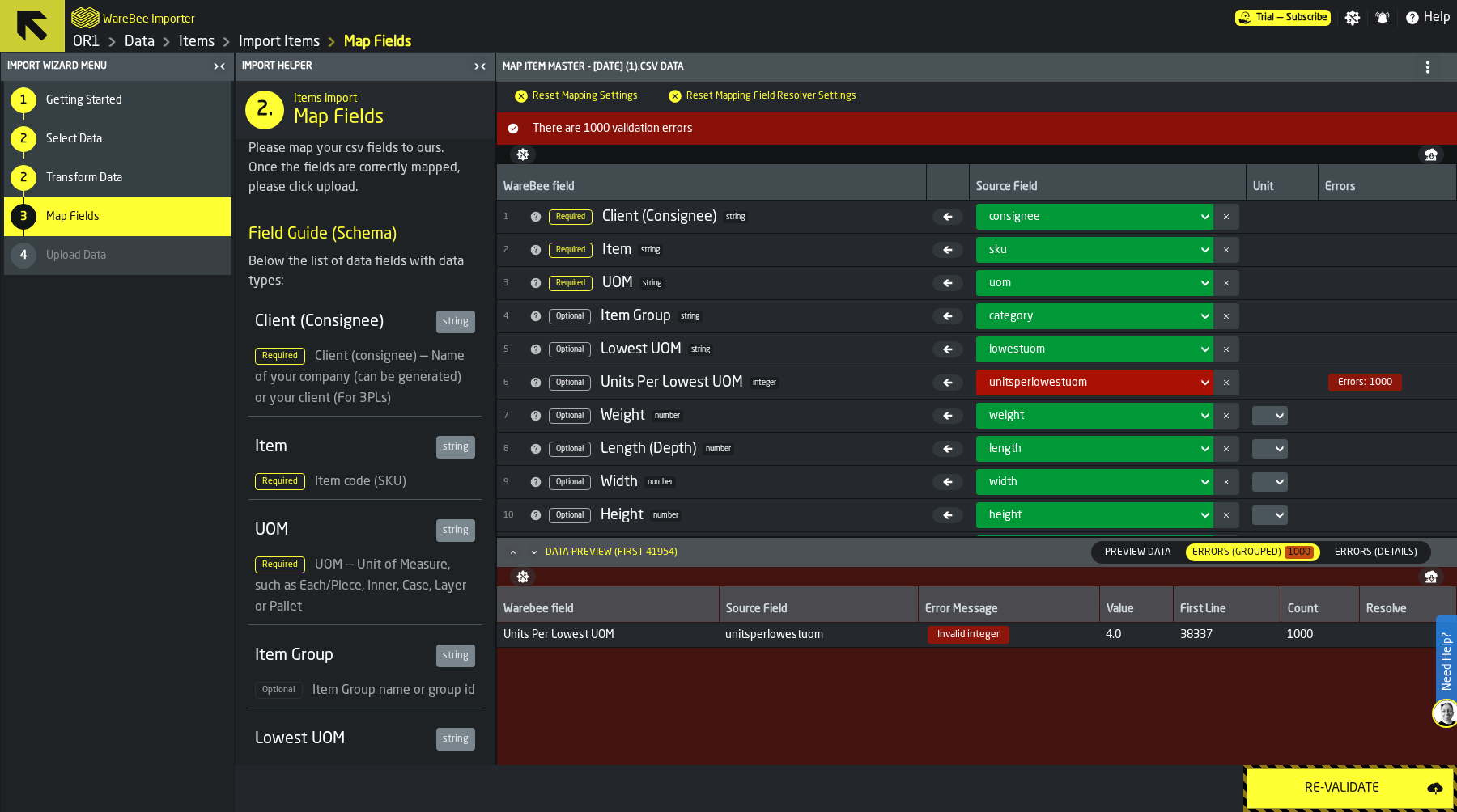
click at [97, 184] on div "2 Transform Data" at bounding box center [117, 178] width 227 height 39
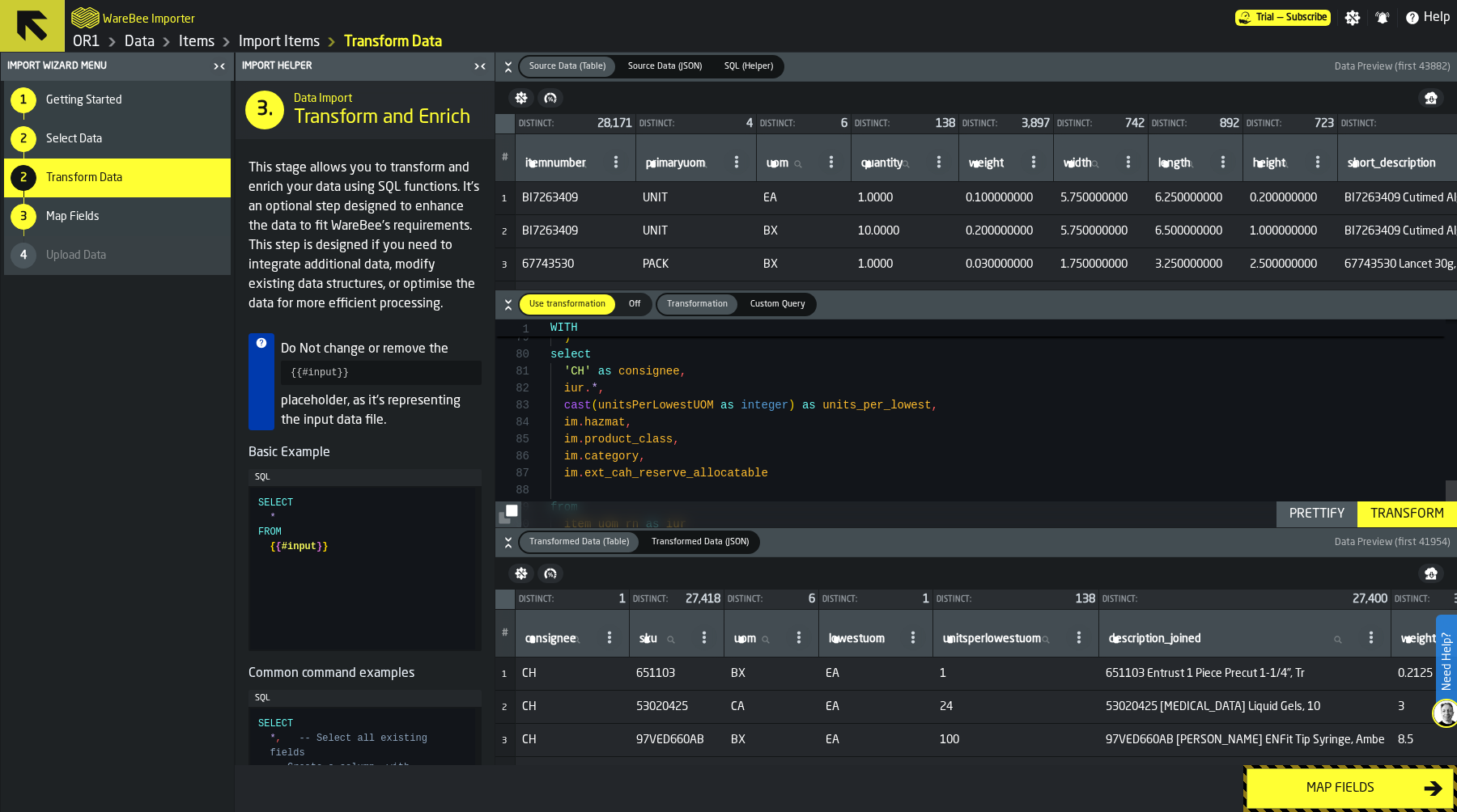
type textarea "**********"
click at [1366, 781] on div "Map fields" at bounding box center [1340, 789] width 167 height 19
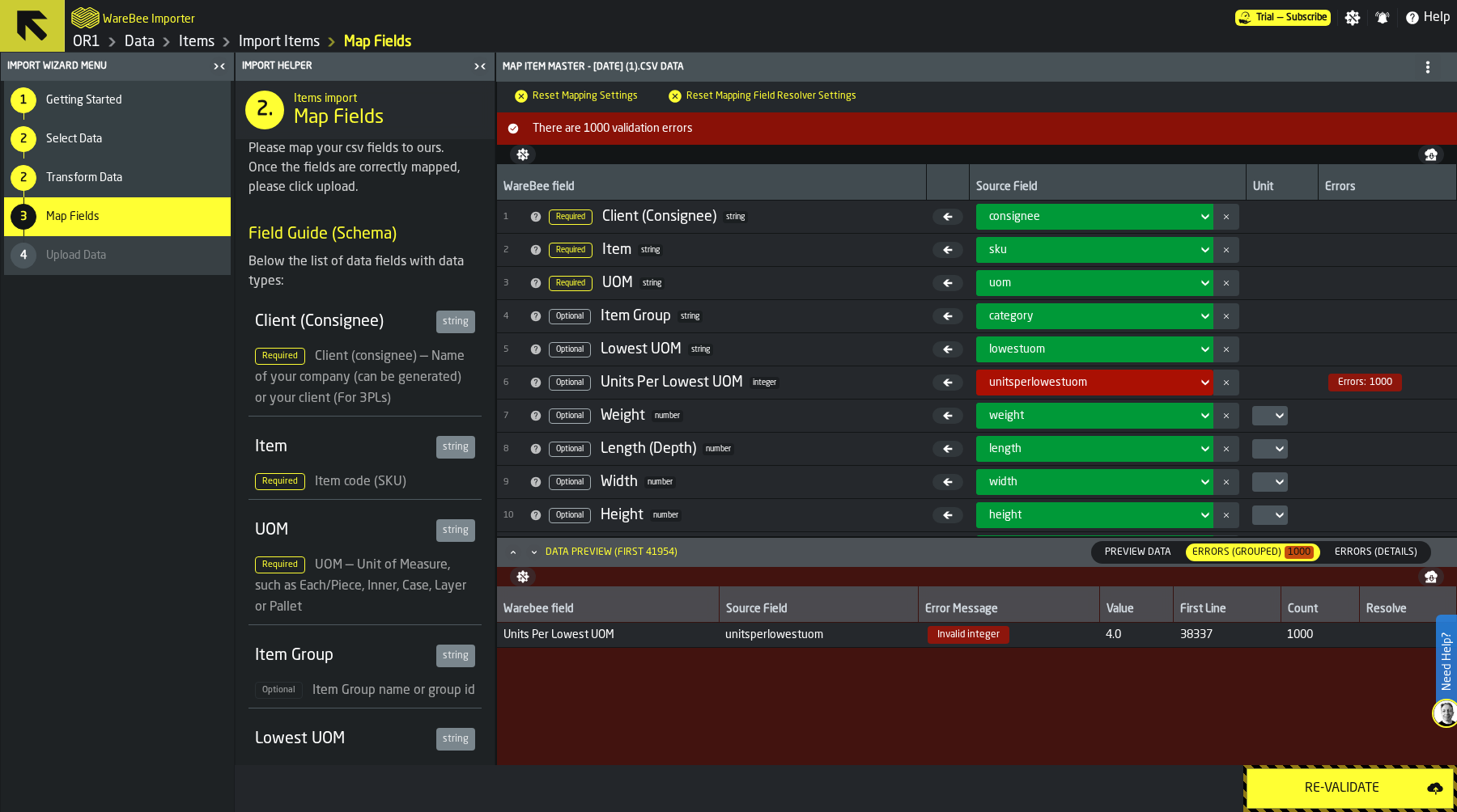
click at [140, 179] on div "Transform Data" at bounding box center [135, 177] width 178 height 13
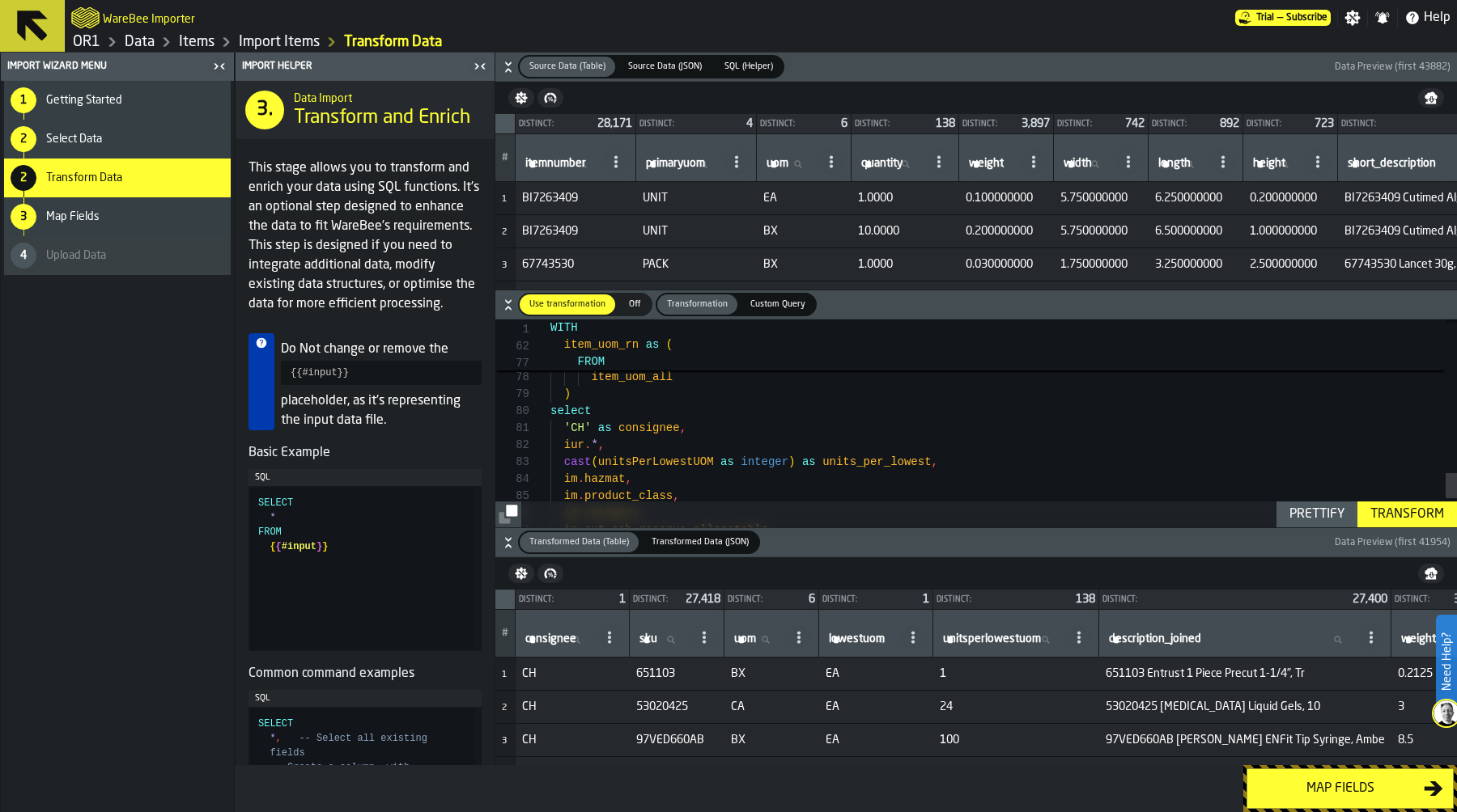
click at [1363, 789] on div "Map fields" at bounding box center [1340, 789] width 167 height 19
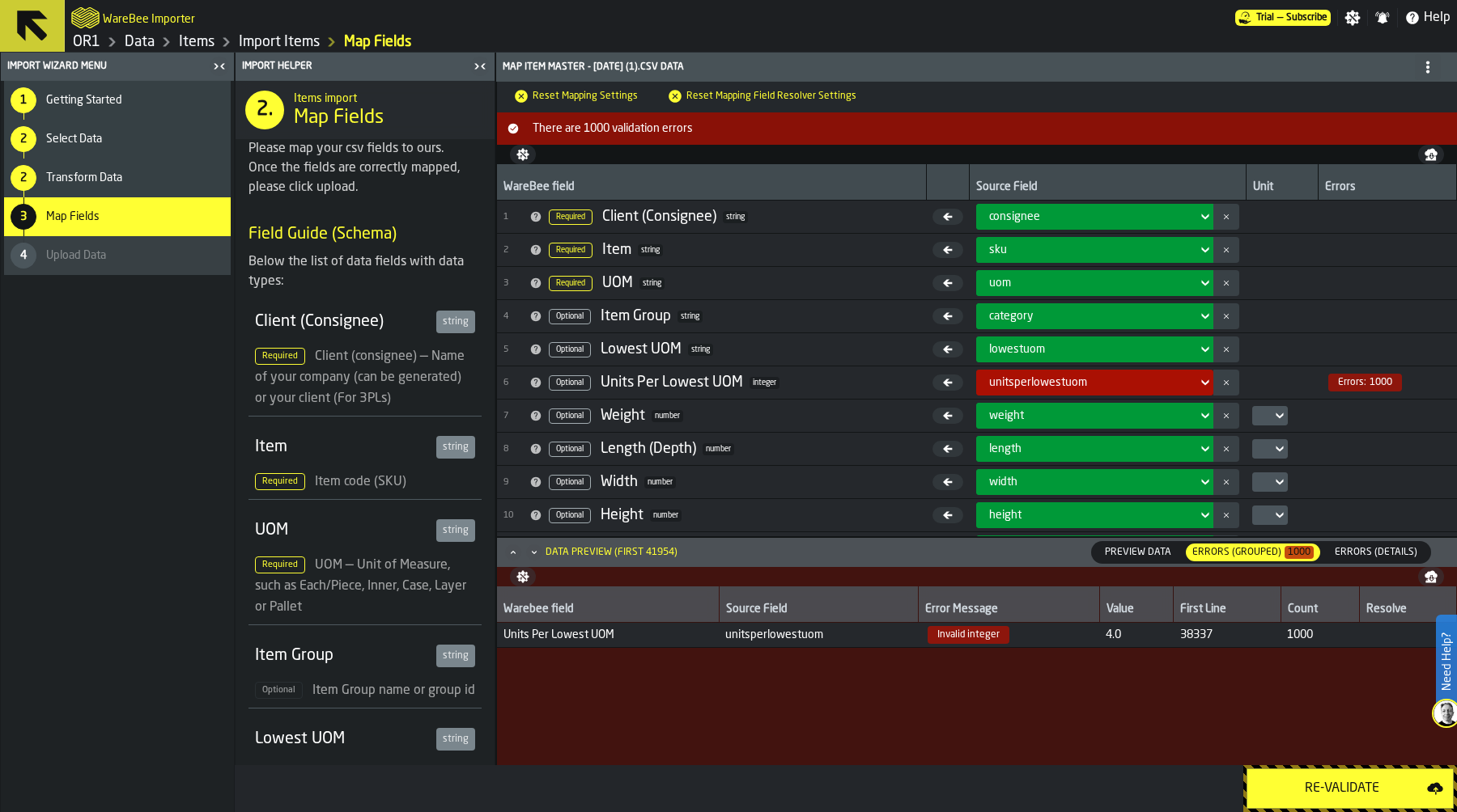
click at [1109, 378] on div "unitsperlowestuom" at bounding box center [1090, 382] width 202 height 13
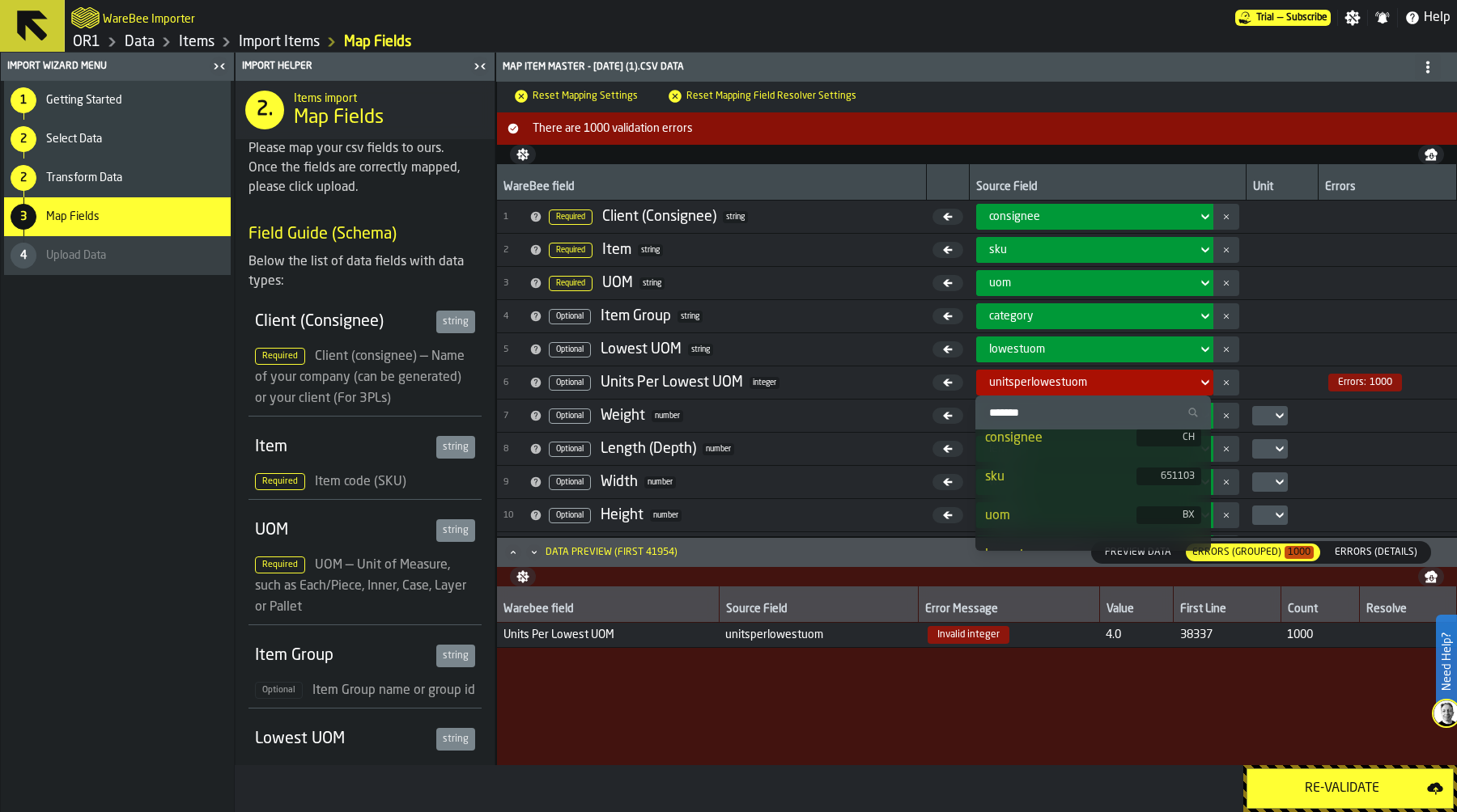
scroll to position [9, 0]
click at [1065, 411] on input "Search" at bounding box center [1093, 412] width 223 height 21
type input "*****"
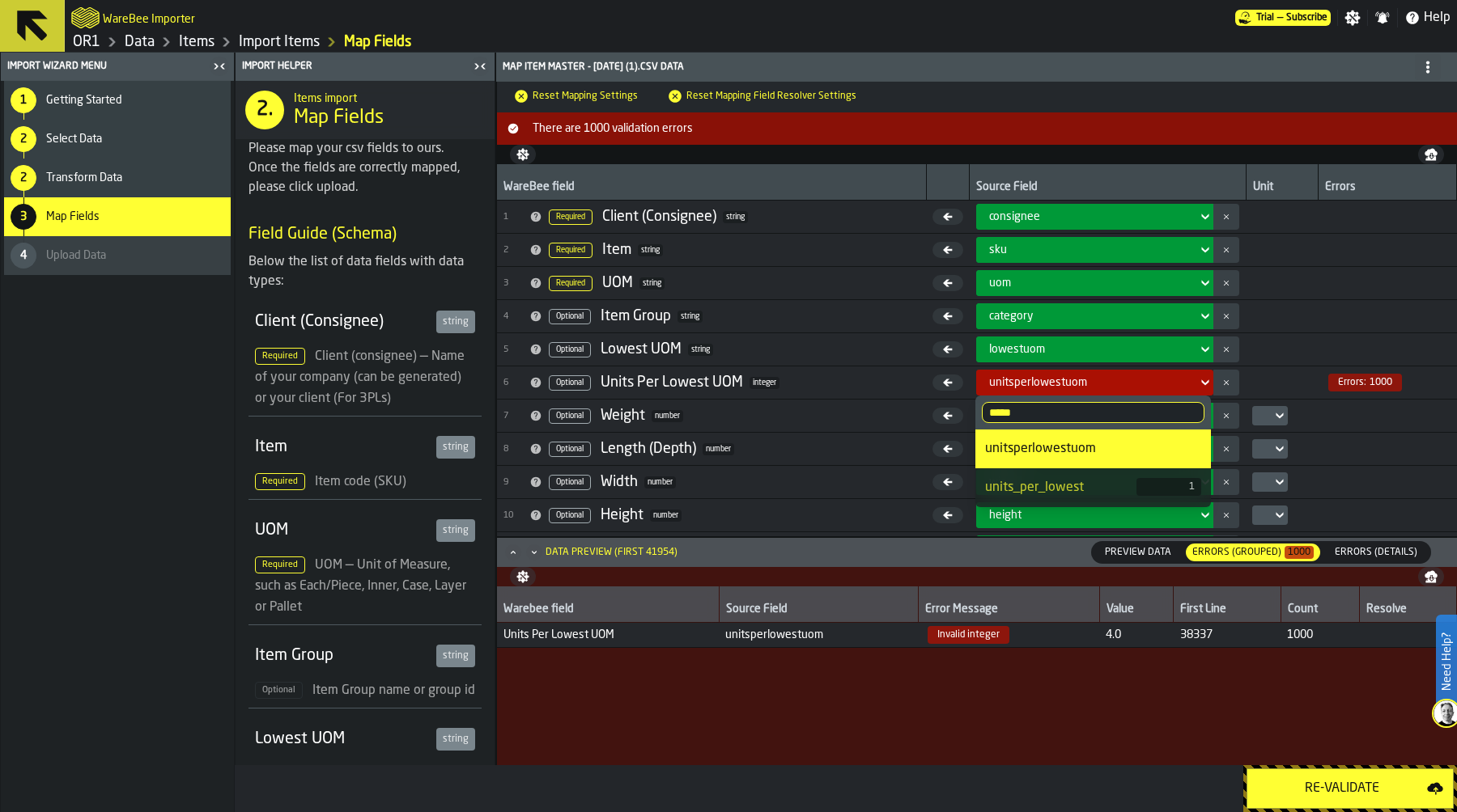
click at [1094, 488] on div "units_per_lowest" at bounding box center [1060, 488] width 151 height 19
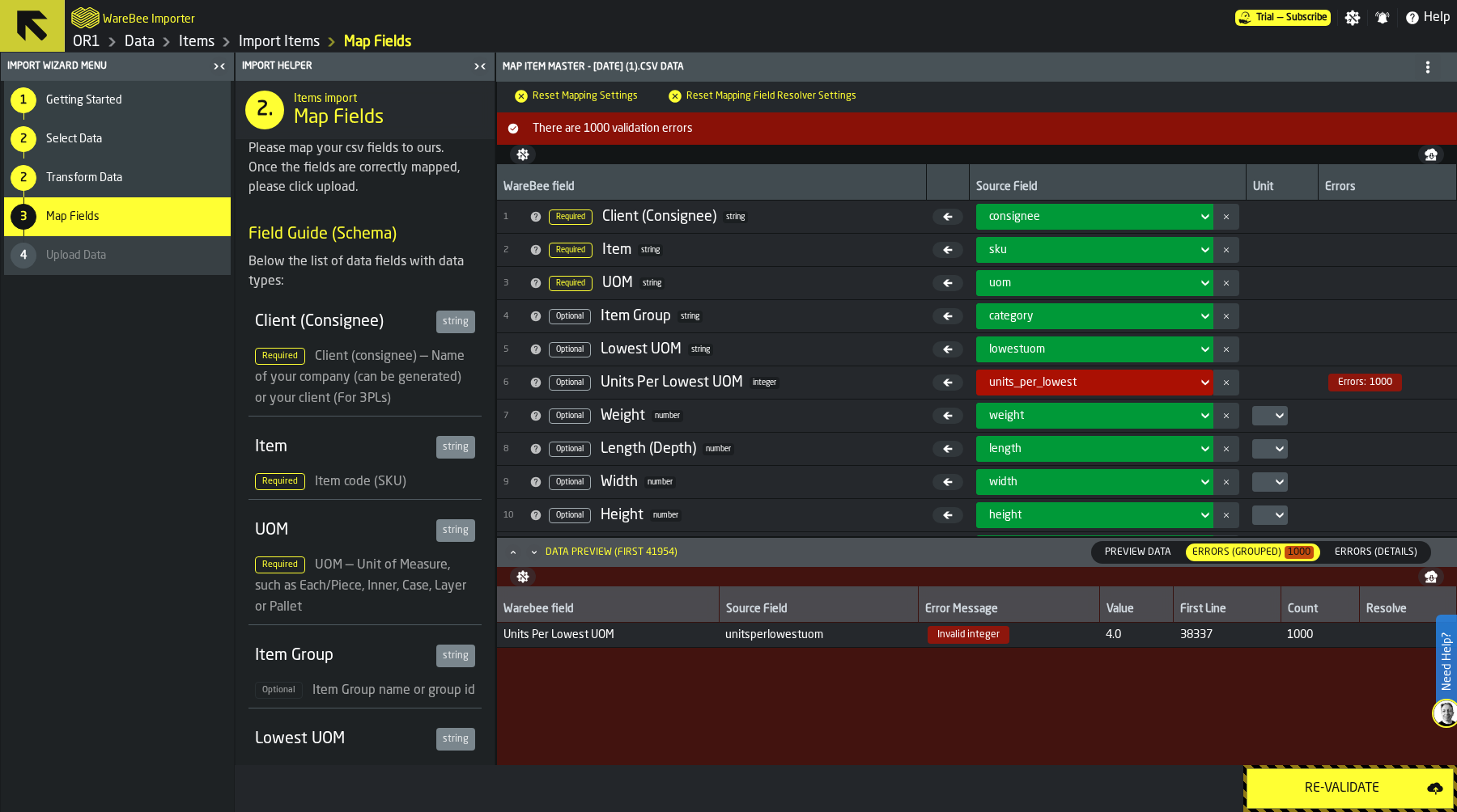
click at [1357, 790] on div "Re-Validate" at bounding box center [1341, 789] width 170 height 19
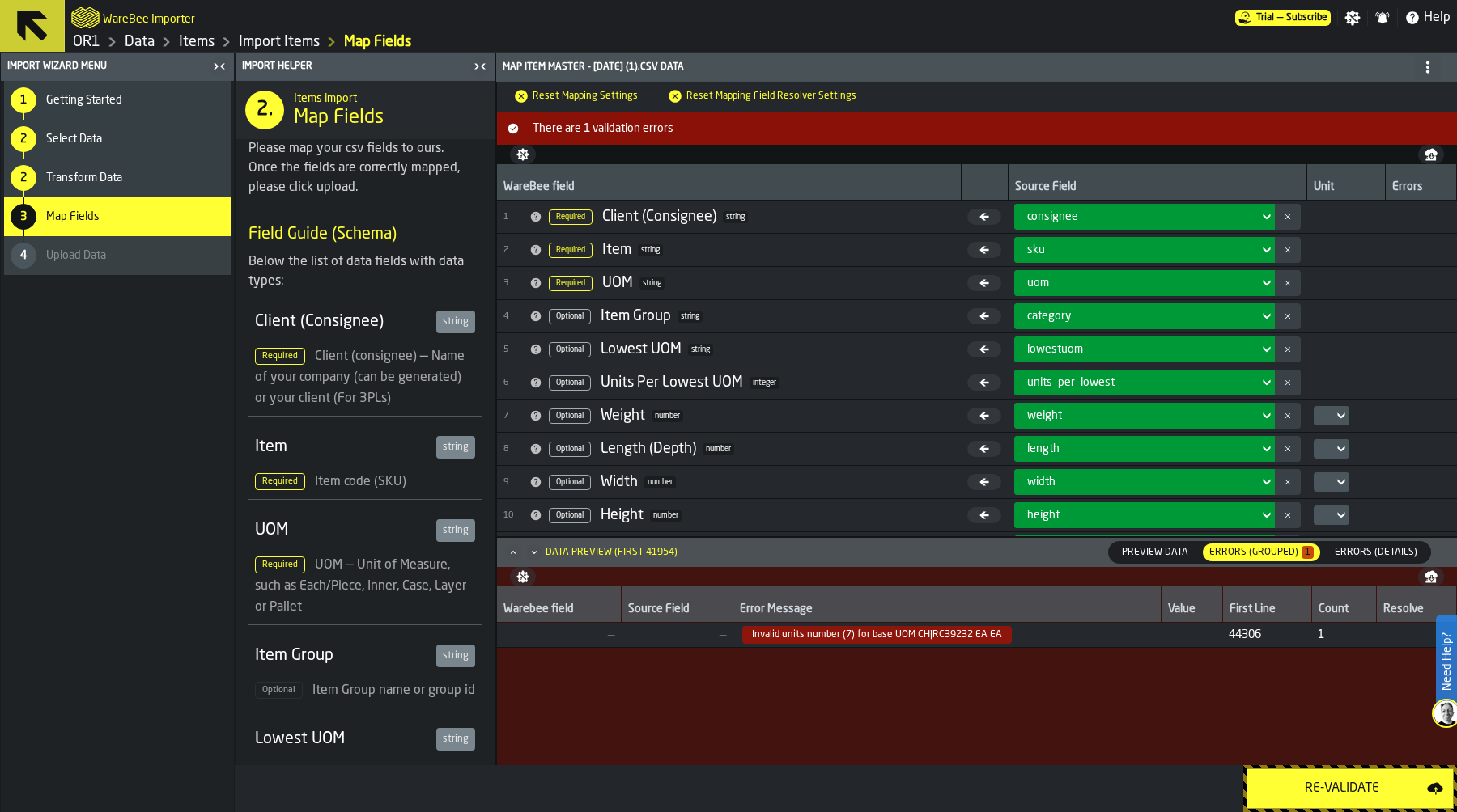
click at [1101, 499] on td "height" at bounding box center [1157, 515] width 298 height 34
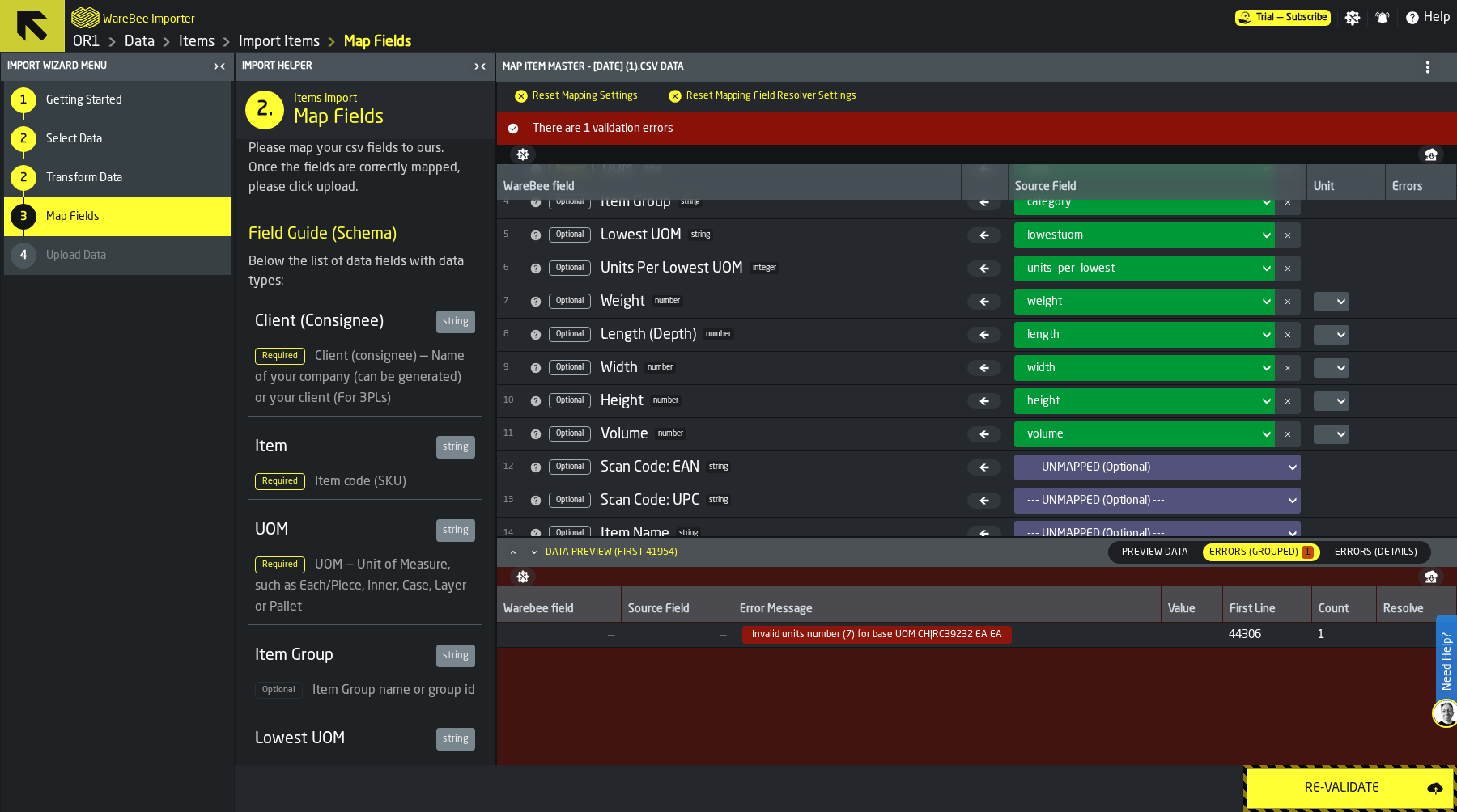
scroll to position [124, 0]
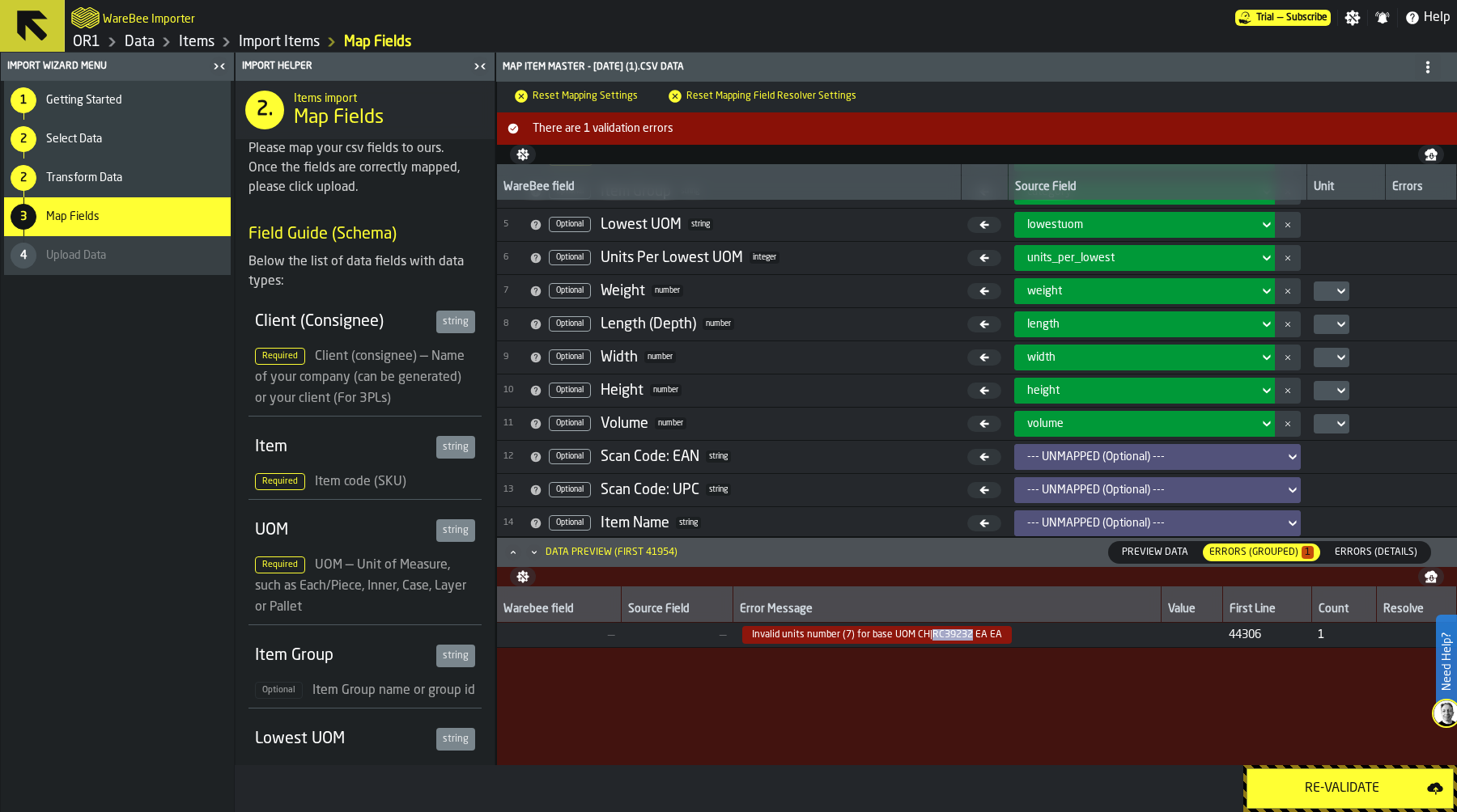
drag, startPoint x: 930, startPoint y: 635, endPoint x: 967, endPoint y: 635, distance: 37.0
click at [967, 635] on span "Invalid units number (7) for base UOM CH|RC39232 EA EA" at bounding box center [876, 635] width 269 height 18
copy span "RC39232"
click at [148, 169] on div "2 Transform Data" at bounding box center [117, 178] width 227 height 39
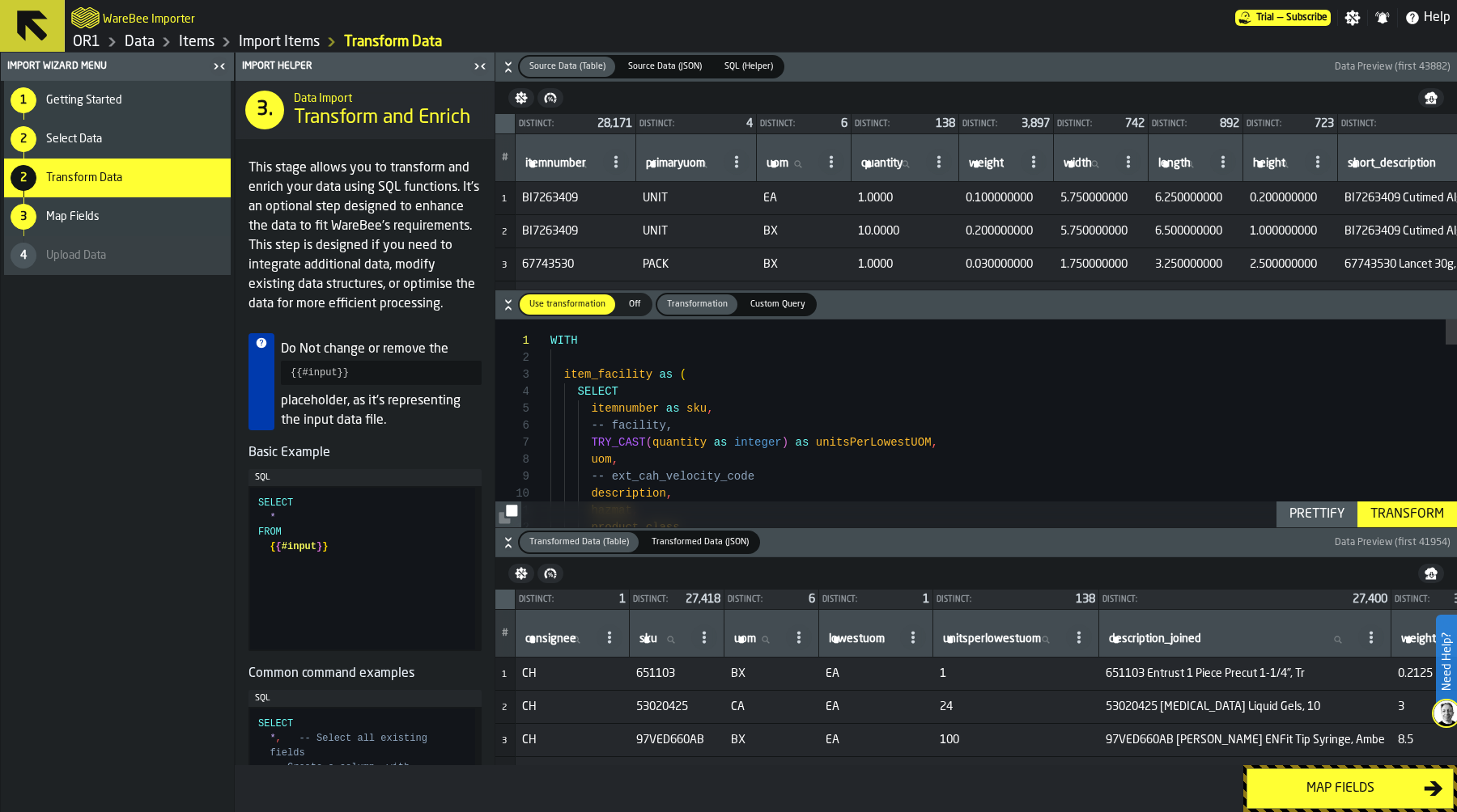
click at [658, 637] on label "sku sku" at bounding box center [661, 640] width 52 height 21
click at [658, 637] on input "sku sku" at bounding box center [661, 640] width 52 height 21
paste input "*******"
type input "*******"
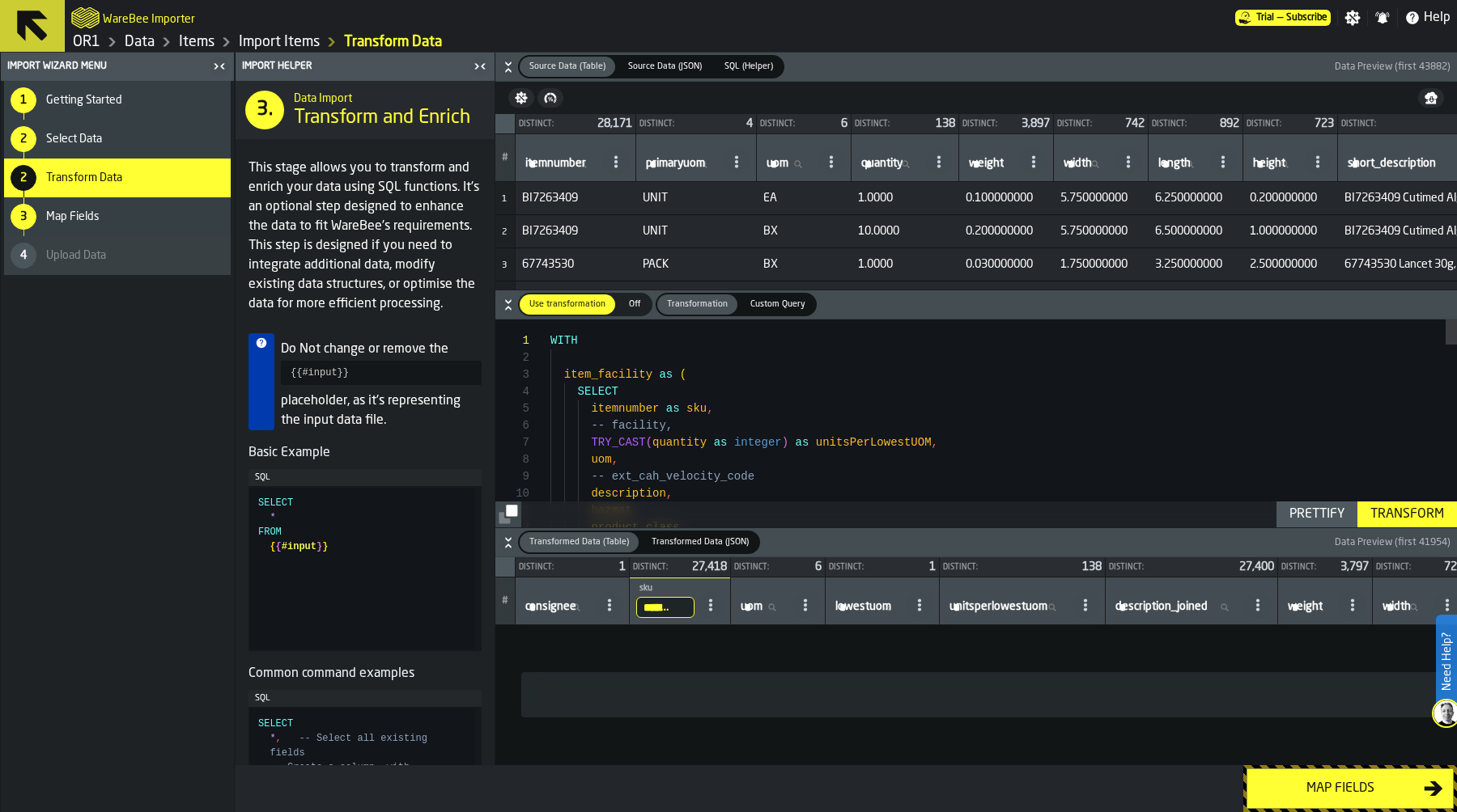
click at [683, 611] on input "*******" at bounding box center [665, 607] width 58 height 21
click at [661, 607] on input "*******" at bounding box center [667, 607] width 62 height 21
drag, startPoint x: 661, startPoint y: 607, endPoint x: 780, endPoint y: 605, distance: 119.0
click at [557, 169] on input "itemnumber itemnumber" at bounding box center [561, 164] width 78 height 21
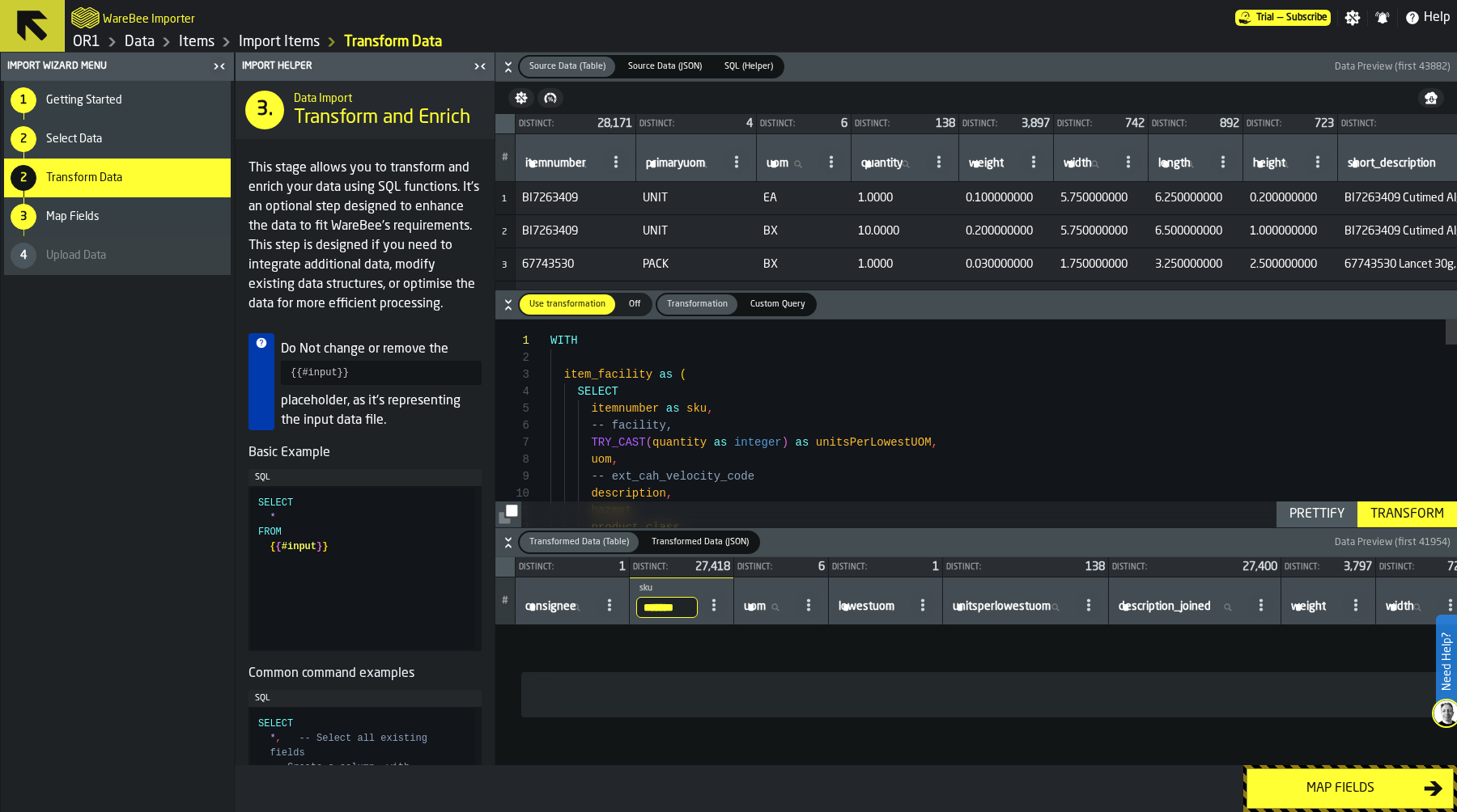
scroll to position [0, 0]
paste input "*******"
type input "*******"
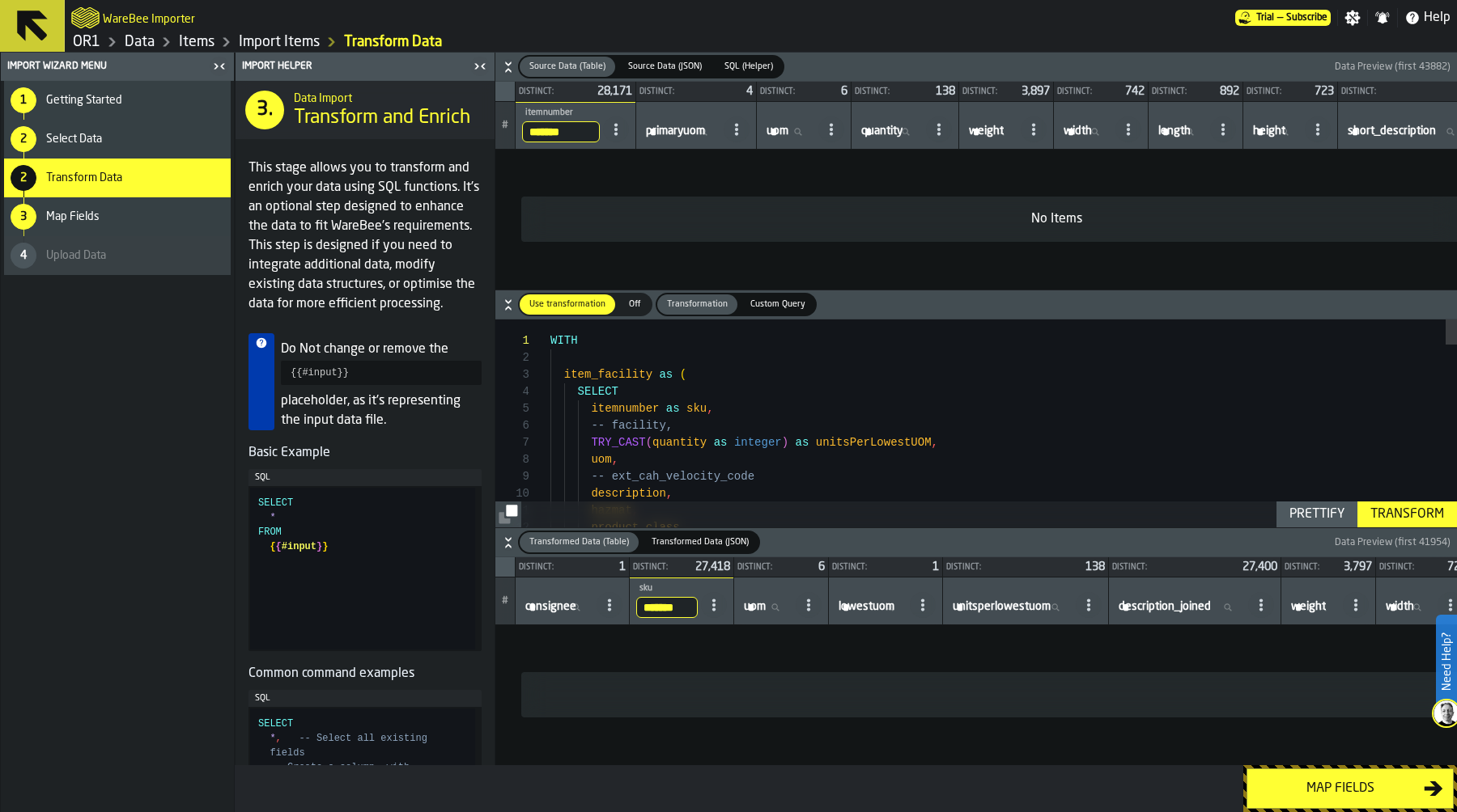
click at [1348, 794] on div "Map fields" at bounding box center [1340, 789] width 167 height 19
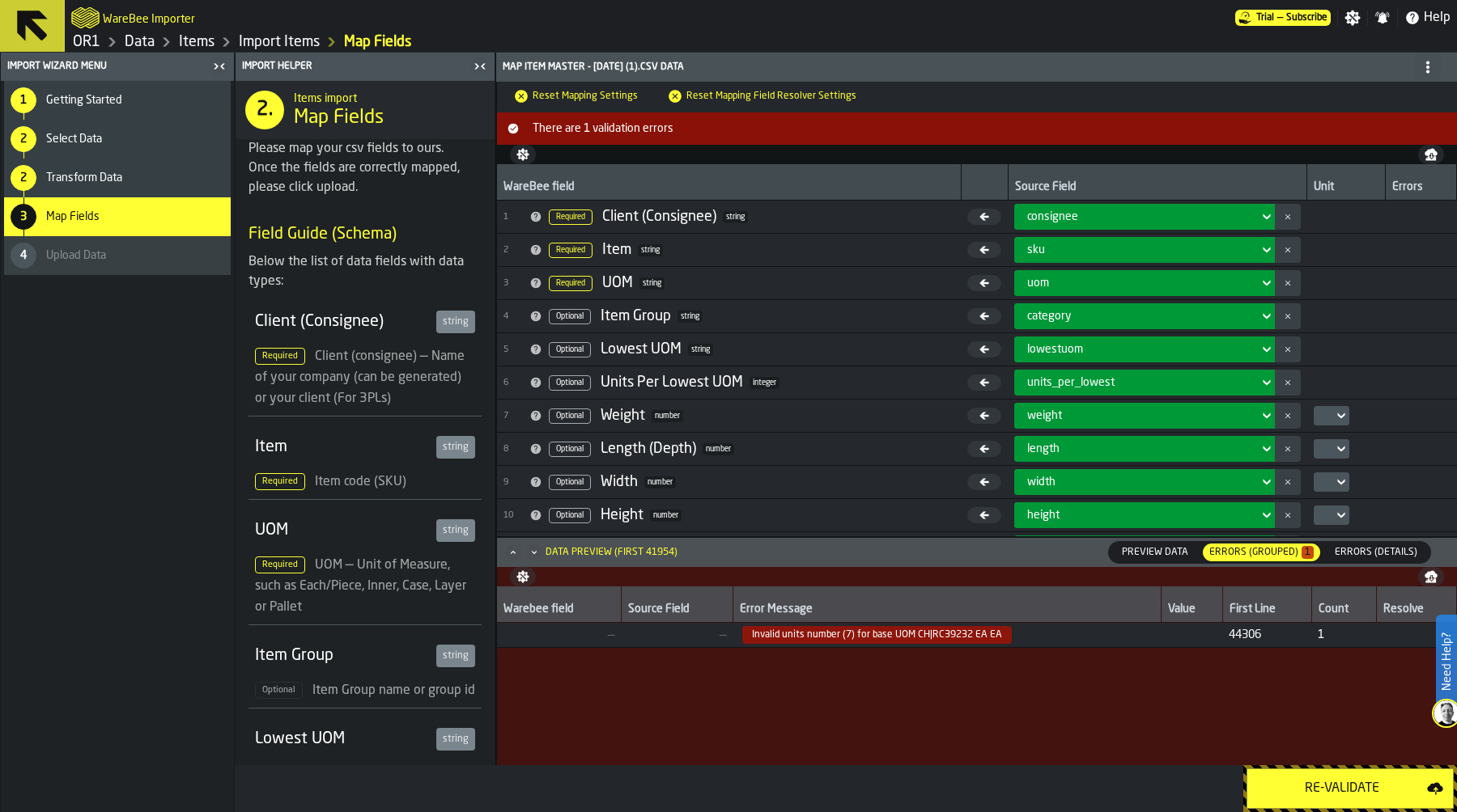
click at [1379, 559] on span "Errors (Details)" at bounding box center [1376, 553] width 95 height 14
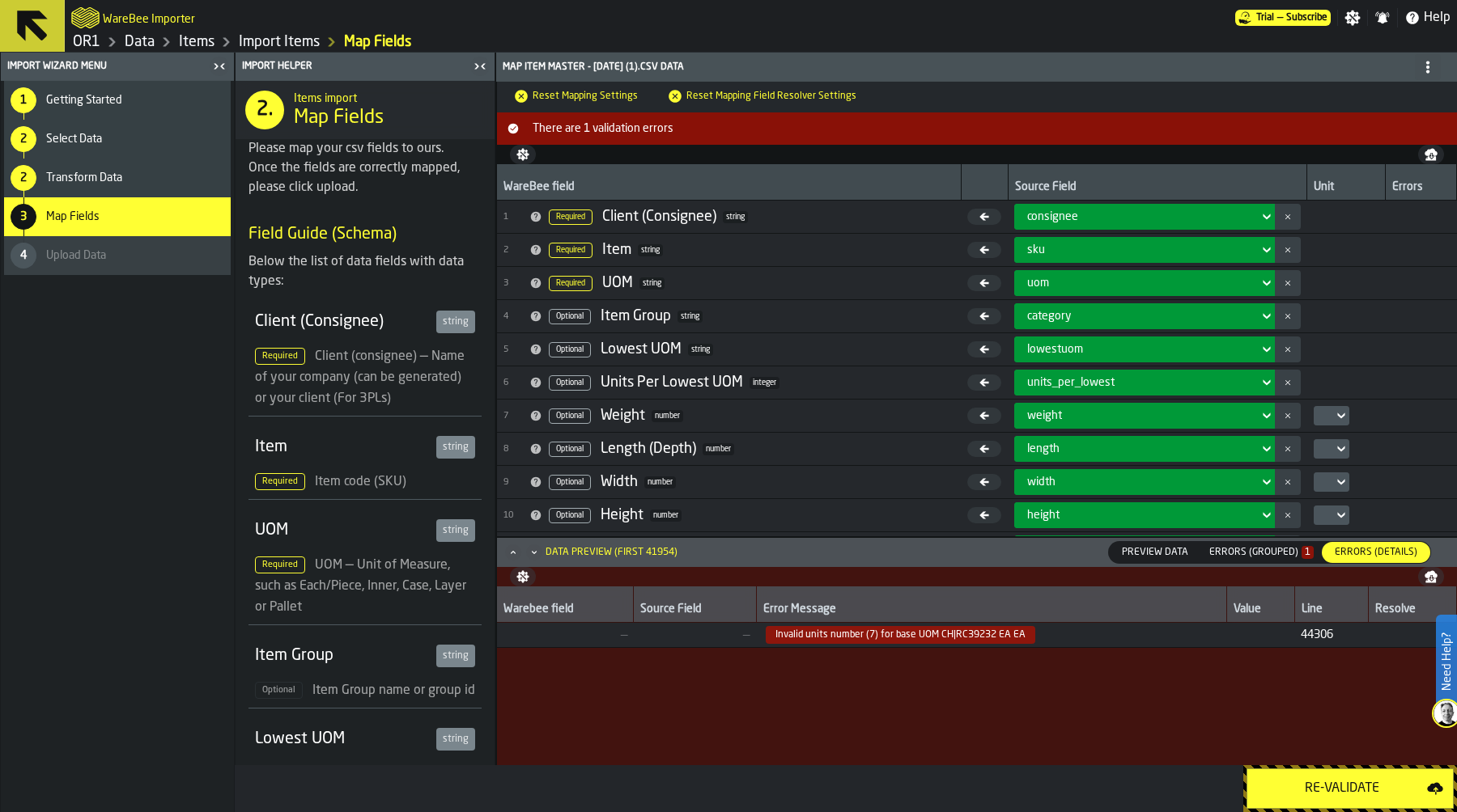
click at [170, 184] on div "2 Transform Data" at bounding box center [117, 178] width 227 height 39
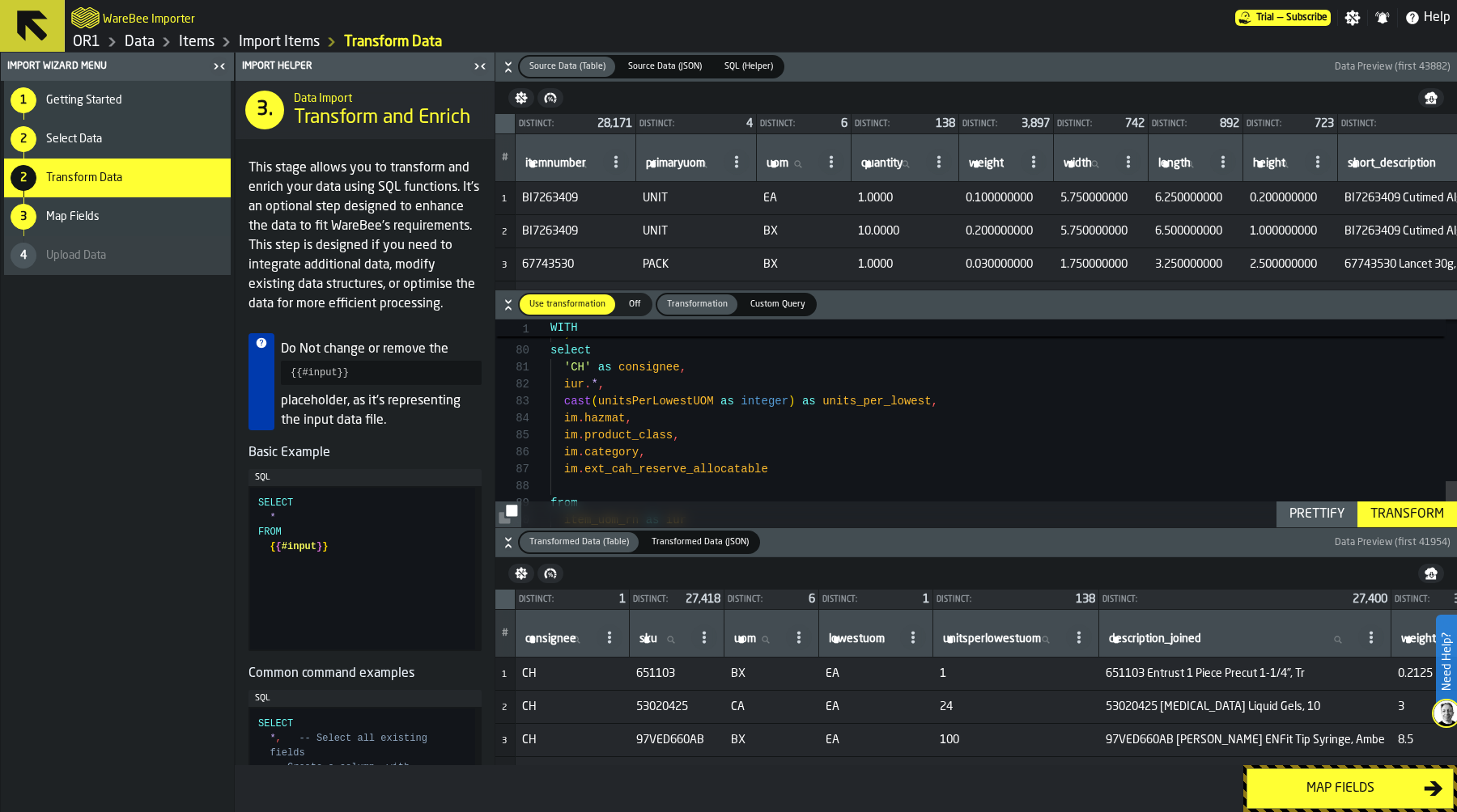
scroll to position [17, 0]
drag, startPoint x: 567, startPoint y: 384, endPoint x: 582, endPoint y: 384, distance: 15.0
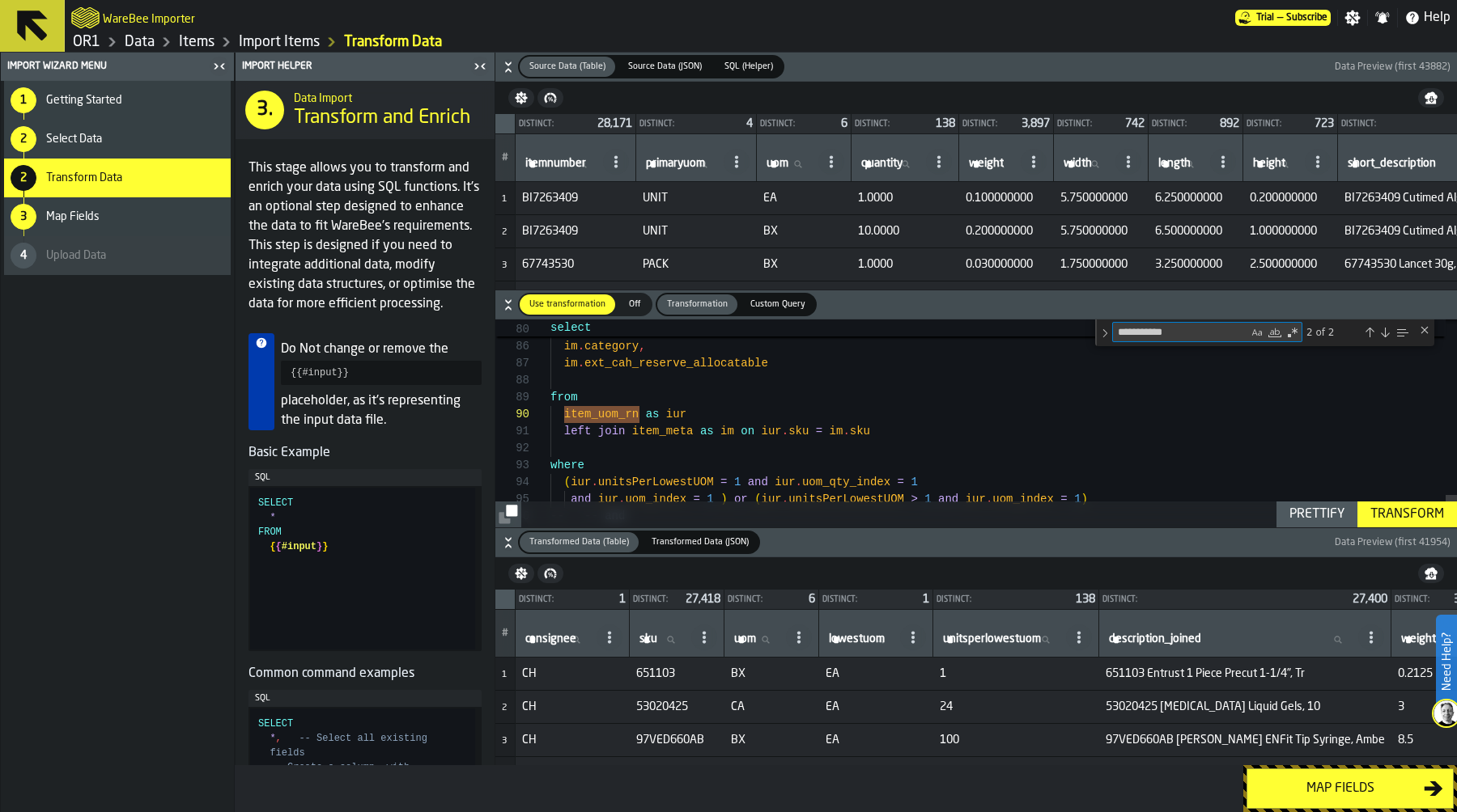
type textarea "**********"
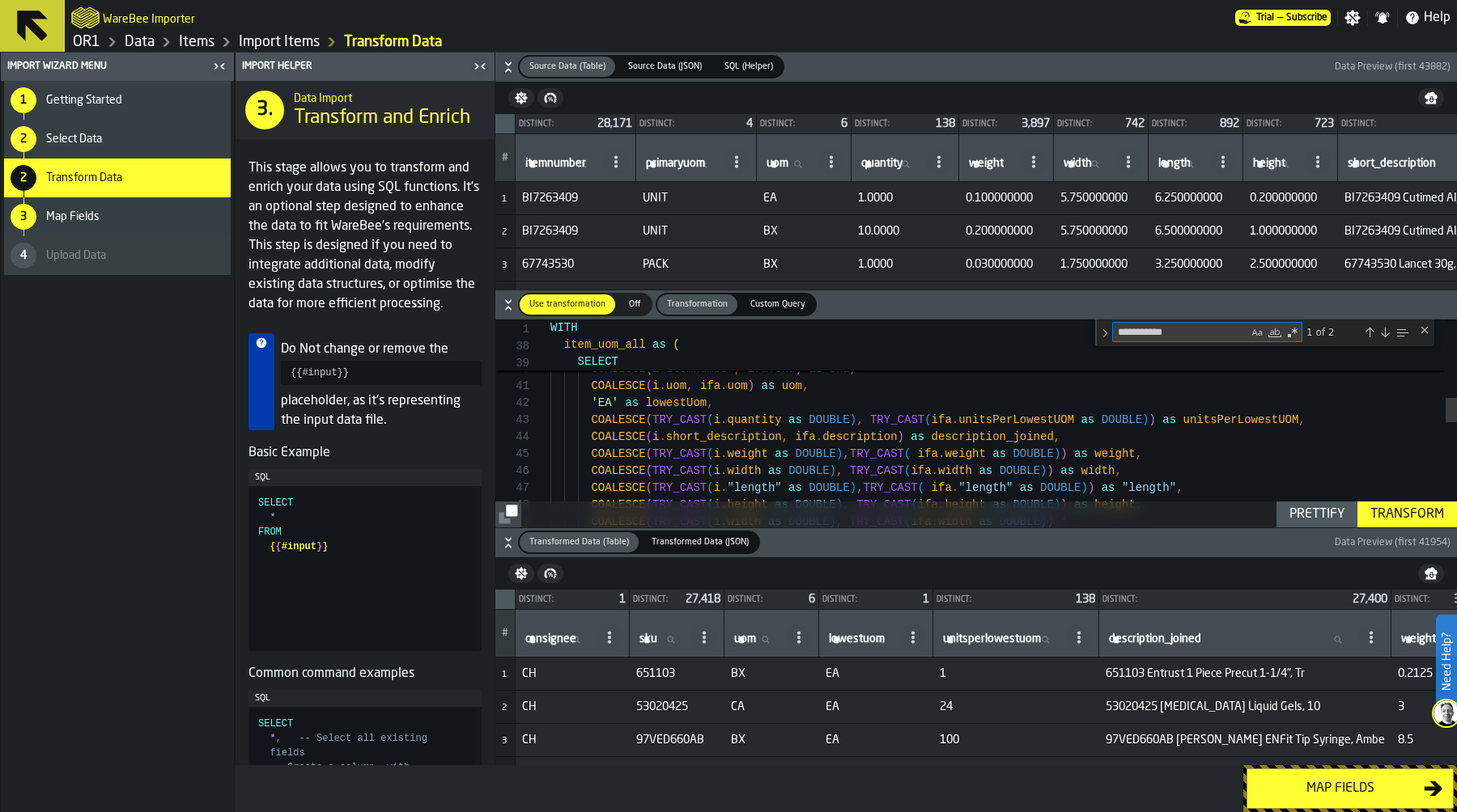
click at [1357, 797] on div "Map fields" at bounding box center [1340, 789] width 167 height 19
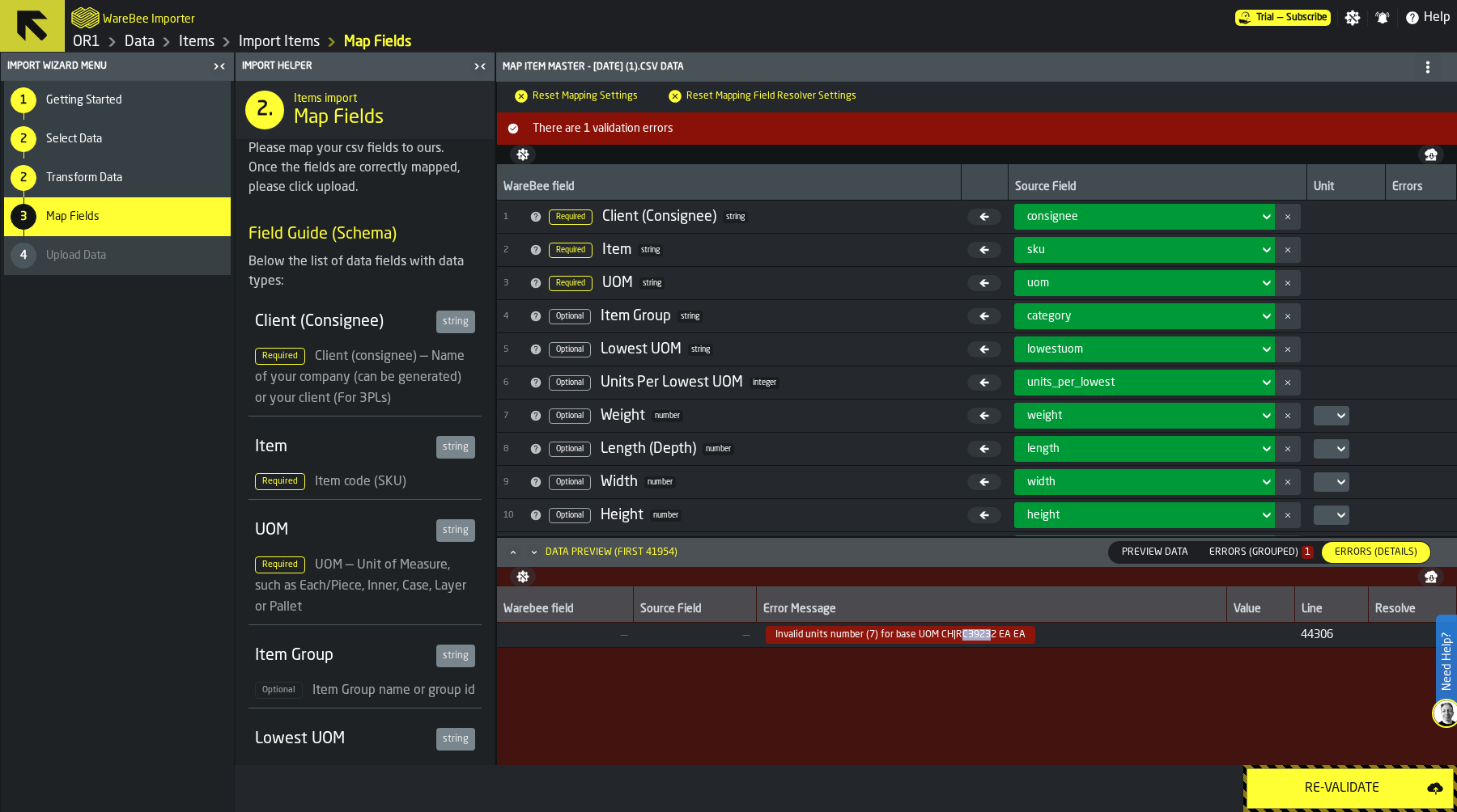
drag, startPoint x: 954, startPoint y: 635, endPoint x: 987, endPoint y: 635, distance: 33.0
click at [987, 635] on span "Invalid units number (7) for base UOM CH|RC39232 EA EA" at bounding box center [900, 635] width 269 height 18
copy span "C39232"
click at [959, 634] on span "Invalid units number (7) for base UOM CH|RC39232 EA EA" at bounding box center [900, 635] width 269 height 18
drag, startPoint x: 950, startPoint y: 633, endPoint x: 991, endPoint y: 634, distance: 41.0
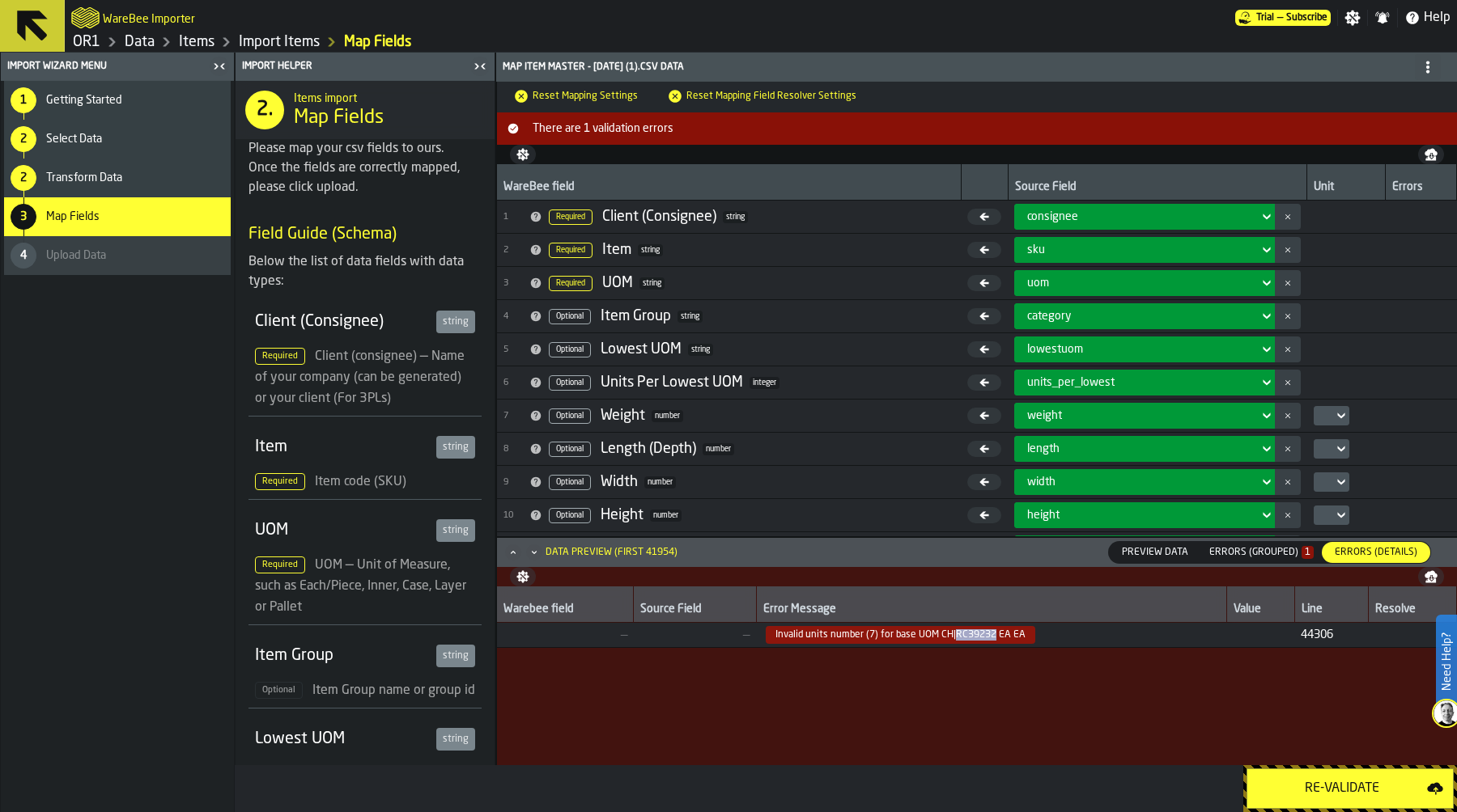
click at [991, 634] on span "Invalid units number (7) for base UOM CH|RC39232 EA EA" at bounding box center [900, 635] width 269 height 18
copy span "RC39232"
click at [118, 188] on div "2 Transform Data" at bounding box center [117, 178] width 227 height 39
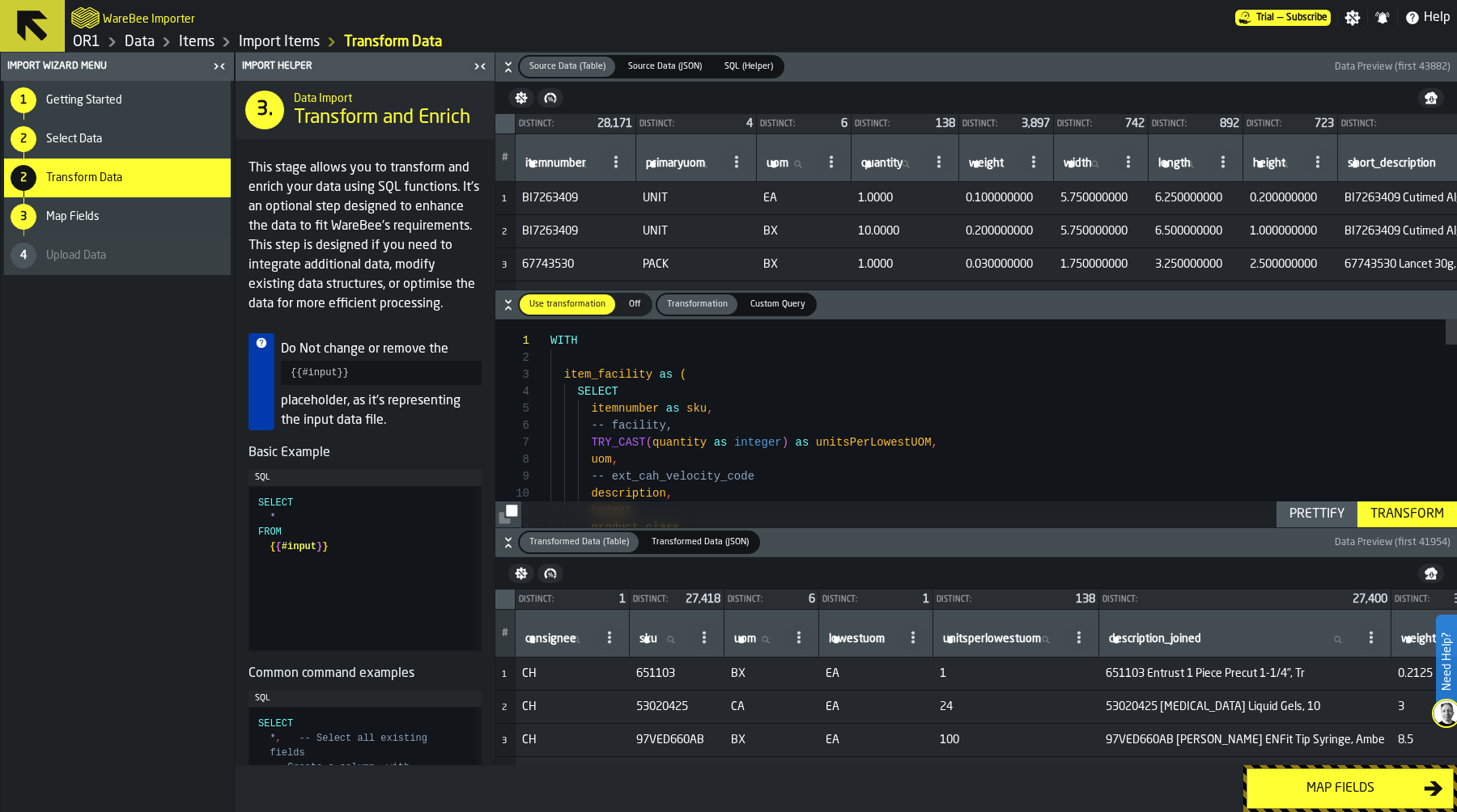
scroll to position [119, 0]
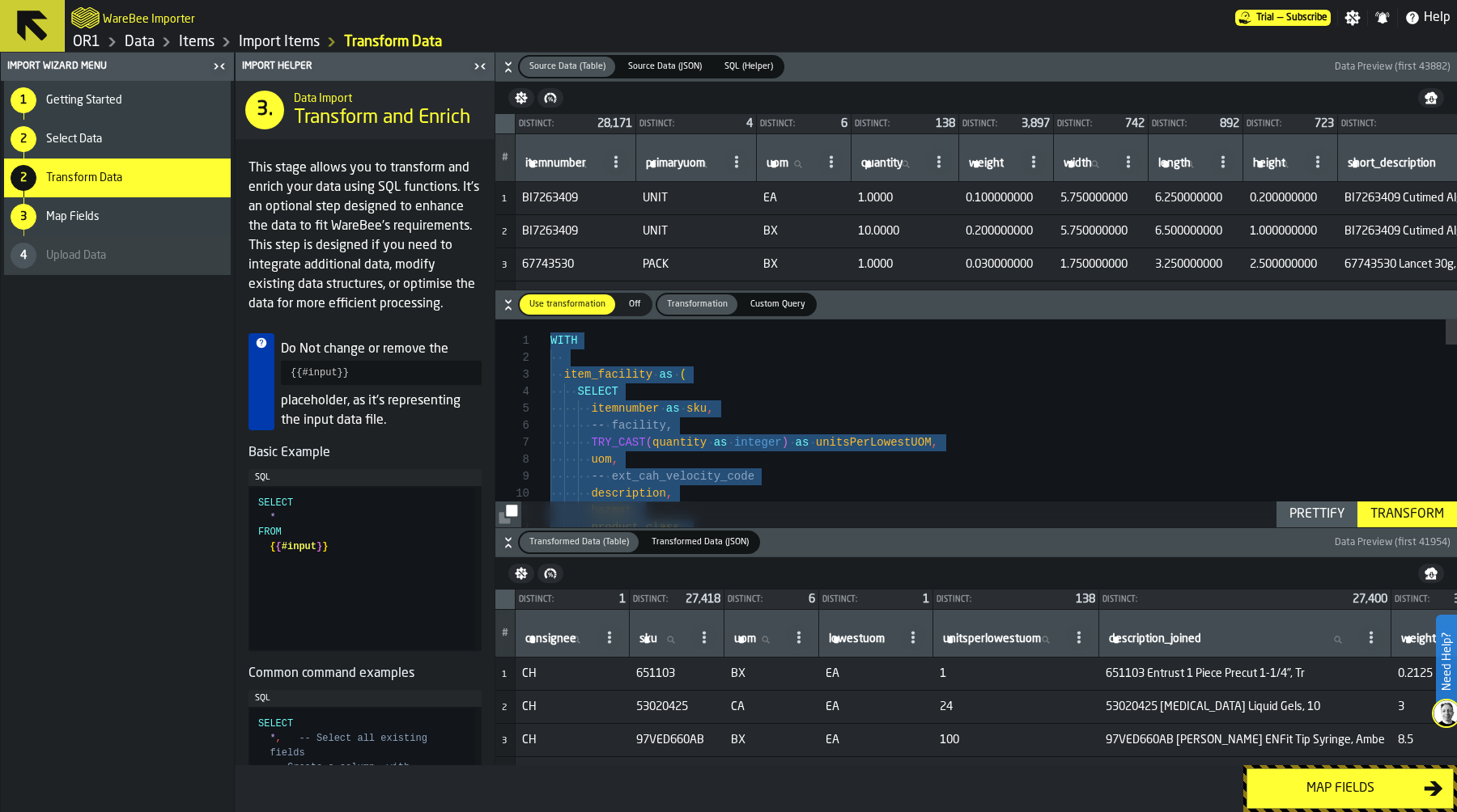
type textarea "**********"
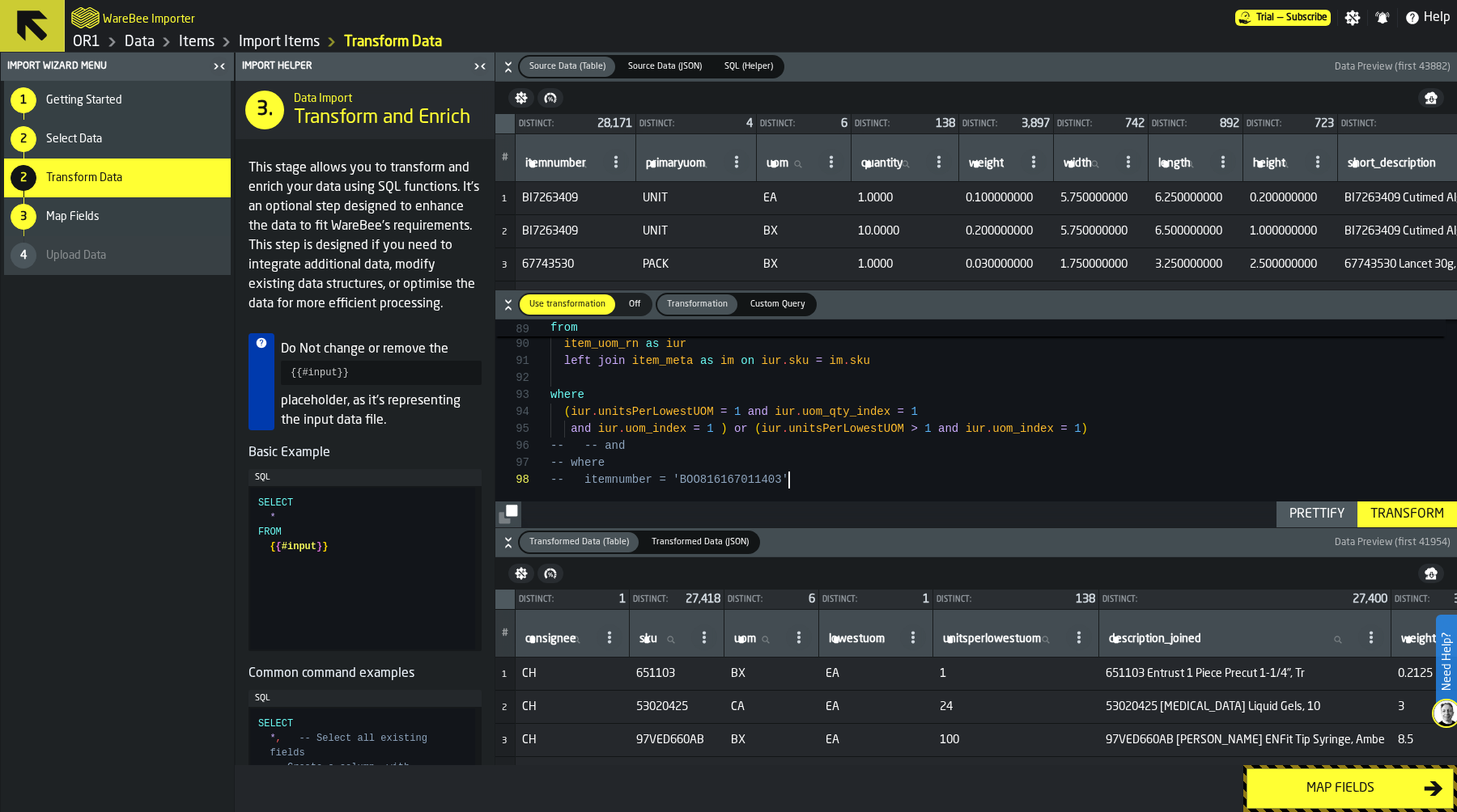
click at [1385, 516] on div "Transform" at bounding box center [1407, 515] width 87 height 19
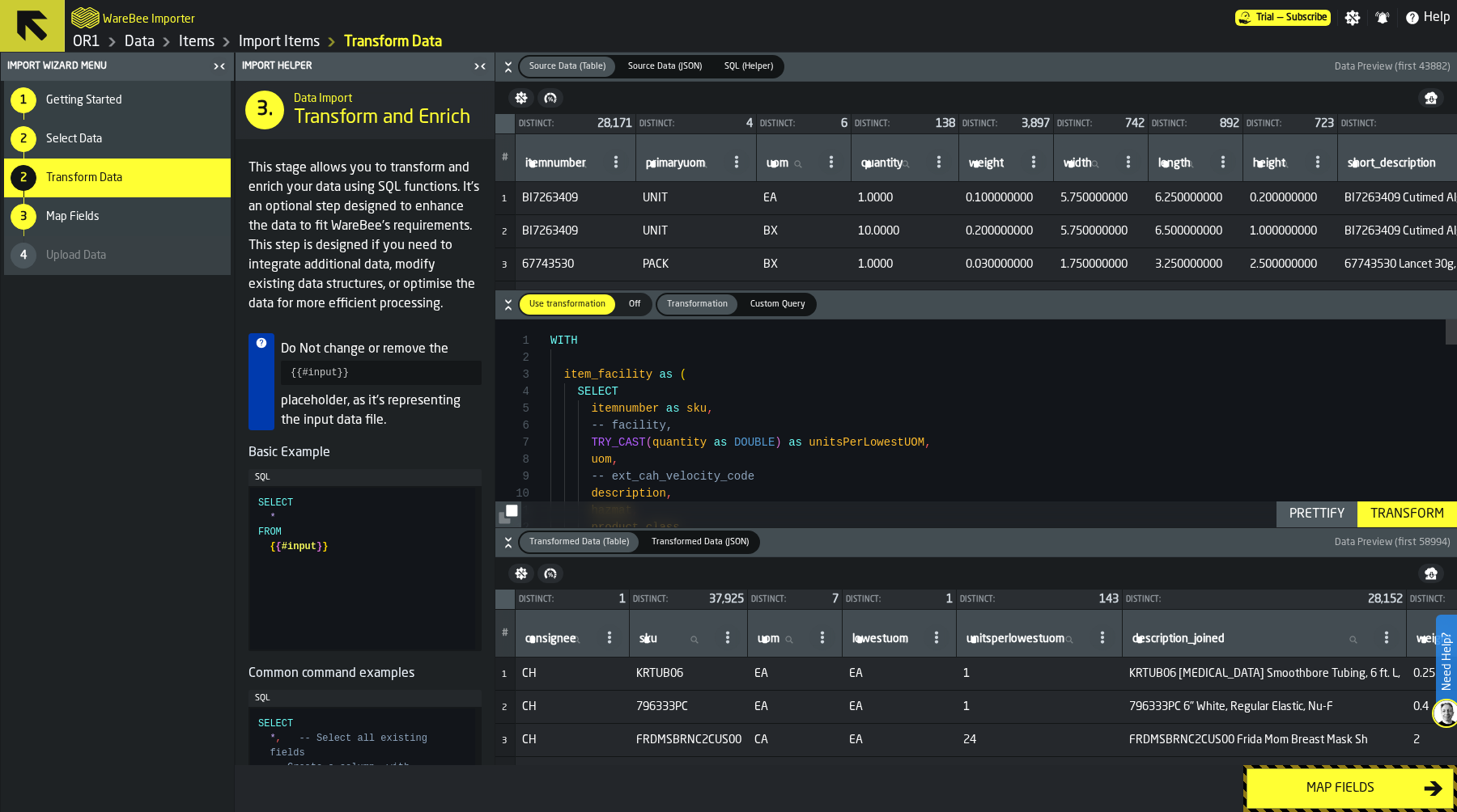
click at [662, 643] on input "sku sku" at bounding box center [673, 640] width 75 height 21
paste input "****"
type input "****"
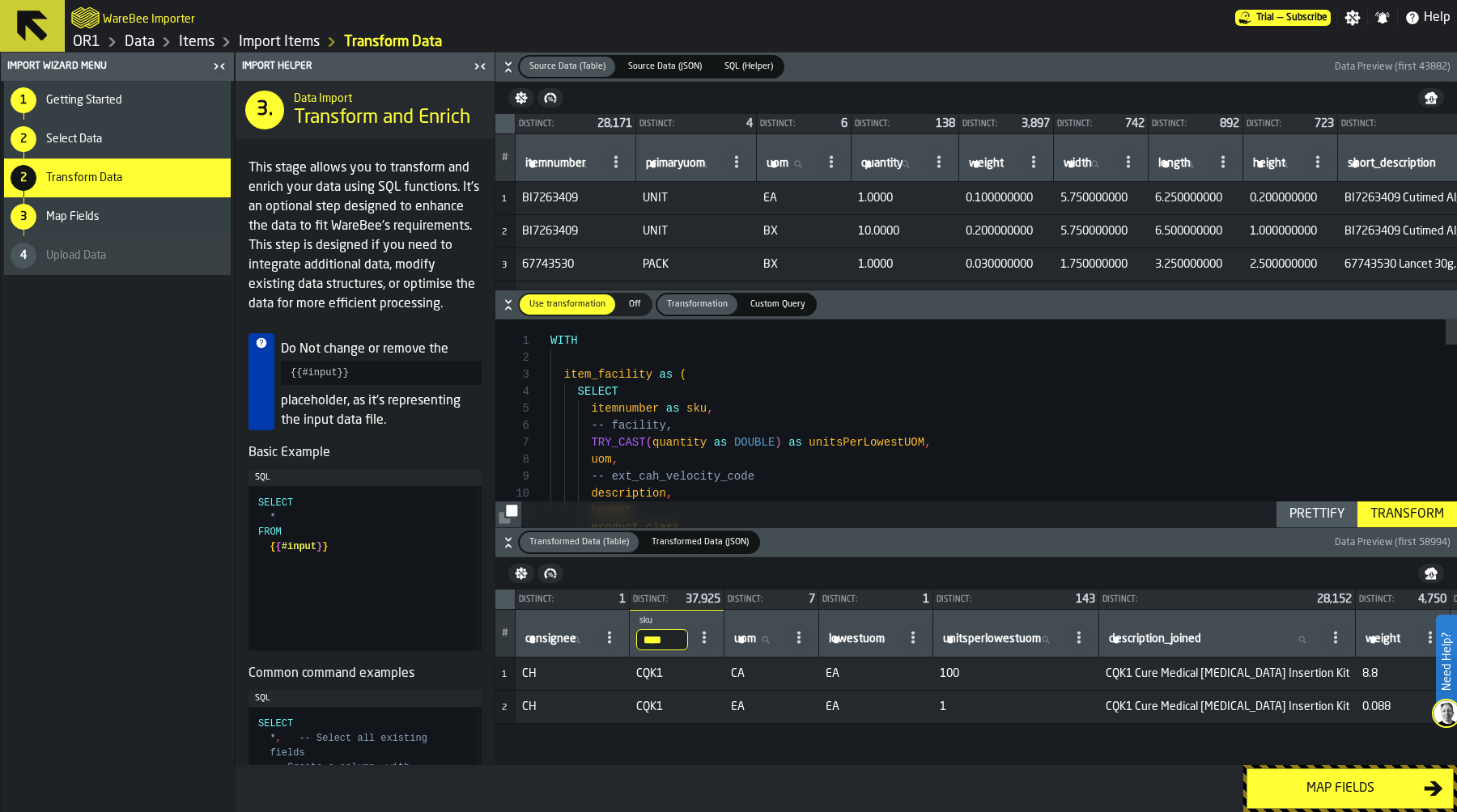
click at [1351, 788] on div "Map fields" at bounding box center [1340, 789] width 167 height 19
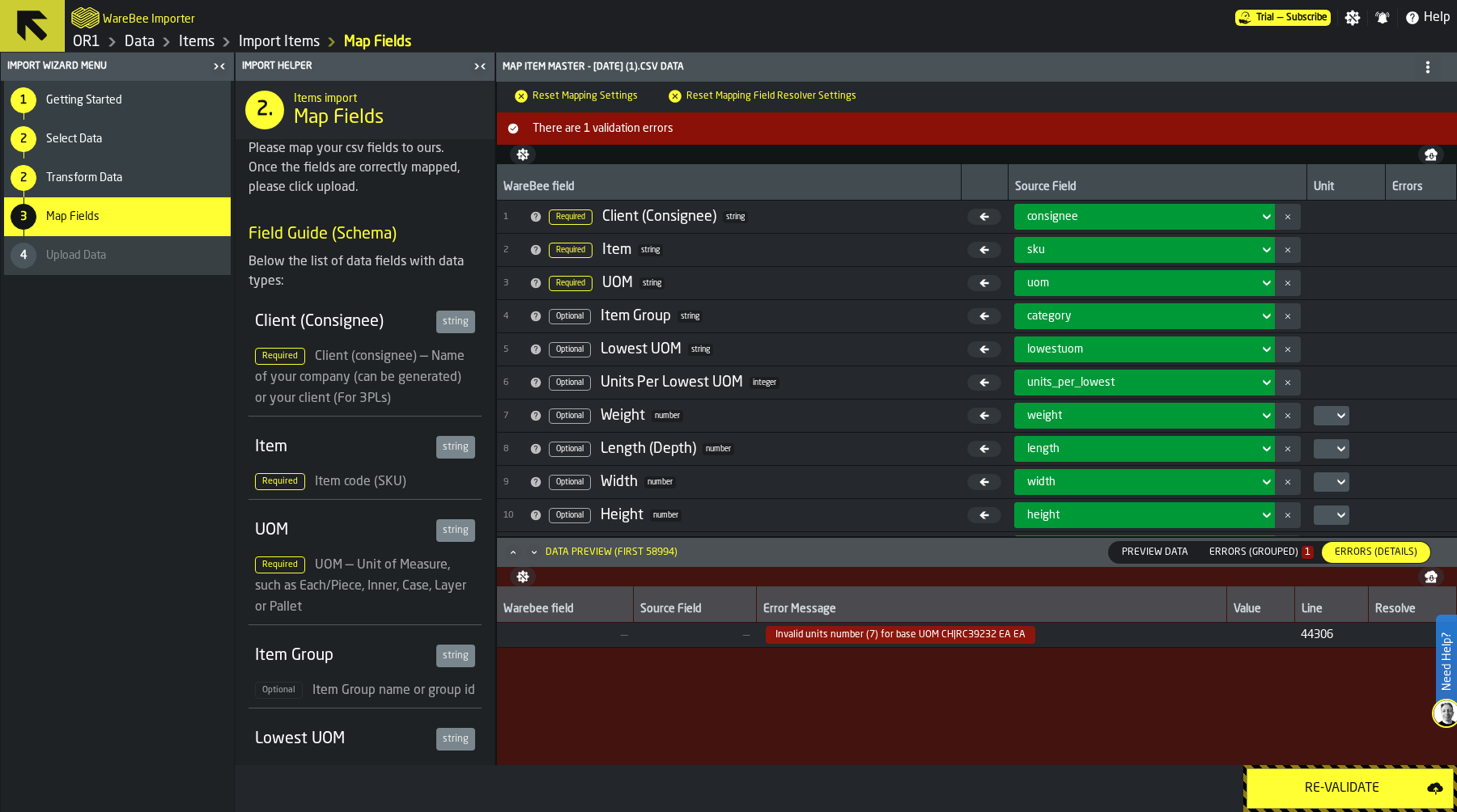
click at [1340, 784] on div "Re-Validate" at bounding box center [1341, 789] width 170 height 19
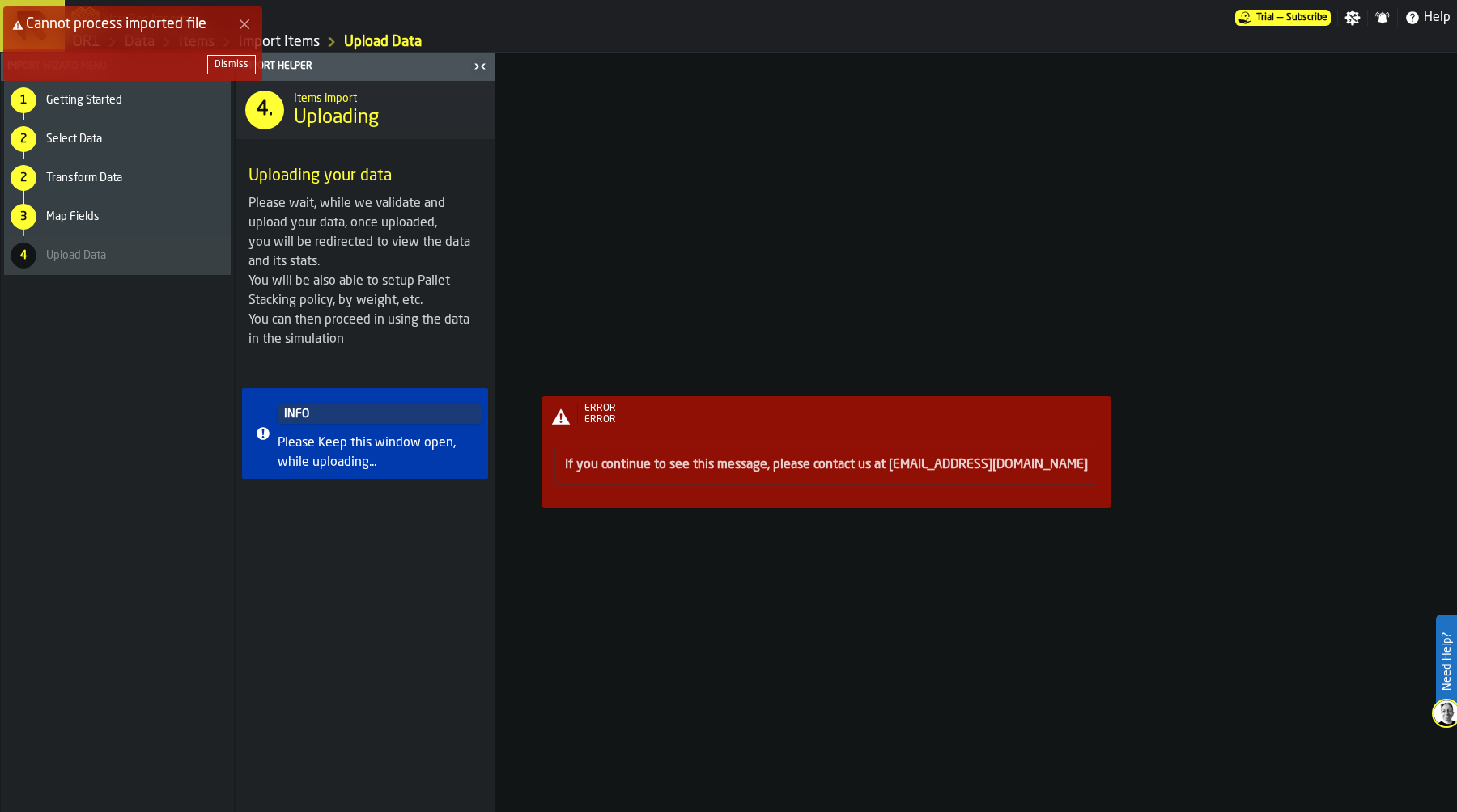
click at [676, 231] on div "ERROR ERROR If you continue to see this message, please contact us at support@w…" at bounding box center [977, 432] width 961 height 760
click at [713, 184] on div "ERROR ERROR If you continue to see this message, please contact us at support@w…" at bounding box center [977, 432] width 961 height 760
click at [234, 65] on div "Dismiss" at bounding box center [231, 64] width 34 height 11
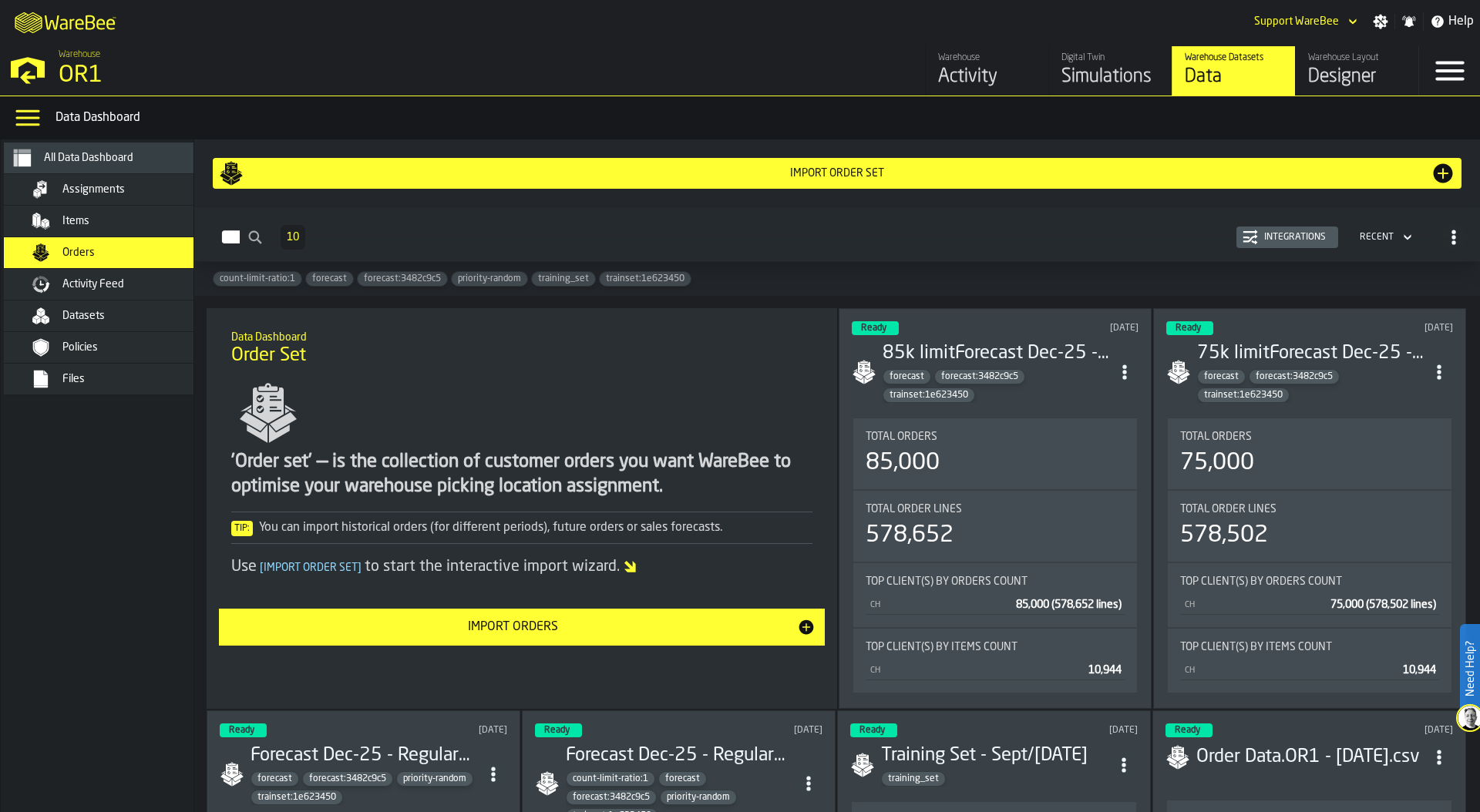
scroll to position [20, 0]
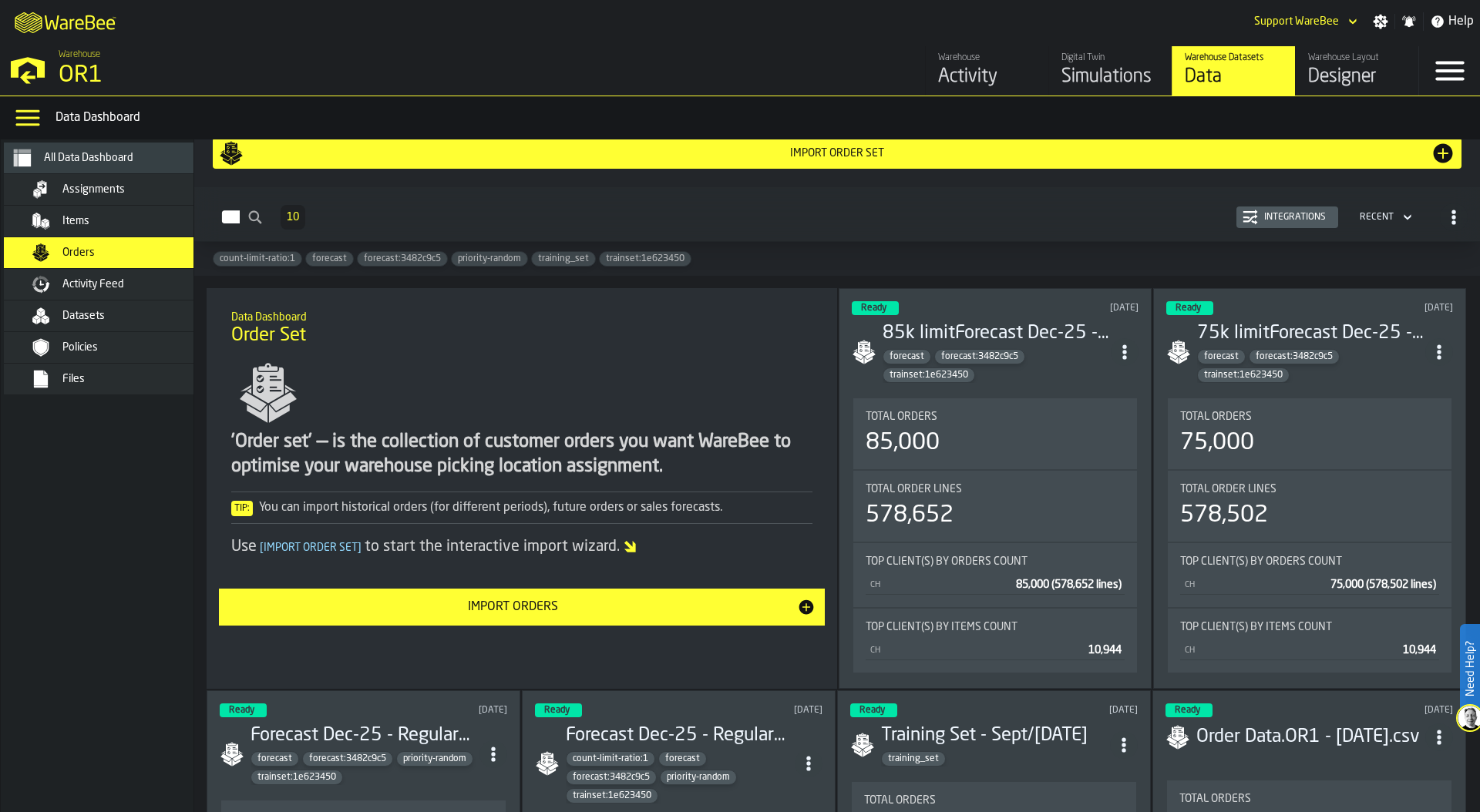
click at [1127, 69] on div "Simulations" at bounding box center [1110, 76] width 98 height 24
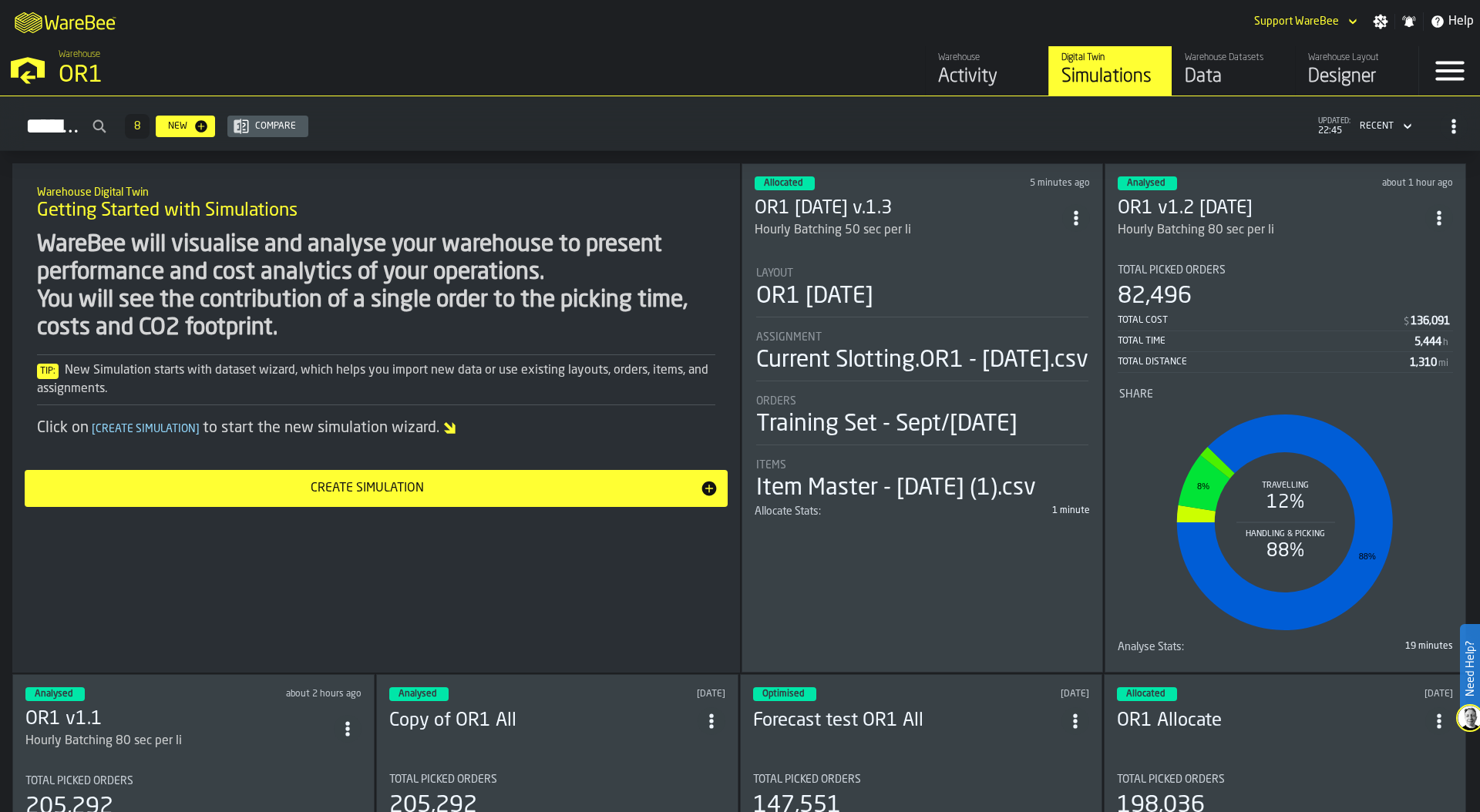
click at [895, 275] on div "Layout" at bounding box center [922, 273] width 332 height 13
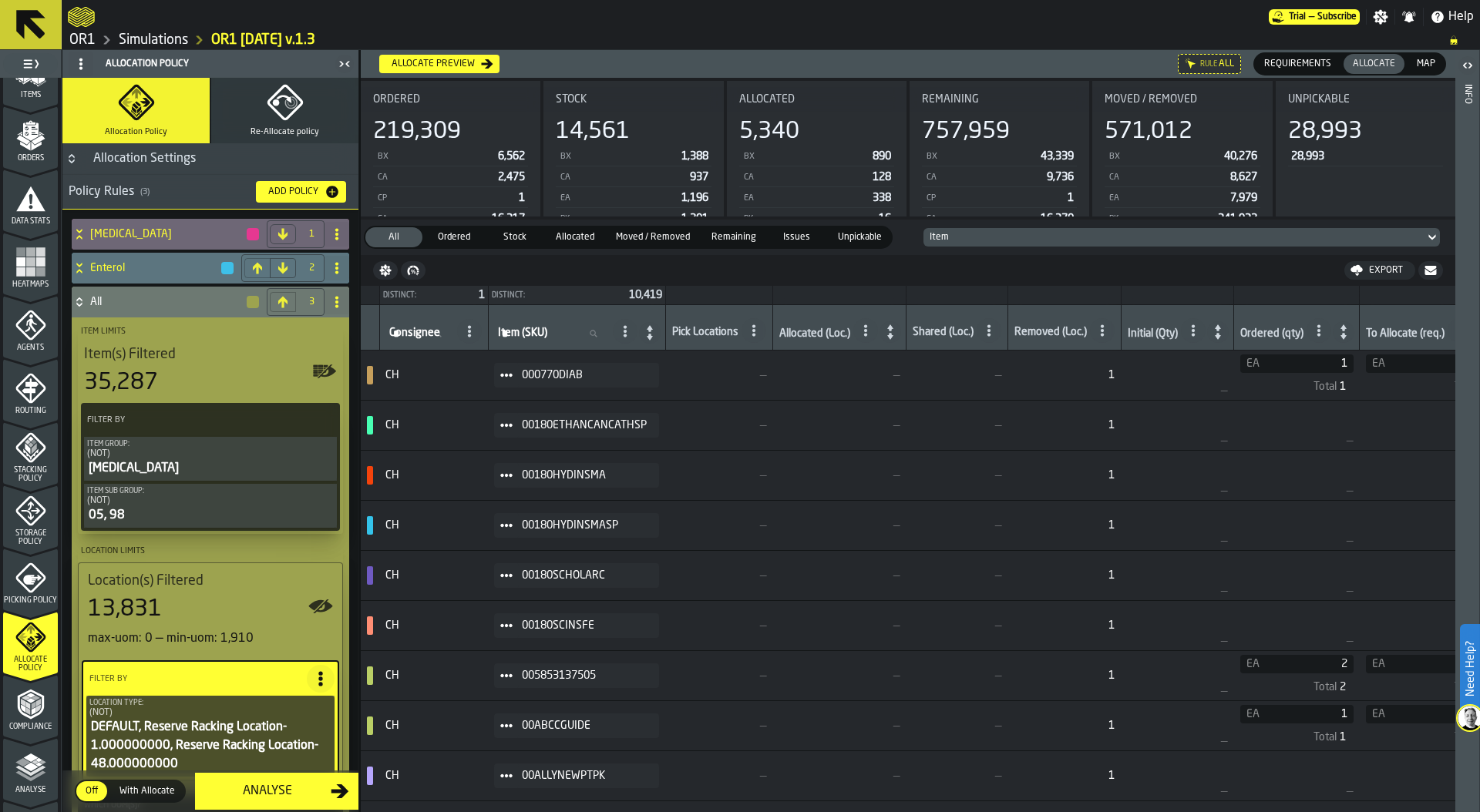
scroll to position [246, 0]
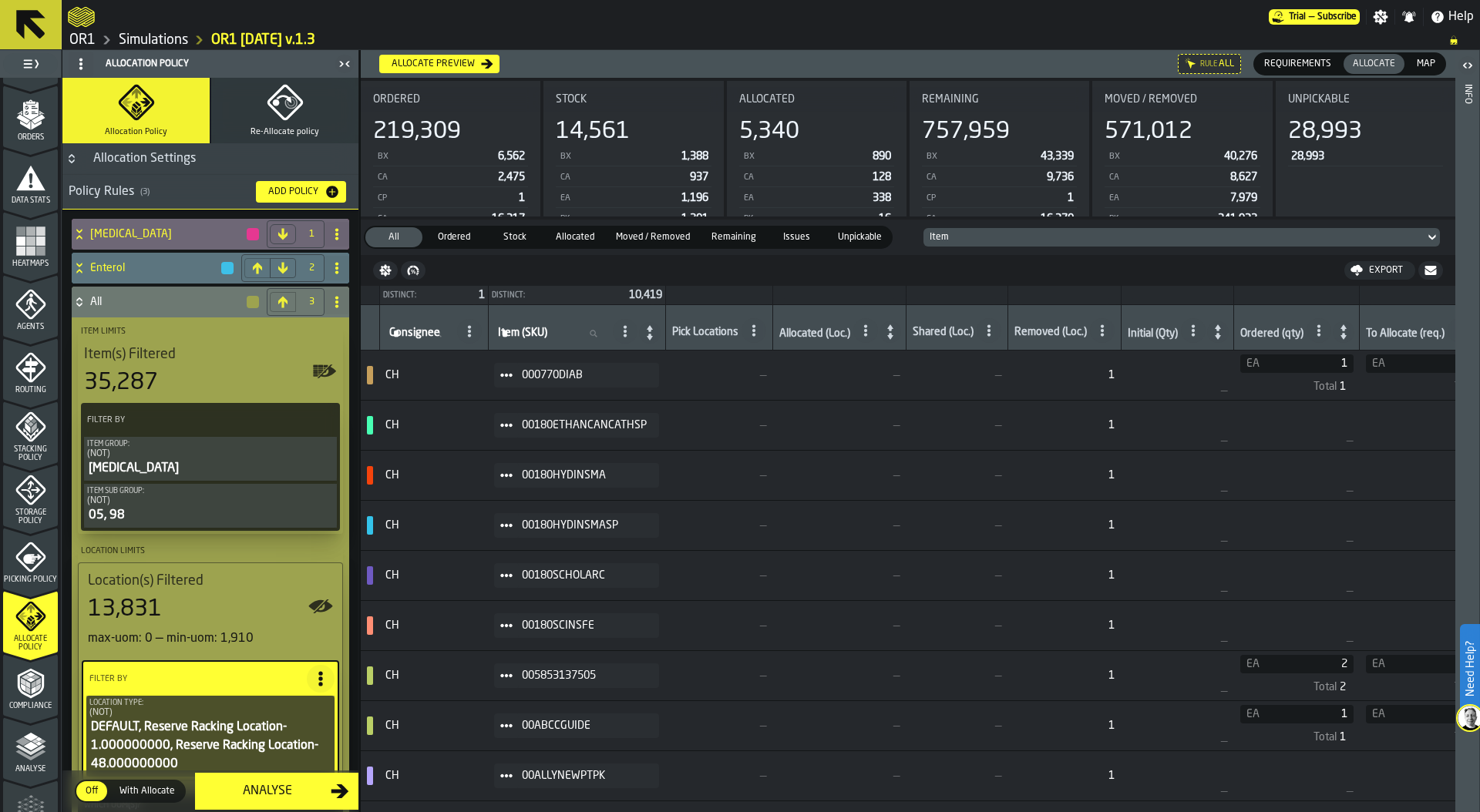
click at [33, 562] on icon "menu Picking Policy" at bounding box center [30, 557] width 30 height 30
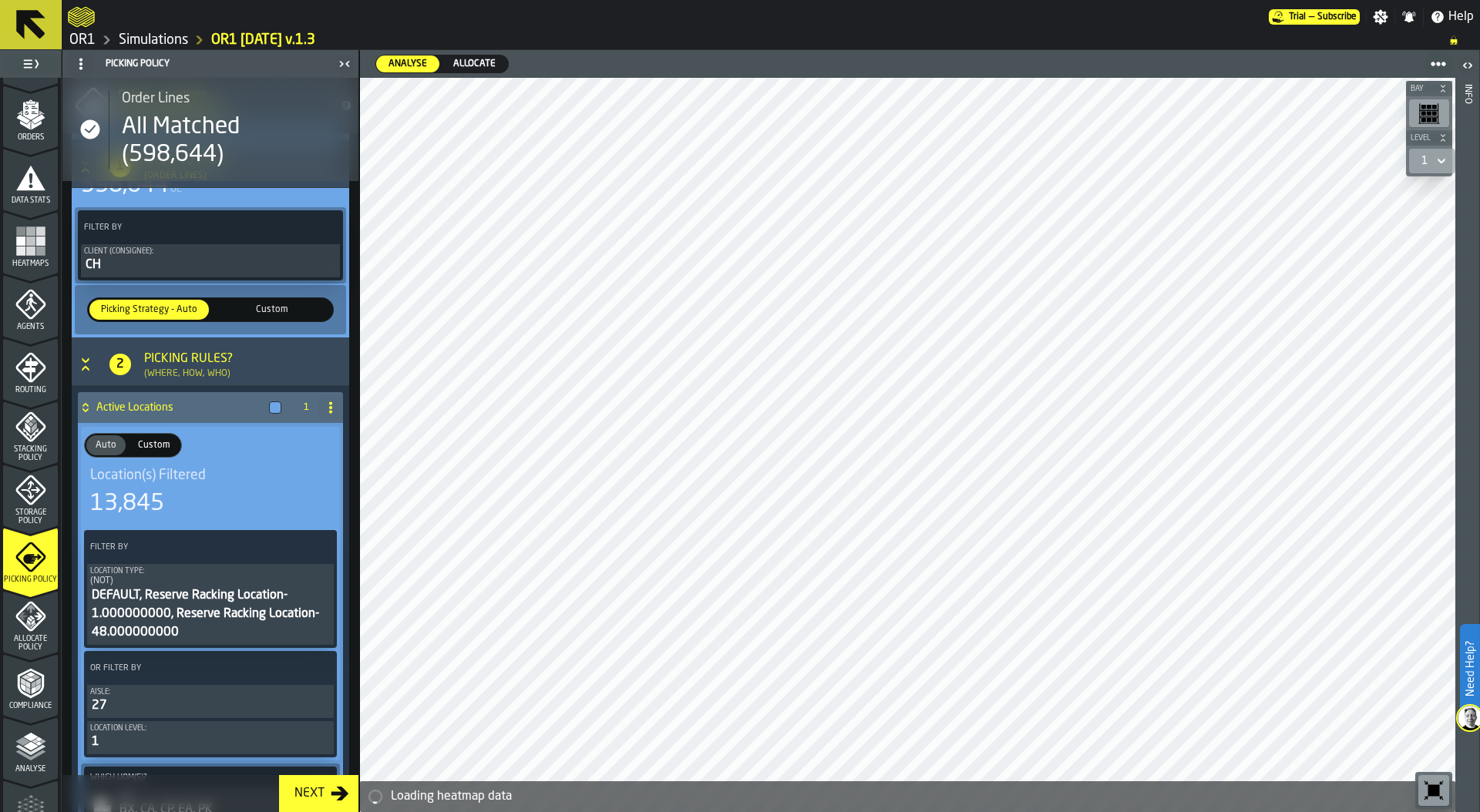
scroll to position [286, 0]
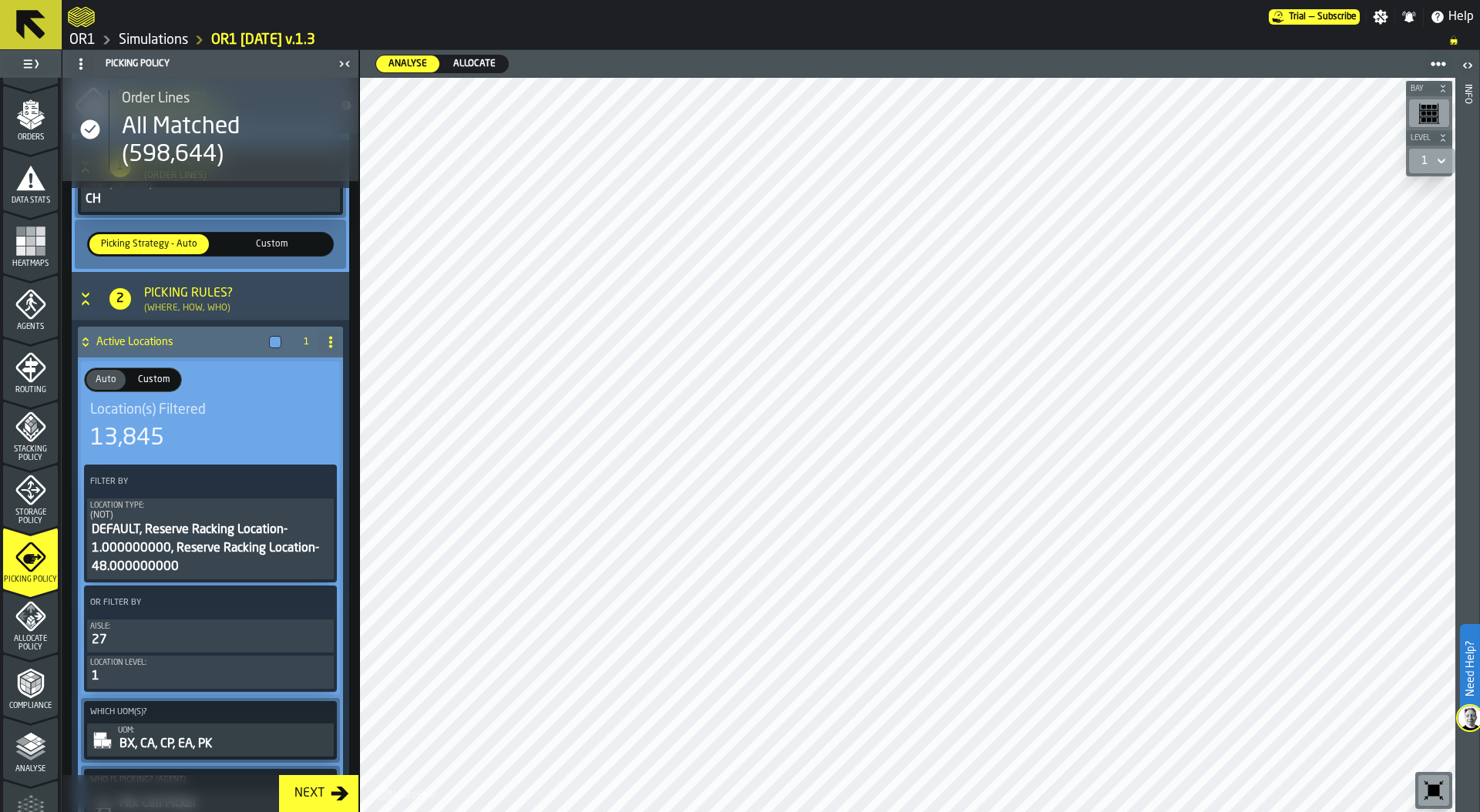
click at [162, 524] on div "DEFAULT, Reserve Racking Location-1.000000000, Reserve Racking Location-48.0000…" at bounding box center [210, 549] width 240 height 55
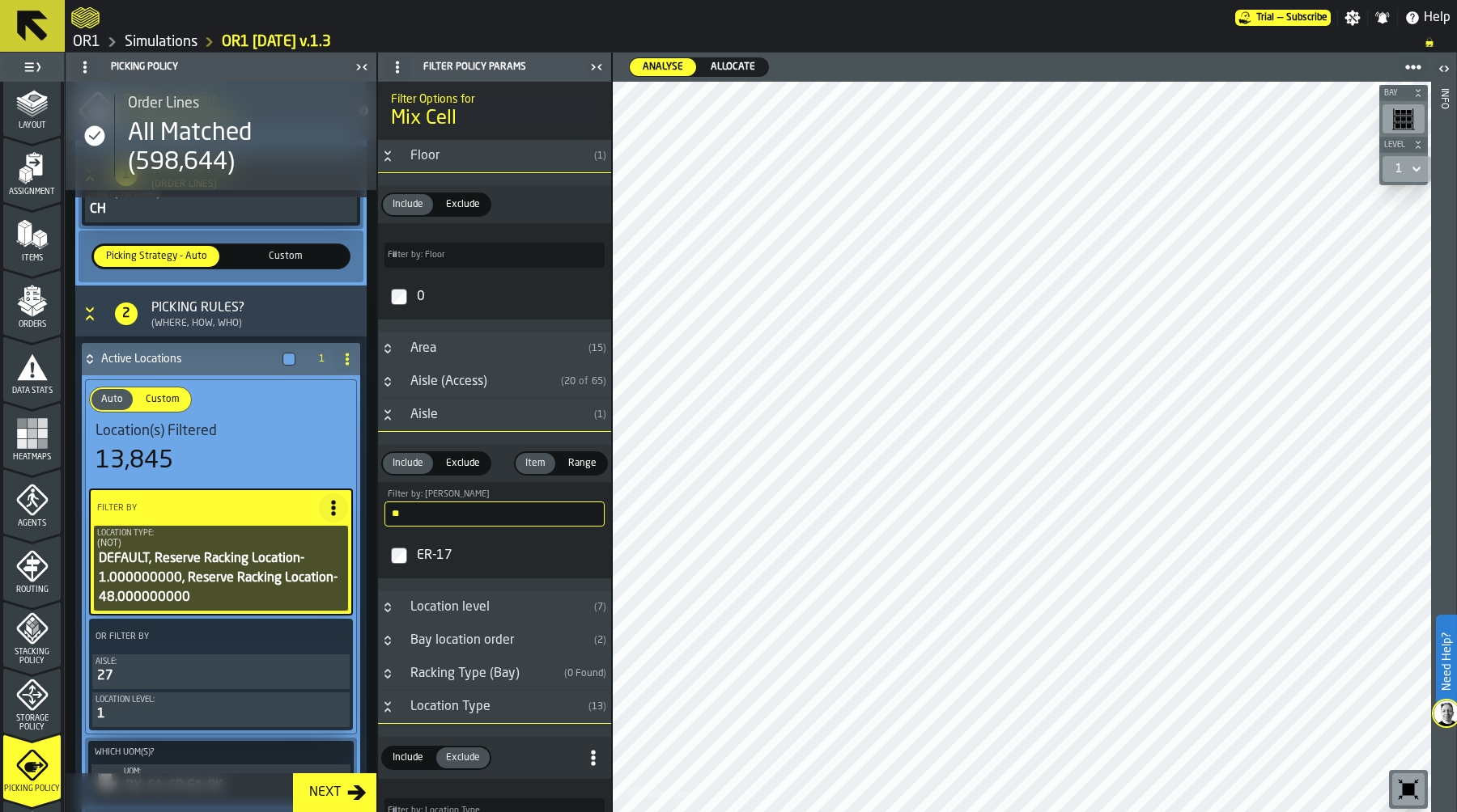
scroll to position [35, 0]
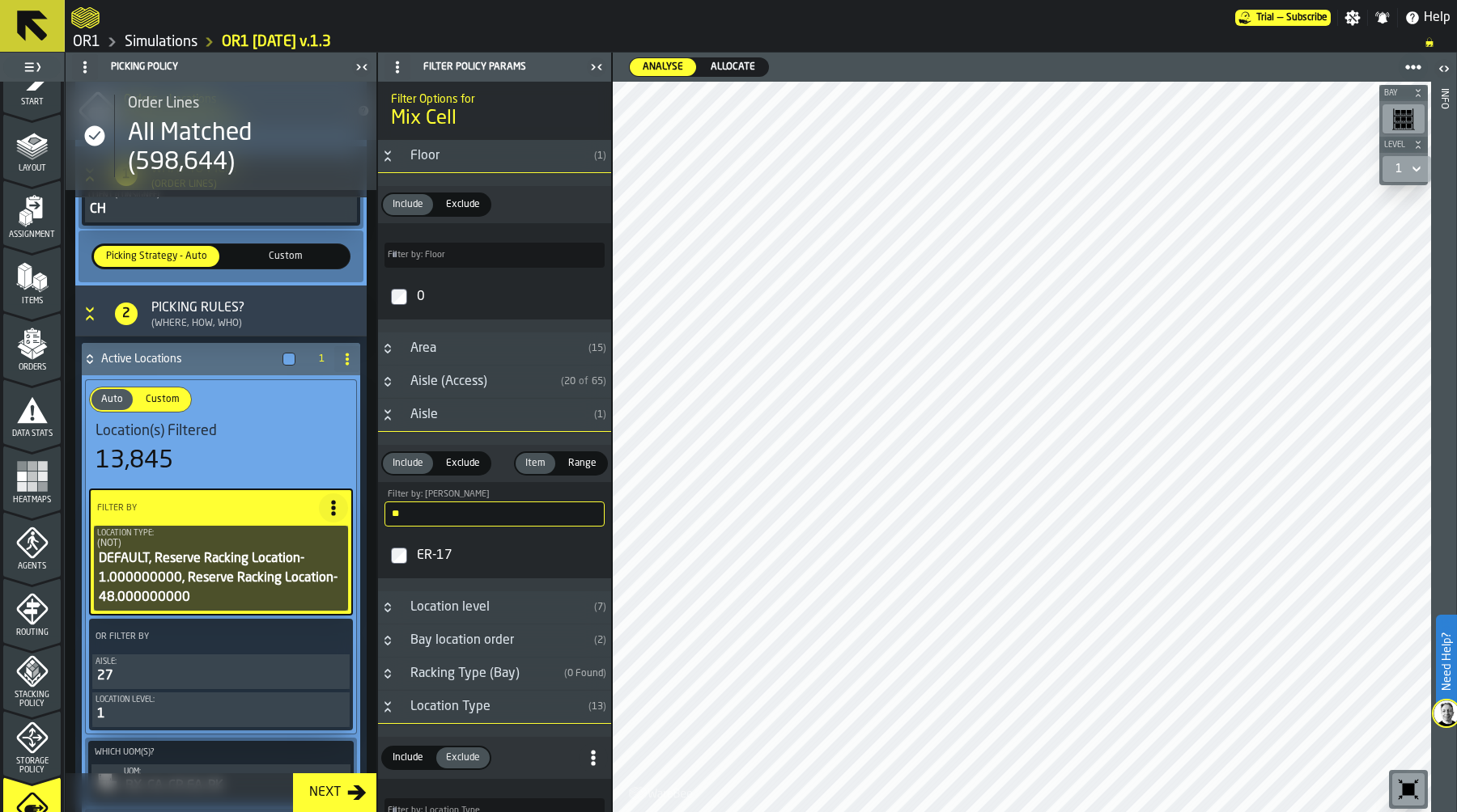
click at [25, 280] on polygon "menu Items" at bounding box center [27, 276] width 6 height 20
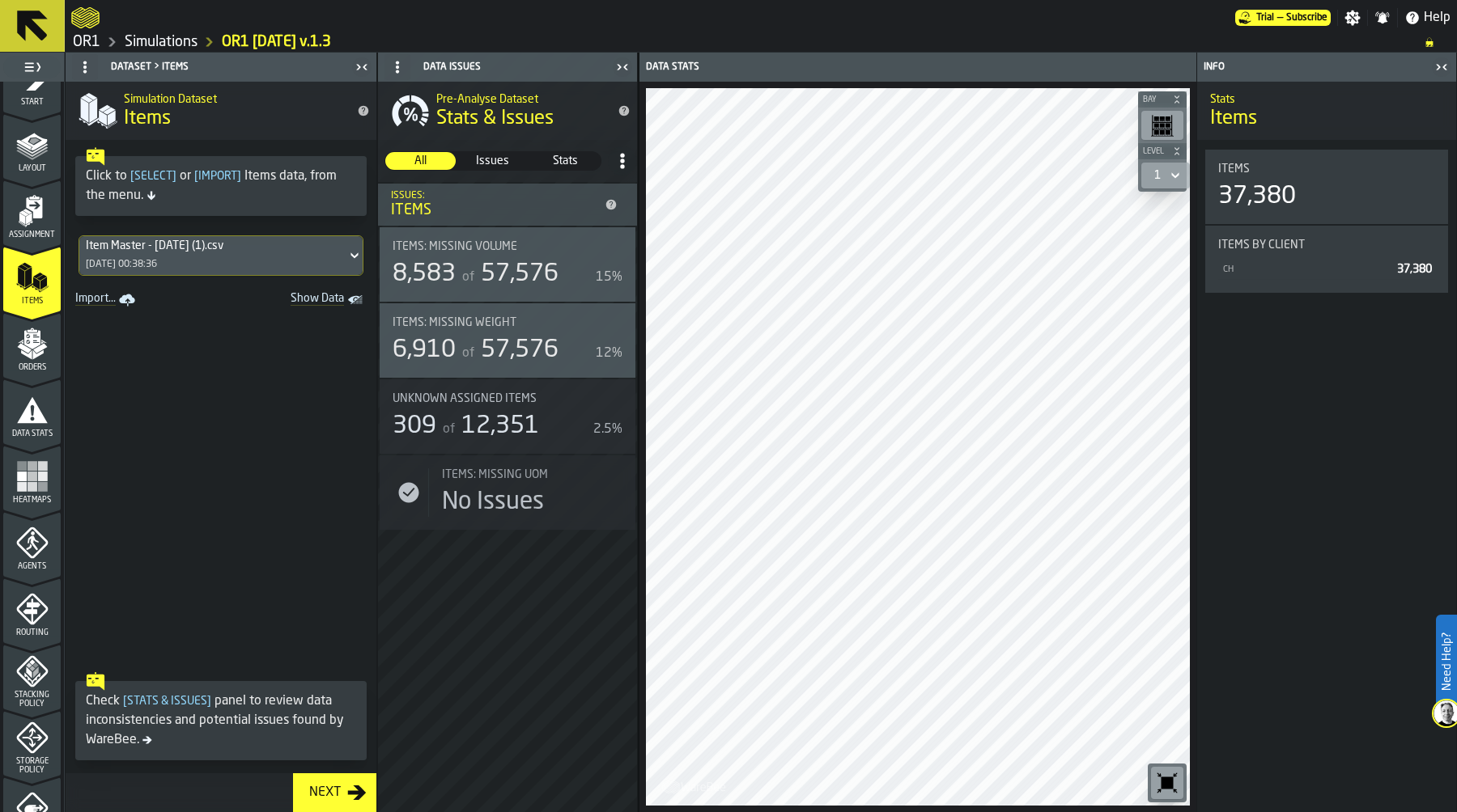
click at [0, 0] on rect "Show Data" at bounding box center [0, 0] width 0 height 0
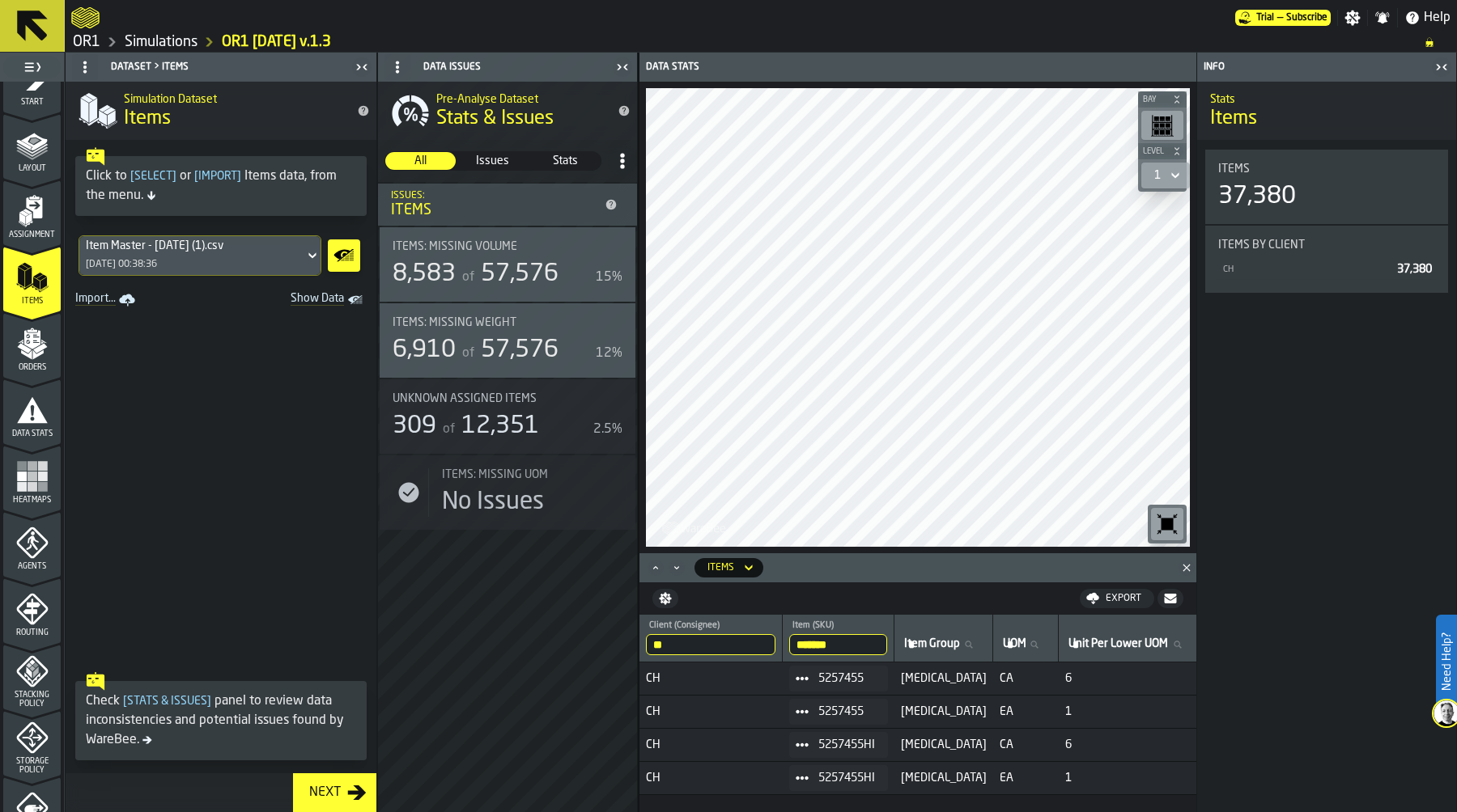
click at [1439, 70] on icon "button-toggle-Close me" at bounding box center [1441, 67] width 19 height 19
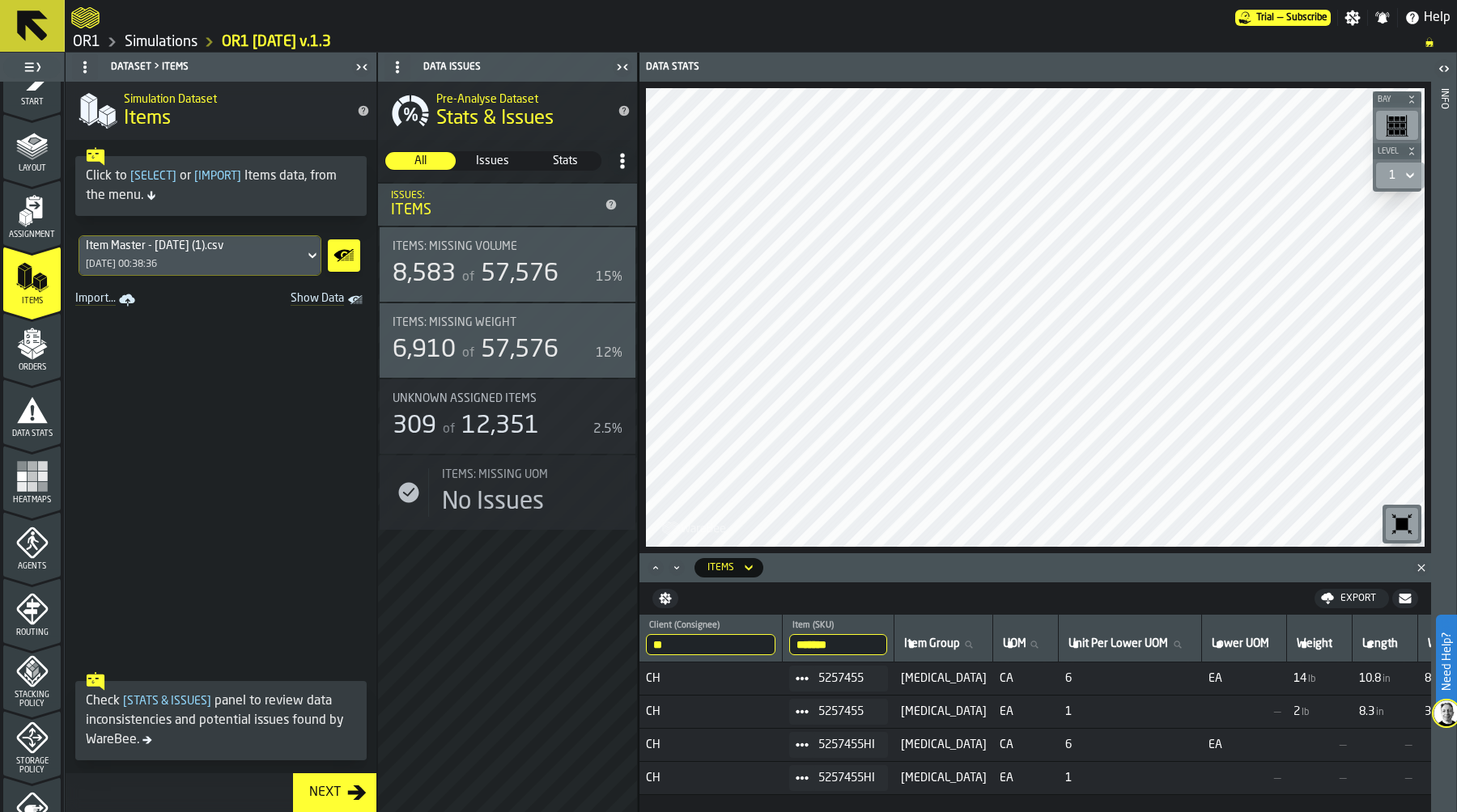
drag, startPoint x: 856, startPoint y: 645, endPoint x: 776, endPoint y: 645, distance: 80.0
type input "****"
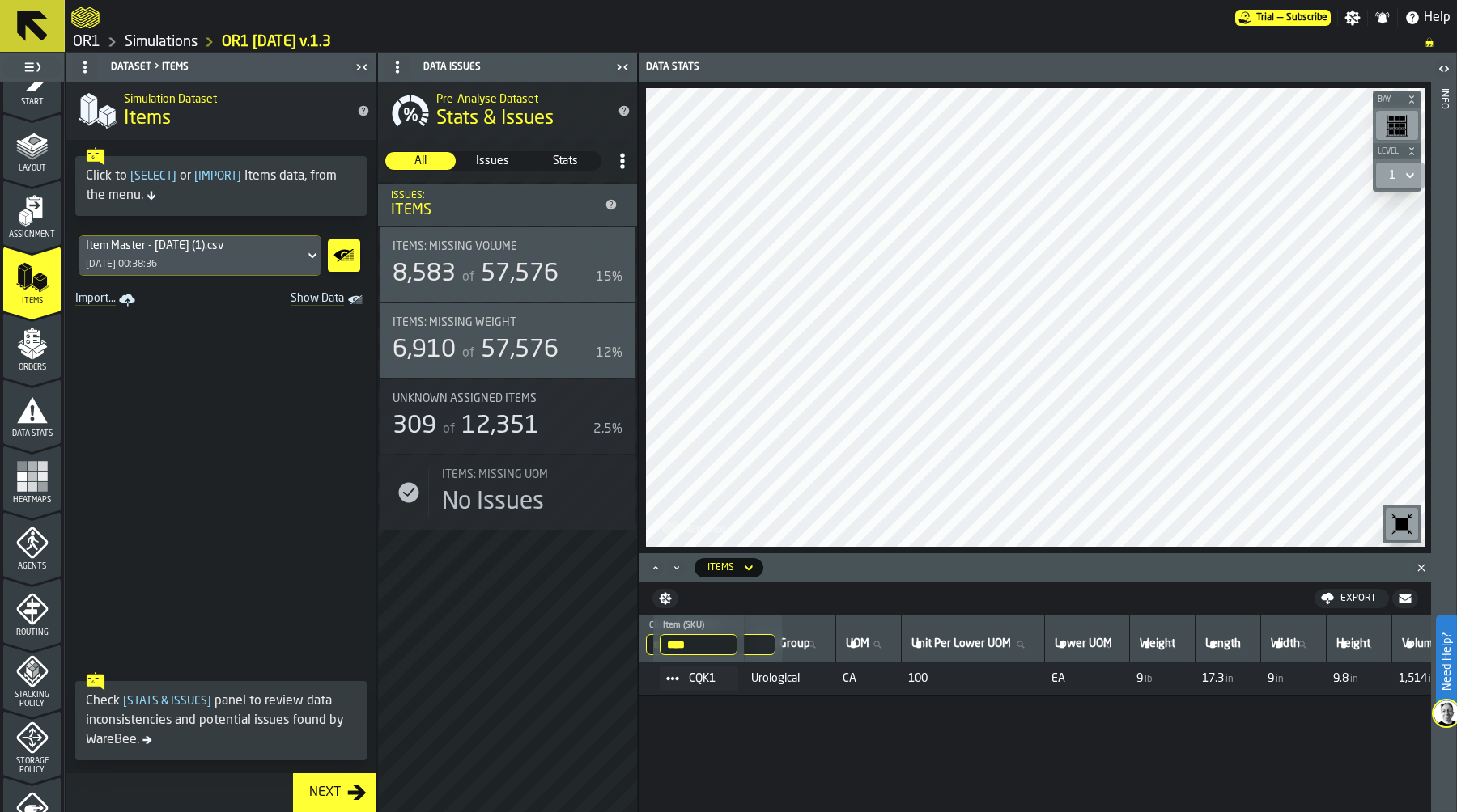
scroll to position [0, 0]
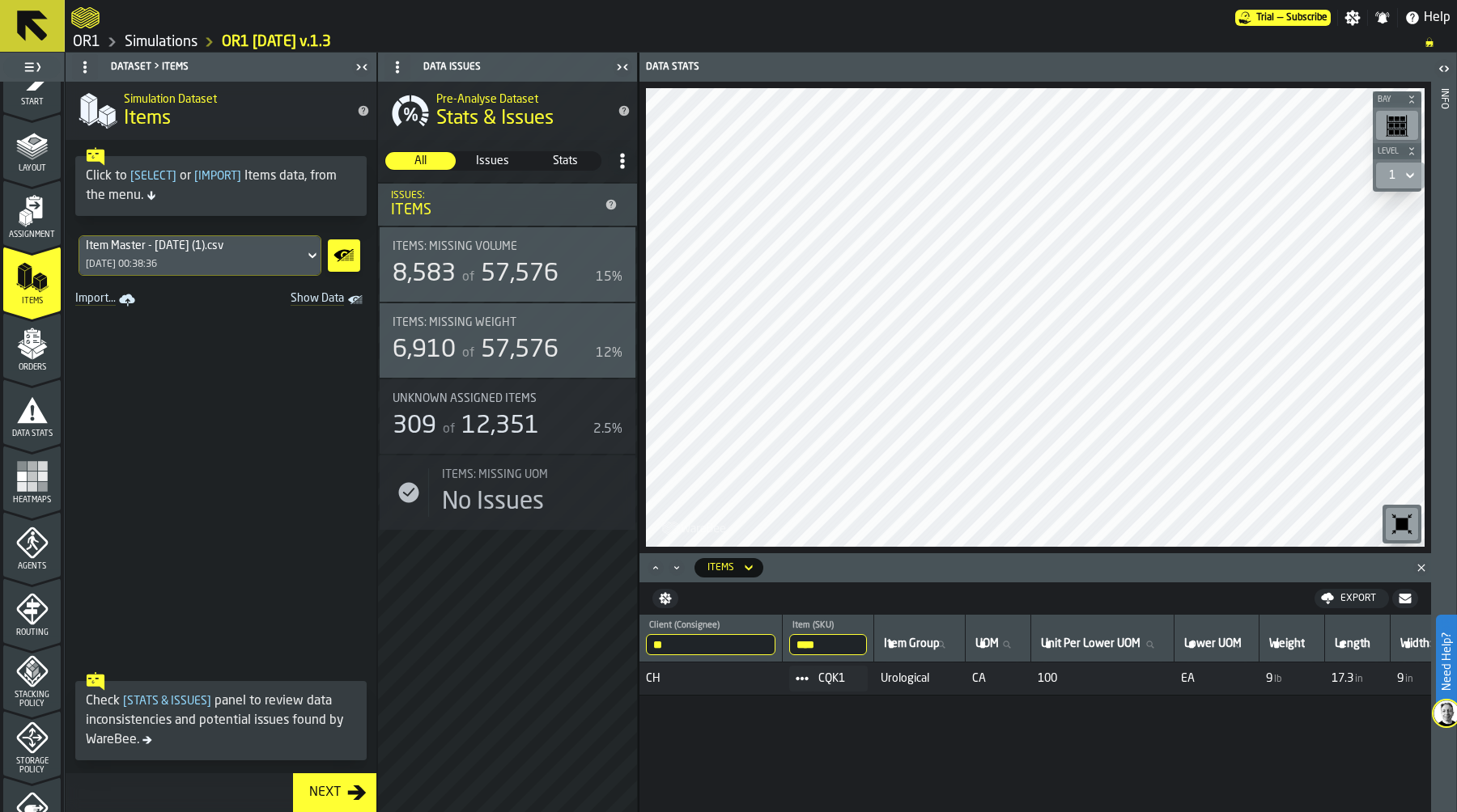
drag, startPoint x: 831, startPoint y: 643, endPoint x: 780, endPoint y: 643, distance: 51.0
click at [198, 464] on span at bounding box center [221, 488] width 311 height 353
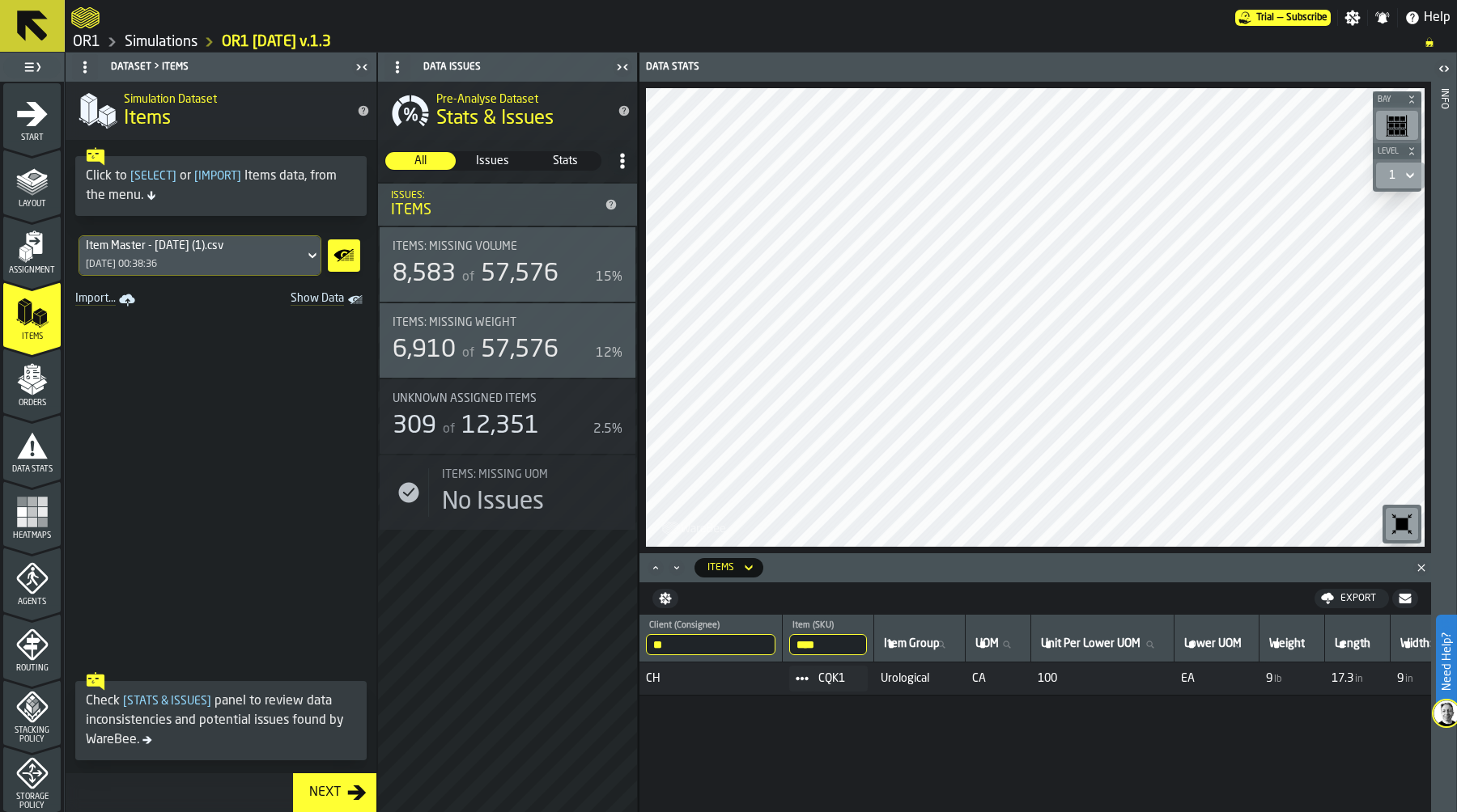
click at [158, 40] on link "Simulations" at bounding box center [161, 42] width 72 height 18
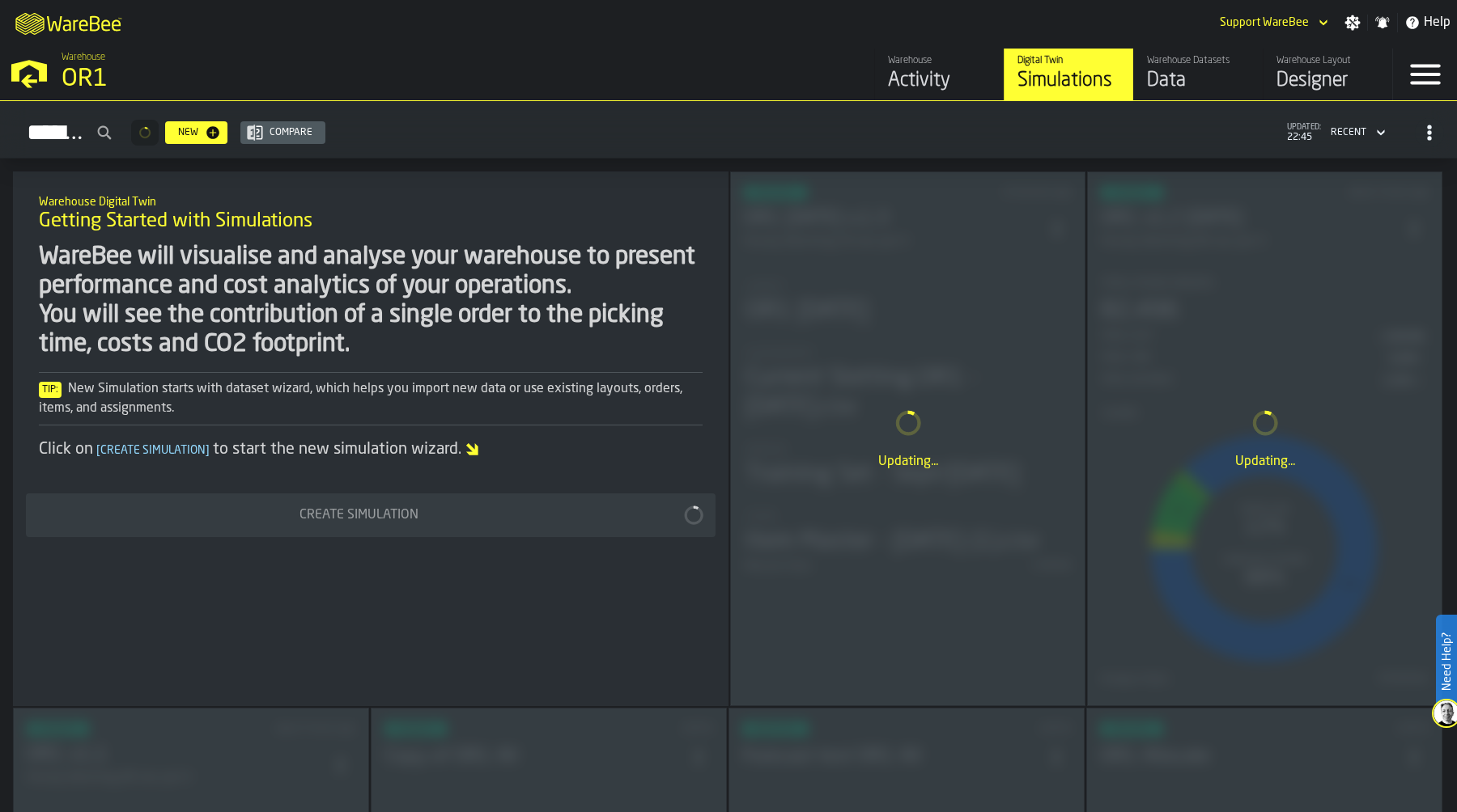
click at [1204, 82] on div "Data" at bounding box center [1198, 80] width 102 height 26
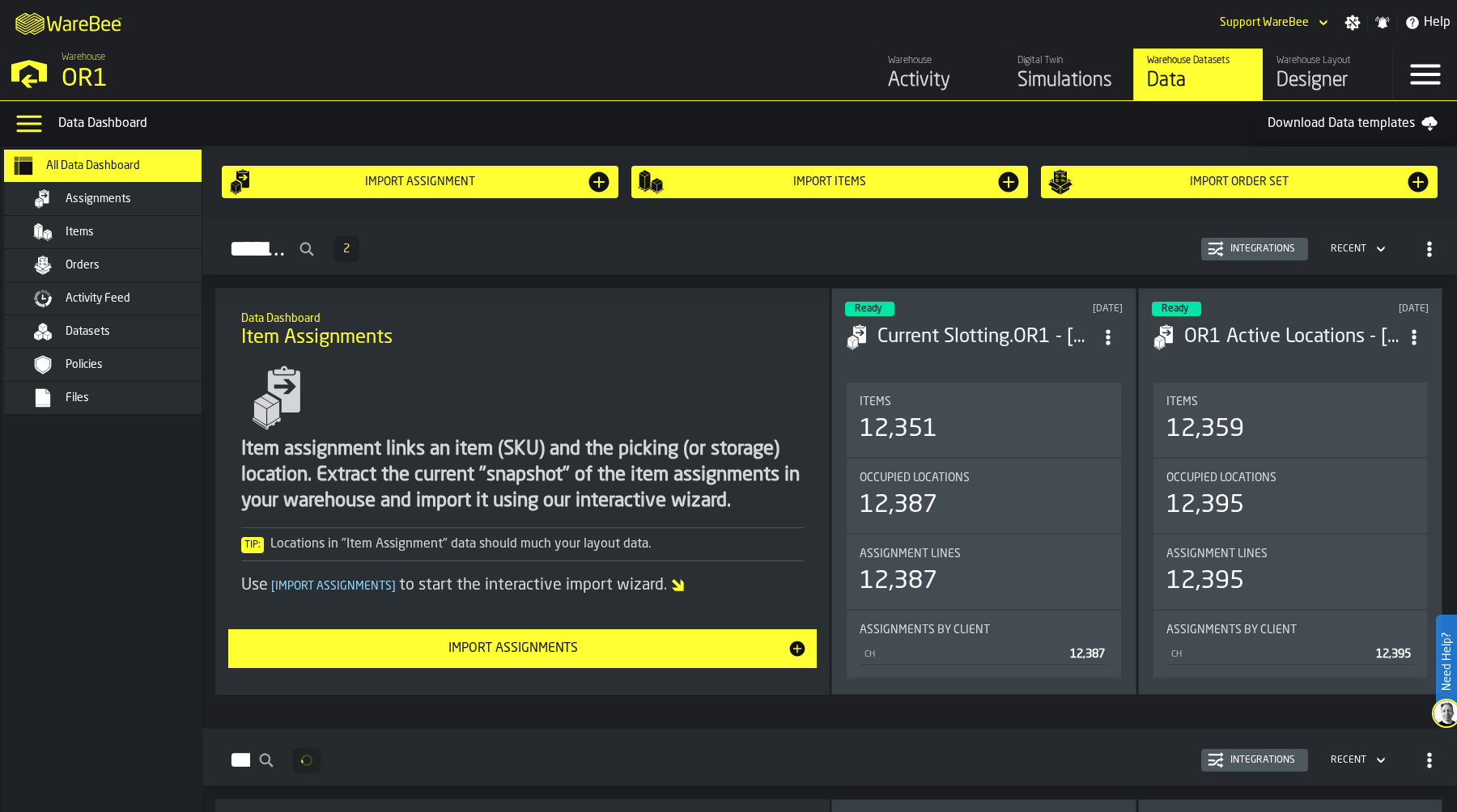
click at [137, 230] on div "Items" at bounding box center [145, 232] width 159 height 13
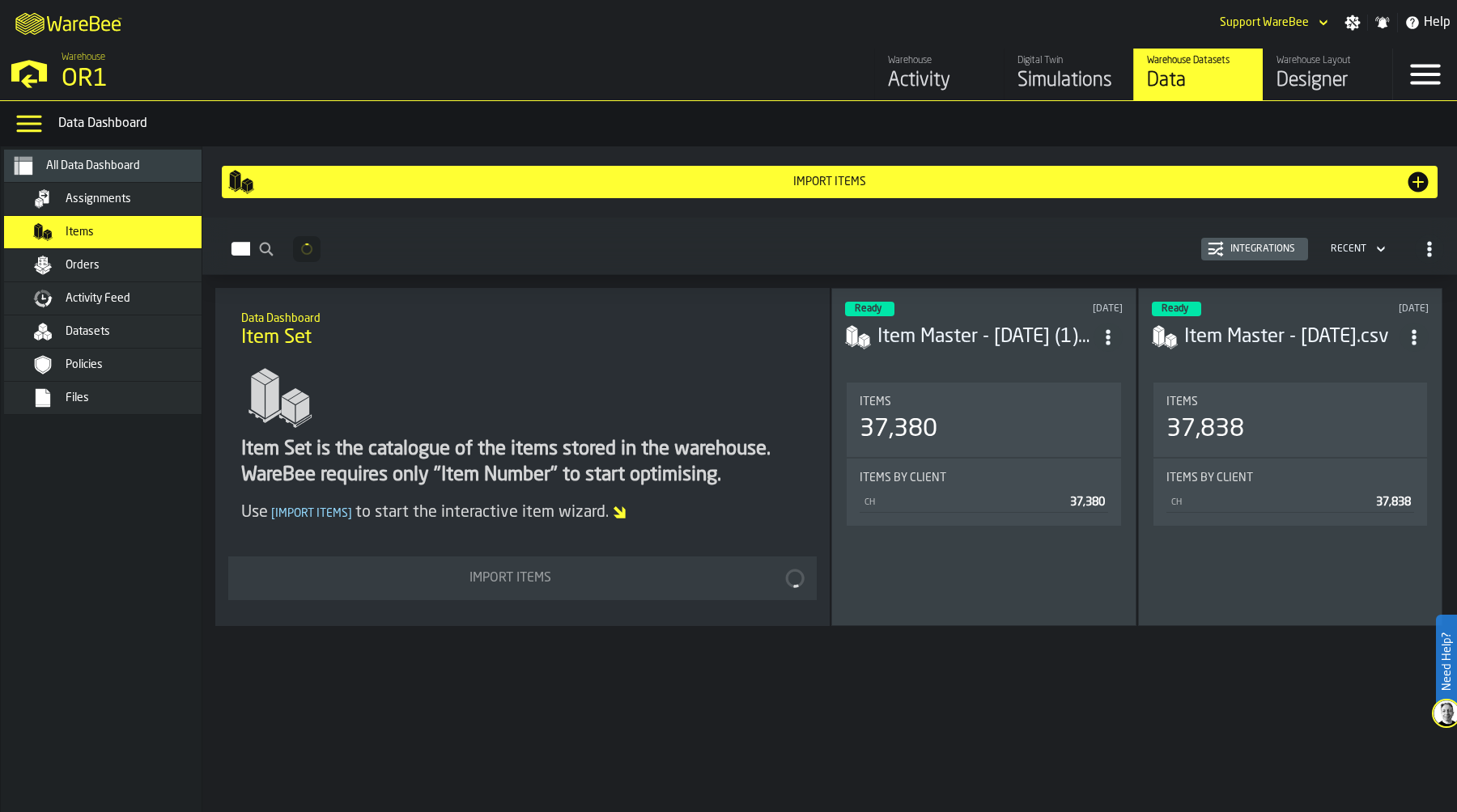
click at [1227, 248] on div "Integrations" at bounding box center [1263, 249] width 78 height 11
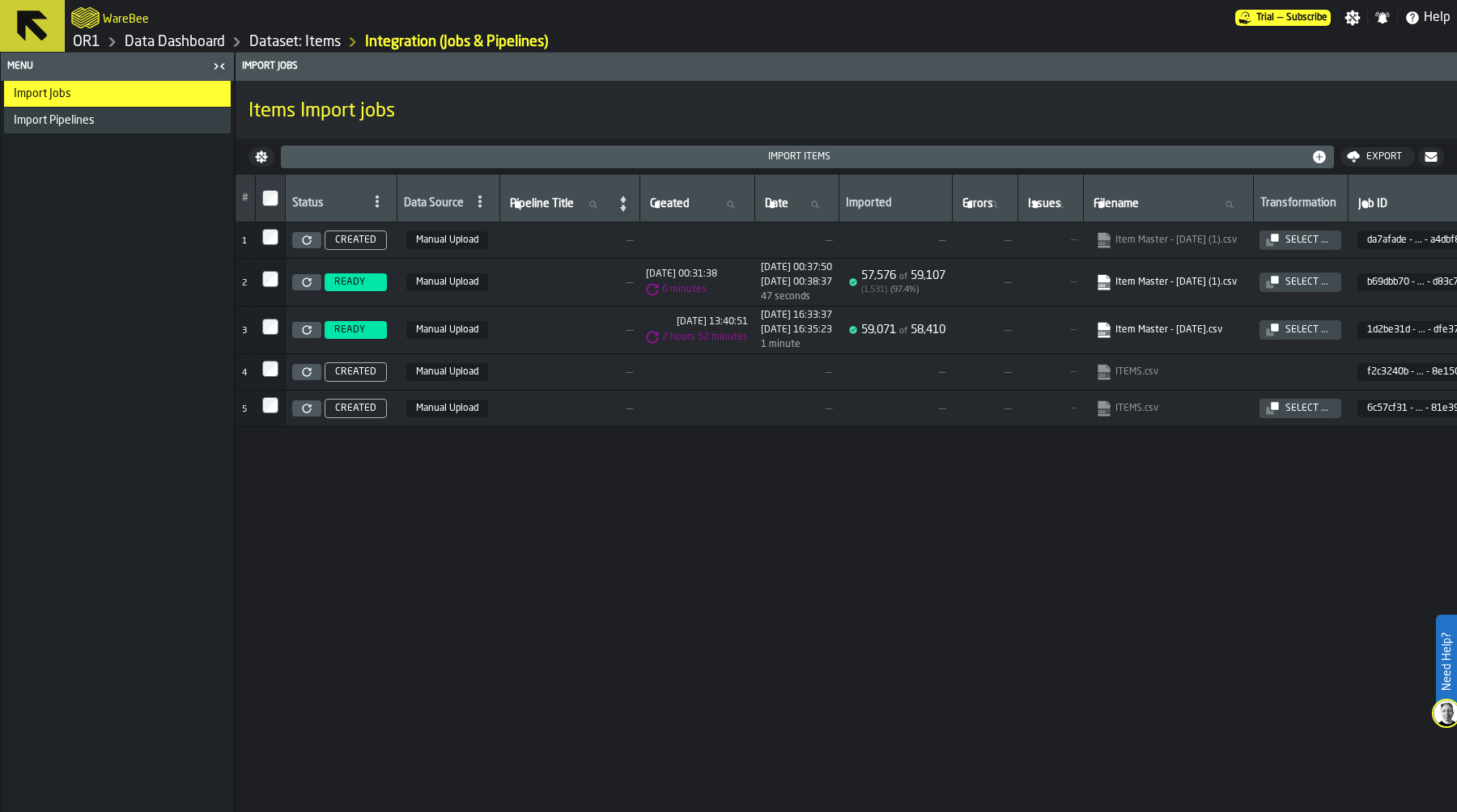
click at [1334, 276] on div "Select ..." at bounding box center [1300, 282] width 69 height 13
click at [1334, 324] on div "Select ..." at bounding box center [1300, 330] width 69 height 13
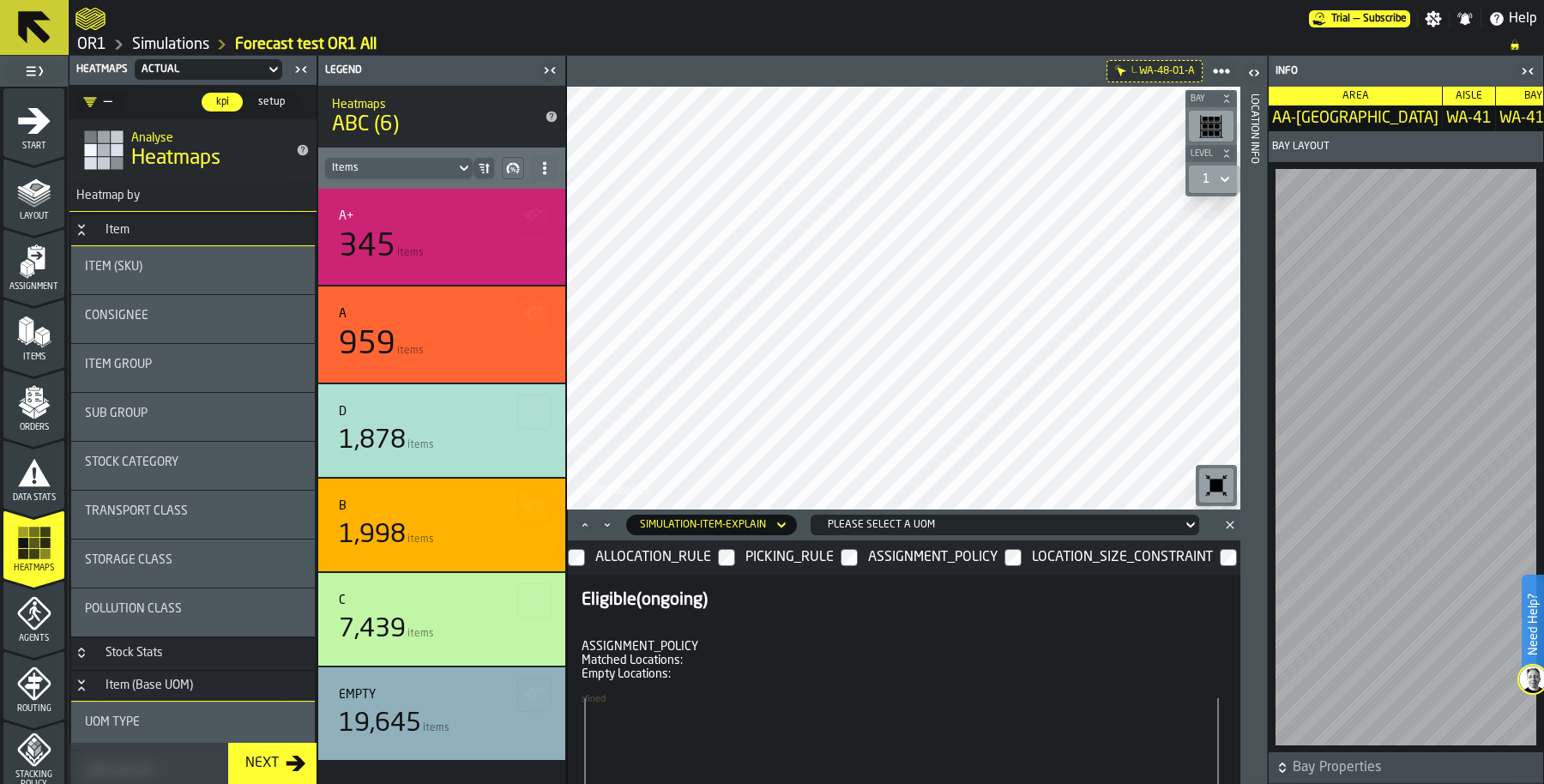
scroll to position [374, 0]
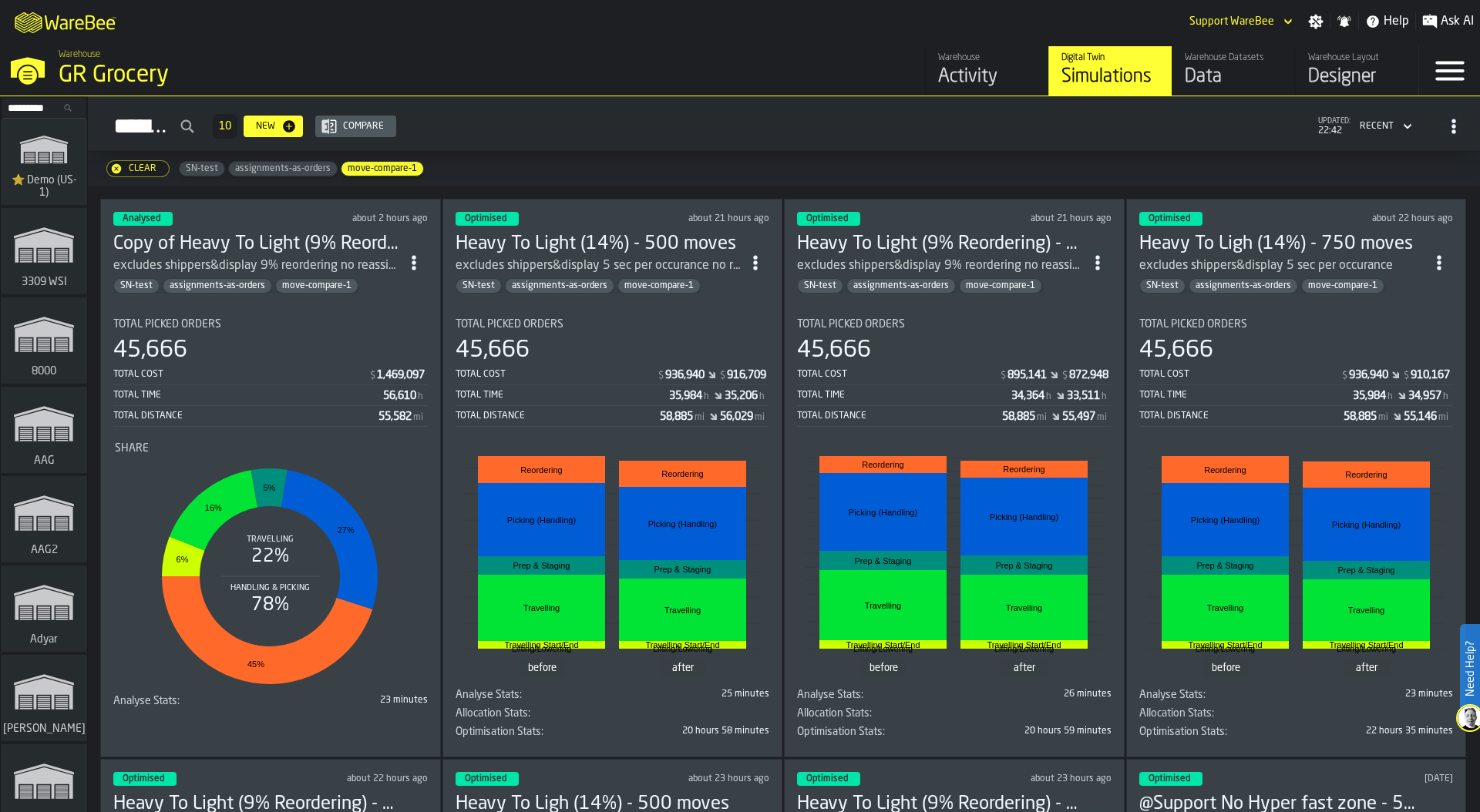
click at [642, 123] on div "Simulations 10 New Compare updated: 22:42 Recent" at bounding box center [784, 126] width 1367 height 35
click at [1271, 372] on div "Total Cost" at bounding box center [1240, 374] width 202 height 11
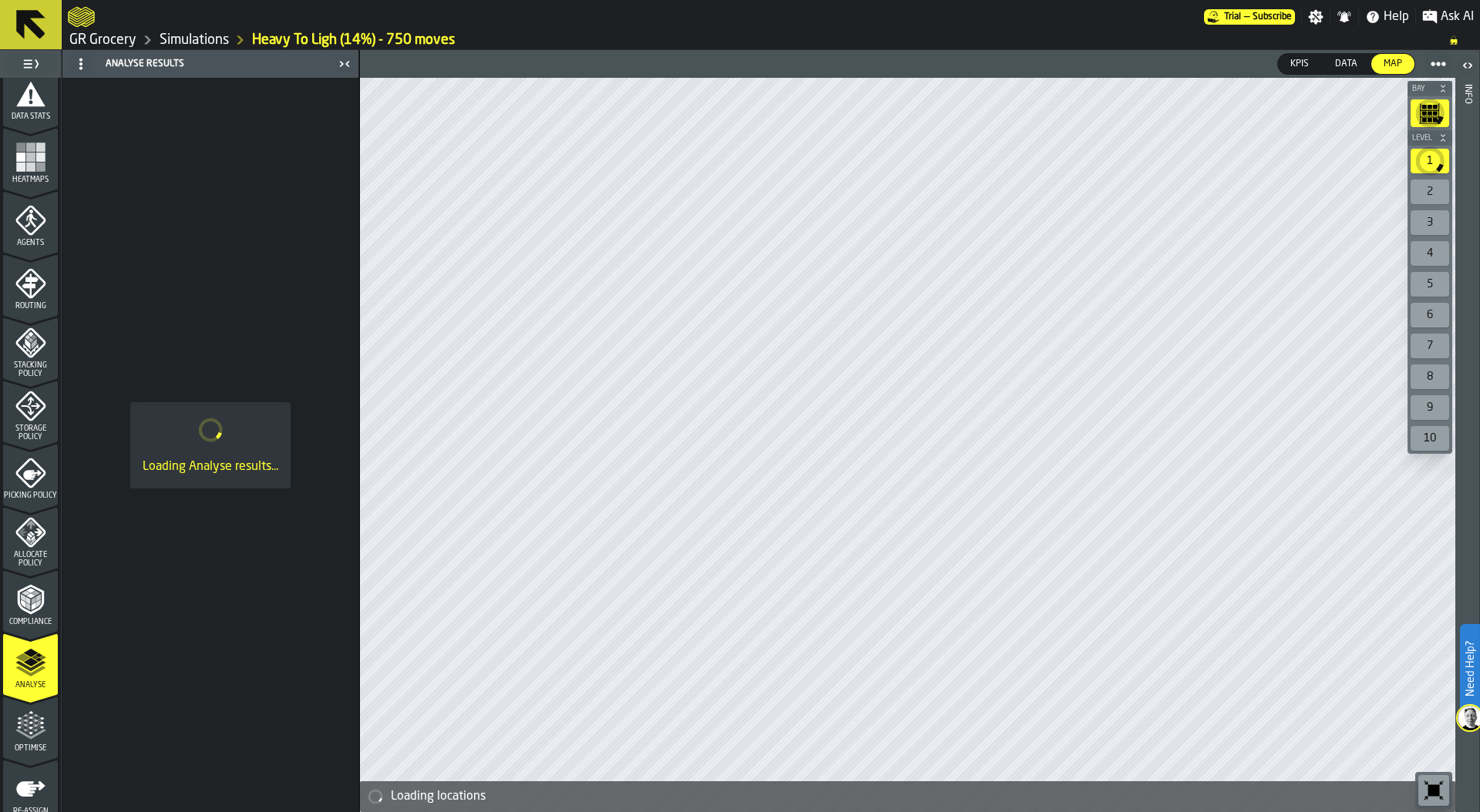
scroll to position [366, 0]
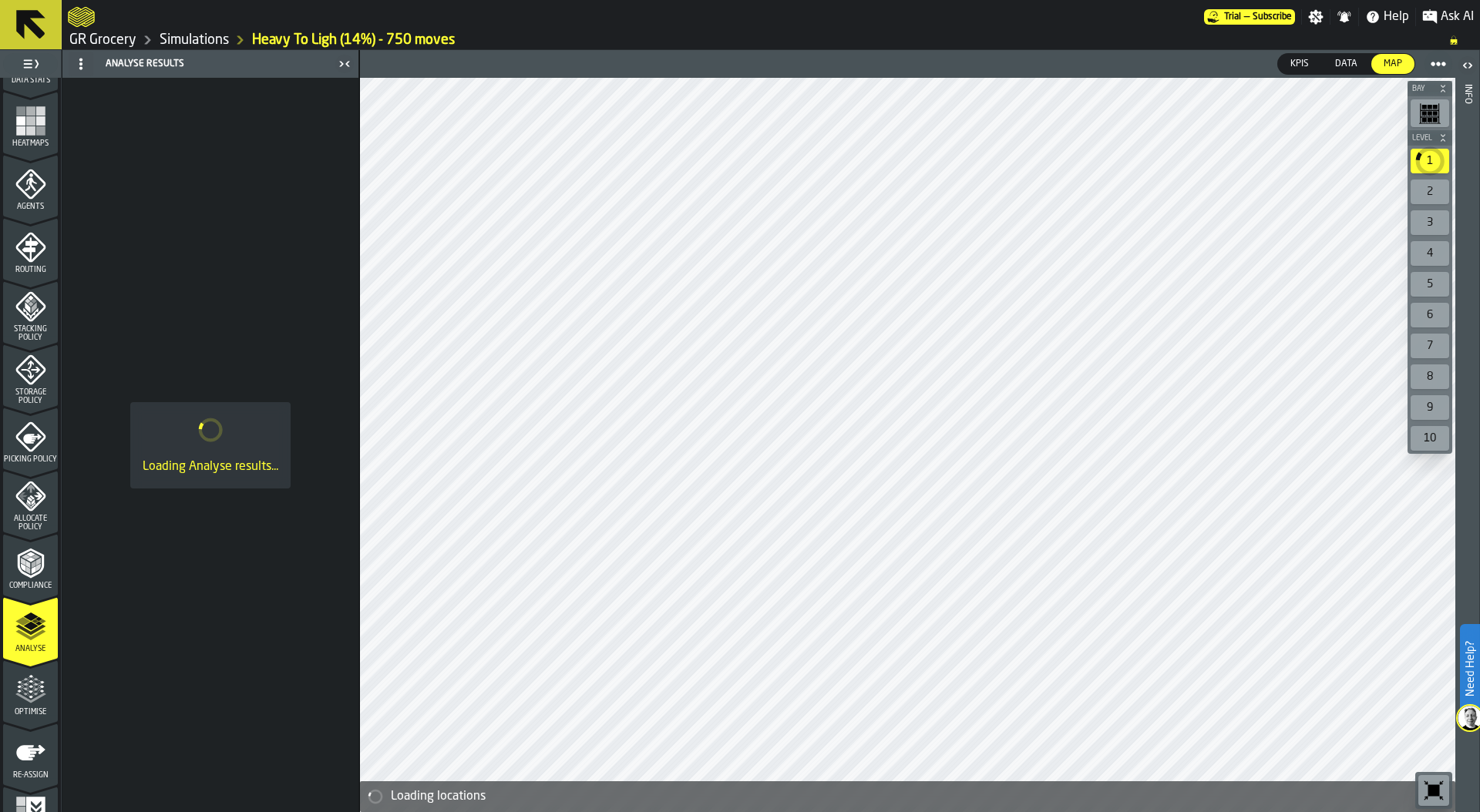
click at [35, 690] on icon "menu Optimise" at bounding box center [30, 689] width 31 height 31
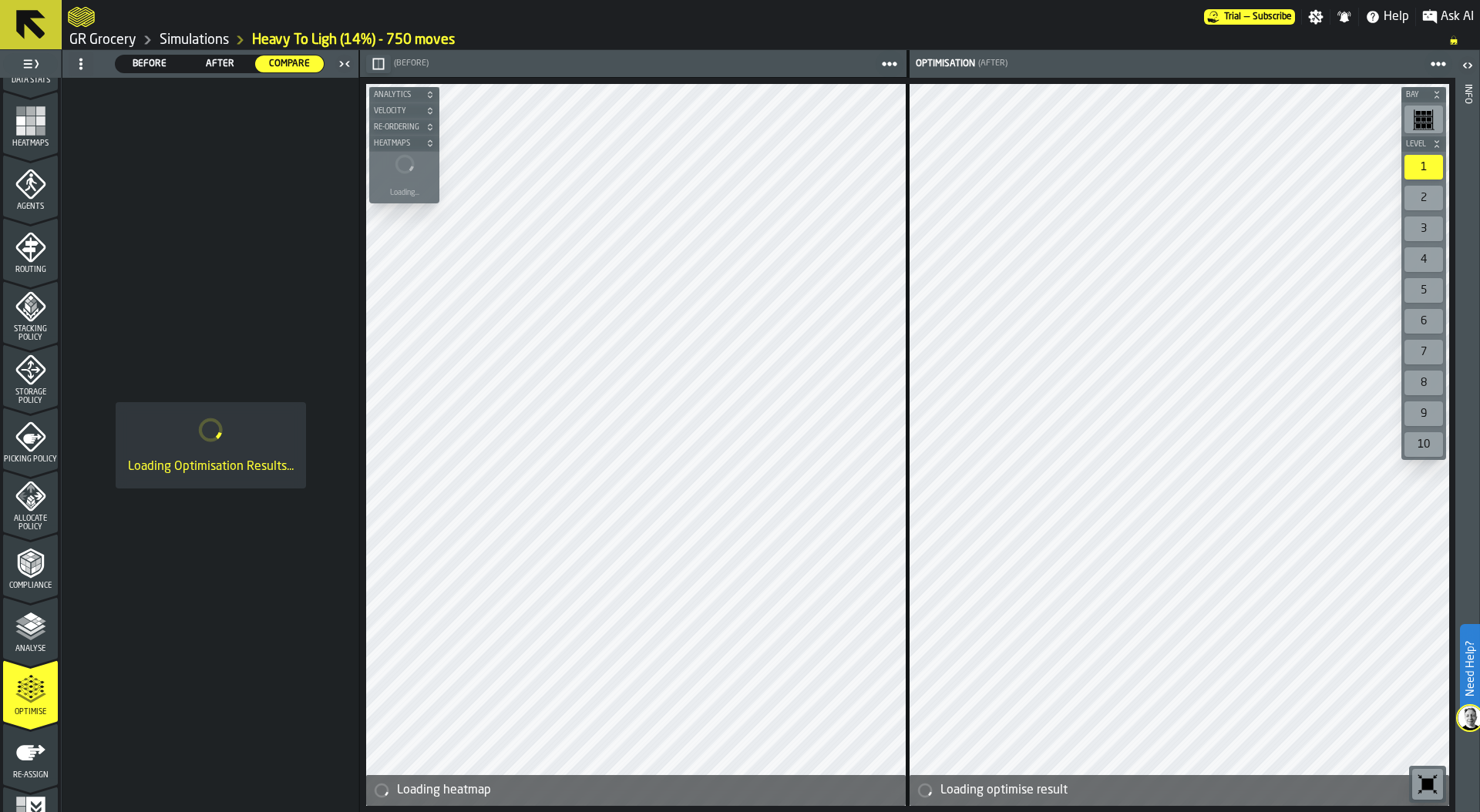
click at [81, 60] on circle at bounding box center [81, 60] width 3 height 3
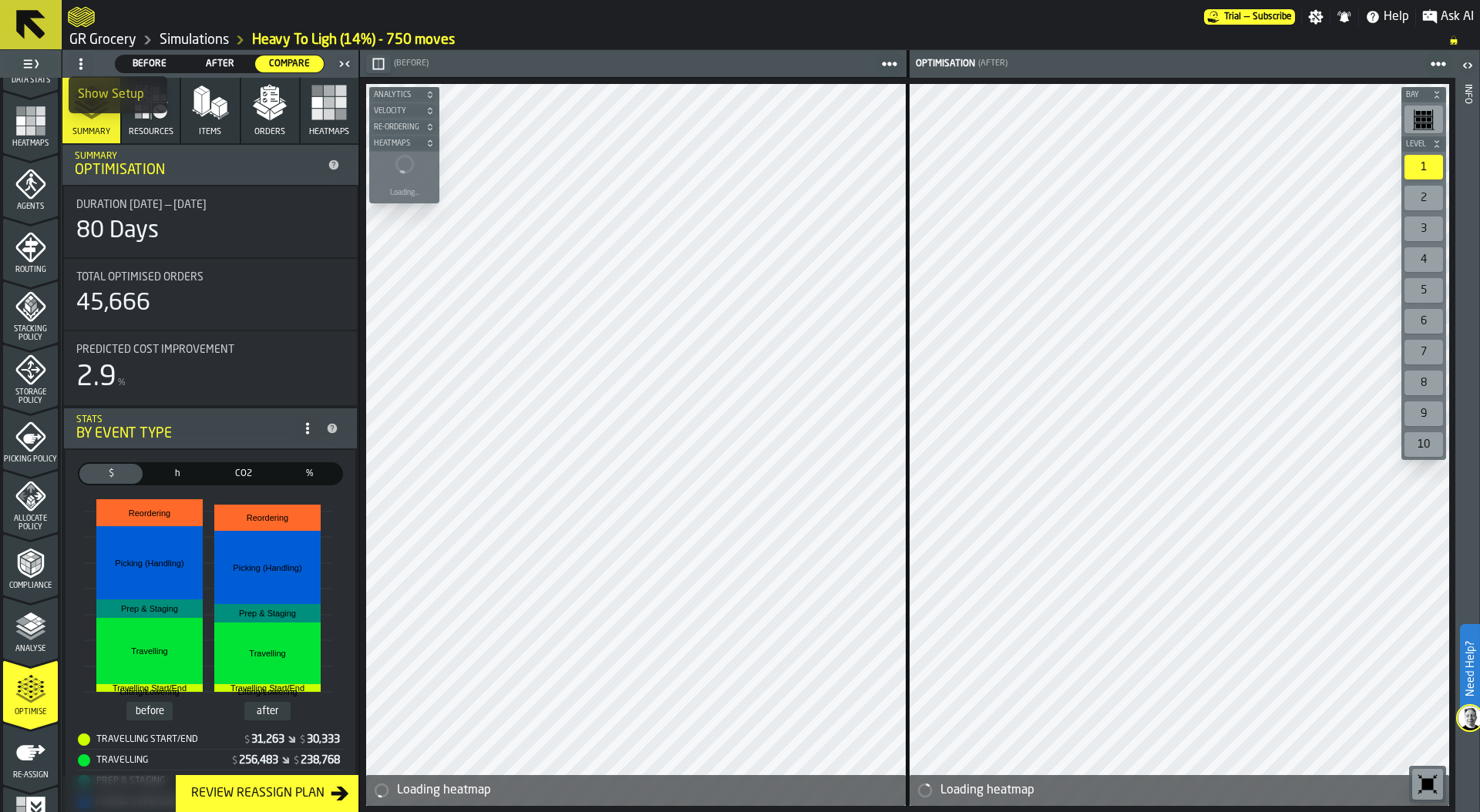
click at [135, 101] on div "Show Setup" at bounding box center [118, 95] width 80 height 18
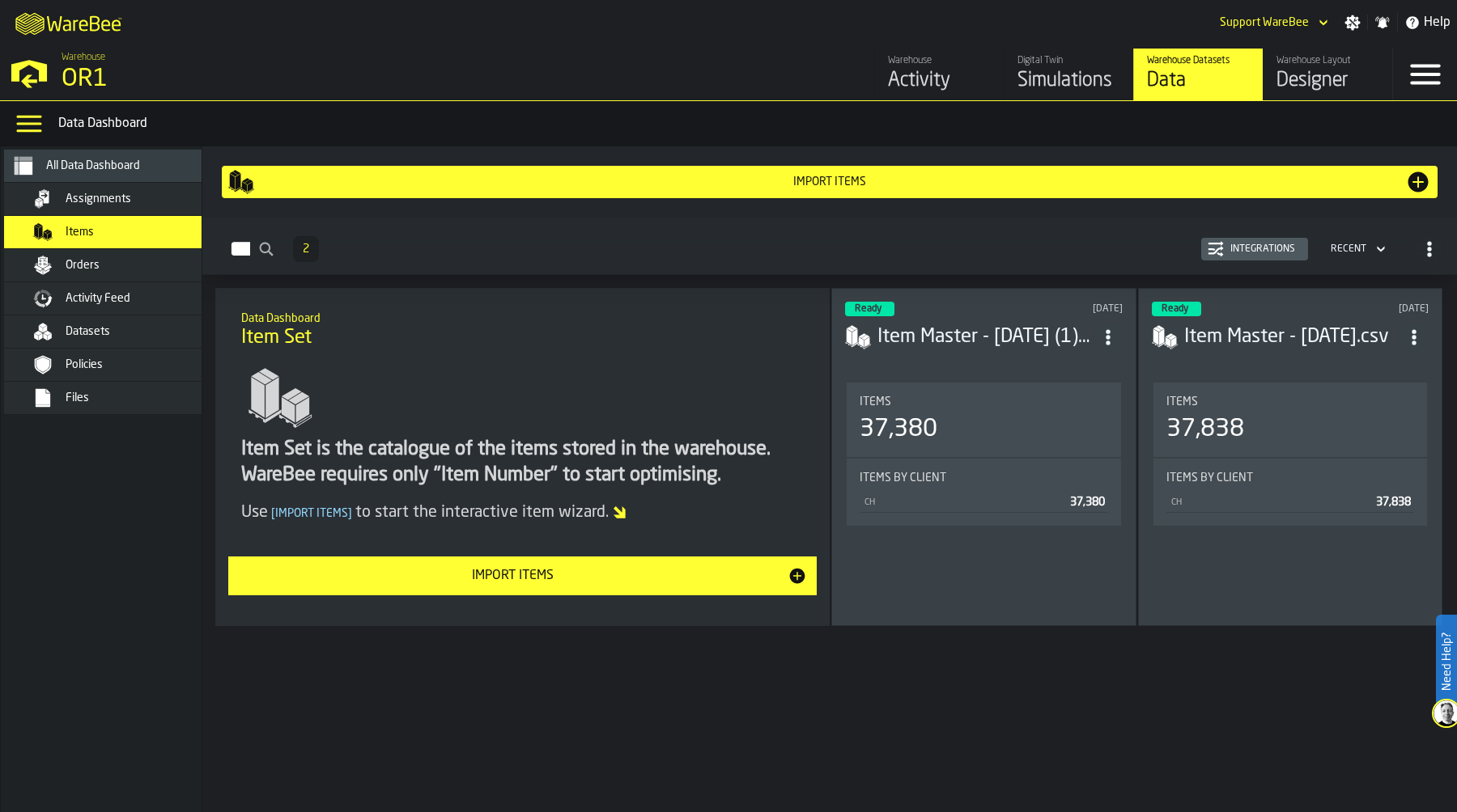
click at [970, 388] on div "Items 37,380" at bounding box center [984, 419] width 275 height 74
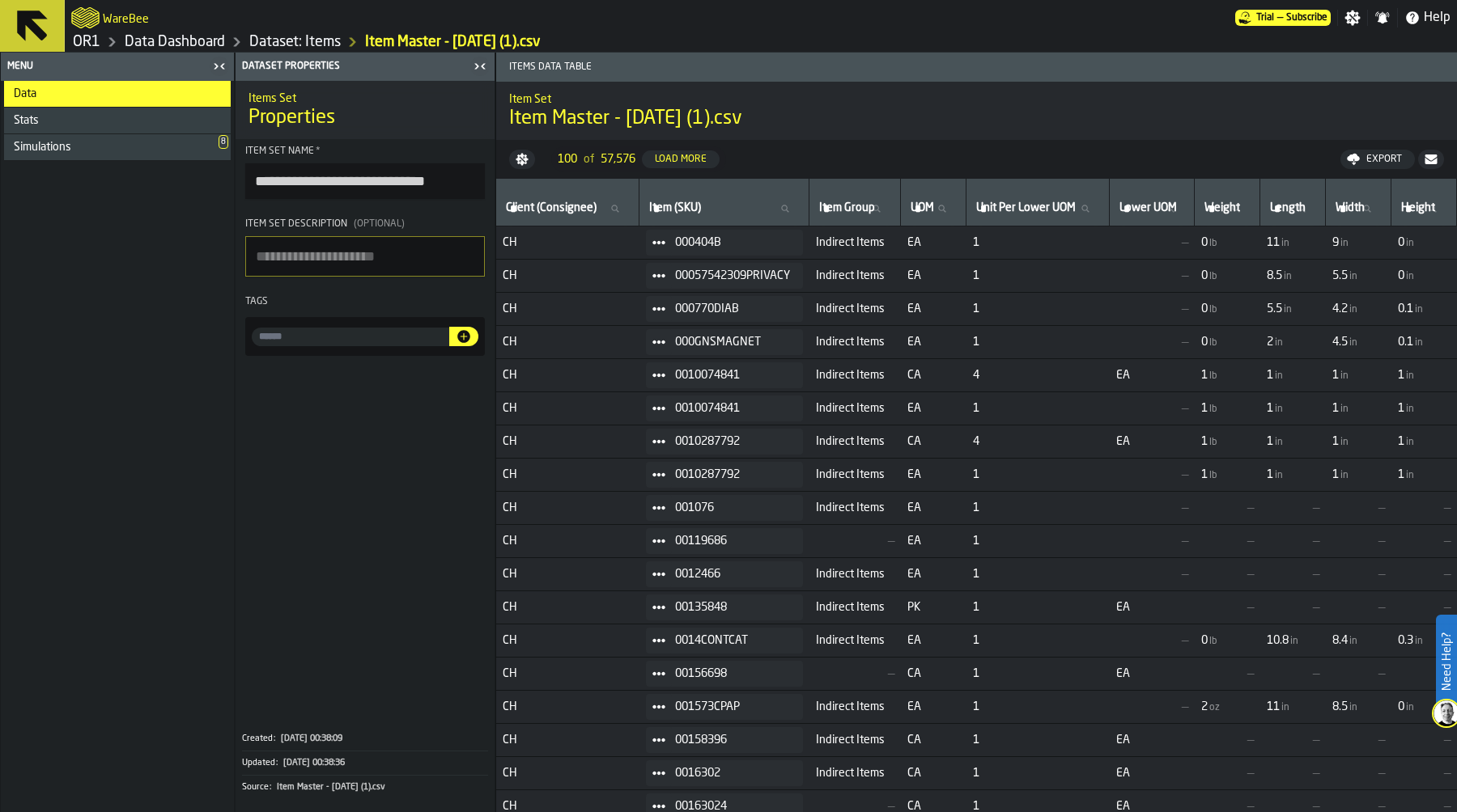
click at [696, 210] on label "Item (SKU) Item (SKU)" at bounding box center [723, 209] width 156 height 21
click at [696, 210] on input "Item (SKU) Item (SKU)" at bounding box center [723, 209] width 156 height 21
paste input "****"
type input "****"
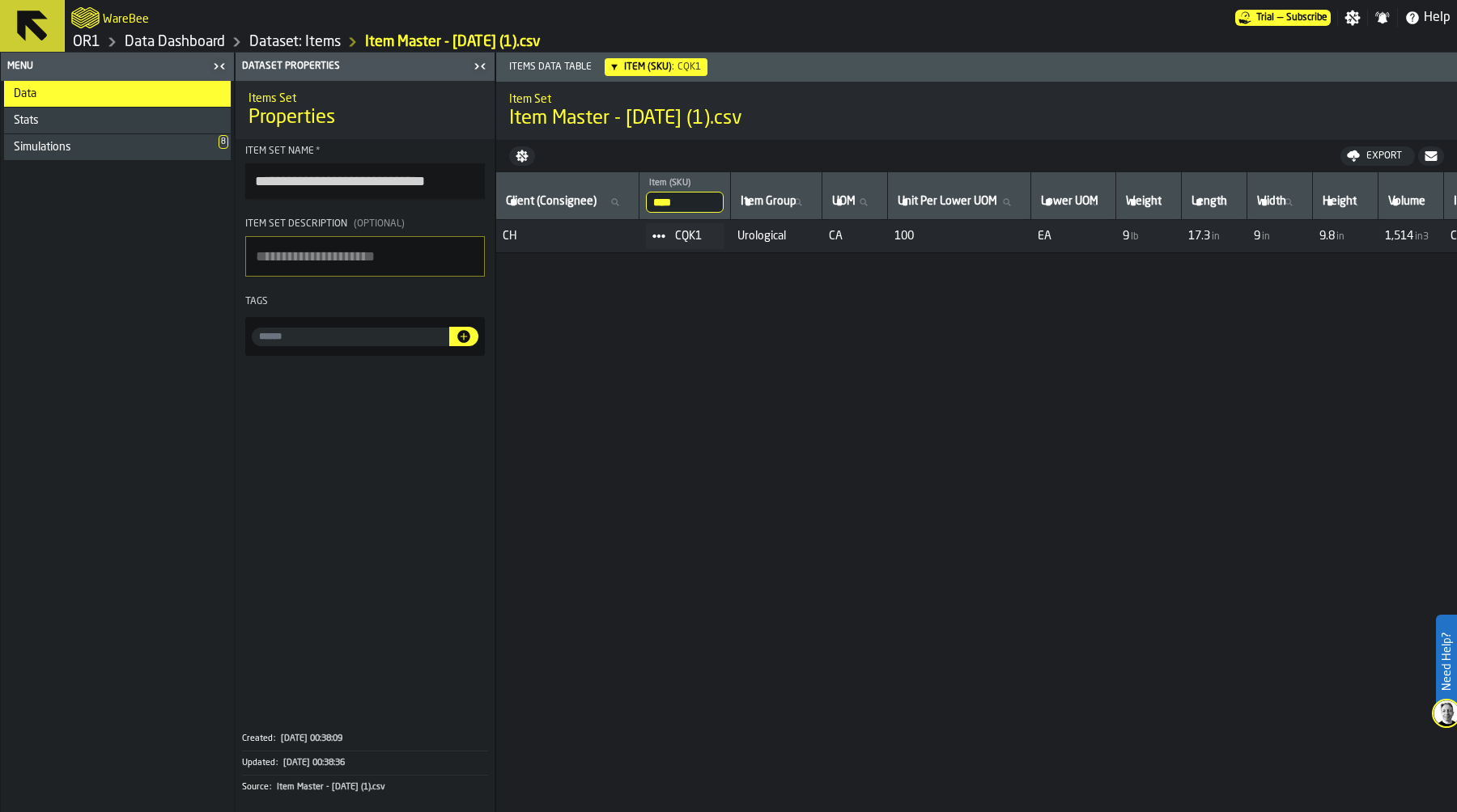
click at [334, 41] on link "Dataset: Items" at bounding box center [295, 42] width 92 height 18
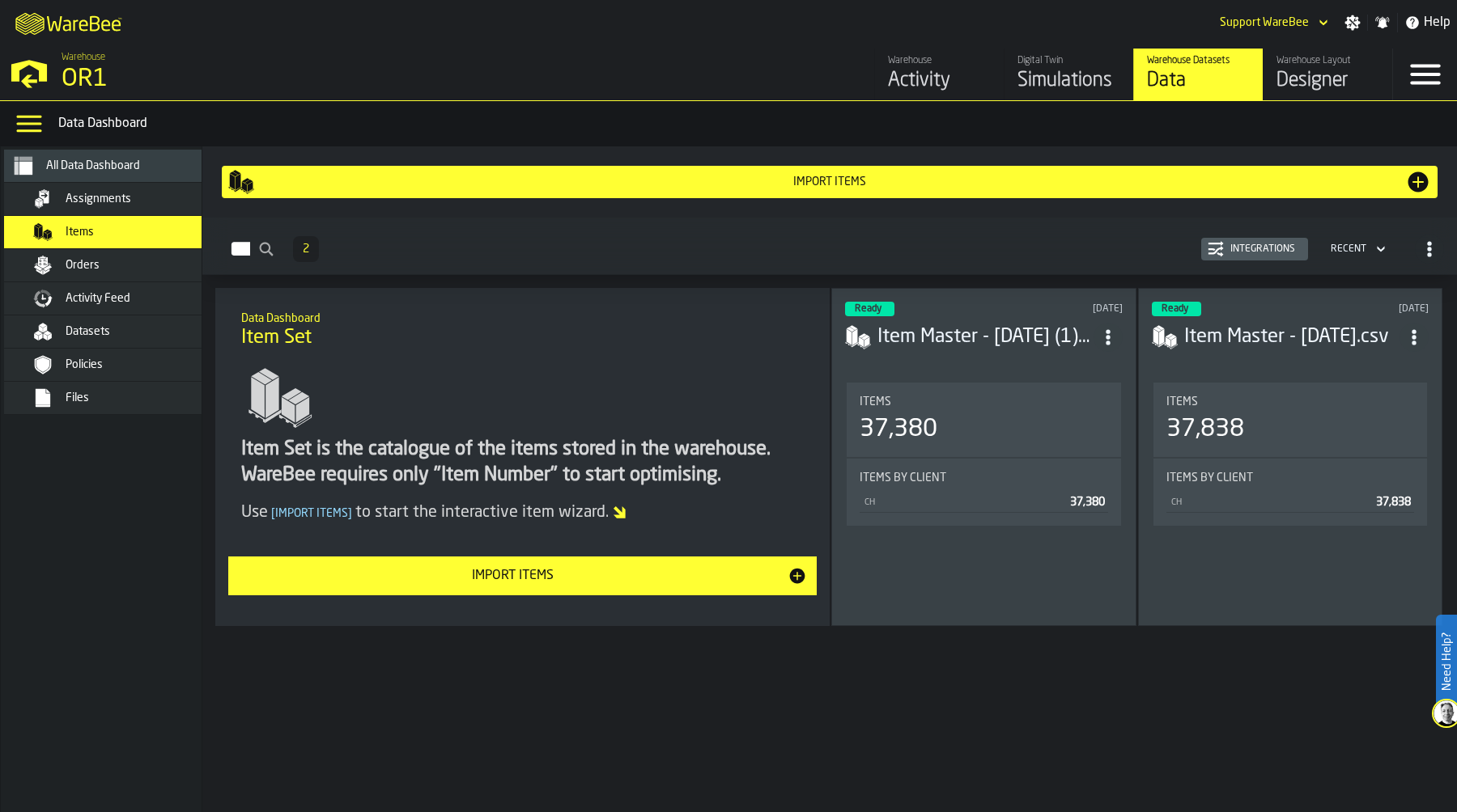
click at [1305, 399] on div "Items" at bounding box center [1290, 402] width 248 height 13
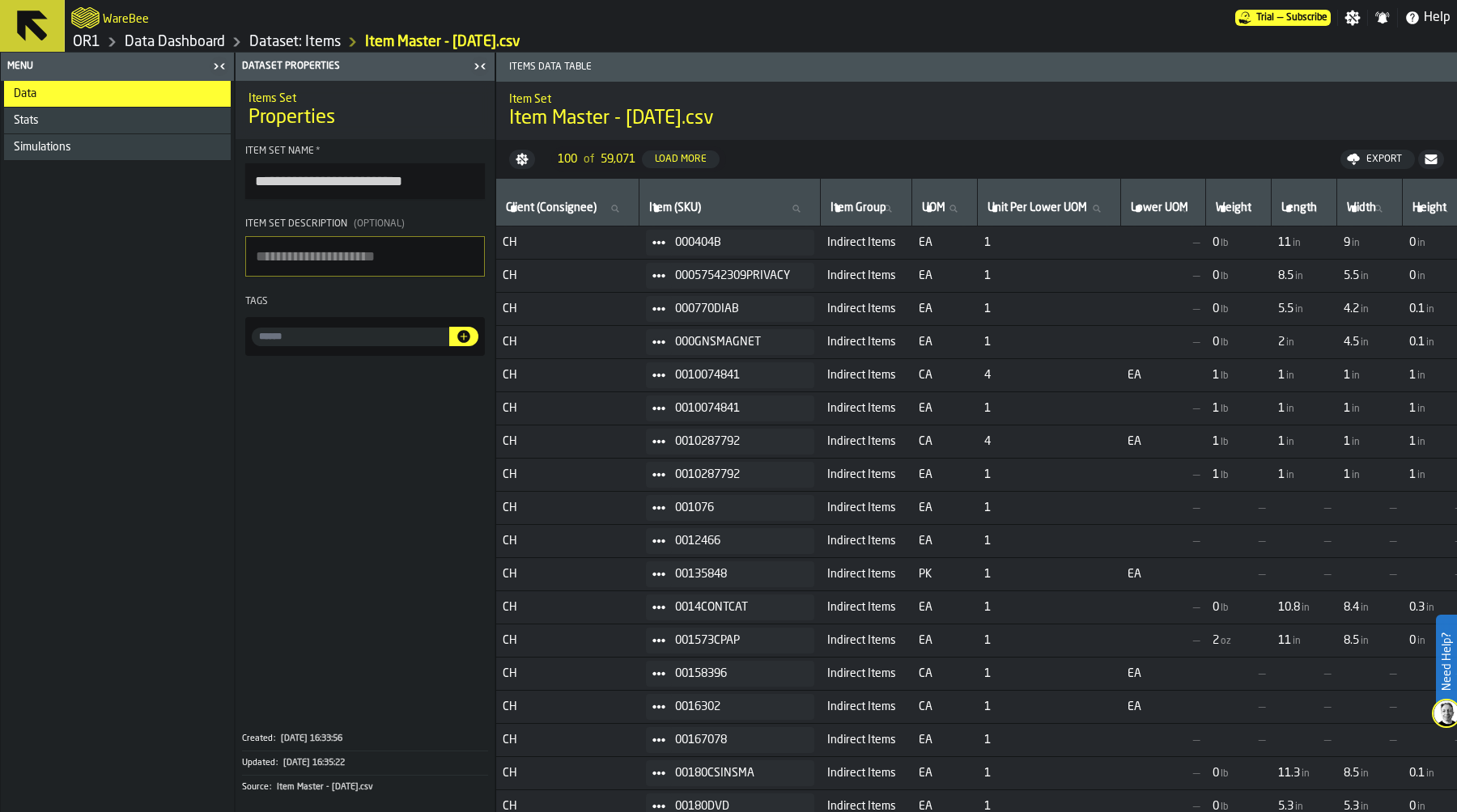
click at [691, 204] on span "Item (SKU)" at bounding box center [675, 207] width 52 height 13
click at [691, 204] on input "Item (SKU) Item (SKU)" at bounding box center [729, 209] width 168 height 21
paste input "****"
type input "****"
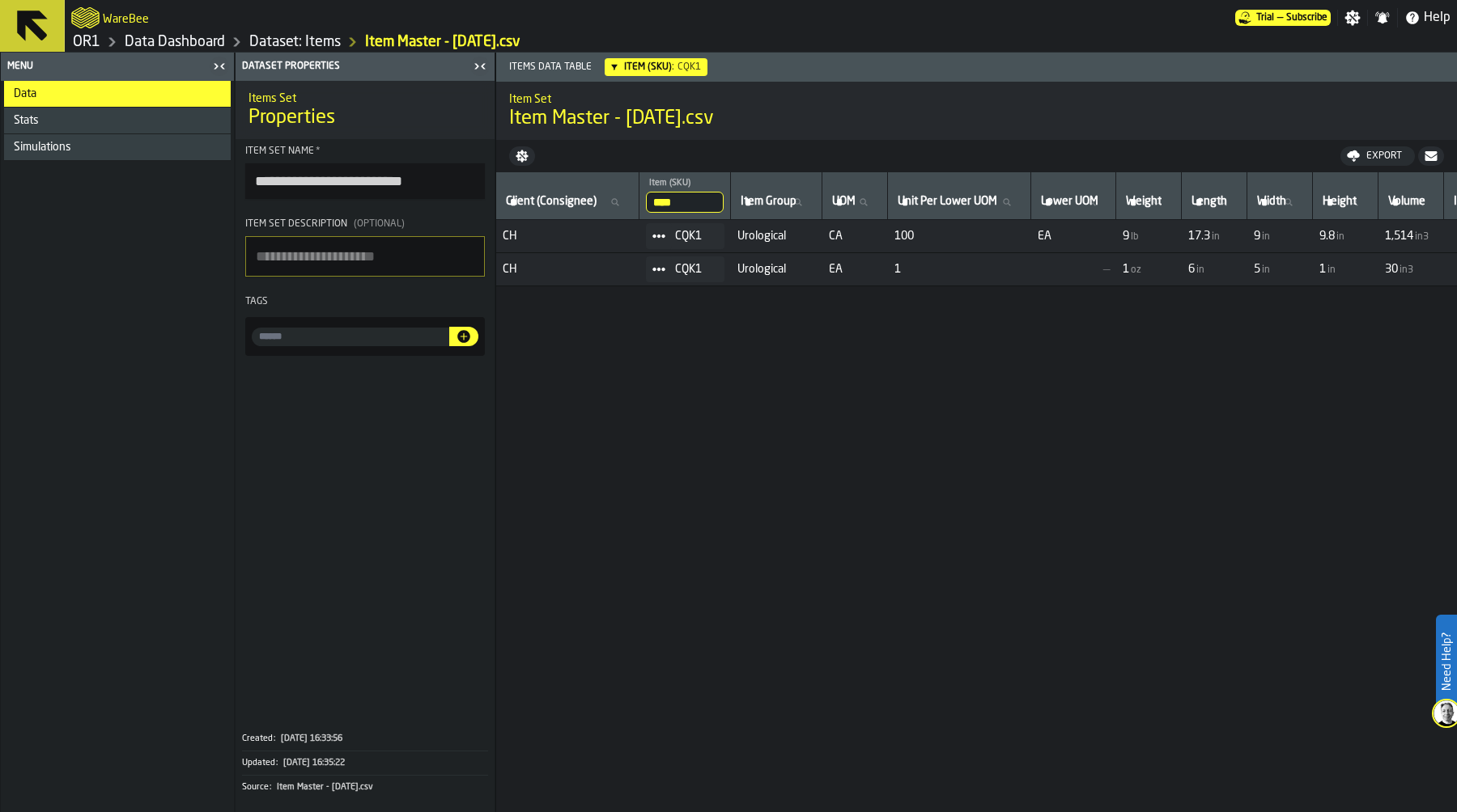
click at [285, 41] on link "Dataset: Items" at bounding box center [295, 42] width 92 height 18
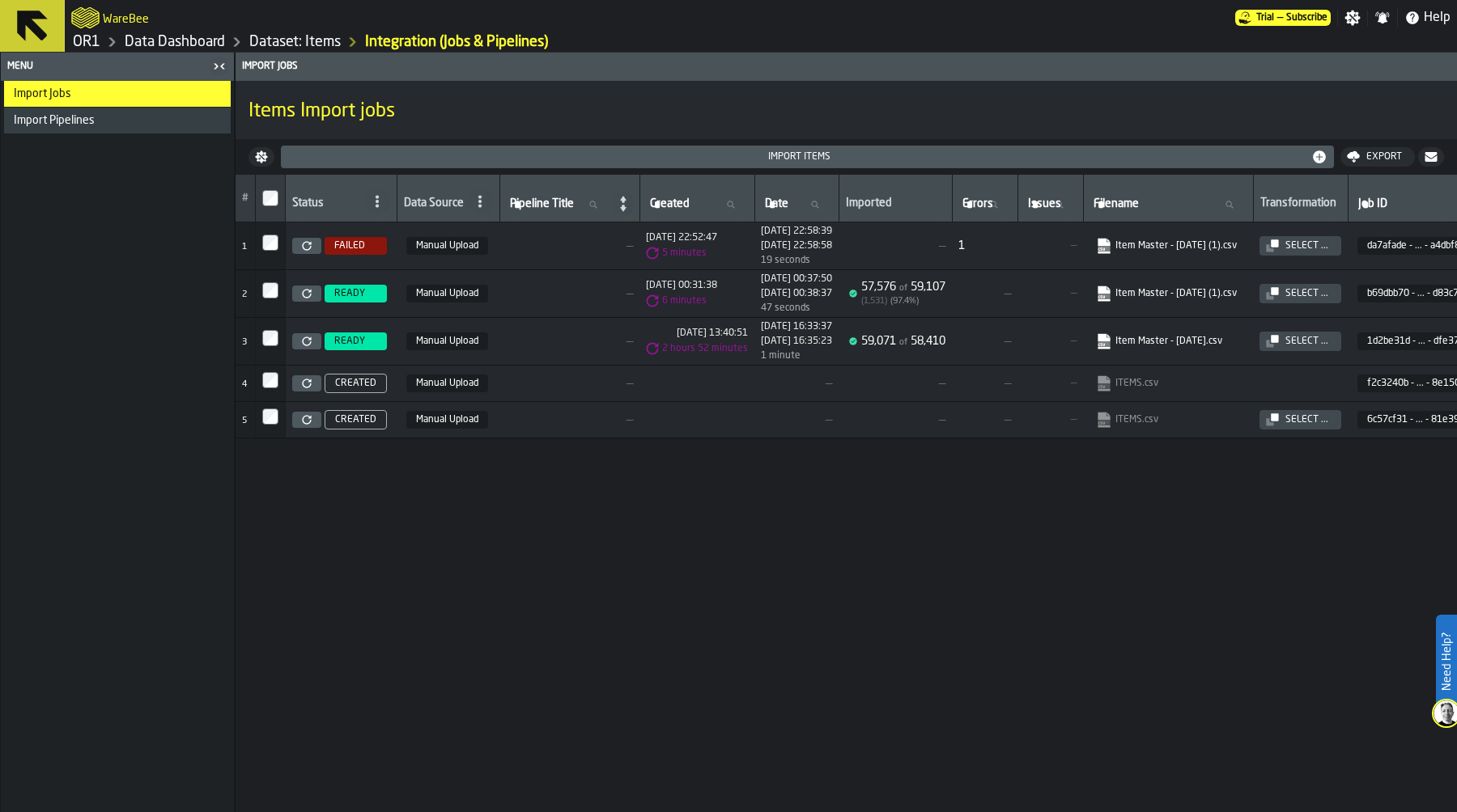
click at [183, 40] on link "Data Dashboard" at bounding box center [175, 42] width 101 height 18
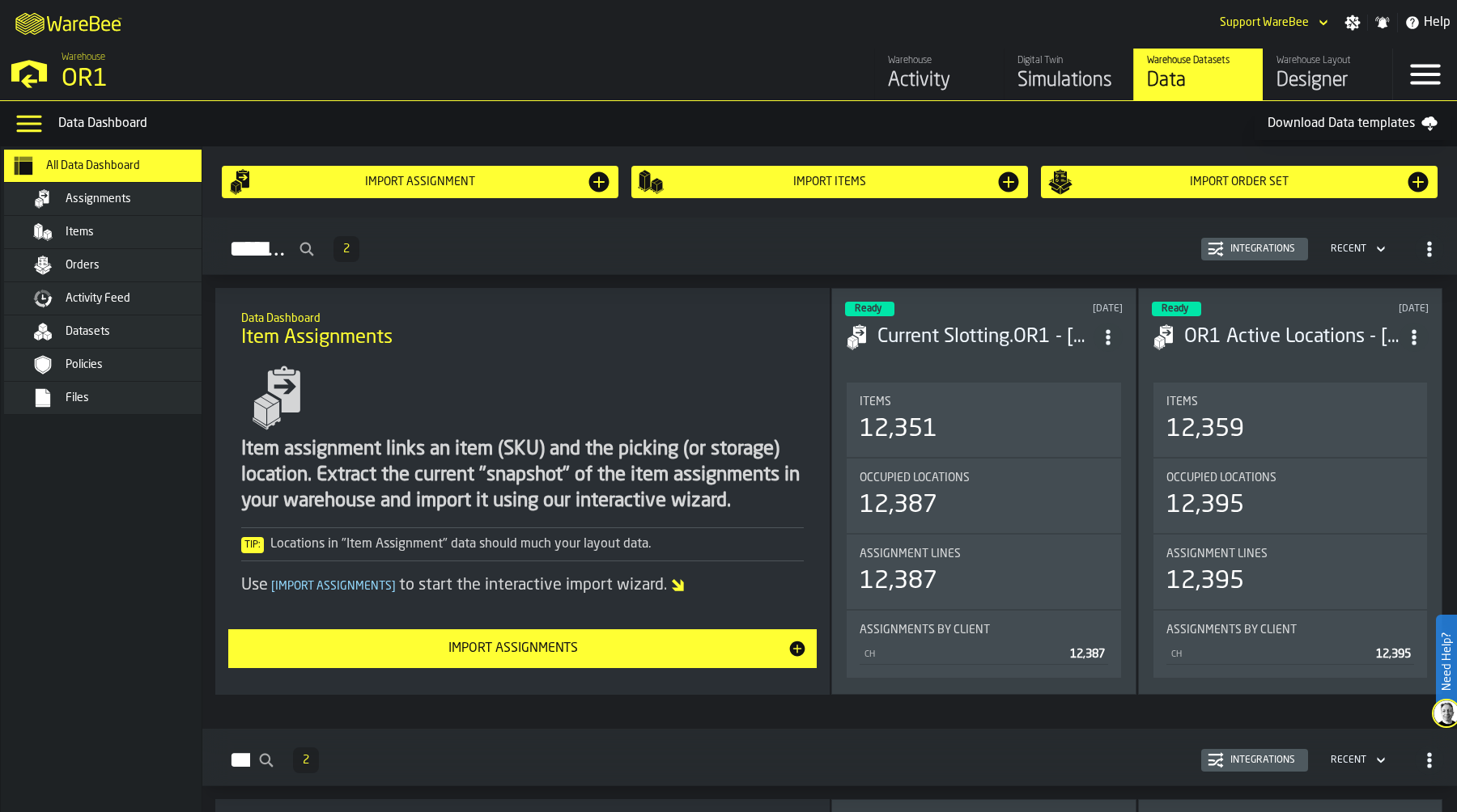
click at [1063, 80] on div "Simulations" at bounding box center [1068, 80] width 102 height 26
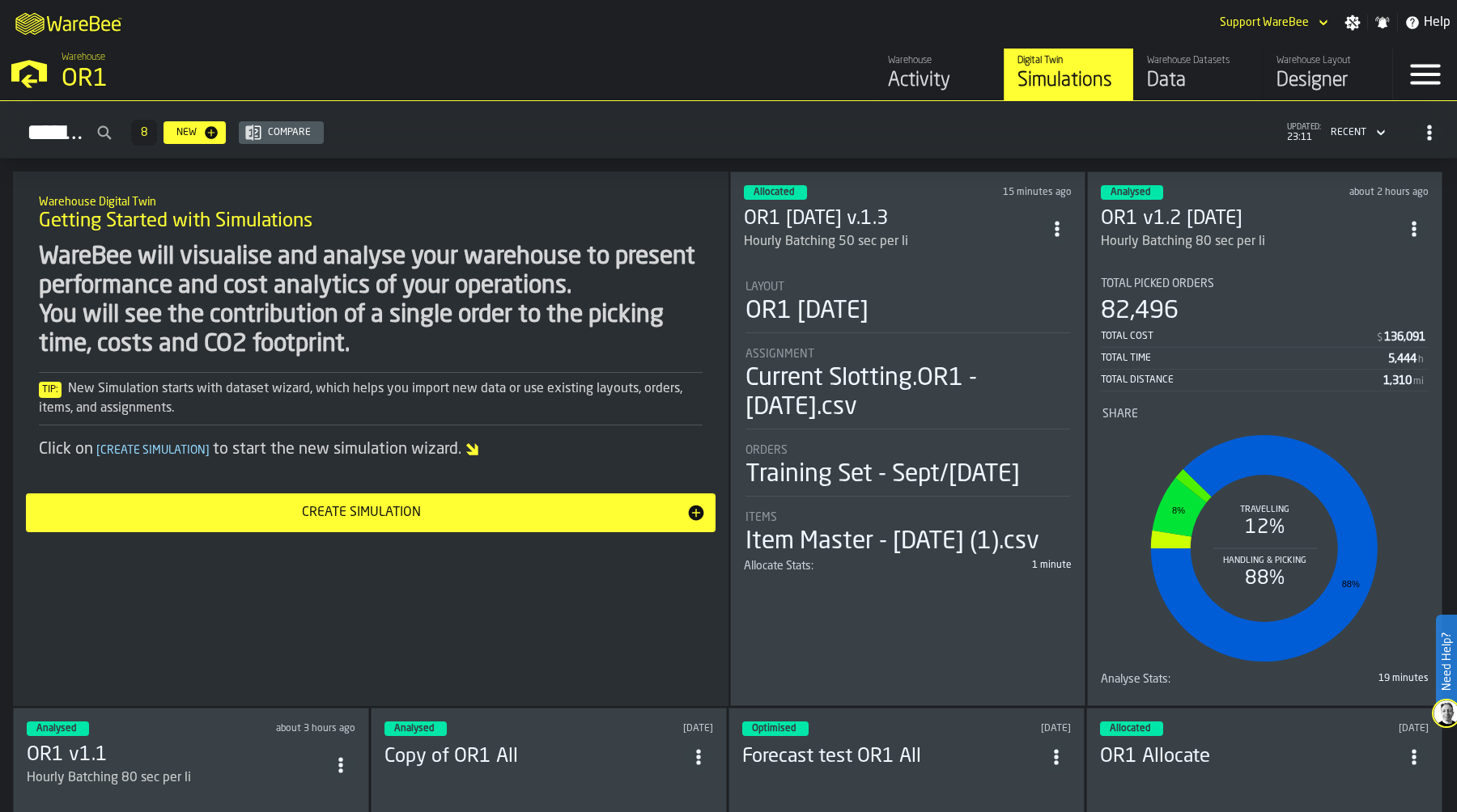
click at [721, 114] on div "Simulations 8 New Compare updated: 23:11 Recent" at bounding box center [728, 132] width 1431 height 37
click at [972, 297] on div "OR1 [DATE]" at bounding box center [907, 311] width 324 height 29
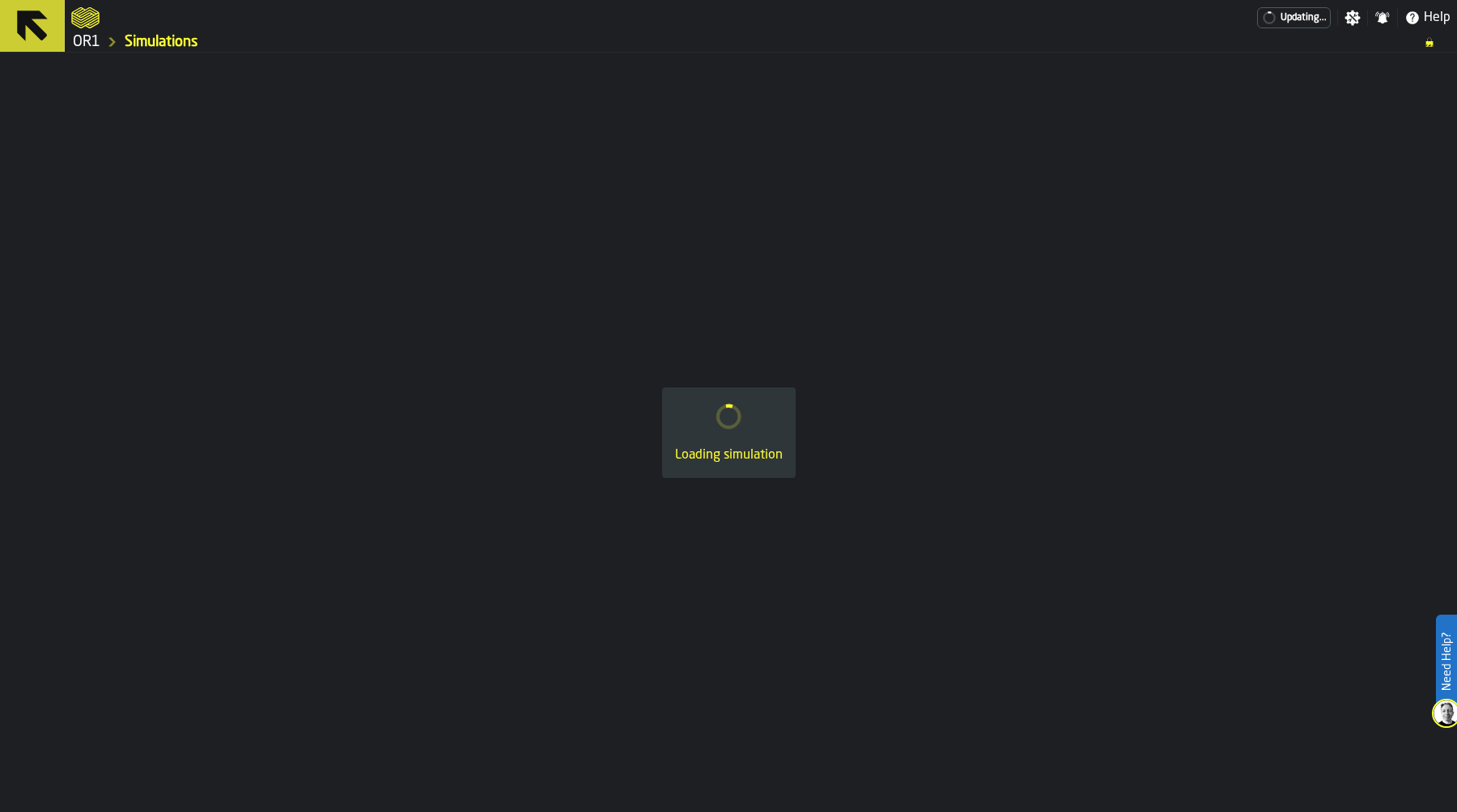
click at [916, 287] on div "Loading simulation" at bounding box center [728, 432] width 1457 height 760
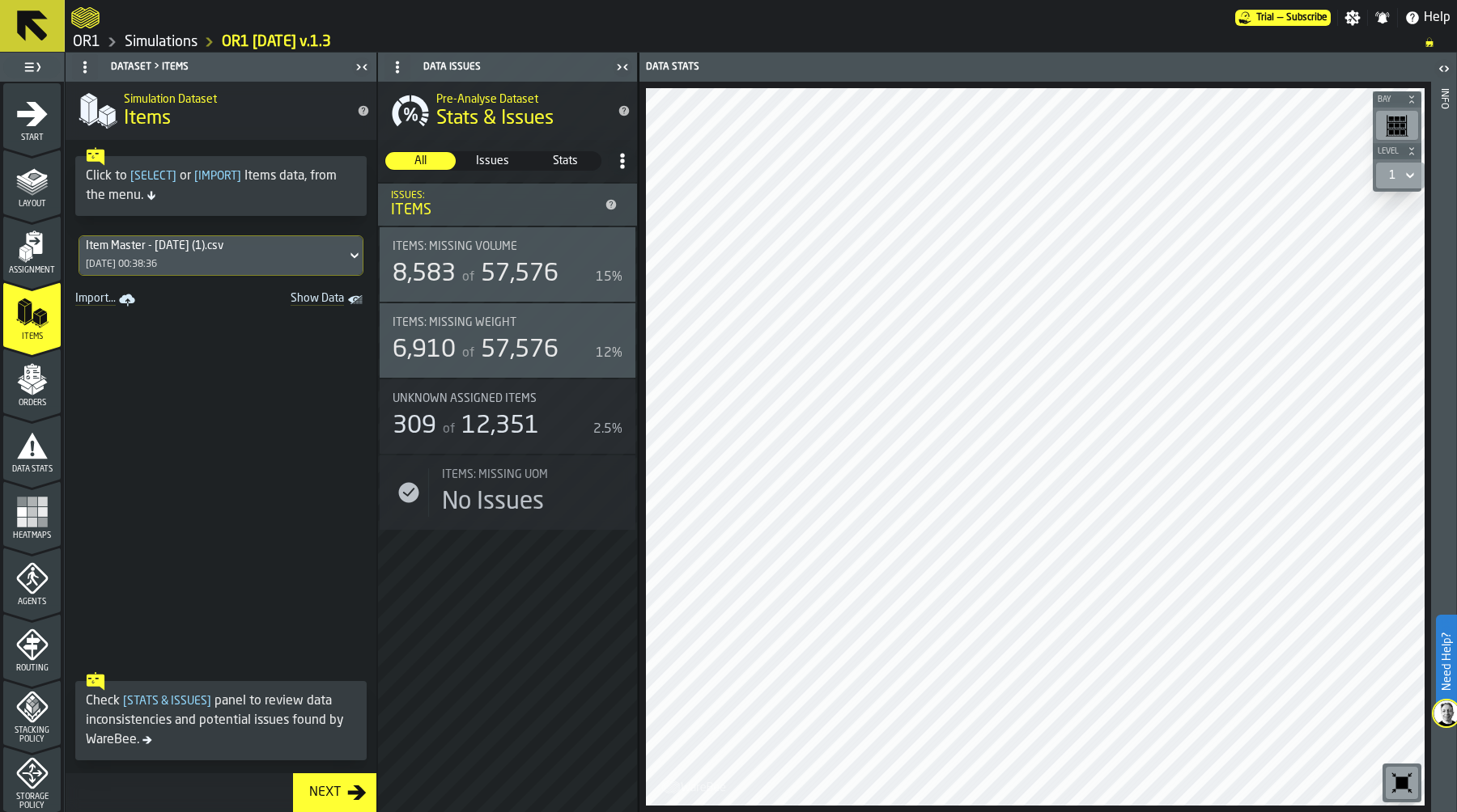
click at [165, 40] on link "Simulations" at bounding box center [161, 42] width 72 height 18
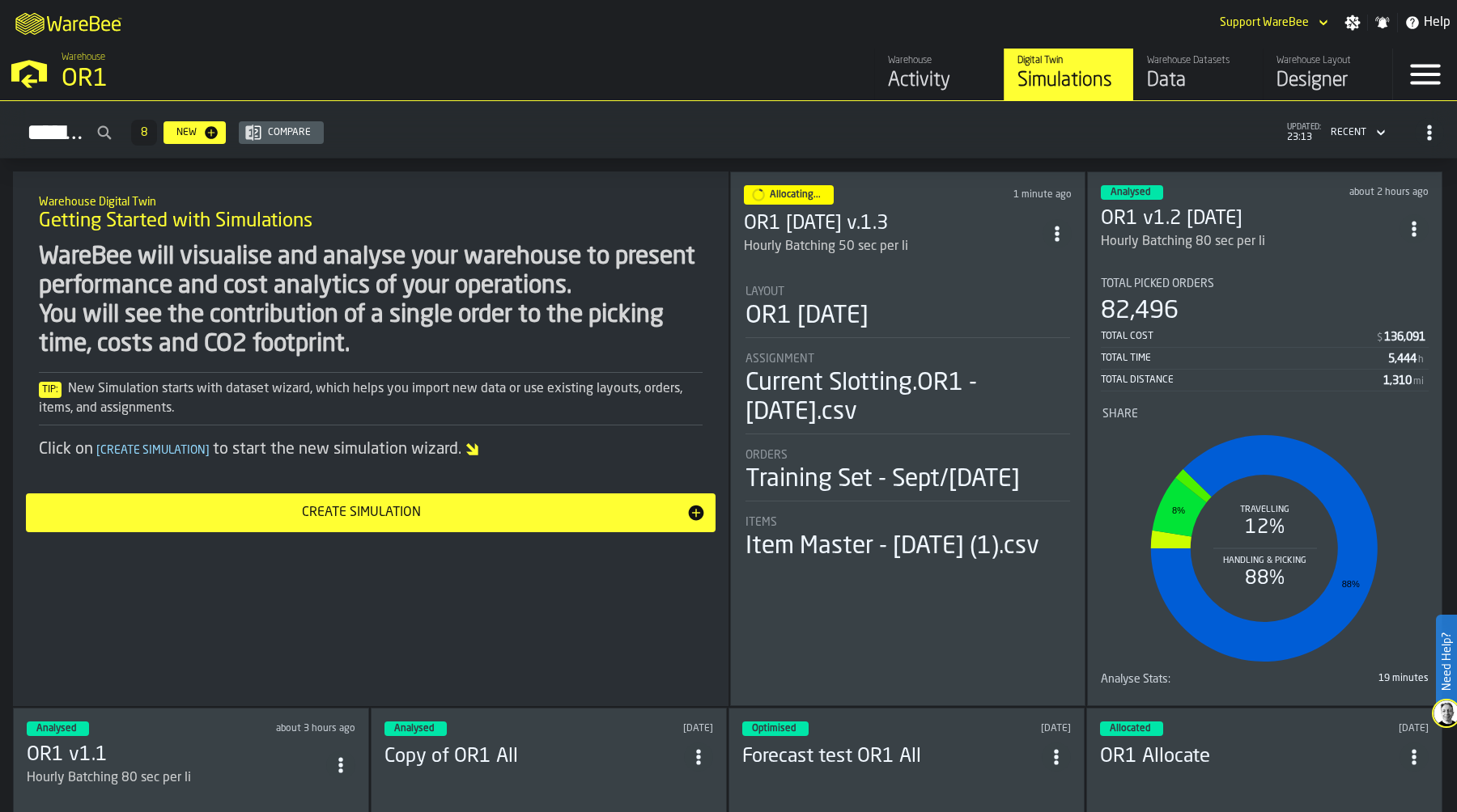
click at [1051, 226] on icon "ItemListCard-DashboardItemContainer" at bounding box center [1057, 234] width 16 height 16
click at [1022, 344] on div "Duplicate" at bounding box center [1021, 340] width 84 height 19
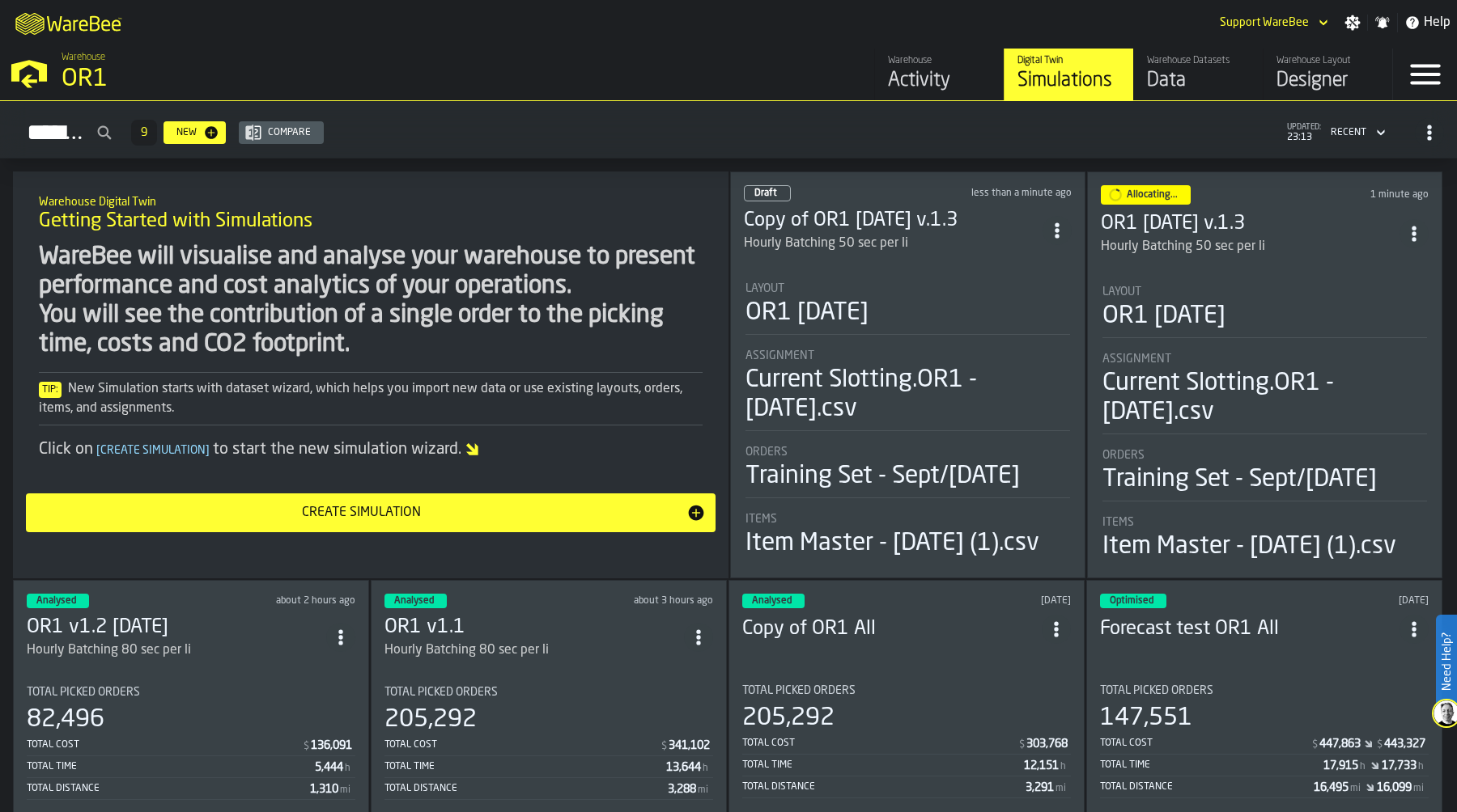
click at [913, 293] on div "Layout" at bounding box center [907, 289] width 324 height 13
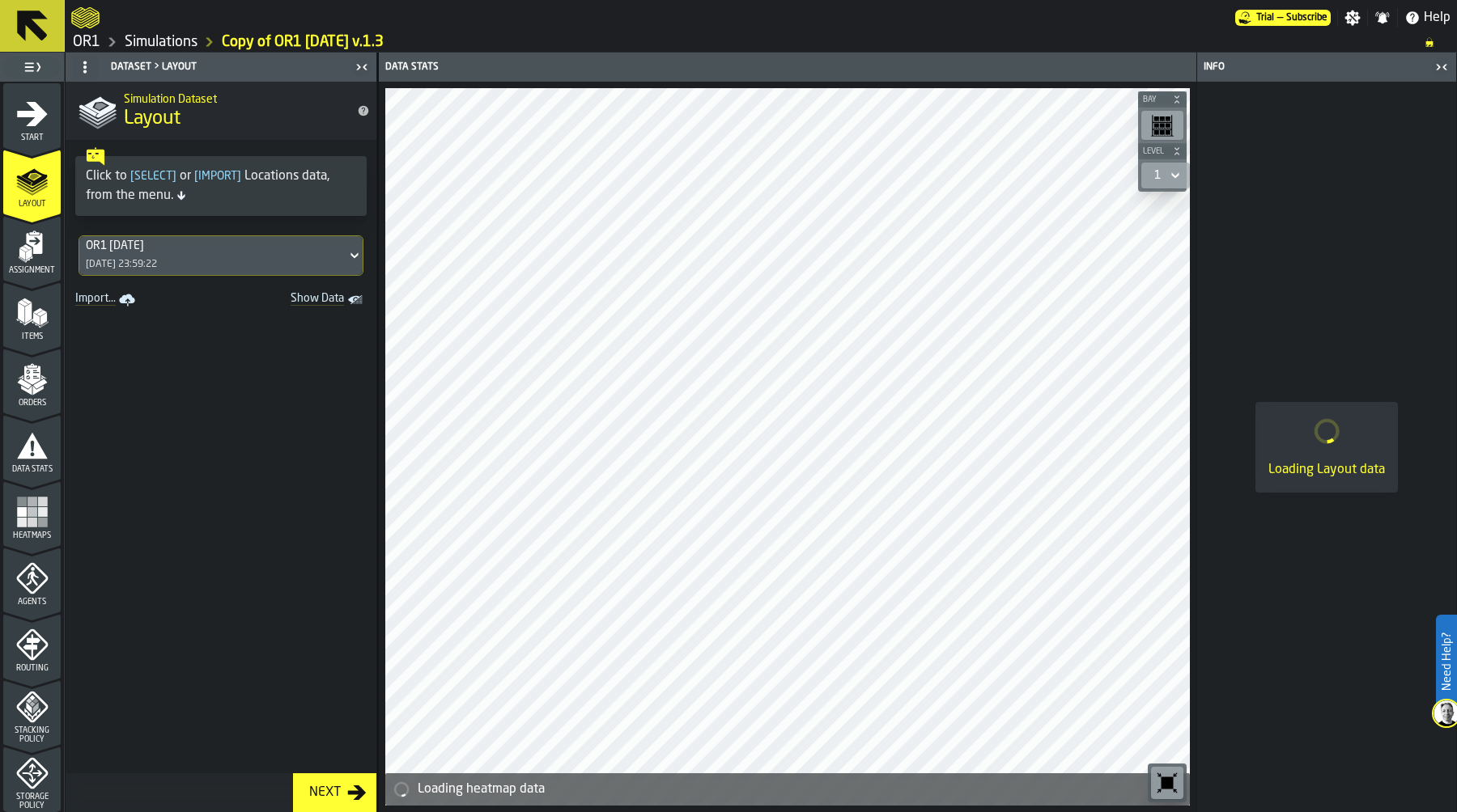
scroll to position [208, 0]
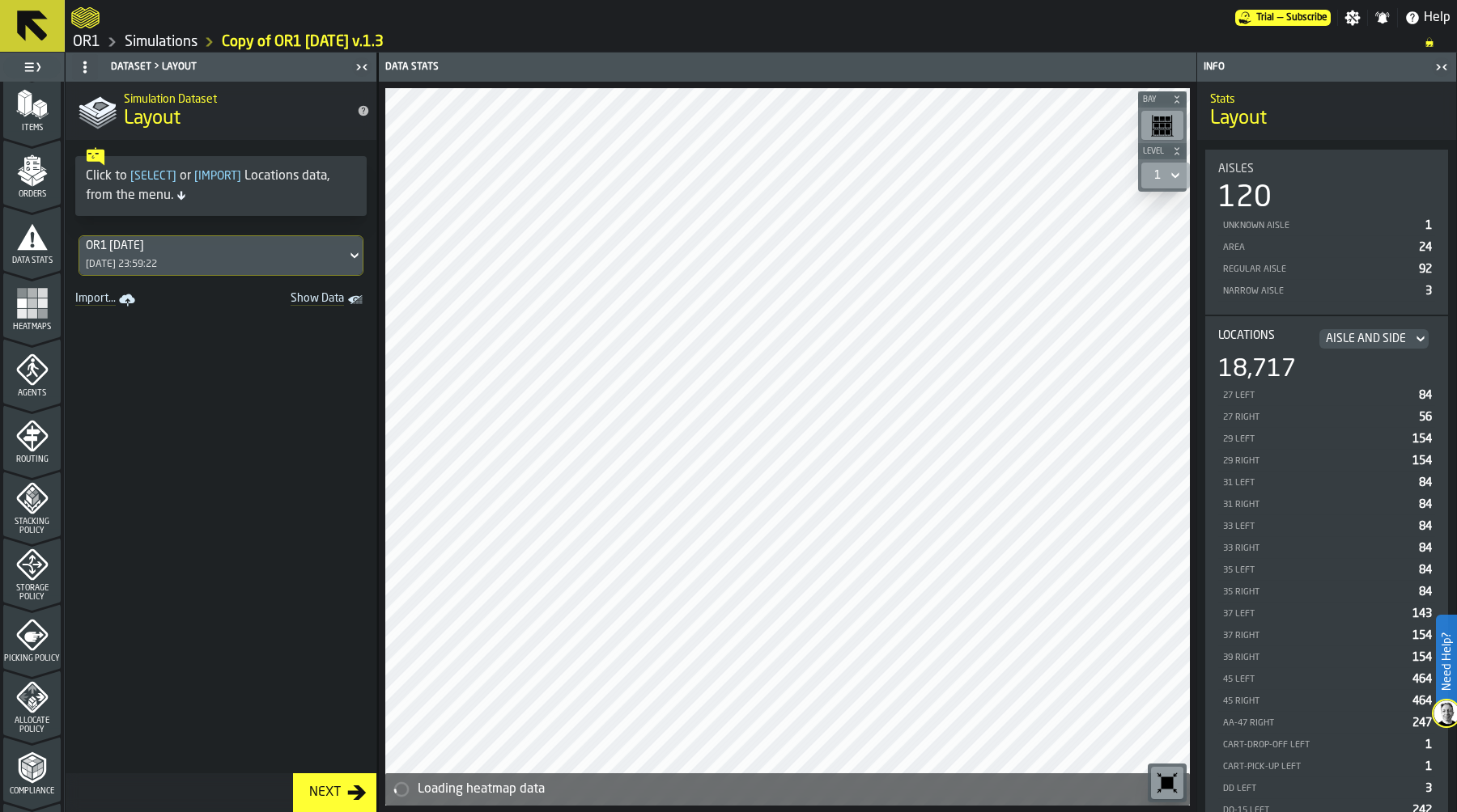
click at [26, 446] on icon "menu Routing" at bounding box center [32, 436] width 33 height 33
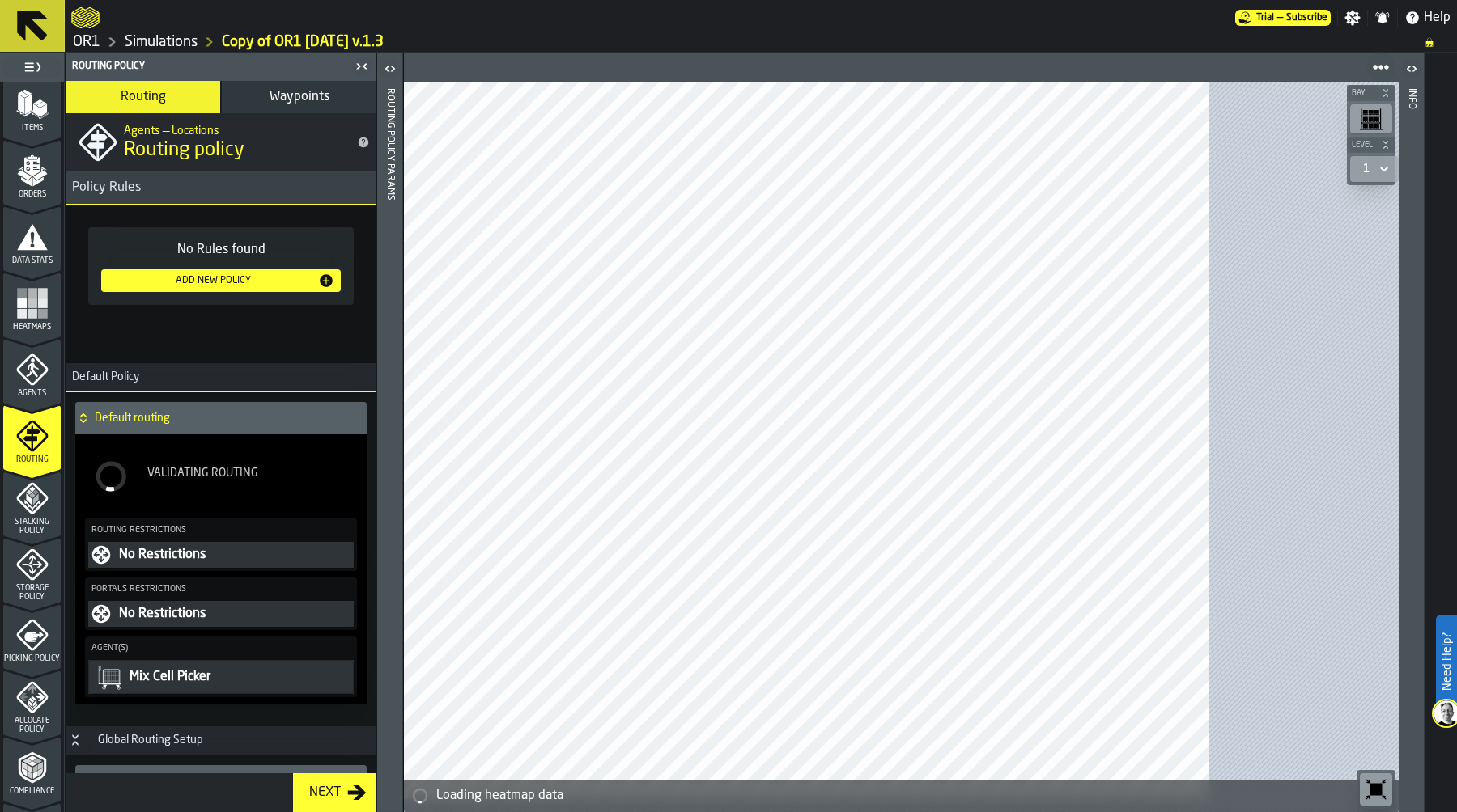
click at [34, 530] on span "Stacking Policy" at bounding box center [32, 527] width 57 height 18
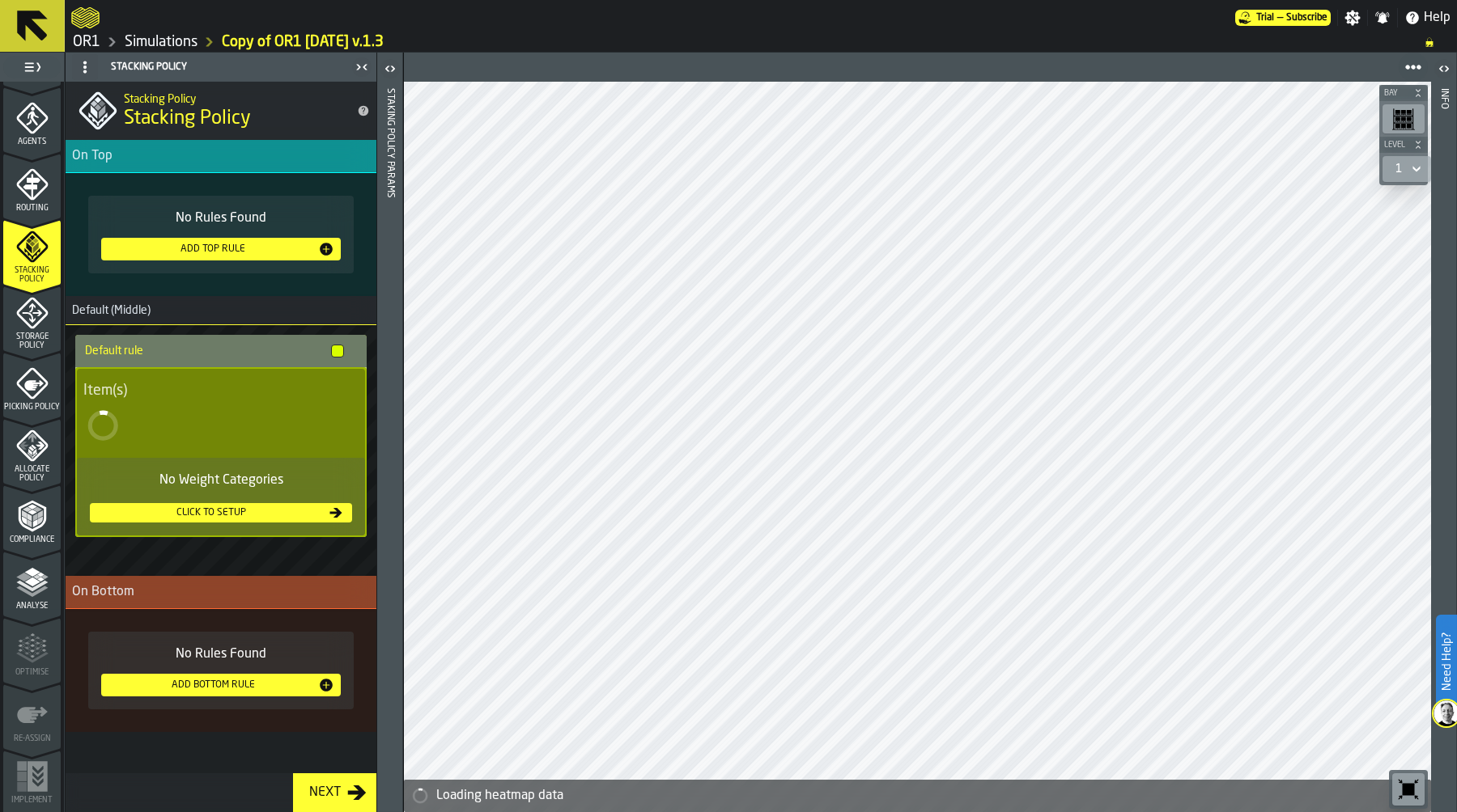
scroll to position [462, 0]
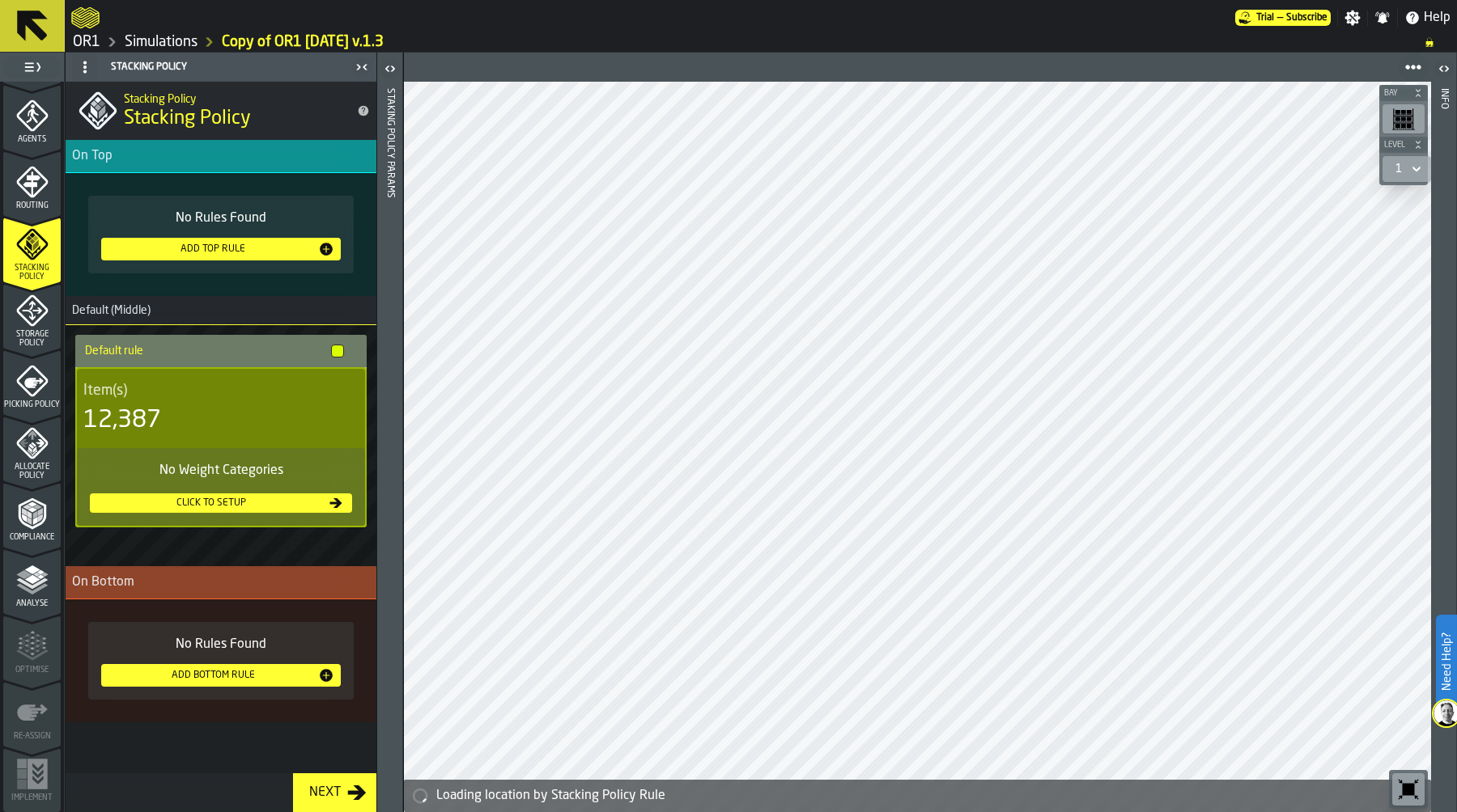
click at [38, 324] on icon "menu Storage Policy" at bounding box center [32, 311] width 33 height 33
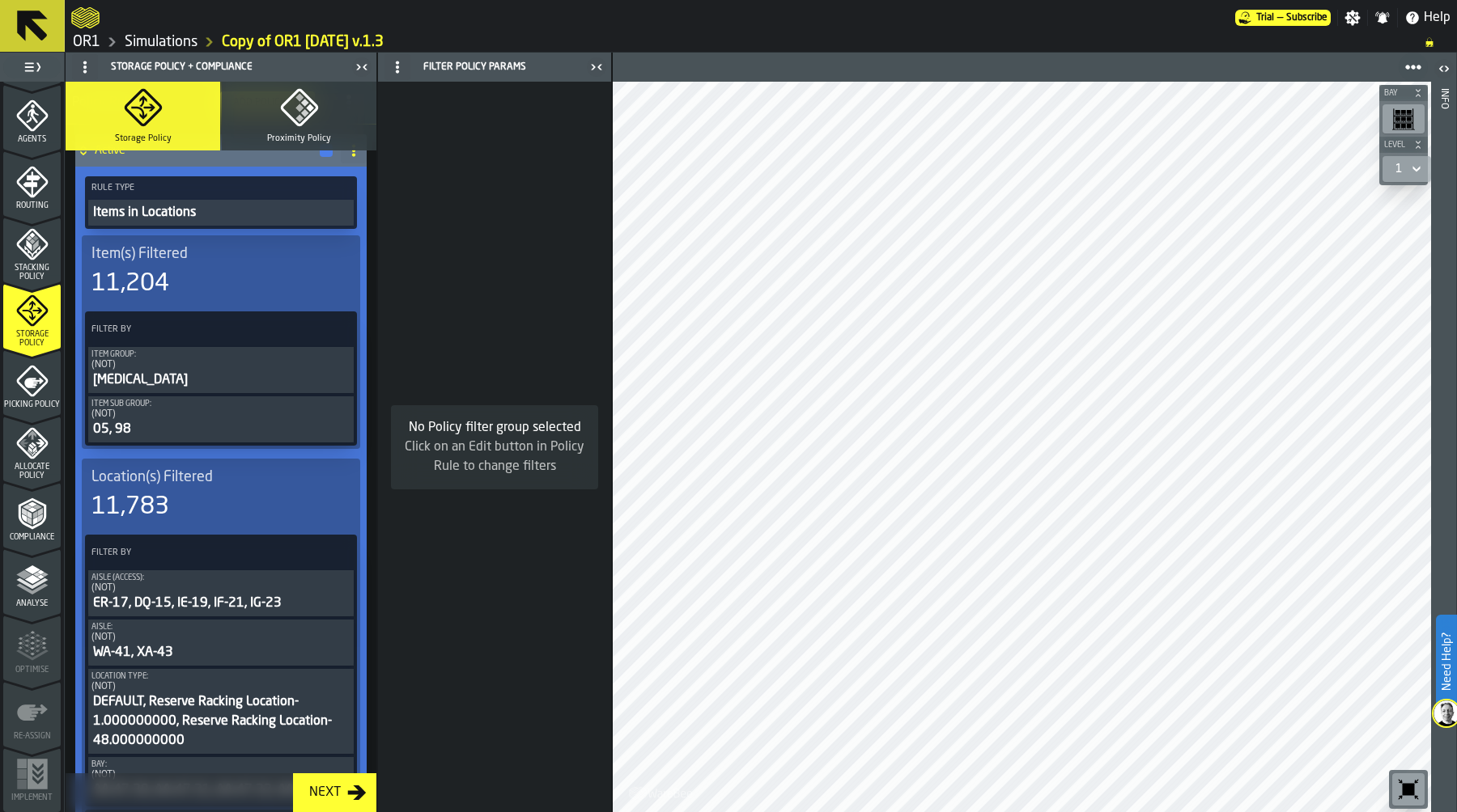
scroll to position [132, 0]
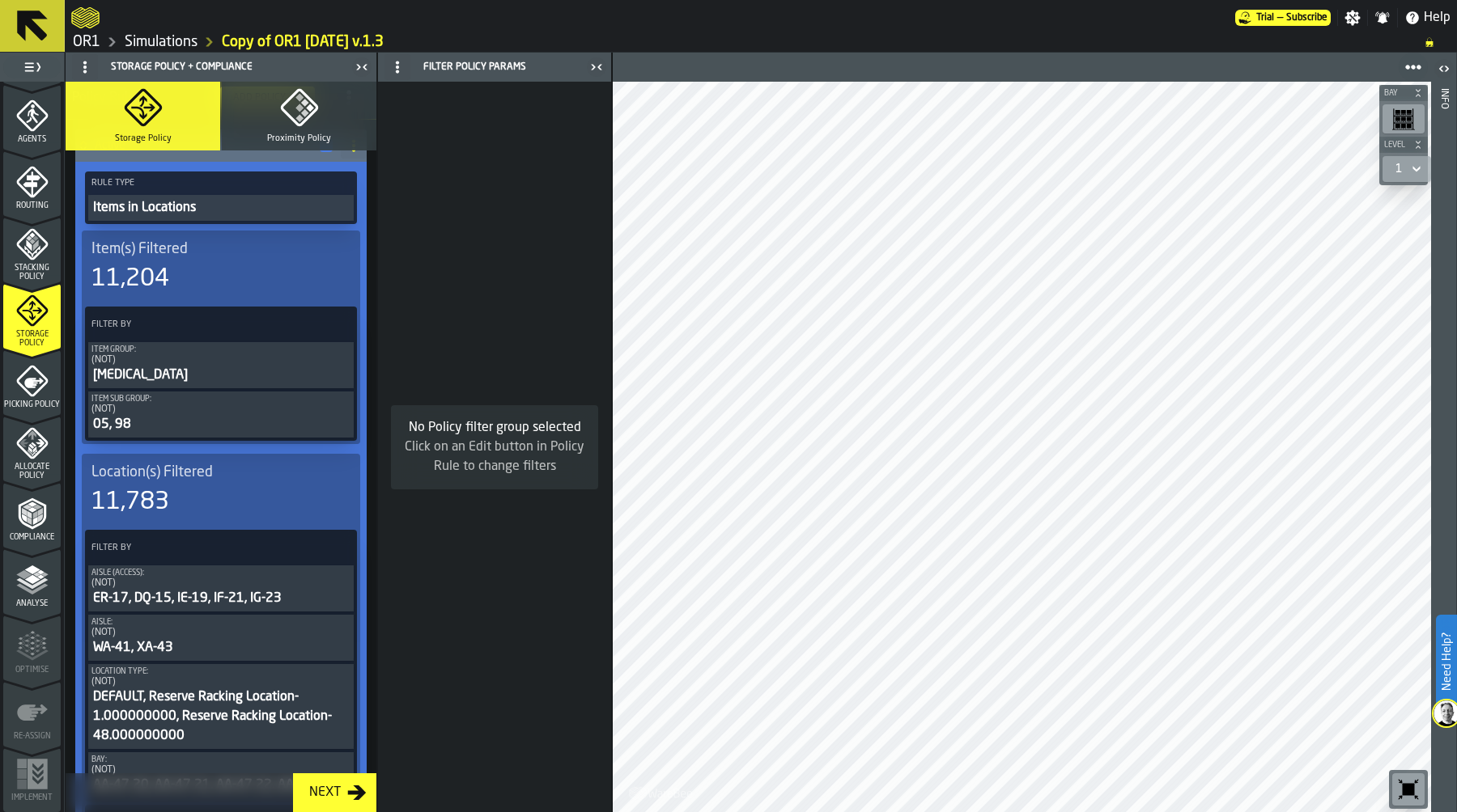
click at [210, 362] on div "(NOT)" at bounding box center [221, 359] width 259 height 11
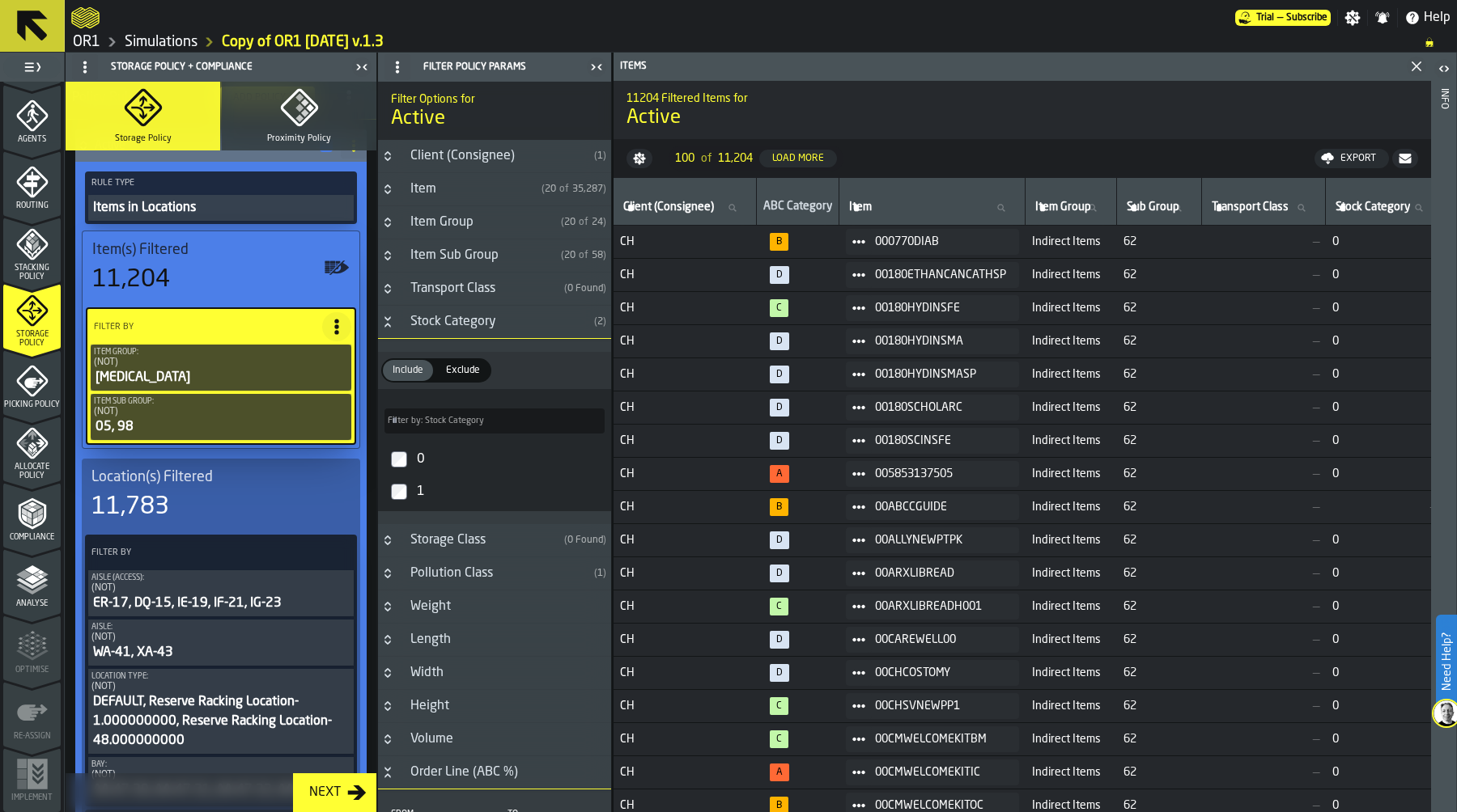
click at [389, 327] on icon "Button-Stock Category-open" at bounding box center [388, 321] width 13 height 13
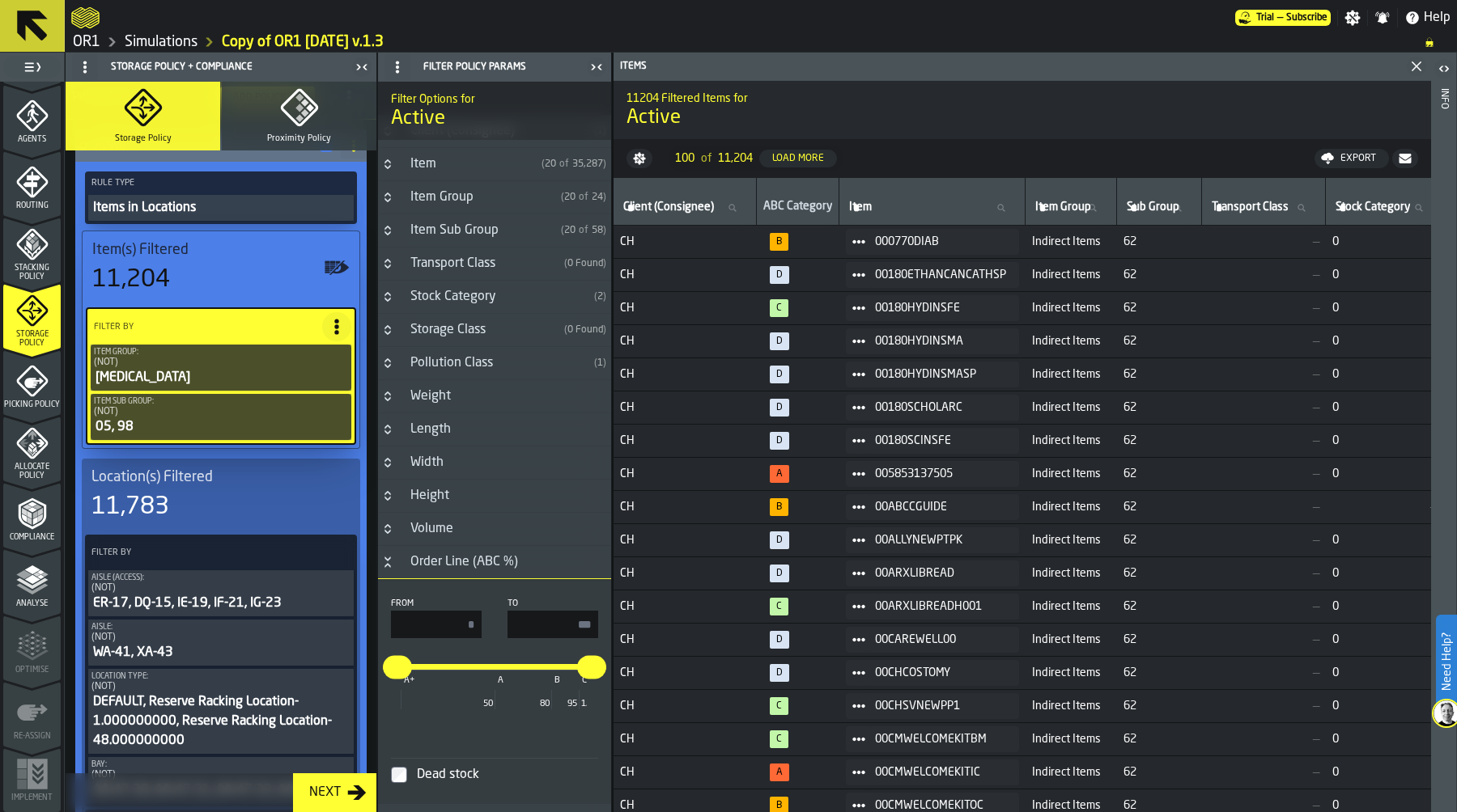
scroll to position [26, 0]
click at [391, 566] on icon "Button-Order Line (ABC %)-open" at bounding box center [388, 561] width 13 height 13
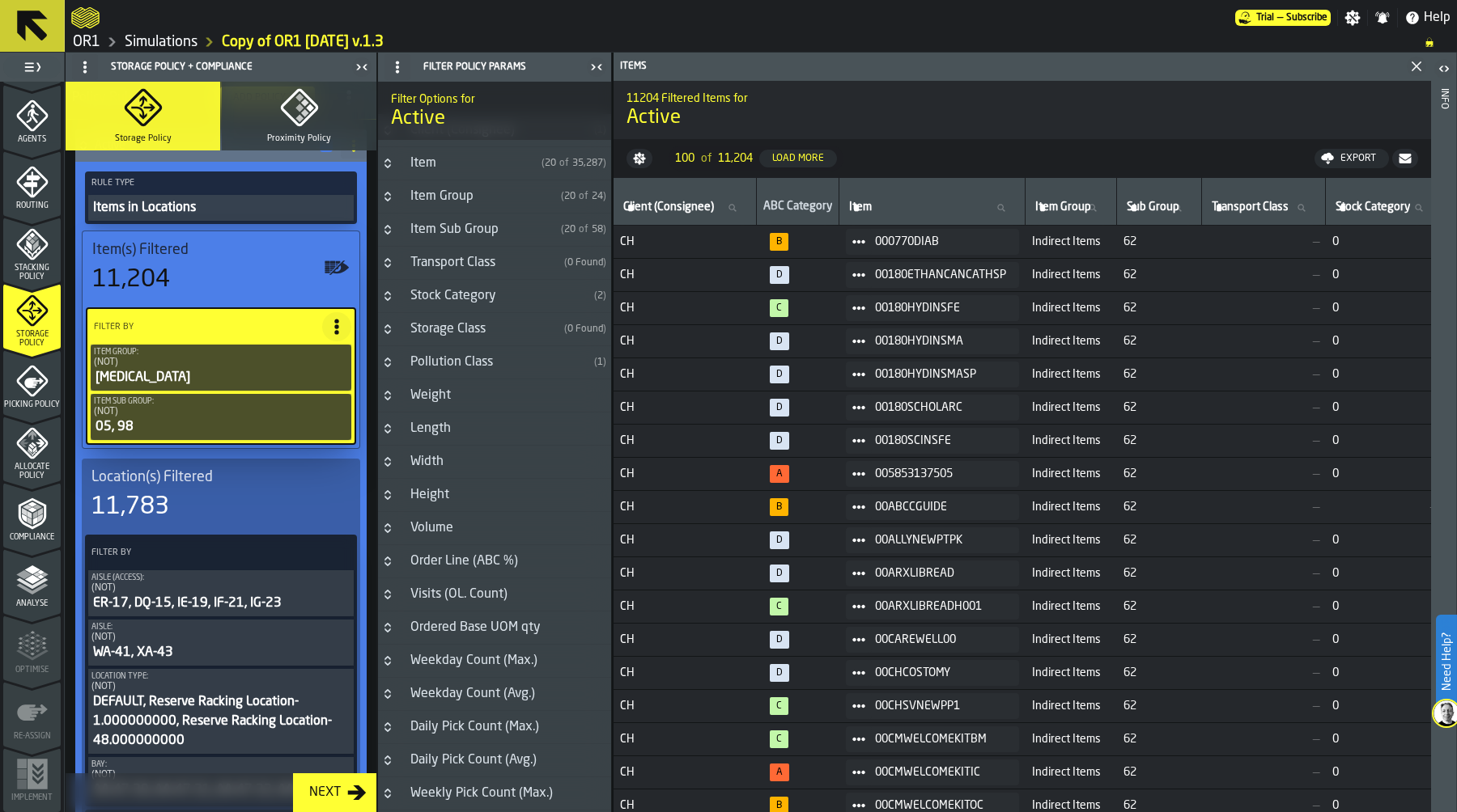
scroll to position [0, 0]
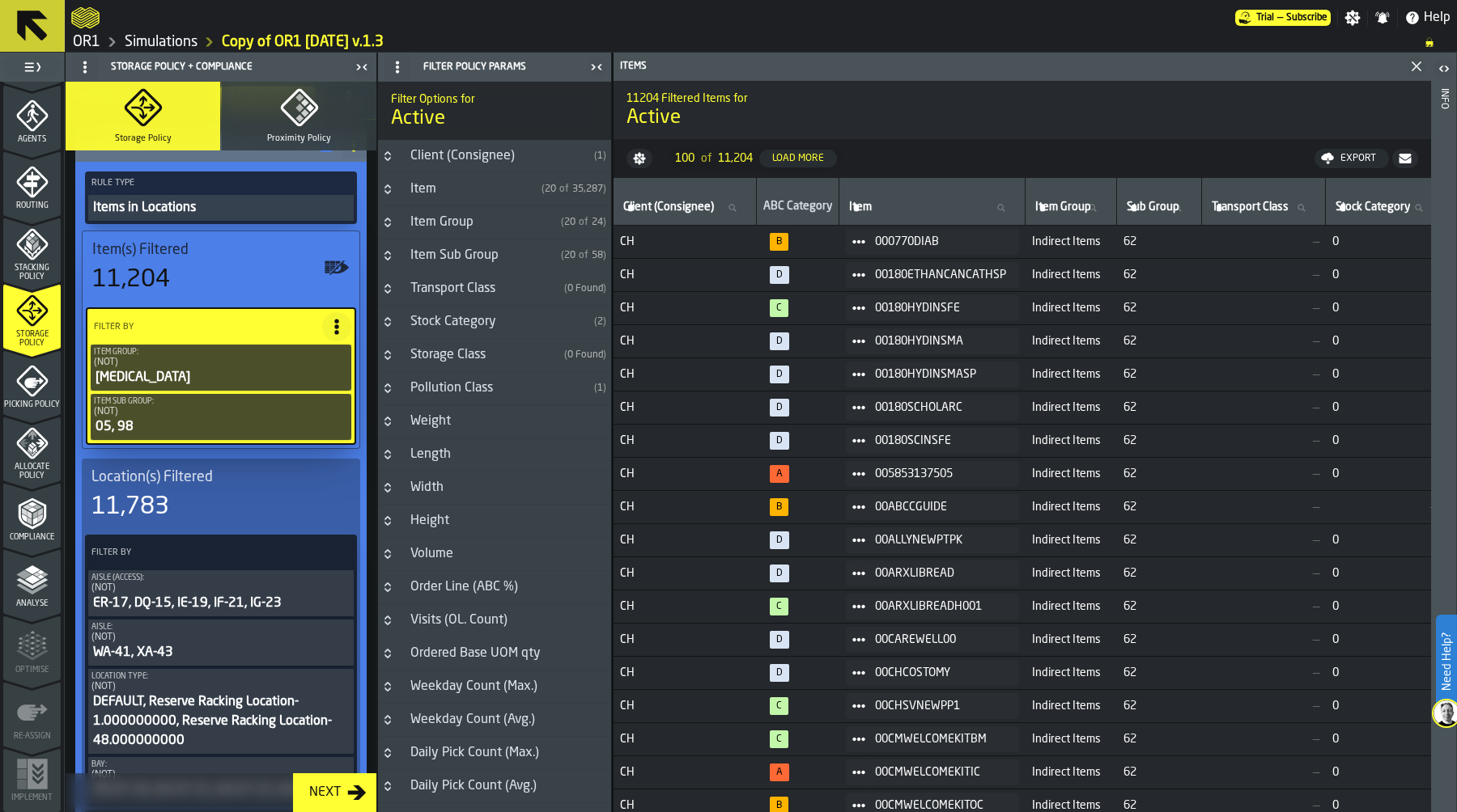
click at [381, 228] on icon "Button-Item Group-closed" at bounding box center [388, 222] width 13 height 13
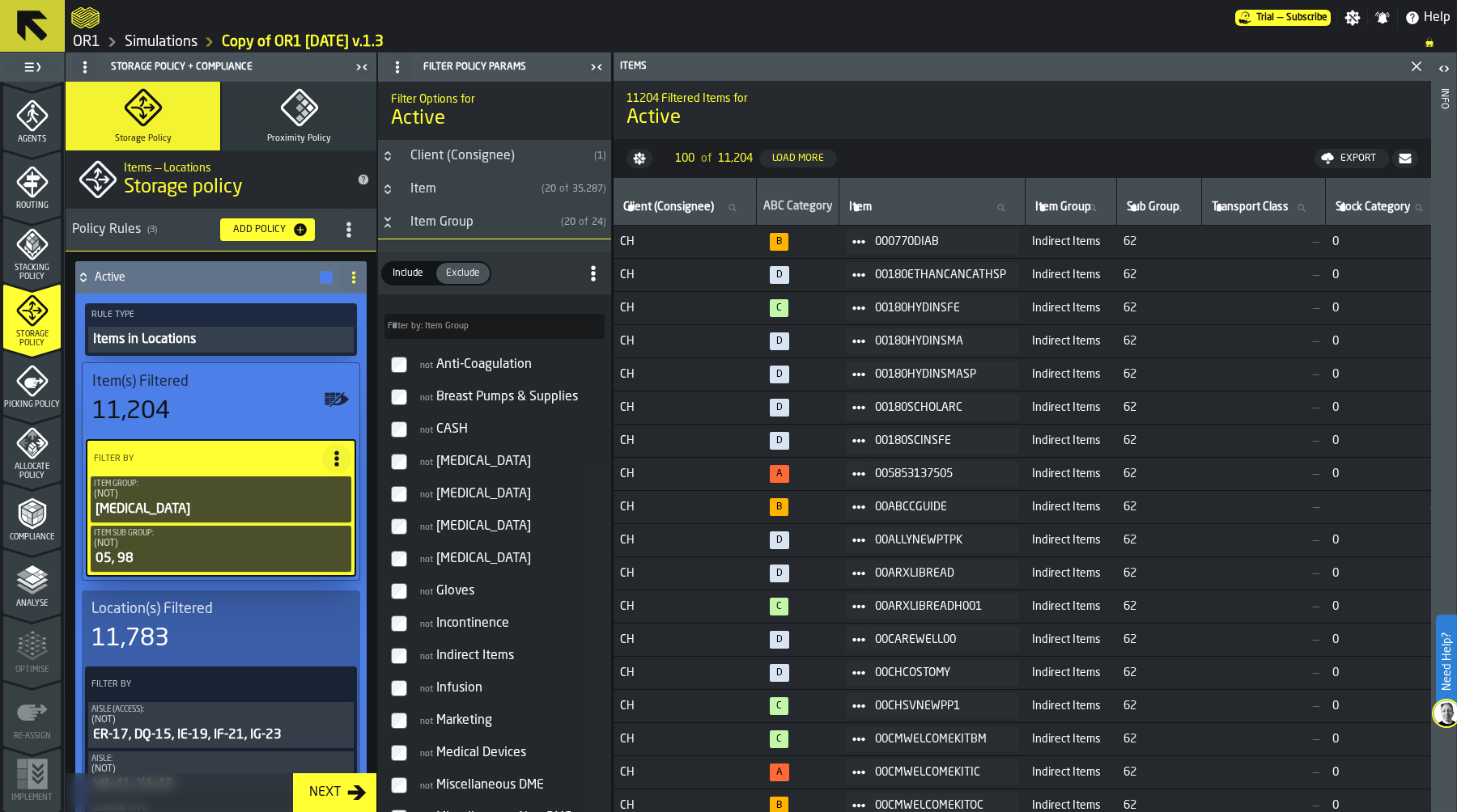
click at [86, 276] on icon at bounding box center [83, 277] width 16 height 13
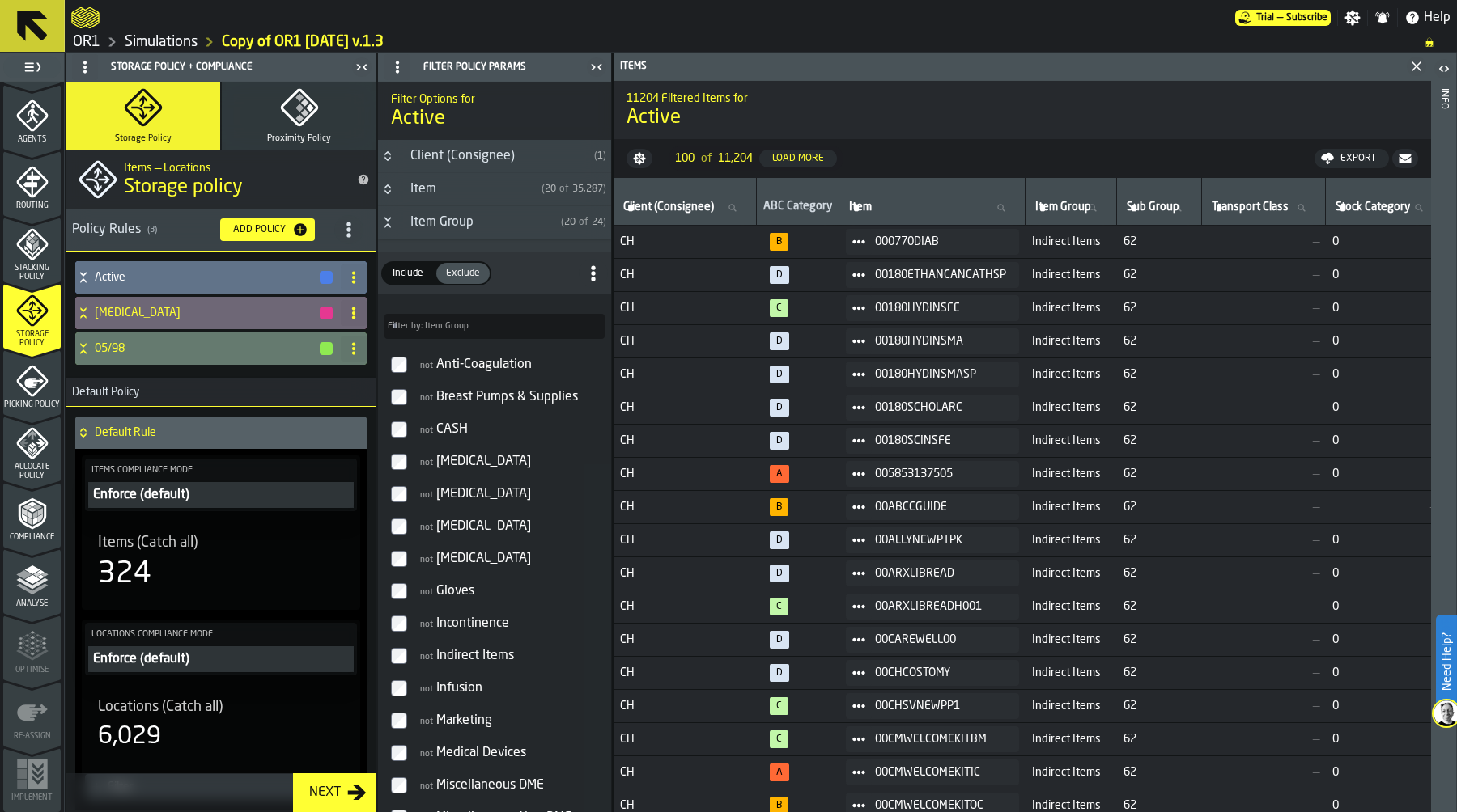
click at [34, 445] on icon "menu Allocate Policy" at bounding box center [32, 443] width 33 height 33
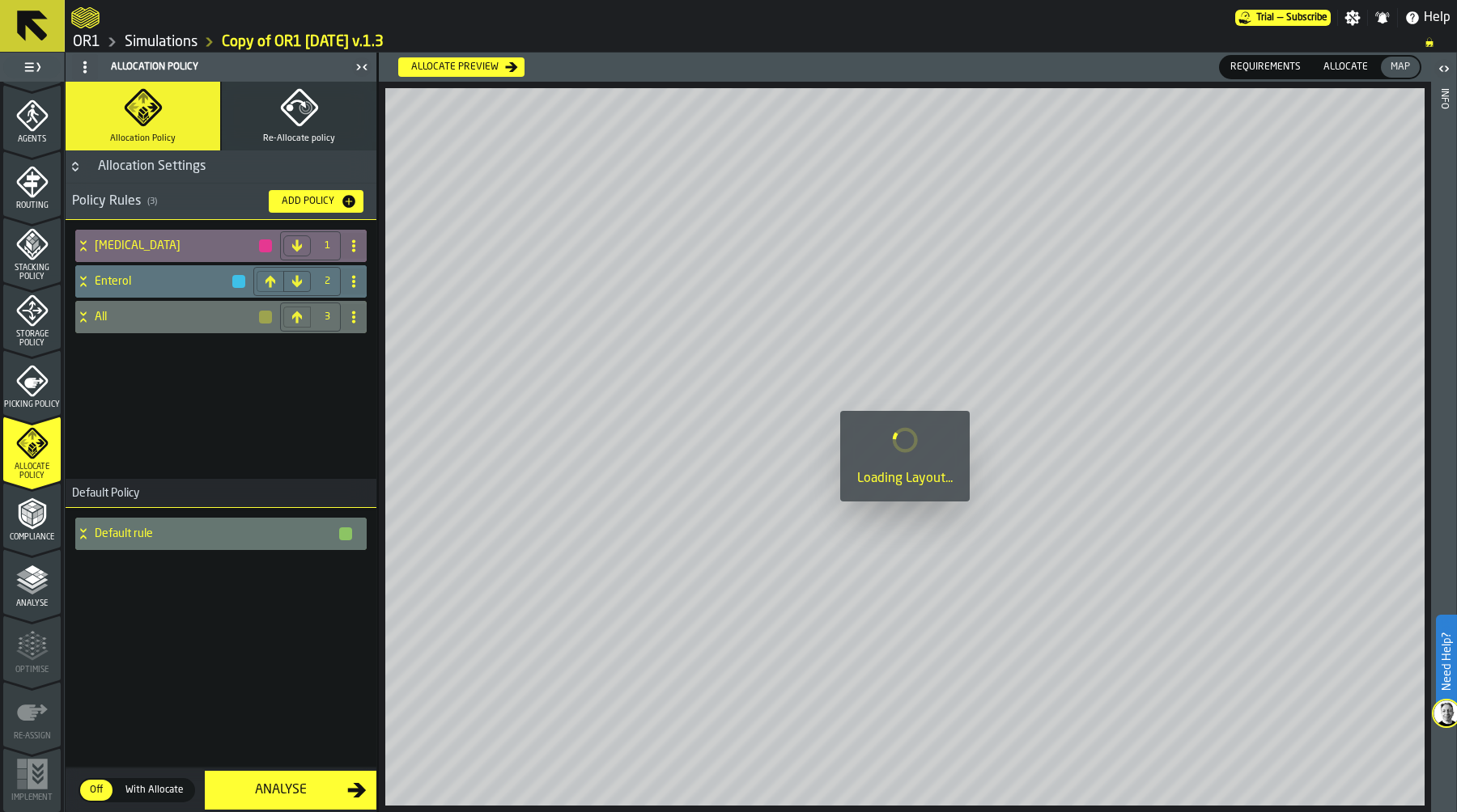
click at [90, 239] on icon at bounding box center [83, 245] width 16 height 13
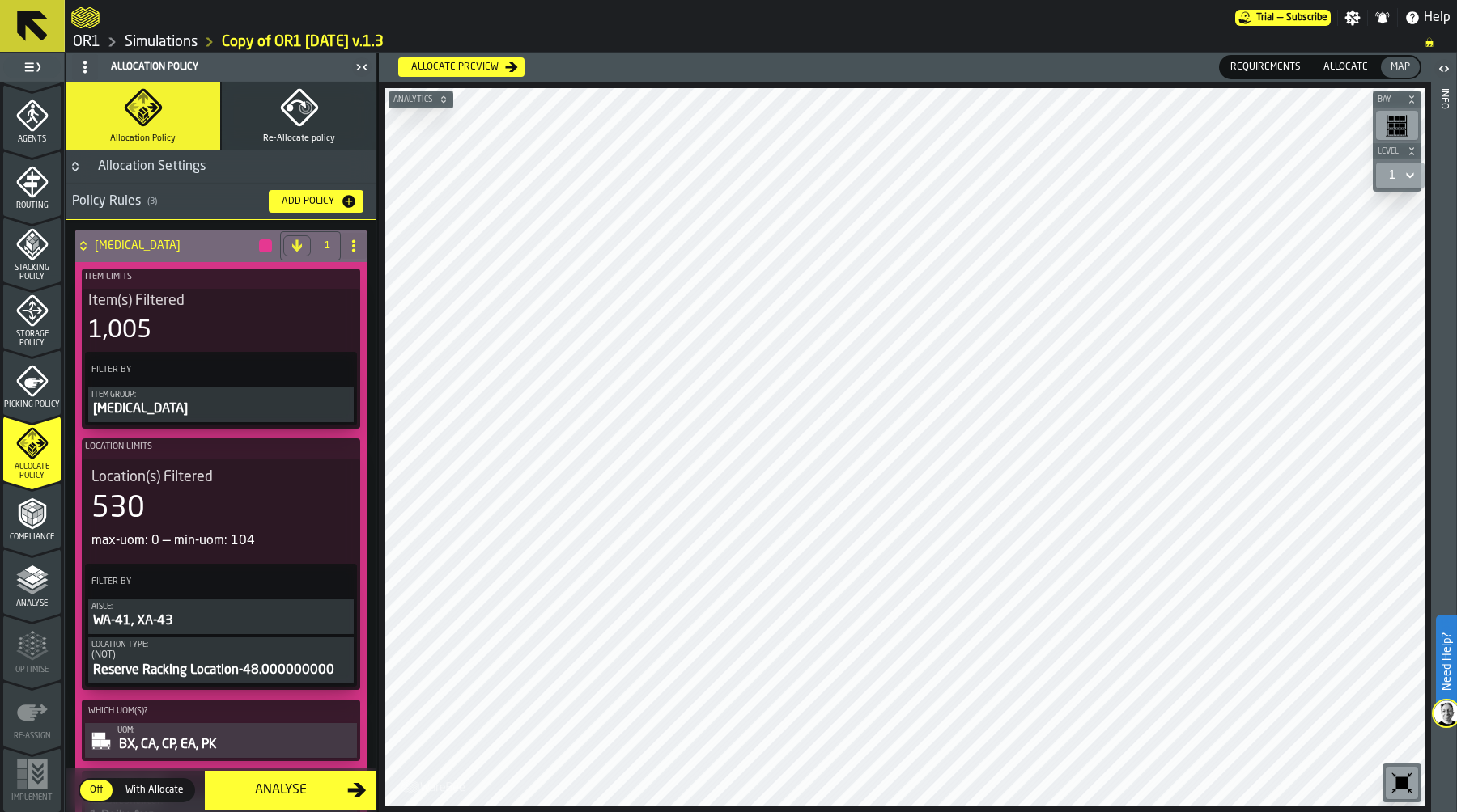
click at [86, 244] on icon at bounding box center [83, 243] width 5 height 4
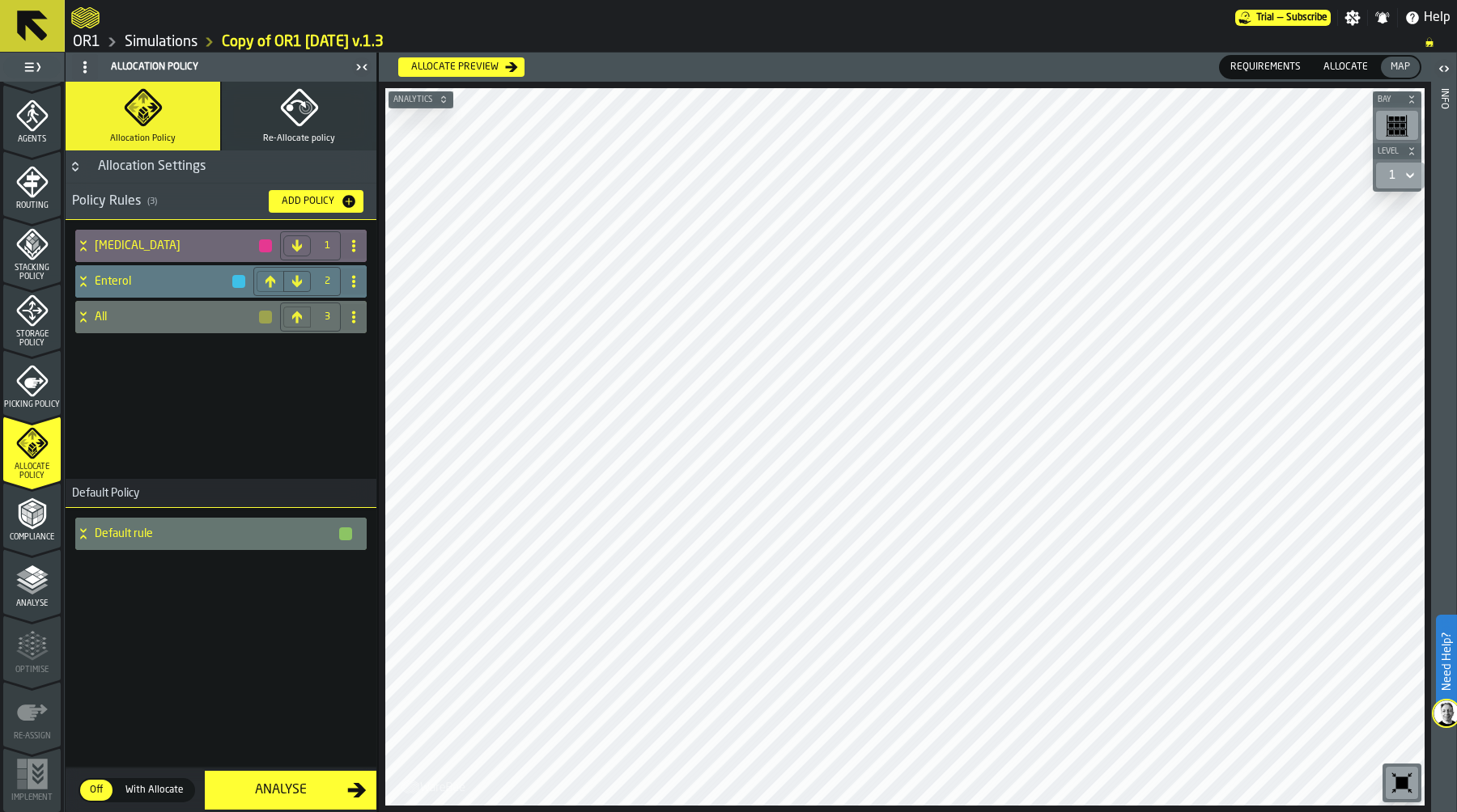
click at [88, 278] on icon at bounding box center [83, 282] width 16 height 13
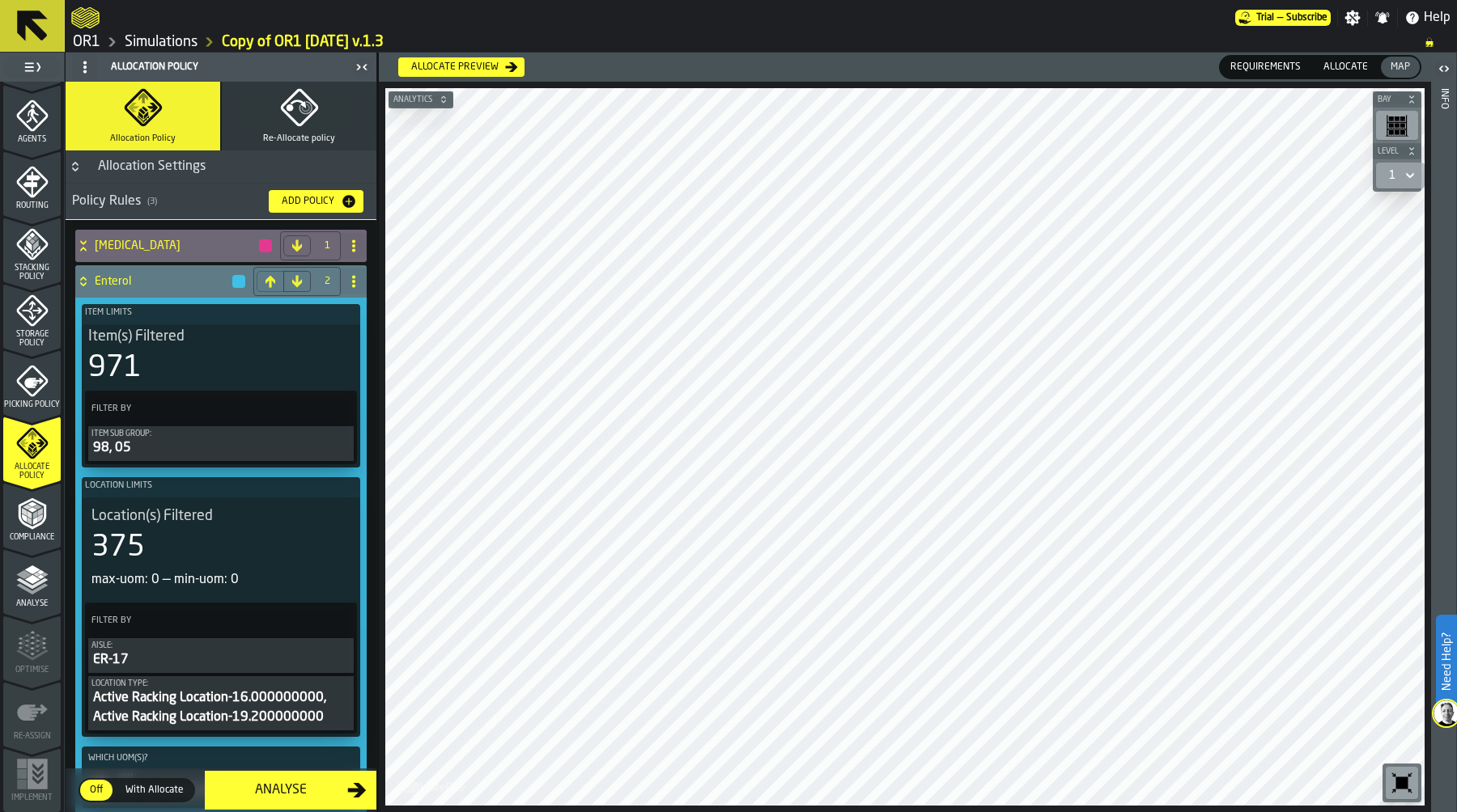
click at [84, 275] on icon at bounding box center [83, 282] width 16 height 13
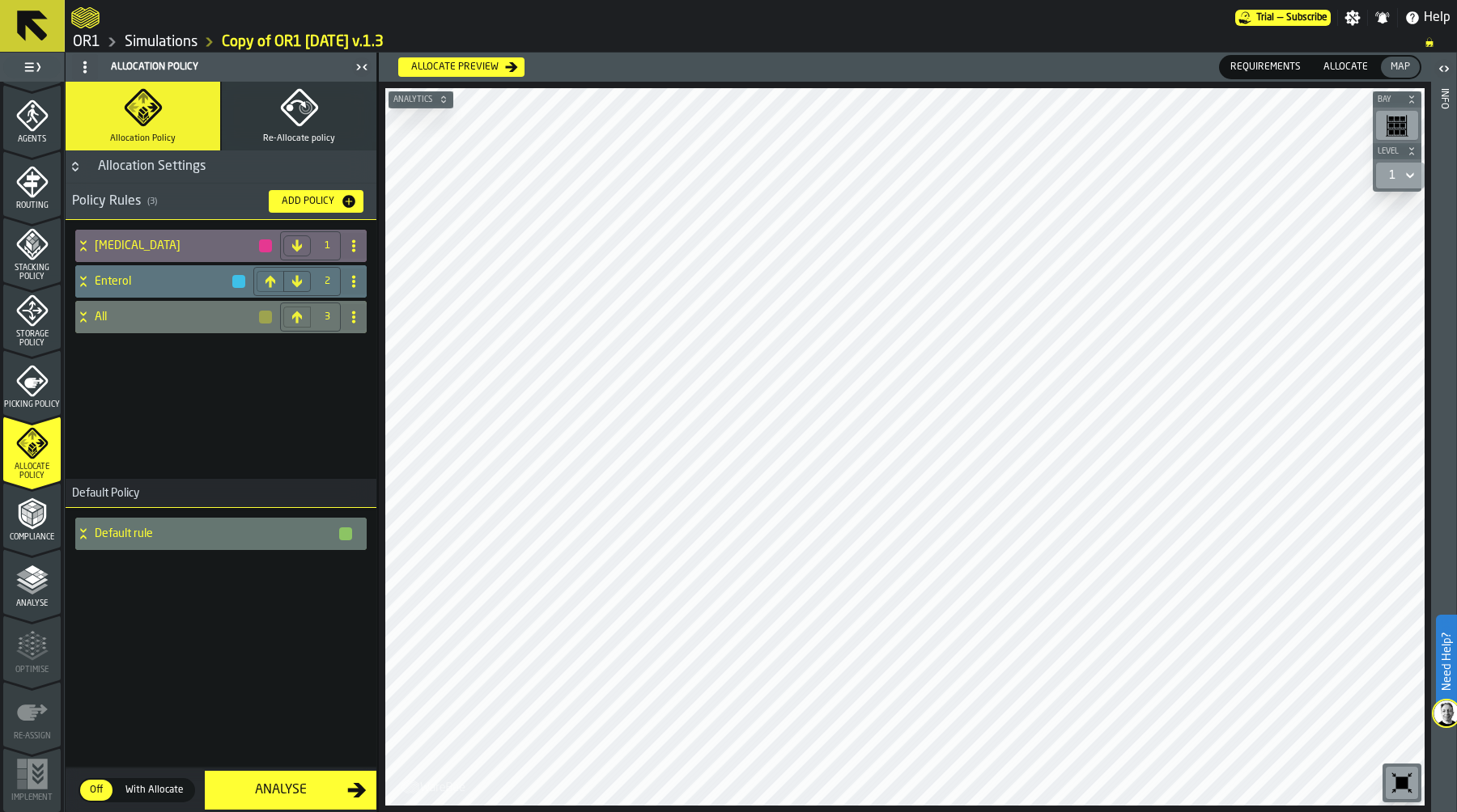
click at [82, 313] on icon at bounding box center [83, 313] width 5 height 4
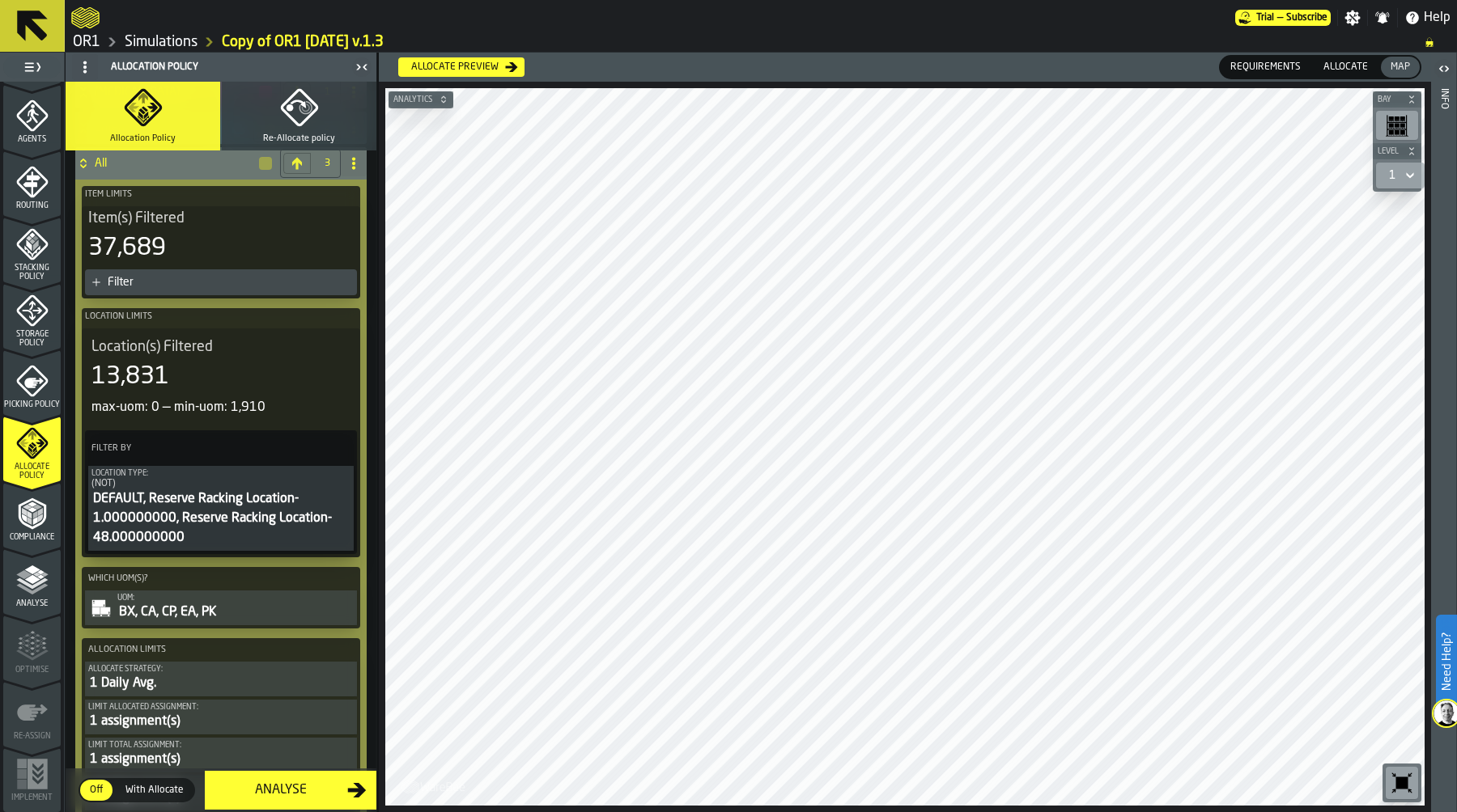
scroll to position [132, 0]
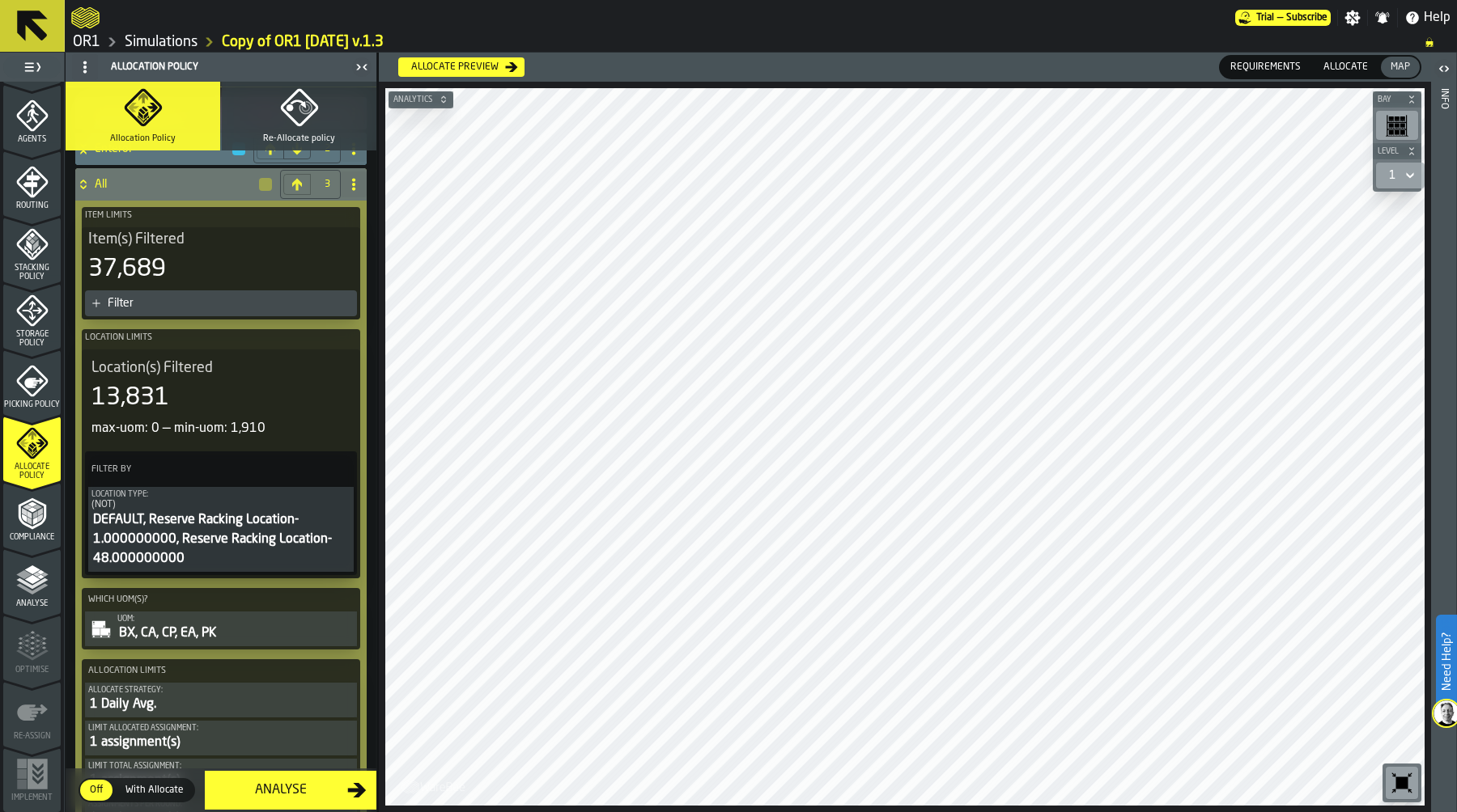
click at [271, 513] on div "DEFAULT, Reserve Racking Location-1.000000000, Reserve Racking Location-48.0000…" at bounding box center [221, 539] width 259 height 58
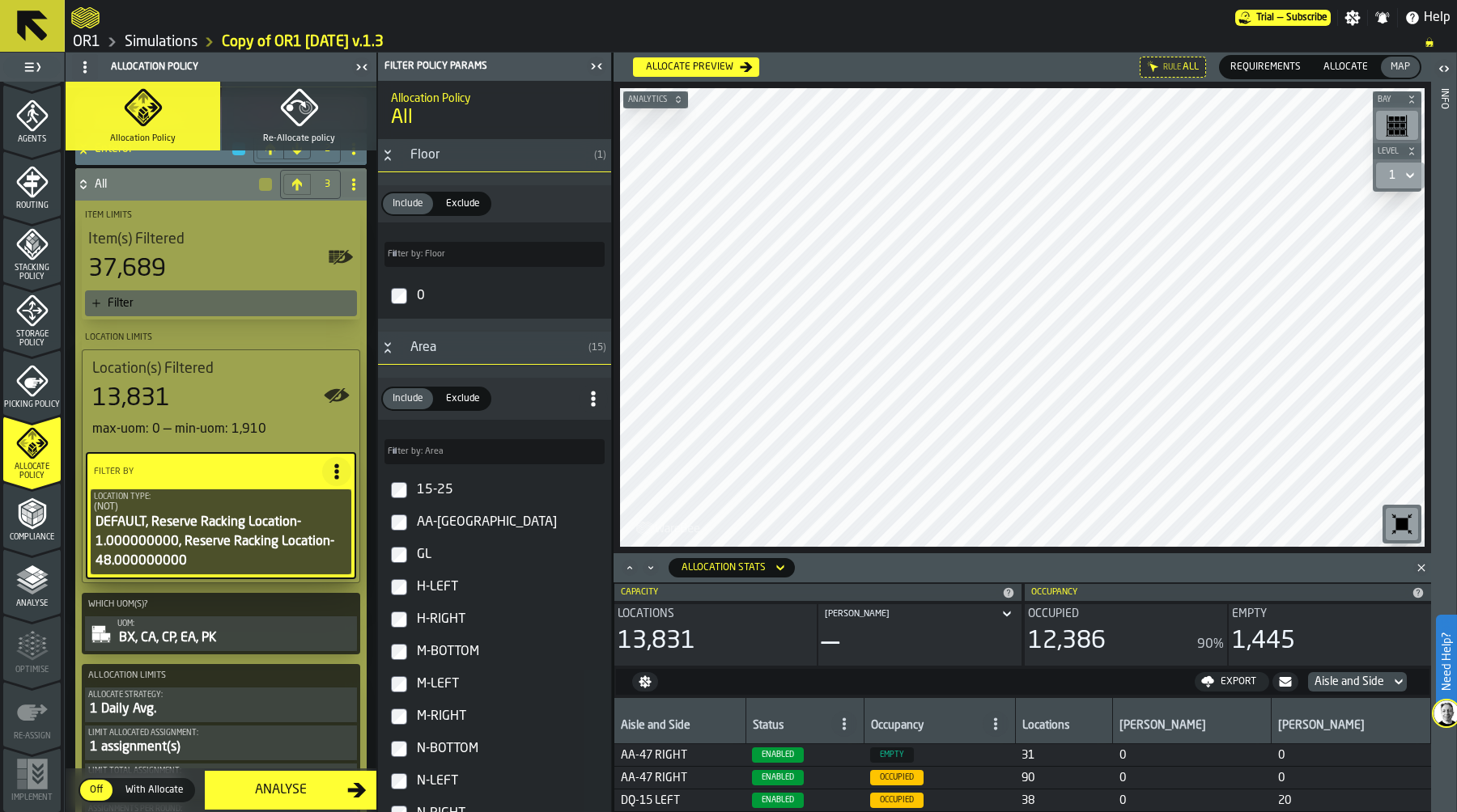
click at [388, 356] on h3 "Area ( 15 )" at bounding box center [494, 349] width 233 height 34
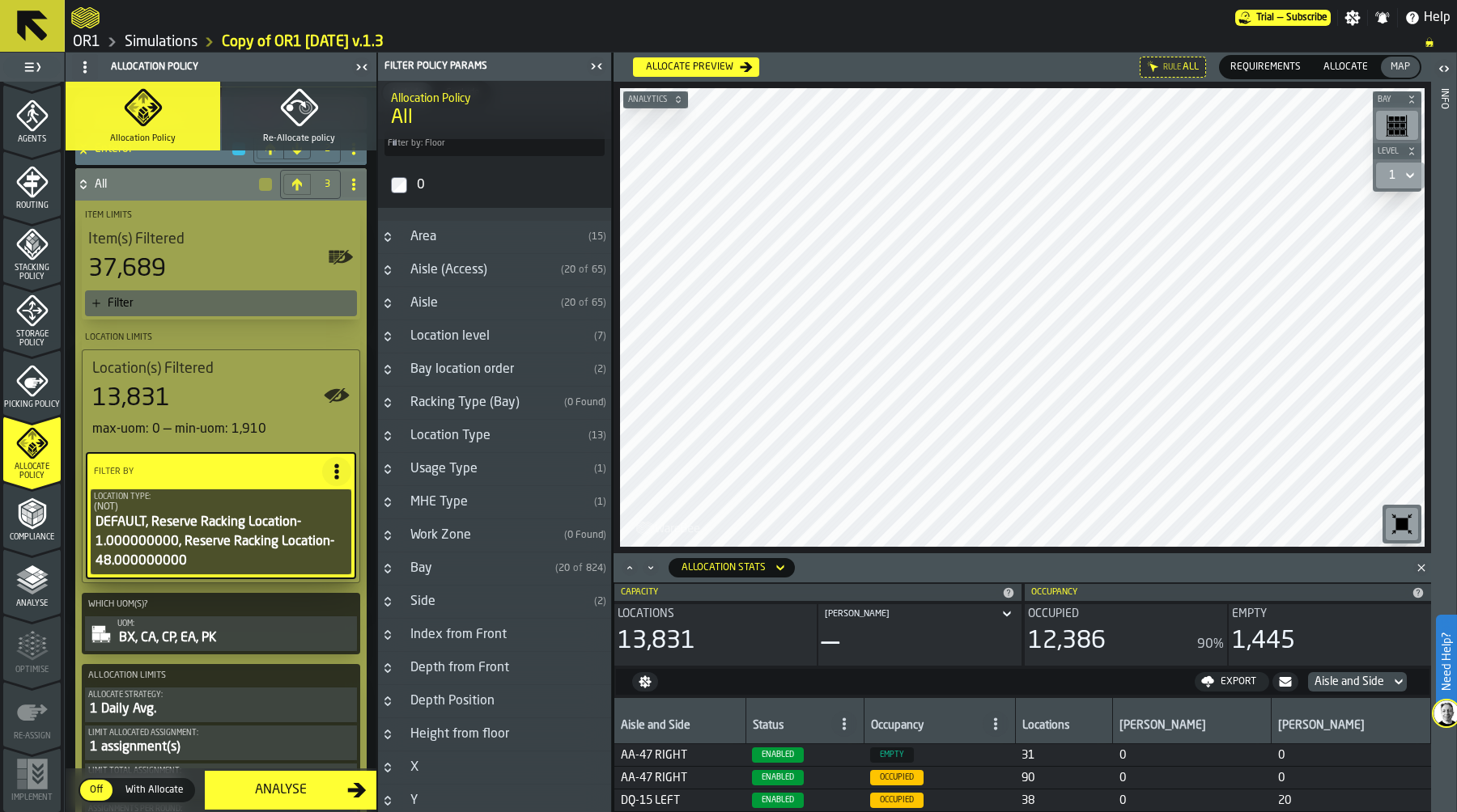
scroll to position [111, 0]
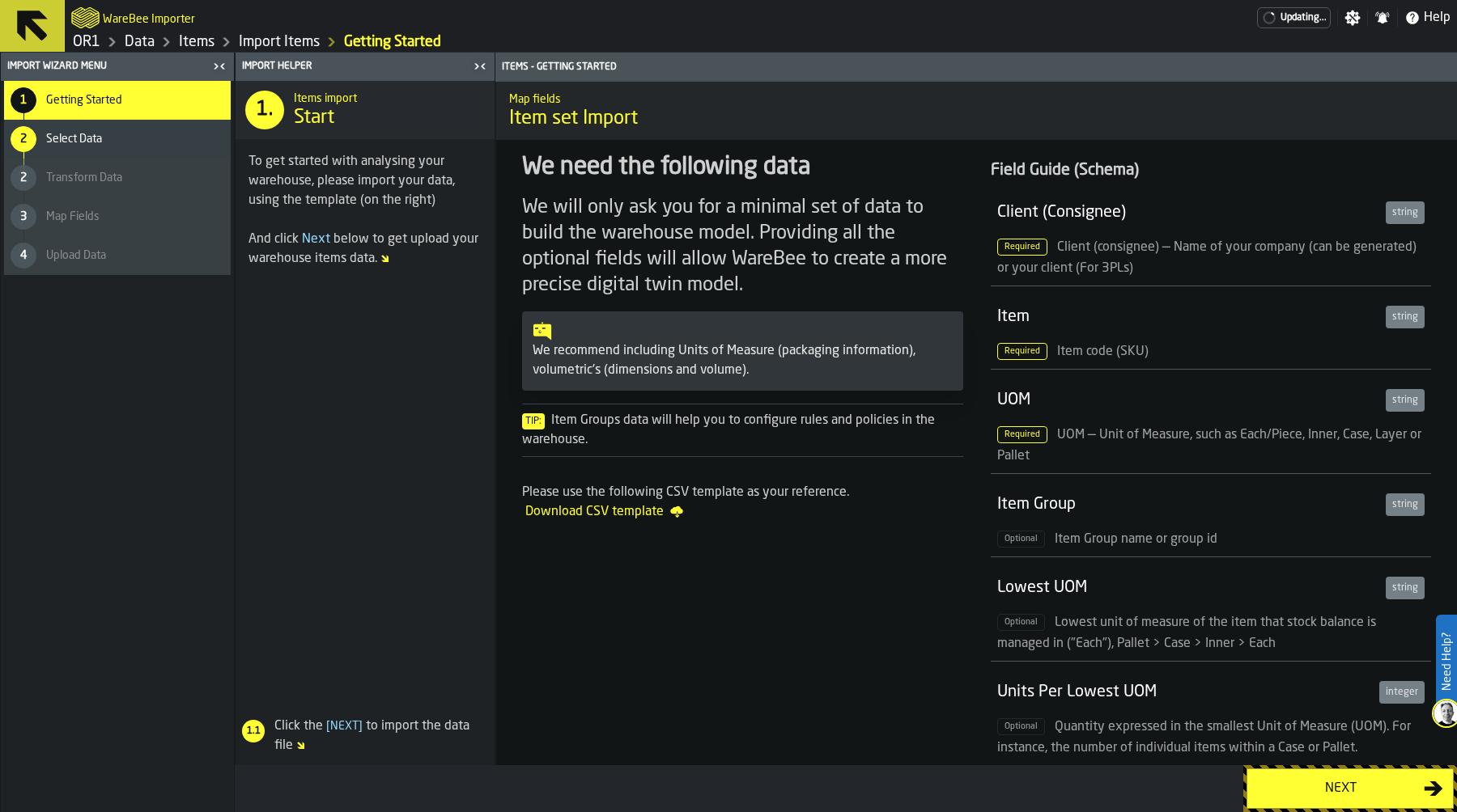
click at [1348, 785] on div "Next" at bounding box center [1340, 789] width 167 height 19
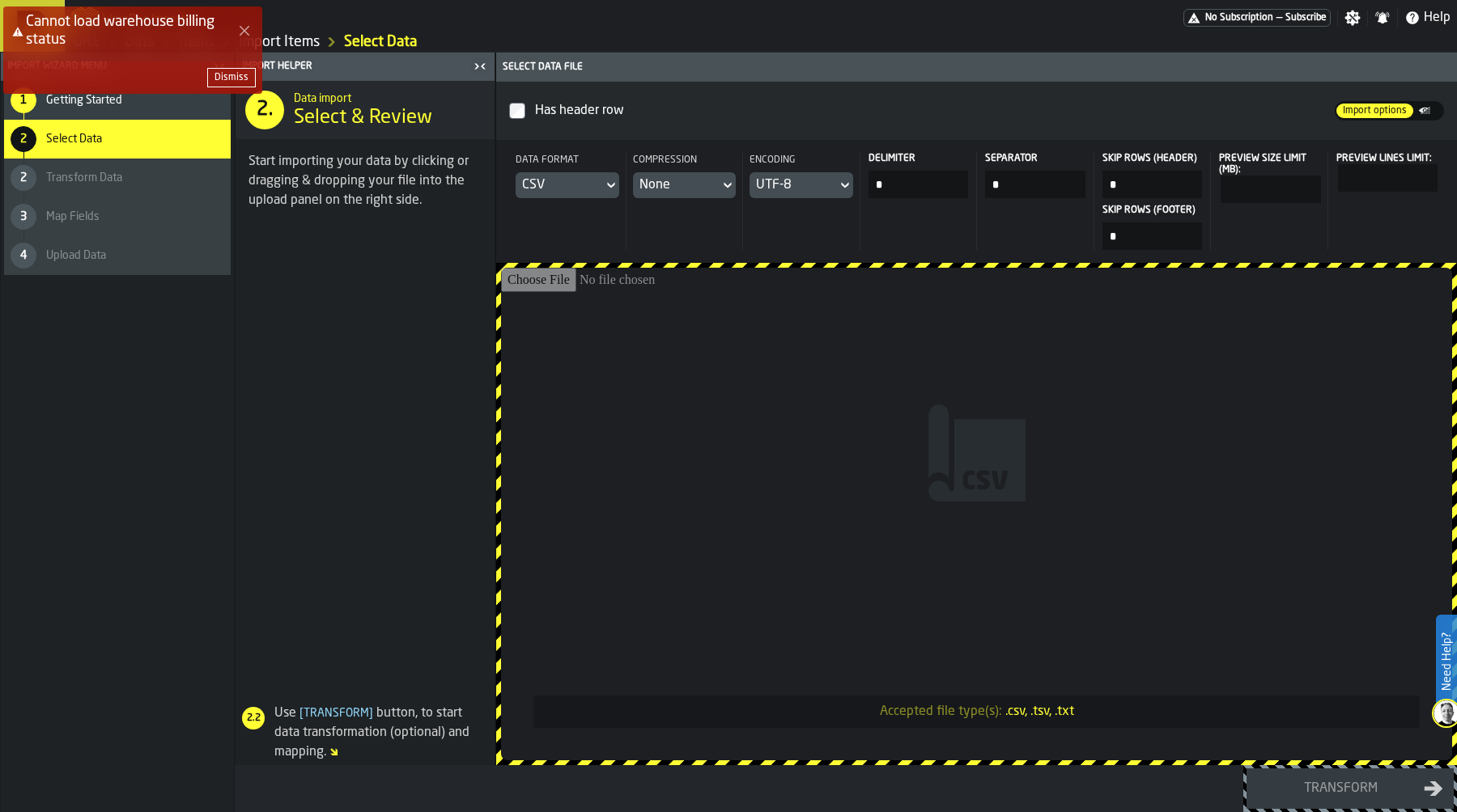
click at [240, 75] on div "Dismiss" at bounding box center [231, 78] width 34 height 11
